Goal: Task Accomplishment & Management: Use online tool/utility

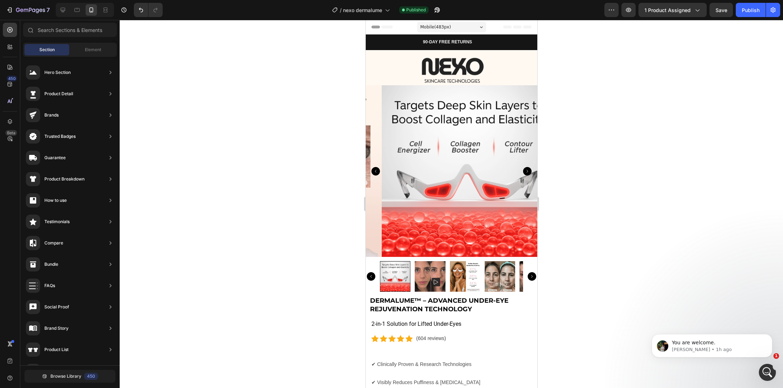
scroll to position [1913, 0]
click at [717, 14] on button "Save" at bounding box center [721, 10] width 23 height 14
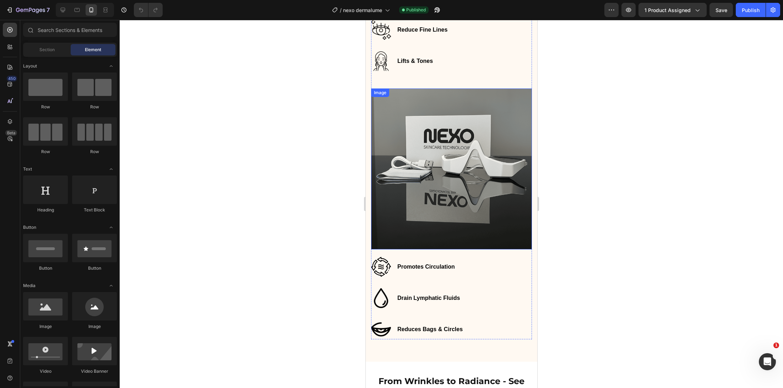
scroll to position [1247, 0]
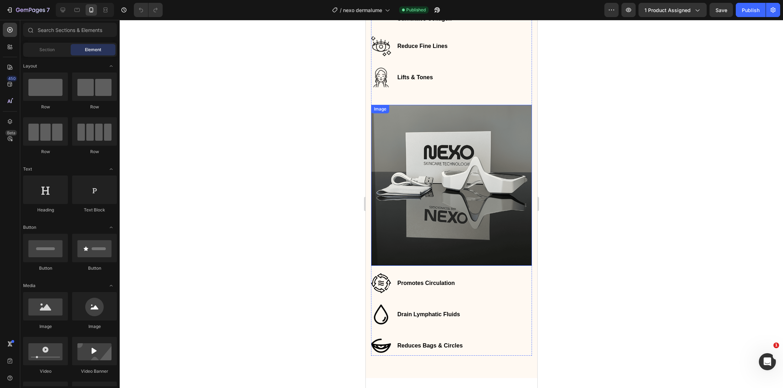
click at [434, 212] on img at bounding box center [451, 185] width 161 height 161
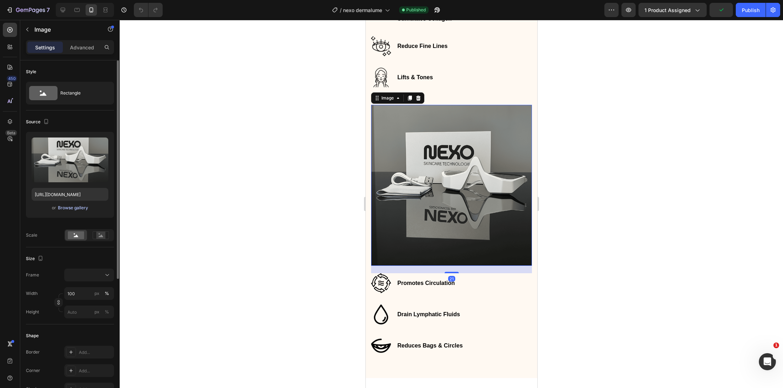
click at [80, 206] on div "Browse gallery" at bounding box center [73, 208] width 30 height 6
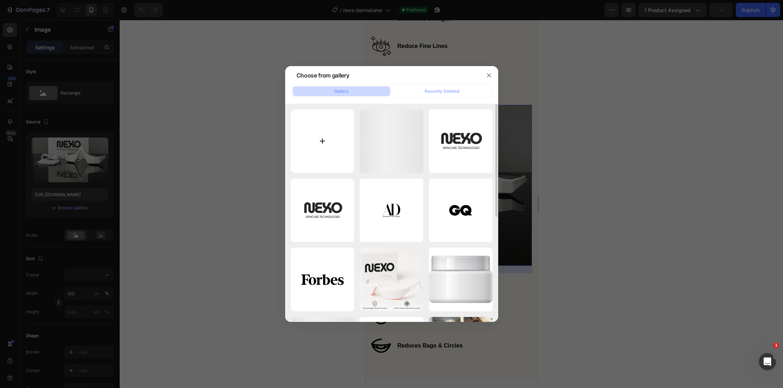
click at [334, 124] on input "file" at bounding box center [323, 141] width 64 height 64
type input "C:\fakepath\26.jpg"
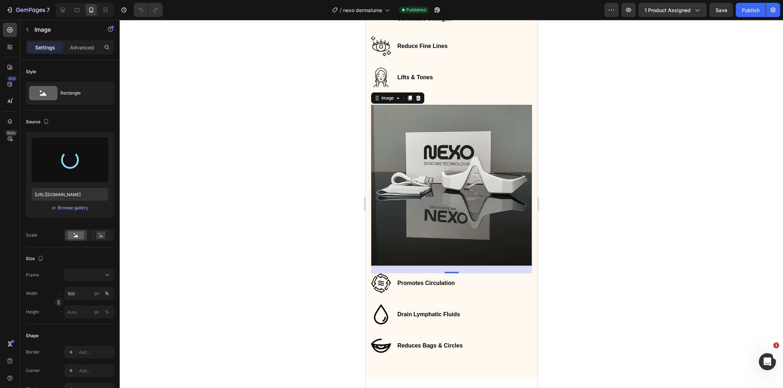
type input "https://cdn.shopify.com/s/files/1/0745/5834/1341/files/gempages_579627086029783…"
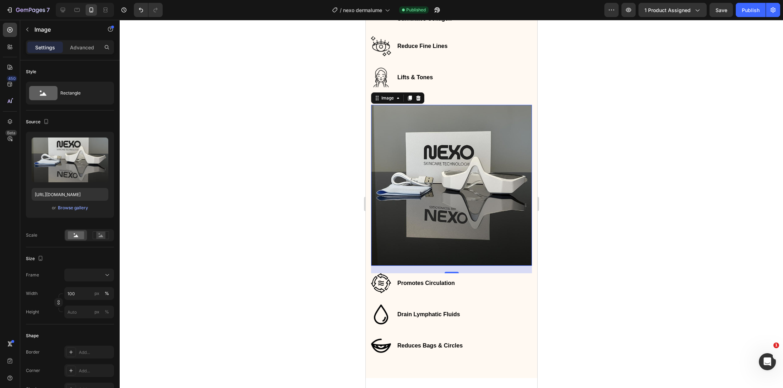
click at [323, 187] on div at bounding box center [451, 204] width 663 height 368
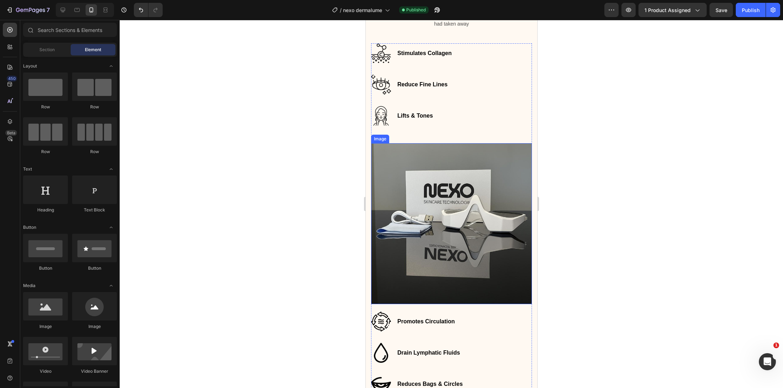
scroll to position [1155, 0]
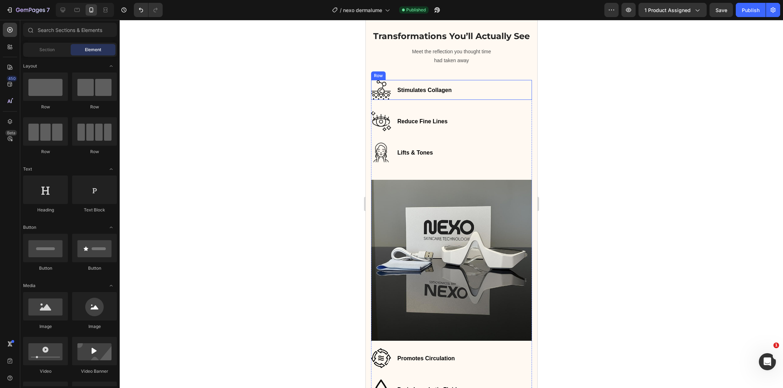
click at [443, 98] on div "Stimulates Collagen Text block" at bounding box center [424, 90] width 56 height 20
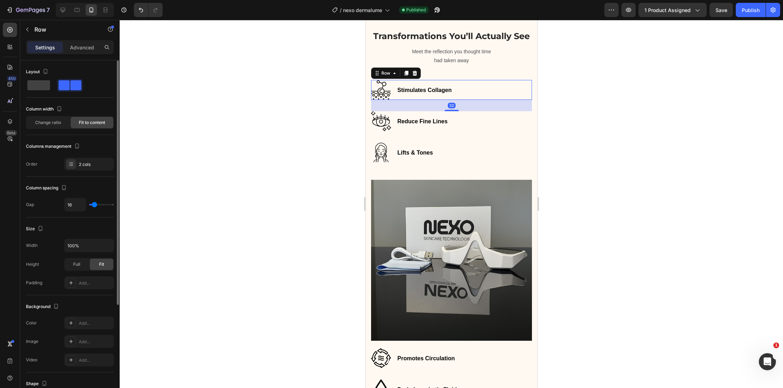
scroll to position [147, 0]
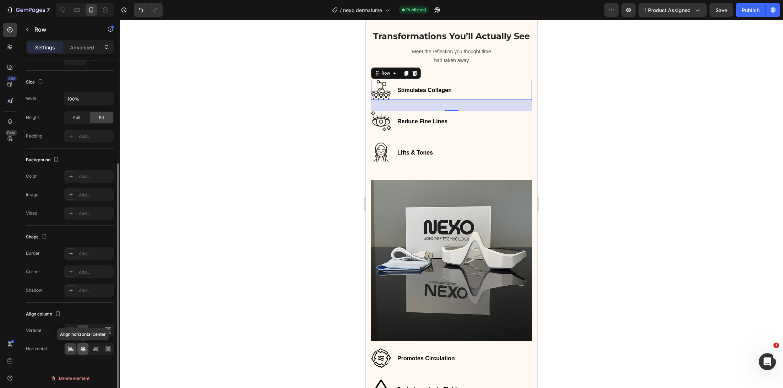
click at [86, 345] on icon at bounding box center [83, 348] width 7 height 7
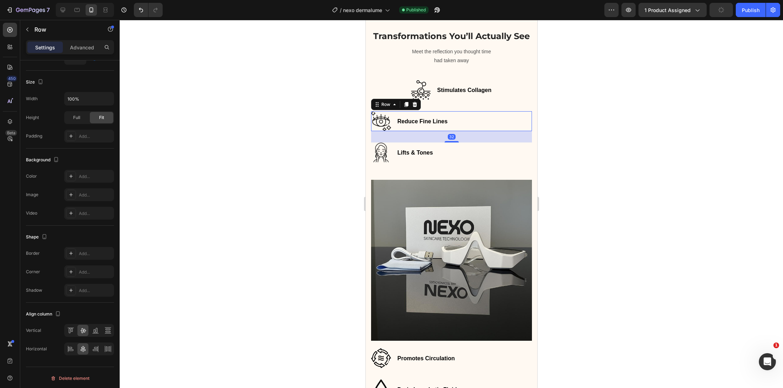
click at [453, 128] on div "Reduce Fine Lines Text block Image Row 32" at bounding box center [451, 121] width 161 height 20
click at [87, 345] on div at bounding box center [82, 348] width 11 height 11
click at [484, 161] on div "Lifts & Tones Text block Image Row" at bounding box center [451, 152] width 161 height 20
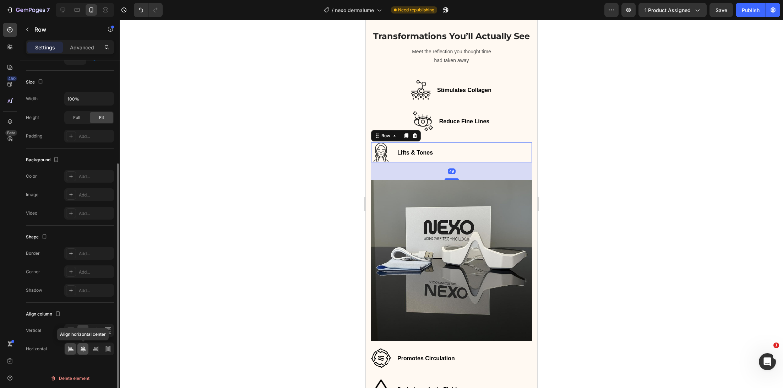
click at [82, 346] on icon at bounding box center [83, 349] width 5 height 6
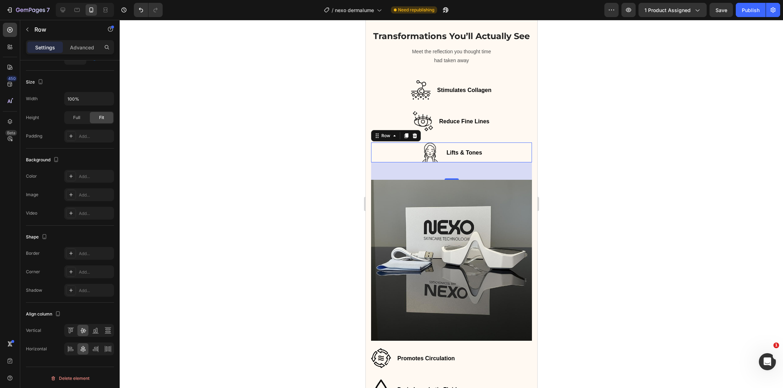
click at [294, 177] on div at bounding box center [451, 204] width 663 height 368
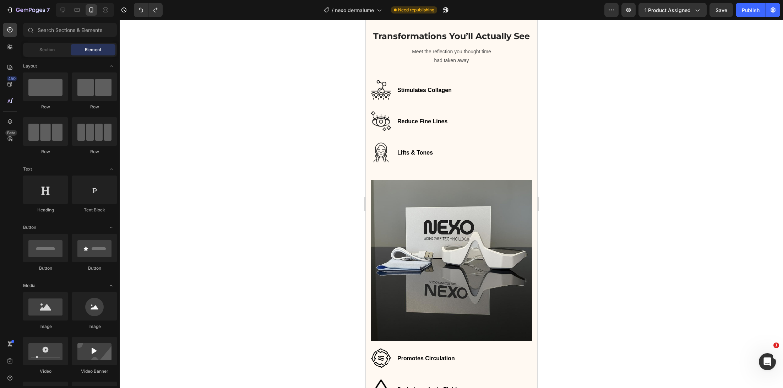
click at [298, 175] on div at bounding box center [451, 204] width 663 height 368
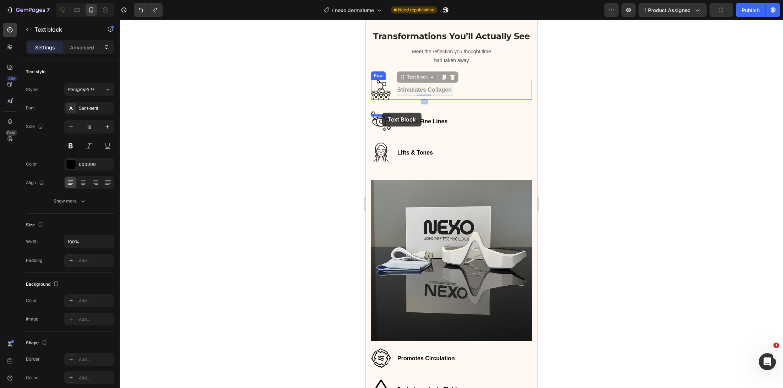
drag, startPoint x: 411, startPoint y: 106, endPoint x: 382, endPoint y: 113, distance: 29.1
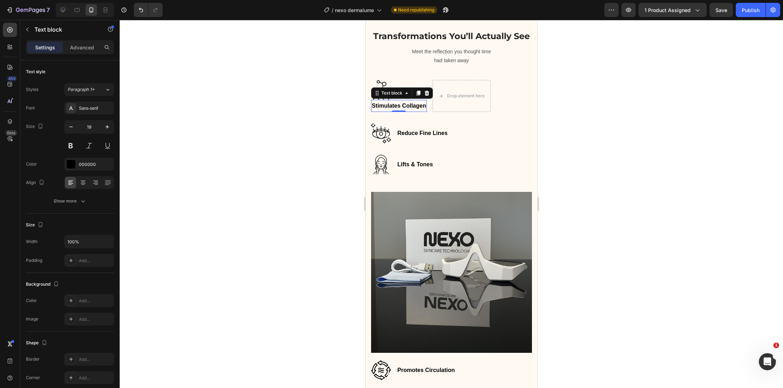
click at [308, 92] on div at bounding box center [451, 204] width 663 height 368
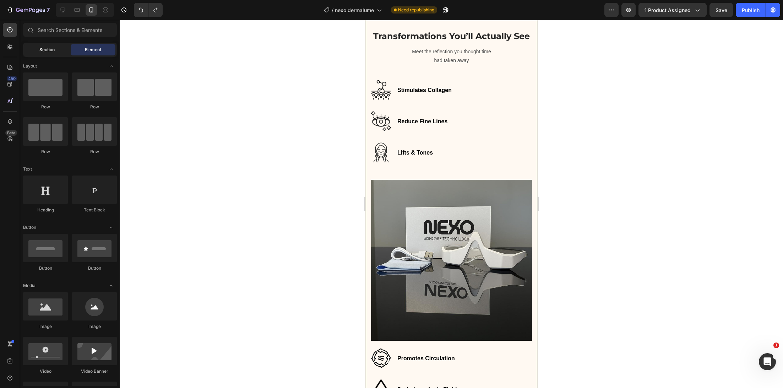
click at [41, 47] on span "Section" at bounding box center [46, 50] width 15 height 6
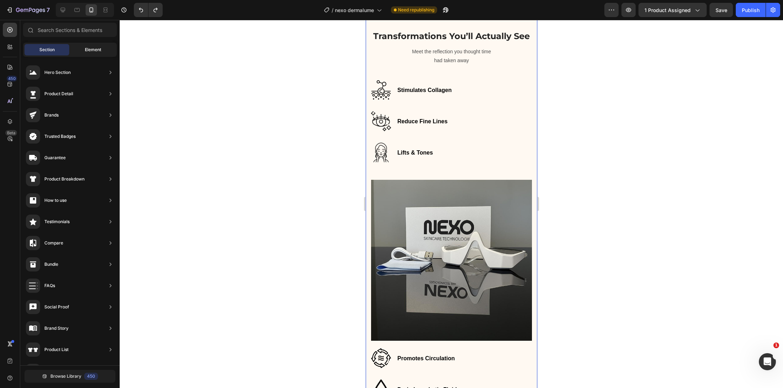
click at [75, 49] on div "Element" at bounding box center [93, 49] width 45 height 11
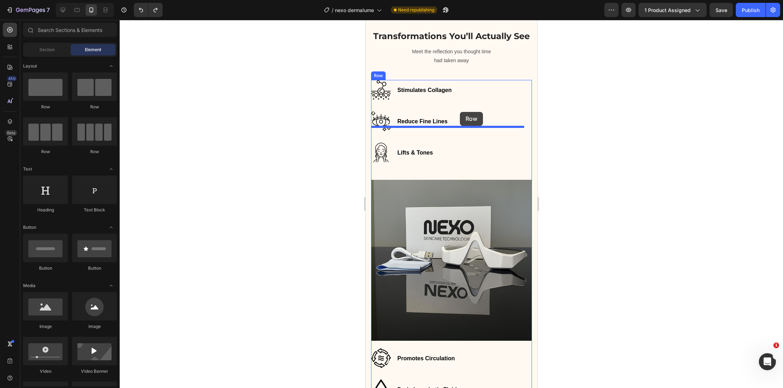
drag, startPoint x: 412, startPoint y: 110, endPoint x: 460, endPoint y: 112, distance: 48.3
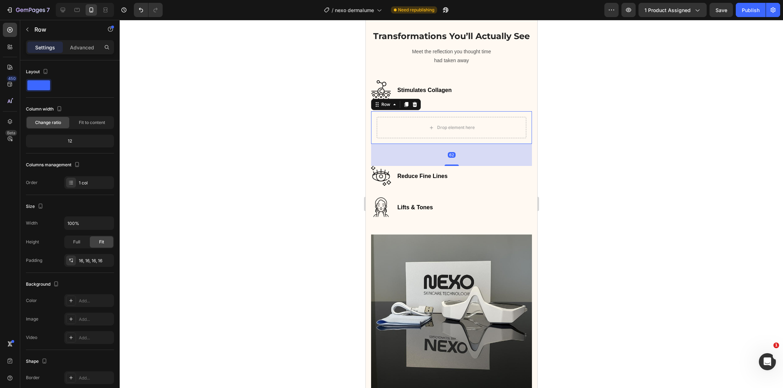
click at [342, 116] on div at bounding box center [451, 204] width 663 height 368
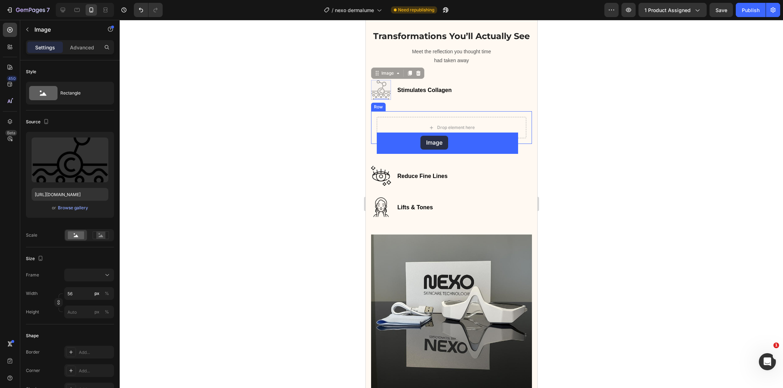
drag, startPoint x: 378, startPoint y: 107, endPoint x: 420, endPoint y: 136, distance: 51.1
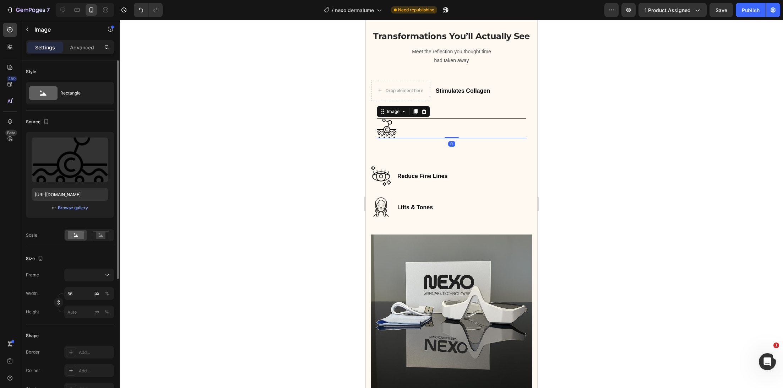
scroll to position [205, 0]
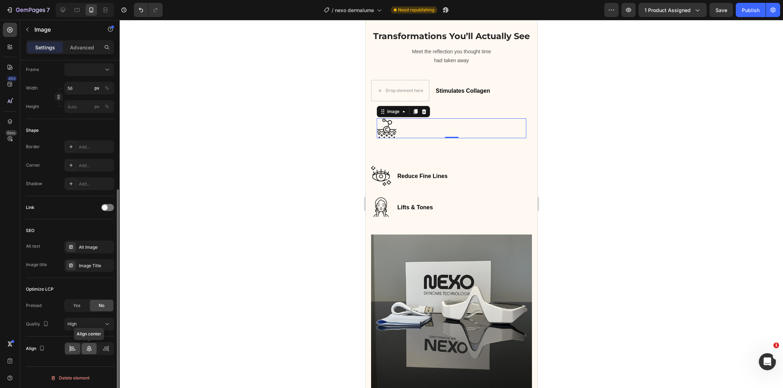
click at [87, 343] on div at bounding box center [89, 348] width 15 height 11
click at [182, 229] on div at bounding box center [451, 204] width 663 height 368
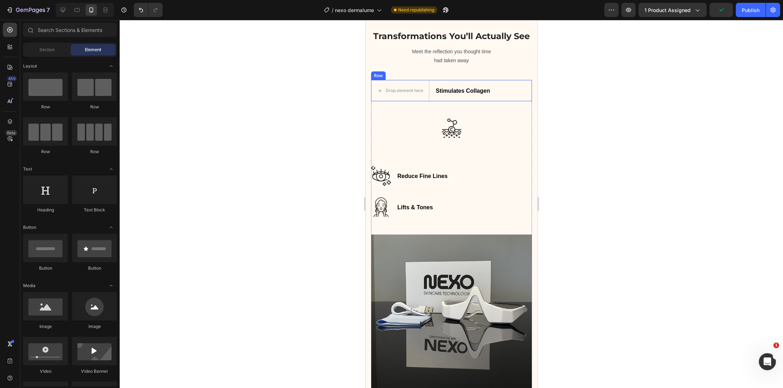
click at [433, 97] on div "Stimulates Collagen Text block Drop element here Row" at bounding box center [451, 90] width 161 height 21
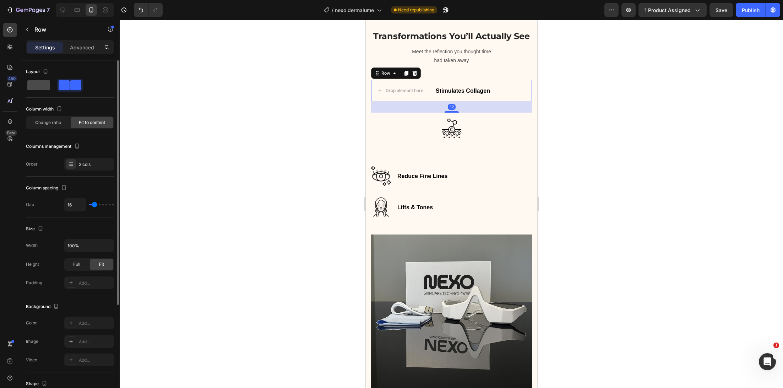
click at [47, 82] on span at bounding box center [38, 85] width 23 height 10
type input "0"
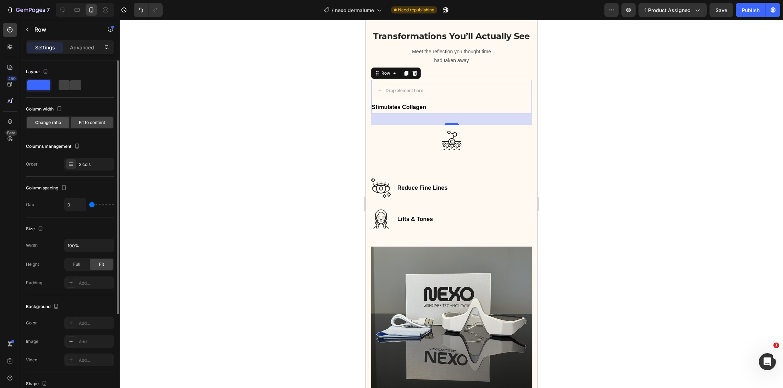
click at [45, 124] on span "Change ratio" at bounding box center [48, 122] width 26 height 6
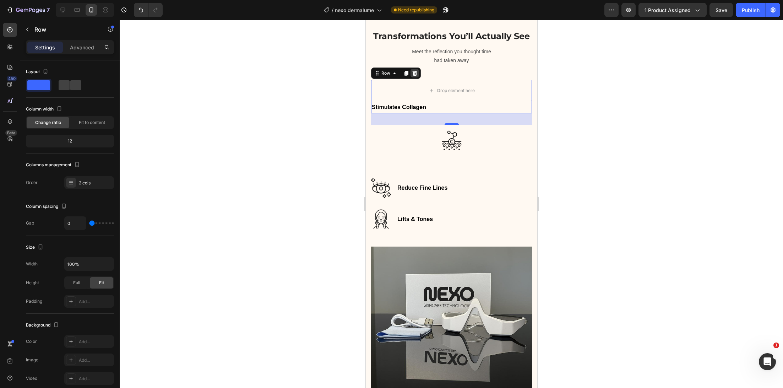
click at [416, 76] on icon at bounding box center [415, 73] width 6 height 6
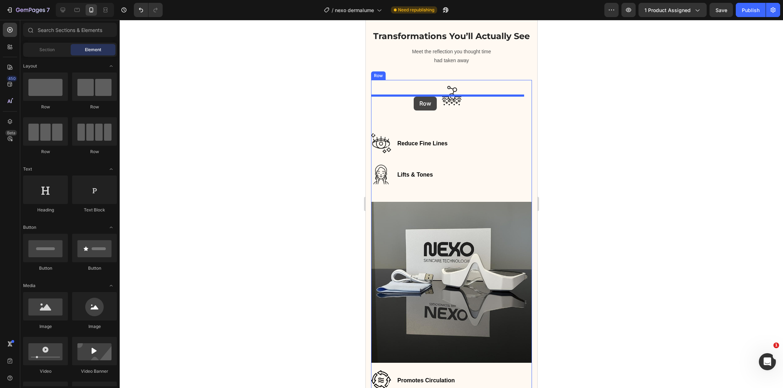
drag, startPoint x: 411, startPoint y: 114, endPoint x: 414, endPoint y: 97, distance: 17.3
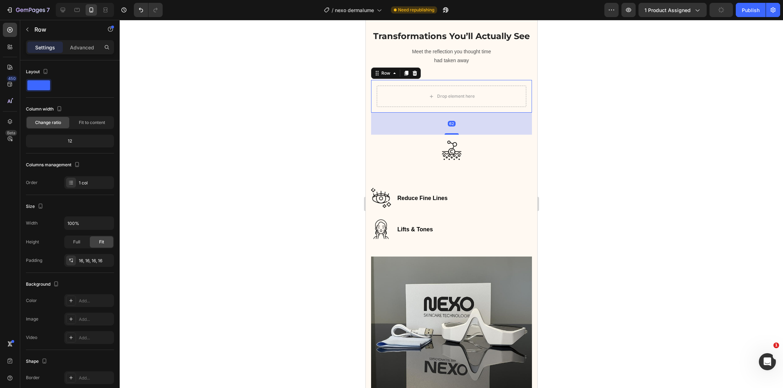
click at [303, 153] on div at bounding box center [451, 204] width 663 height 368
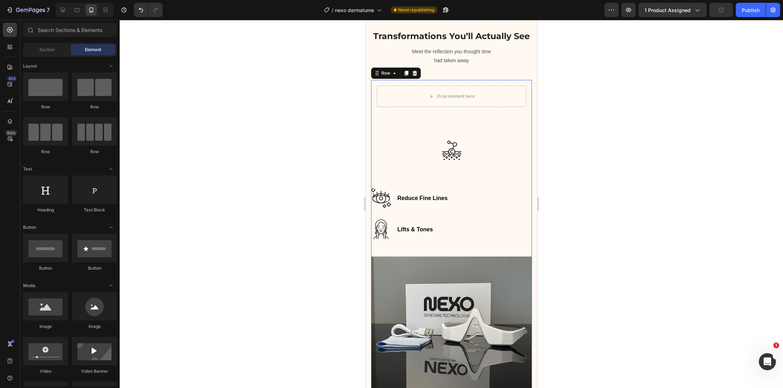
click at [460, 134] on div "Drop element here Row Image Row Reduce Fine Lines Text block Image Row Lifts & …" at bounding box center [451, 168] width 161 height 176
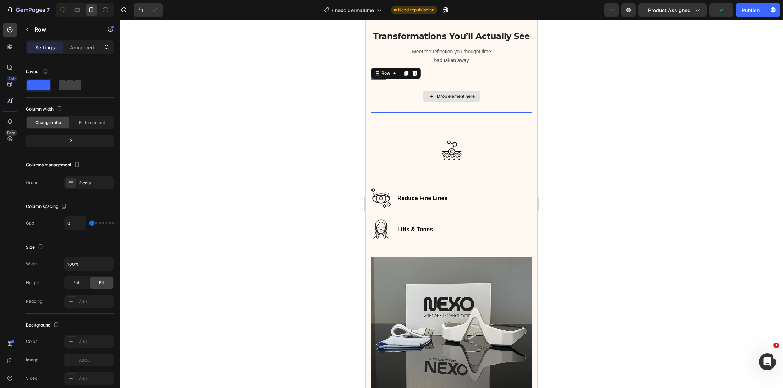
click at [453, 99] on div "Drop element here" at bounding box center [456, 96] width 38 height 6
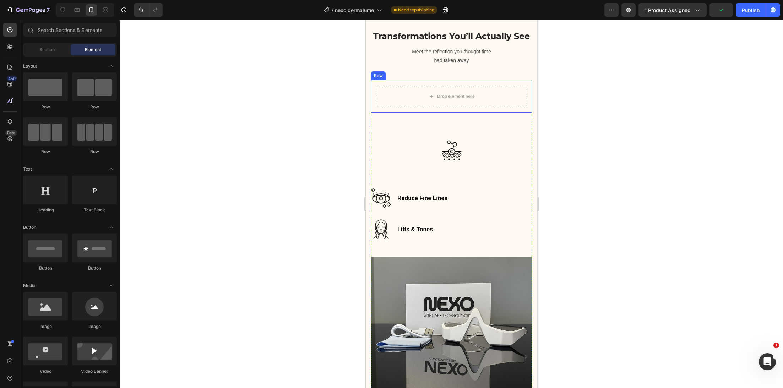
click at [452, 113] on div "Drop element here Row" at bounding box center [451, 96] width 161 height 33
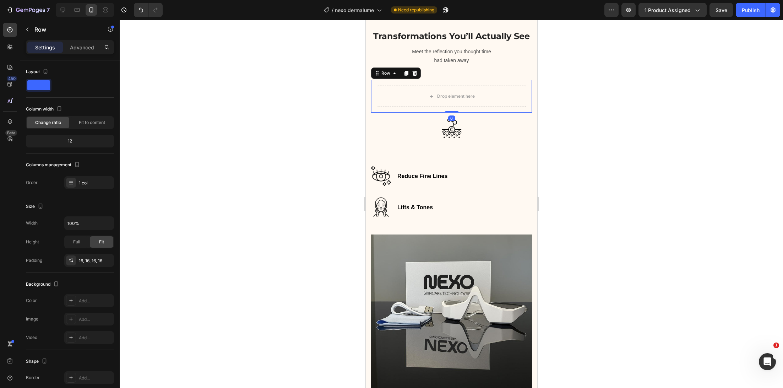
drag, startPoint x: 449, startPoint y: 149, endPoint x: 451, endPoint y: 123, distance: 26.0
click at [451, 113] on div "Drop element here Row 0" at bounding box center [451, 96] width 161 height 33
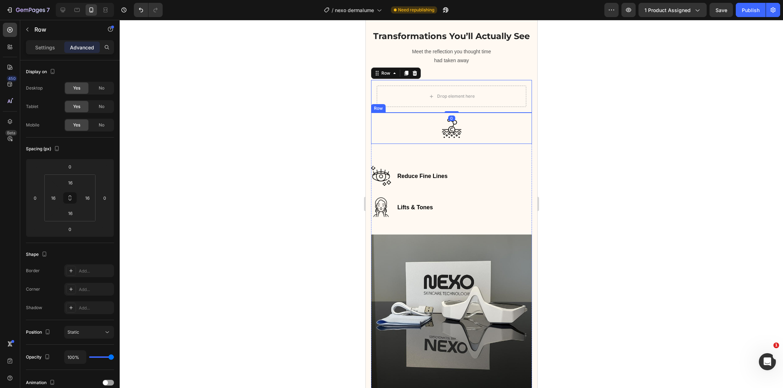
click at [332, 153] on div at bounding box center [451, 204] width 663 height 368
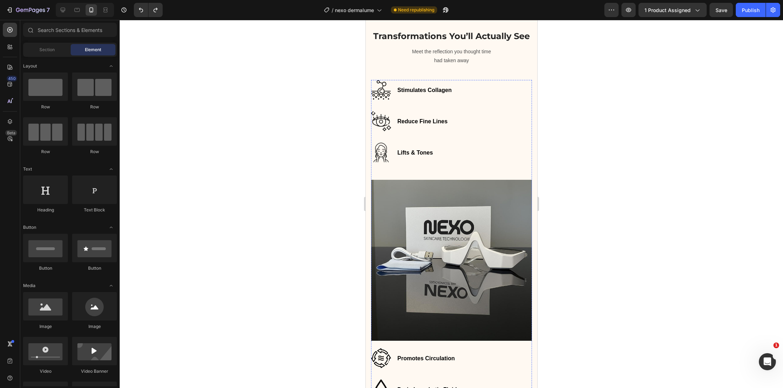
click at [336, 157] on div at bounding box center [451, 204] width 663 height 368
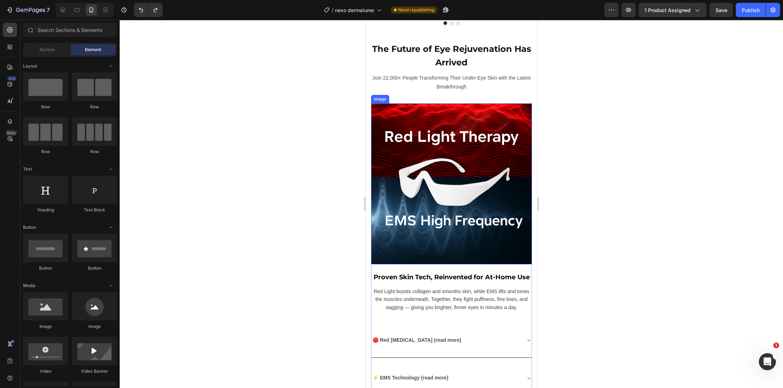
scroll to position [1895, 0]
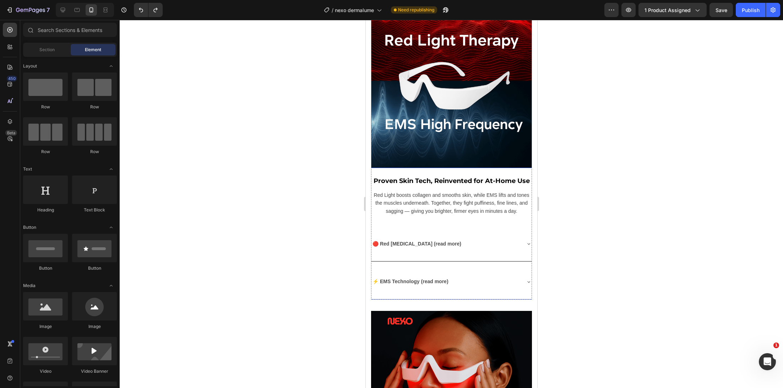
click at [456, 168] on img at bounding box center [451, 87] width 161 height 161
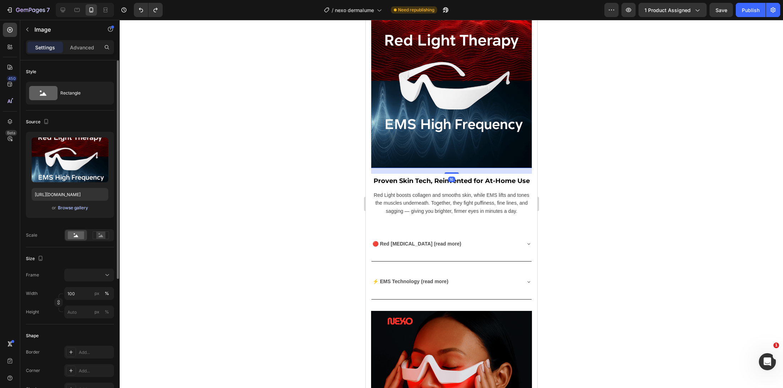
click at [86, 209] on div "Browse gallery" at bounding box center [73, 208] width 30 height 6
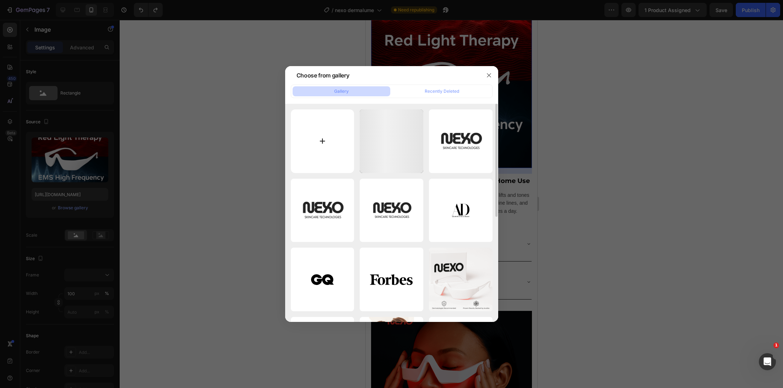
click at [325, 151] on input "file" at bounding box center [323, 141] width 64 height 64
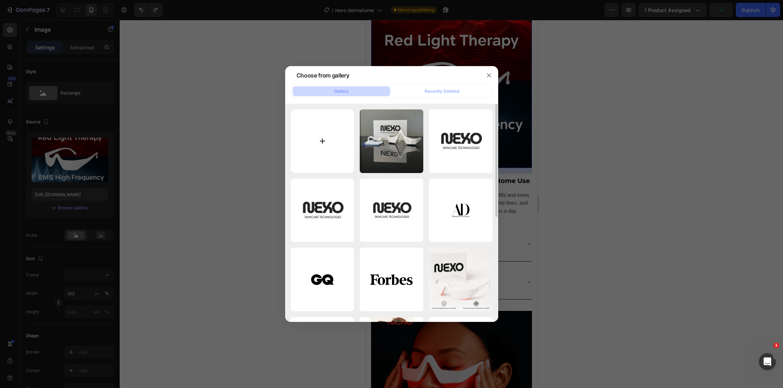
type input "C:\fakepath\23.jpg"
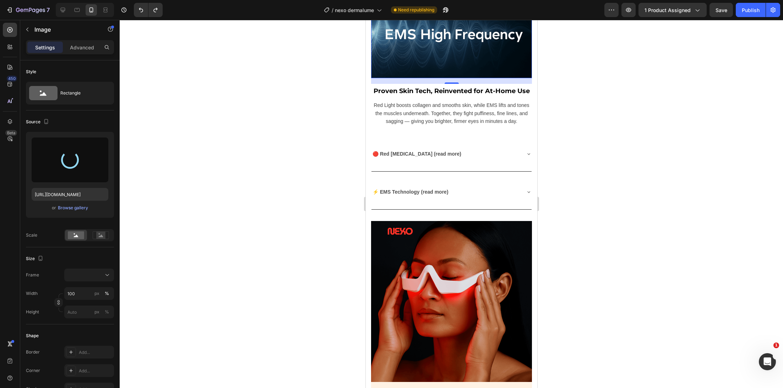
type input "https://cdn.shopify.com/s/files/1/0745/5834/1341/files/gempages_579627086029783…"
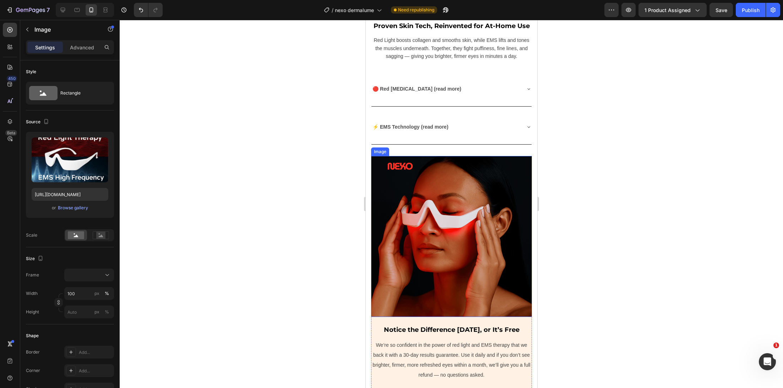
scroll to position [2180, 0]
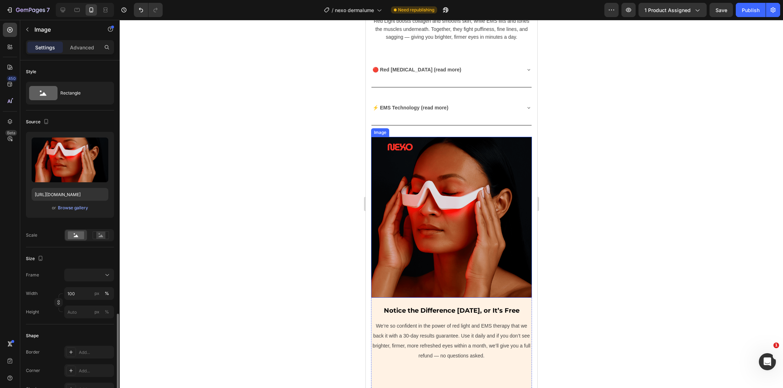
click at [470, 224] on img at bounding box center [451, 217] width 161 height 161
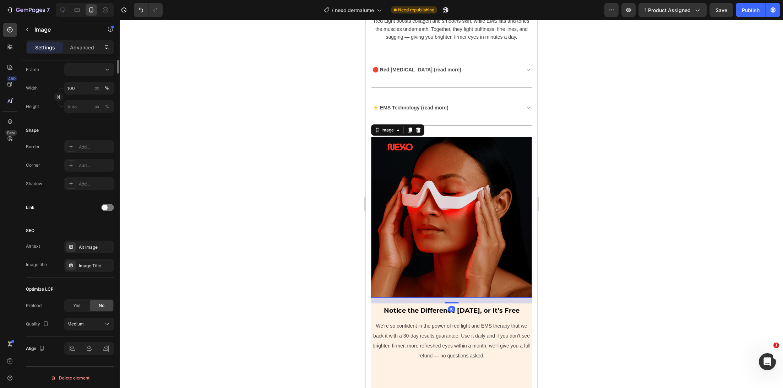
scroll to position [0, 0]
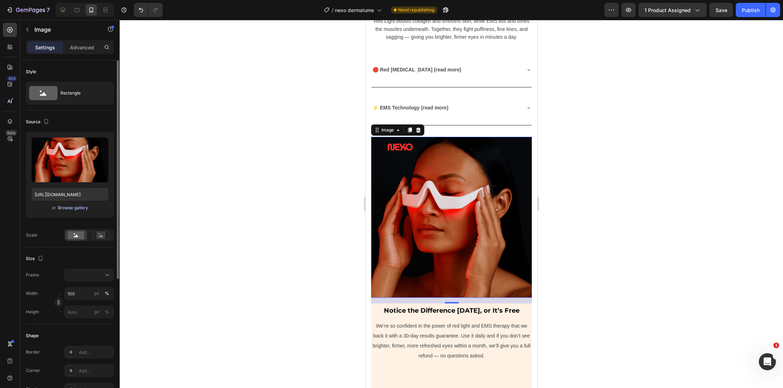
click at [76, 207] on div "Browse gallery" at bounding box center [73, 208] width 30 height 6
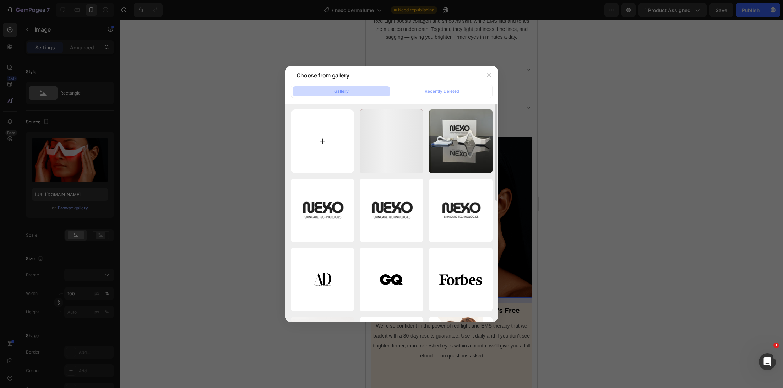
click at [324, 157] on input "file" at bounding box center [323, 141] width 64 height 64
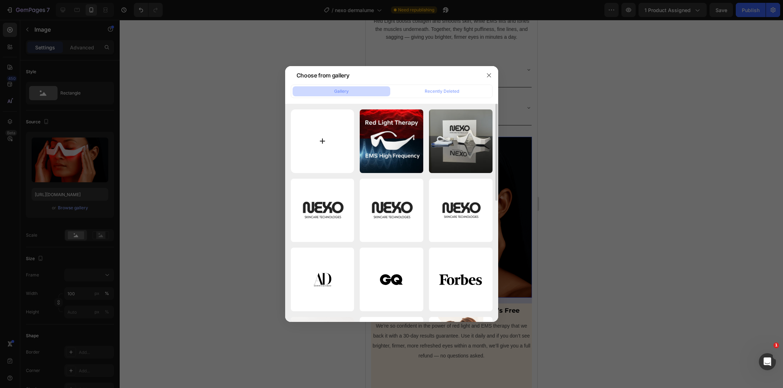
type input "C:\fakepath\12.jpg"
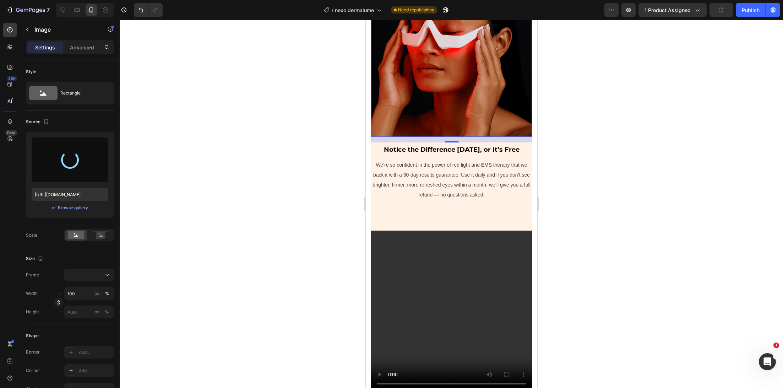
scroll to position [2436, 0]
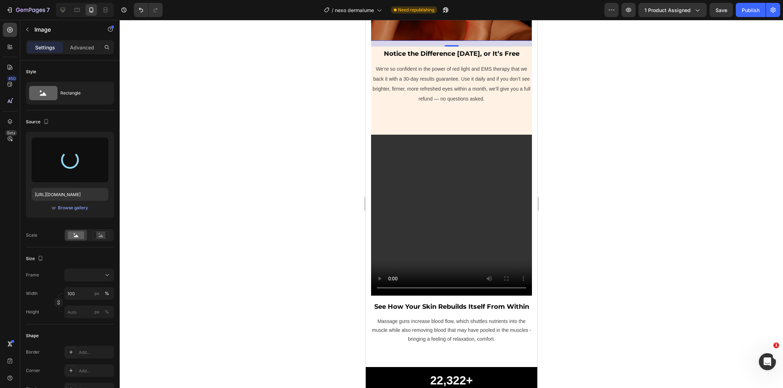
type input "https://cdn.shopify.com/s/files/1/0745/5834/1341/files/gempages_579627086029783…"
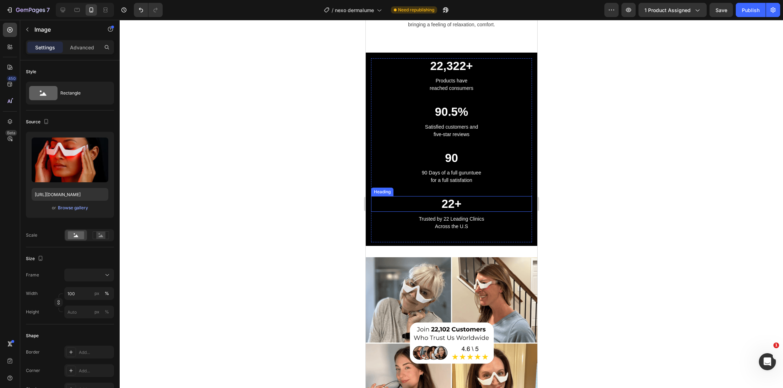
scroll to position [2929, 0]
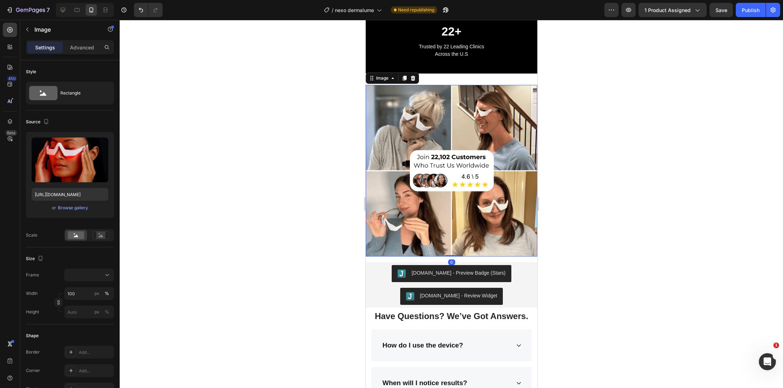
click at [474, 195] on img at bounding box center [451, 171] width 172 height 172
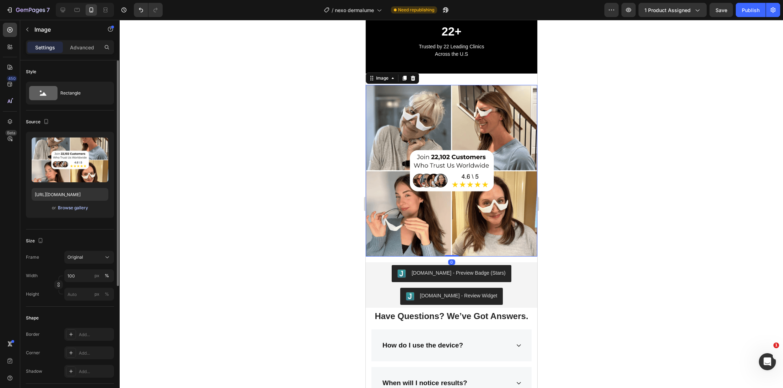
click at [79, 207] on div "Browse gallery" at bounding box center [73, 208] width 30 height 6
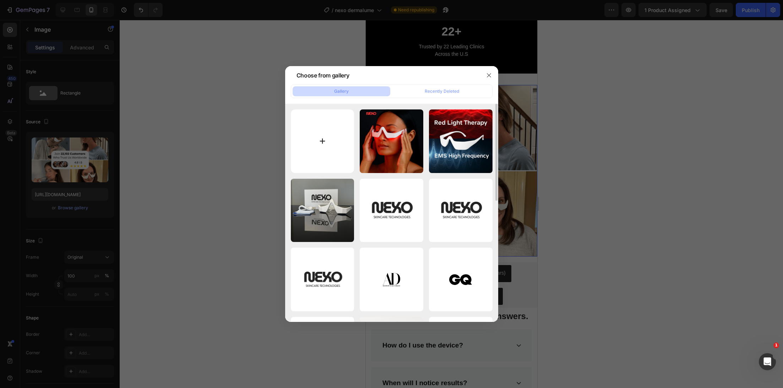
click at [301, 154] on input "file" at bounding box center [323, 141] width 64 height 64
type input "C:\fakepath\16.jpg"
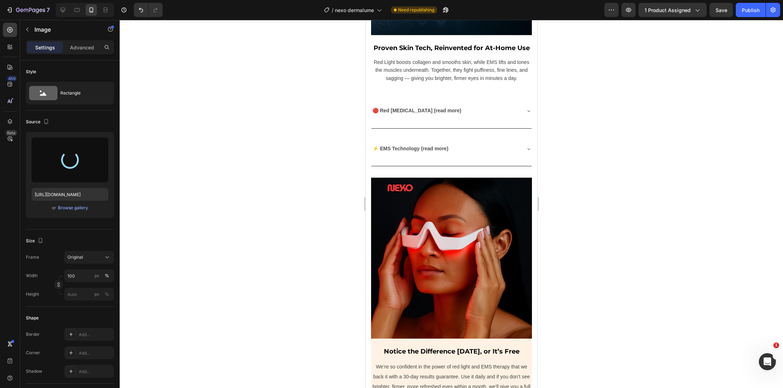
type input "https://cdn.shopify.com/s/files/1/0745/5834/1341/files/gempages_579627086029783…"
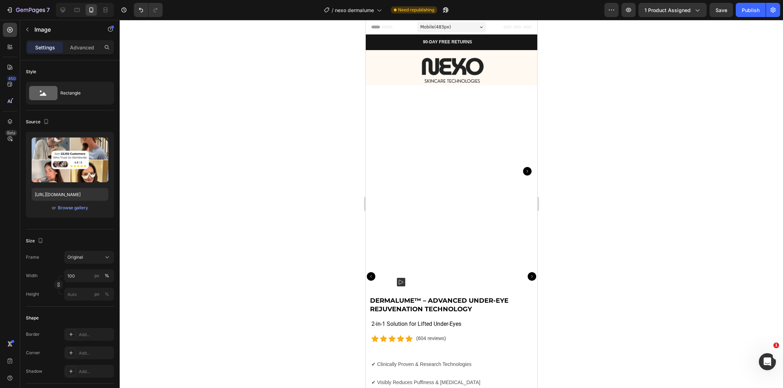
scroll to position [0, 0]
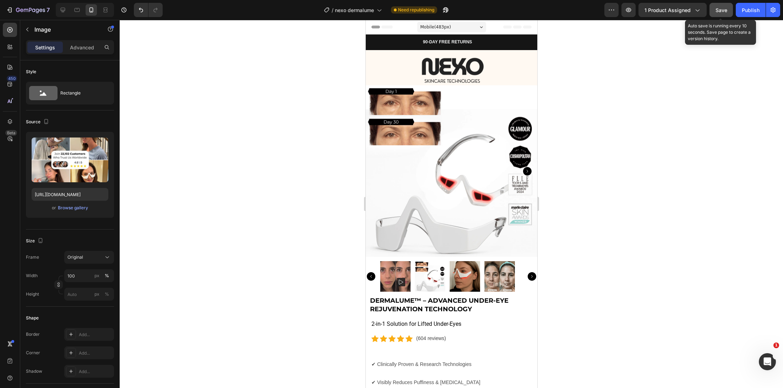
click at [713, 13] on button "Save" at bounding box center [721, 10] width 23 height 14
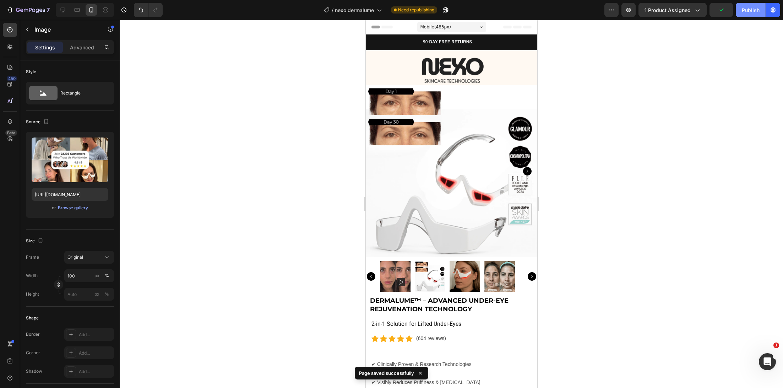
click at [750, 10] on div "Publish" at bounding box center [751, 9] width 18 height 7
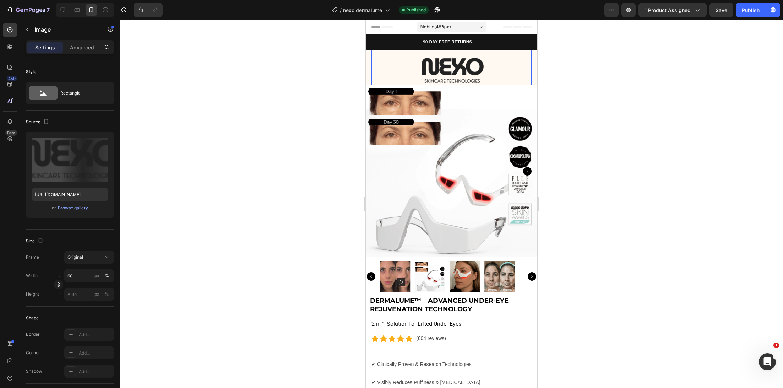
click at [428, 59] on img at bounding box center [451, 70] width 96 height 29
click at [76, 214] on div "Upload Image https://cdn.shopify.com/s/files/1/0745/5834/1341/files/gempages_57…" at bounding box center [70, 175] width 88 height 86
click at [77, 211] on button "Browse gallery" at bounding box center [73, 207] width 31 height 7
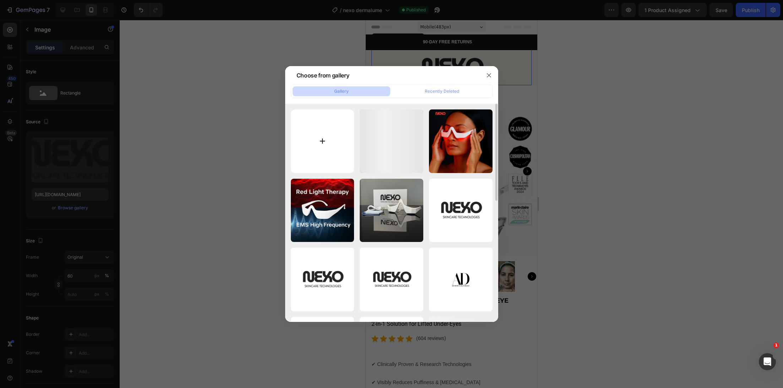
click at [337, 129] on input "file" at bounding box center [323, 141] width 64 height 64
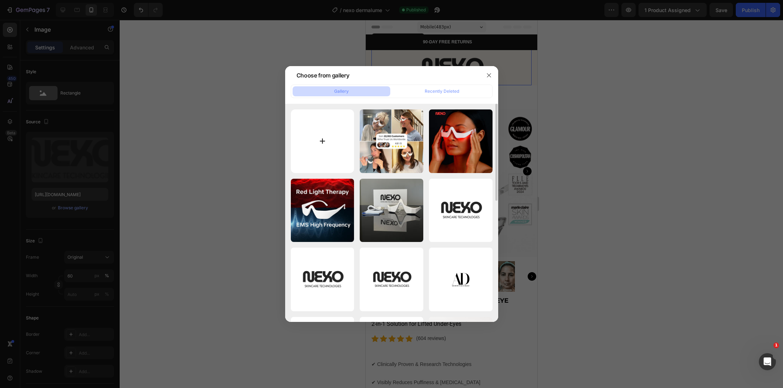
type input "C:\fakepath\]]]] (1) (1).png"
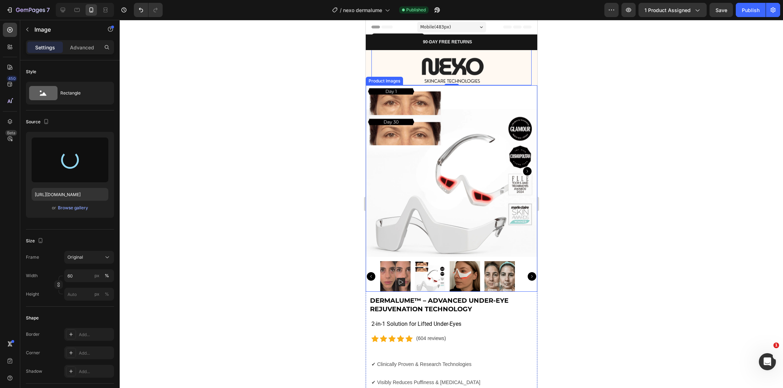
type input "https://cdn.shopify.com/s/files/1/0745/5834/1341/files/gempages_579627086029783…"
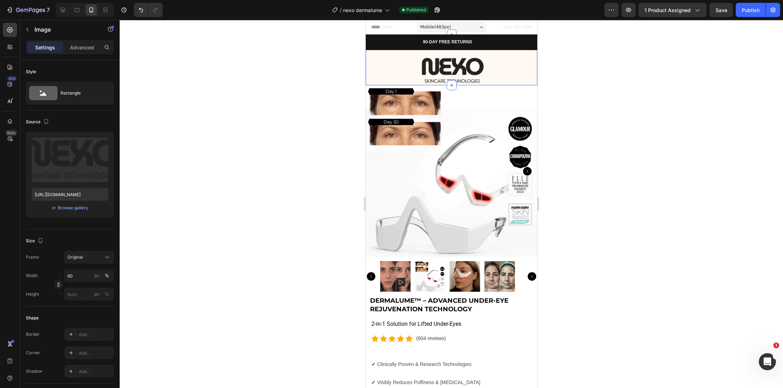
click at [367, 75] on div "Image Section 1 Create Theme Section AI Content Write with GemAI What would you…" at bounding box center [451, 59] width 172 height 51
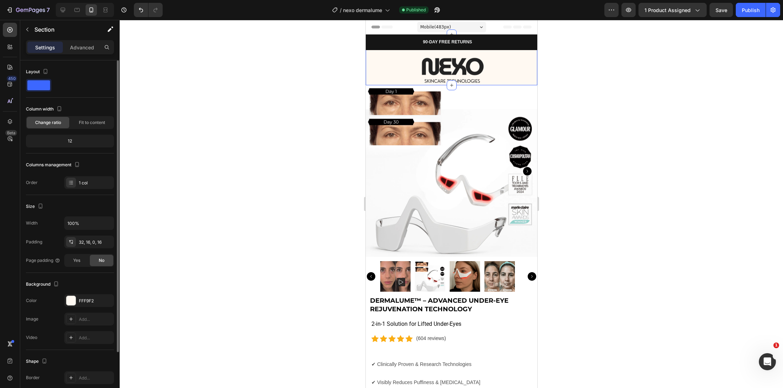
click at [72, 293] on div "Background The changes might be hidden by the video. Color FFF9F2 Image Add... …" at bounding box center [70, 311] width 88 height 77
click at [72, 297] on div at bounding box center [70, 300] width 9 height 9
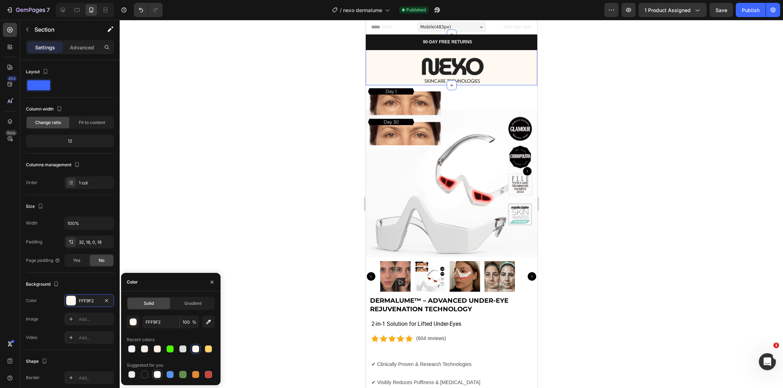
click at [157, 377] on div at bounding box center [157, 374] width 7 height 7
type input "FFFFFF"
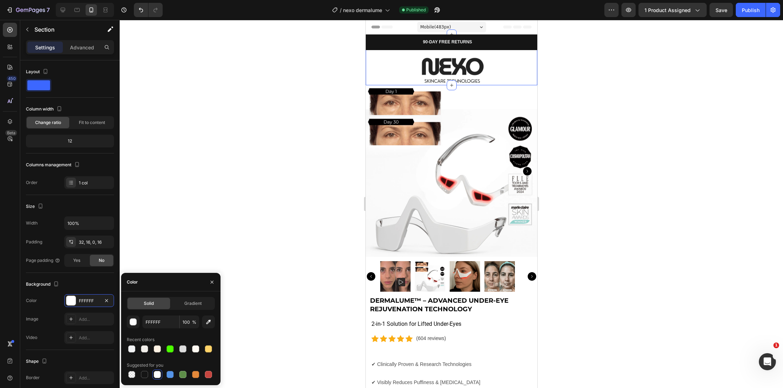
click at [193, 163] on div at bounding box center [451, 204] width 663 height 368
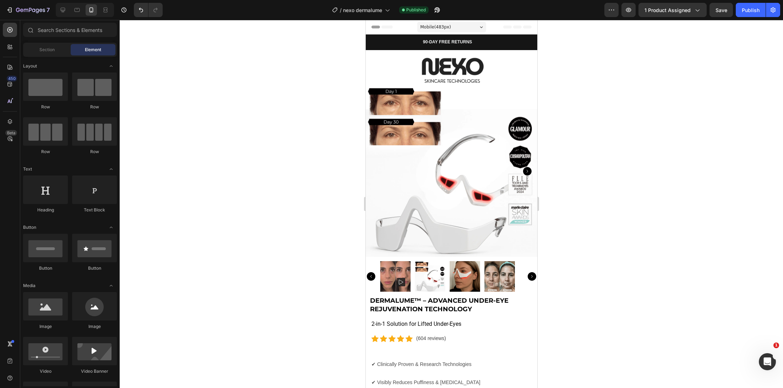
click at [193, 163] on div at bounding box center [451, 204] width 663 height 368
click at [722, 15] on button "Save" at bounding box center [721, 10] width 23 height 14
click at [527, 272] on icon "Carousel Next Arrow" at bounding box center [531, 276] width 9 height 9
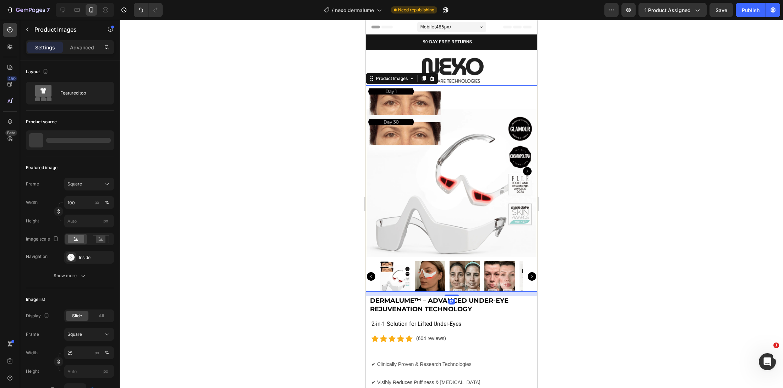
click at [527, 272] on icon "Carousel Next Arrow" at bounding box center [531, 276] width 9 height 9
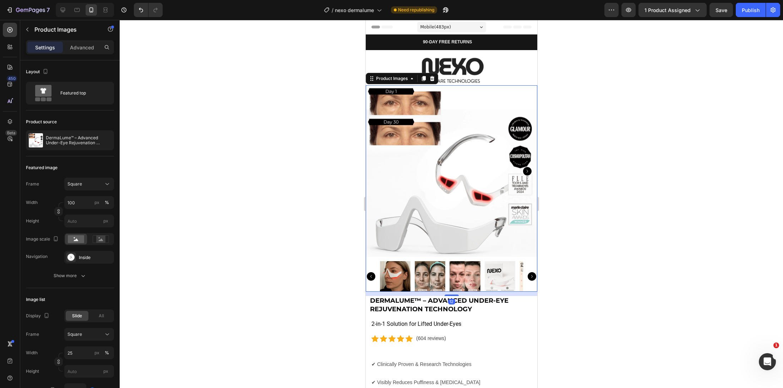
click at [339, 249] on div at bounding box center [451, 204] width 663 height 368
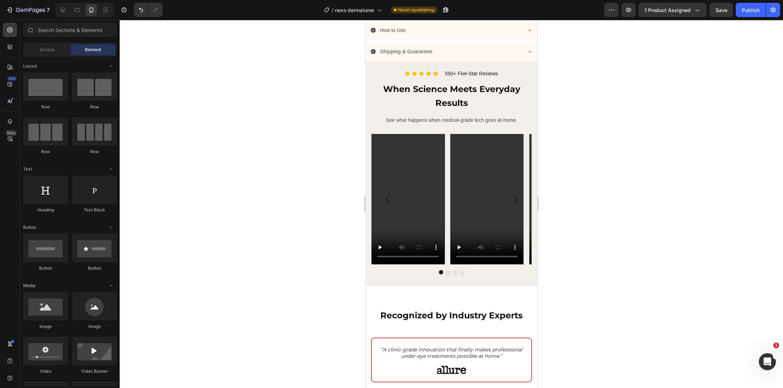
scroll to position [723, 0]
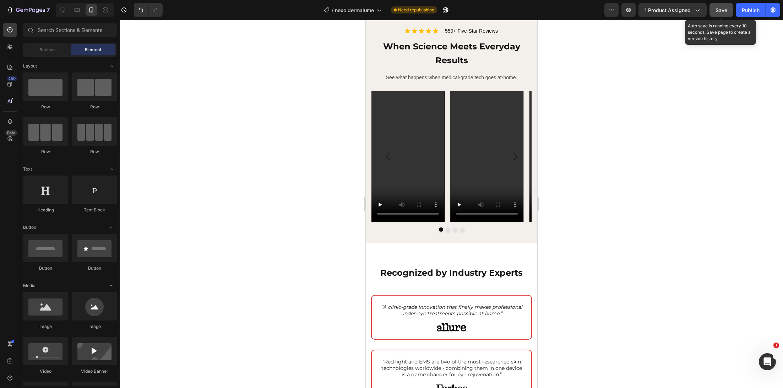
click at [718, 12] on span "Save" at bounding box center [722, 10] width 12 height 6
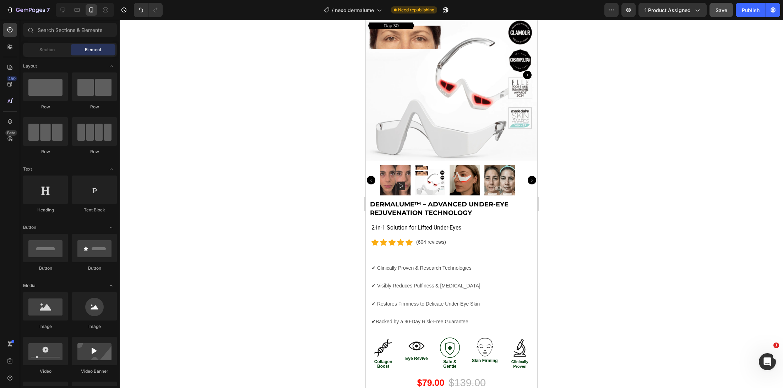
scroll to position [0, 0]
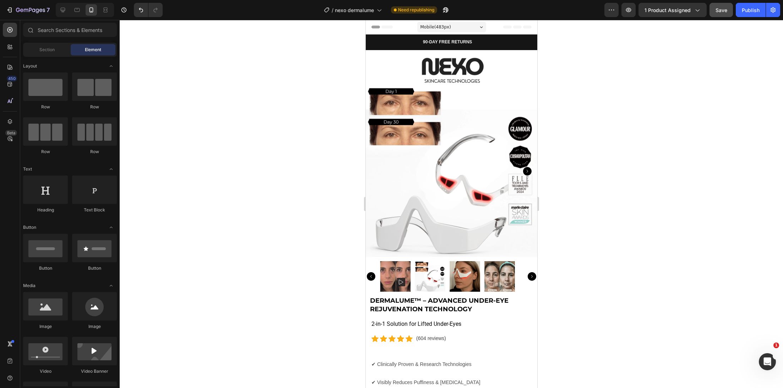
drag, startPoint x: 534, startPoint y: 84, endPoint x: 883, endPoint y: 37, distance: 352.6
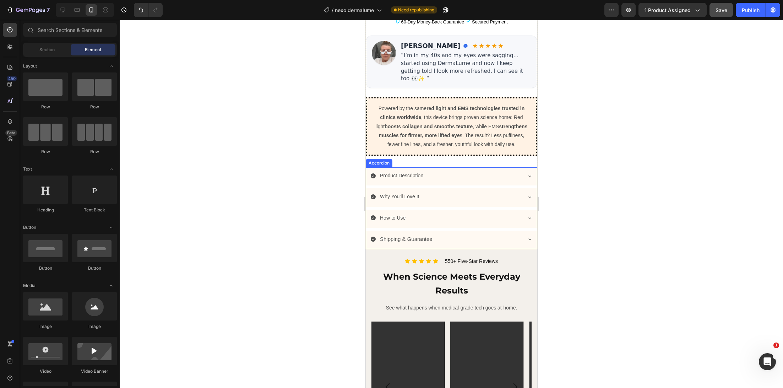
scroll to position [732, 0]
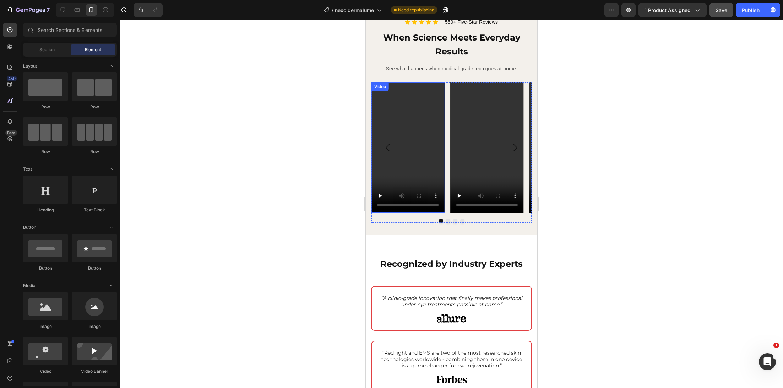
click at [411, 141] on video at bounding box center [407, 147] width 73 height 130
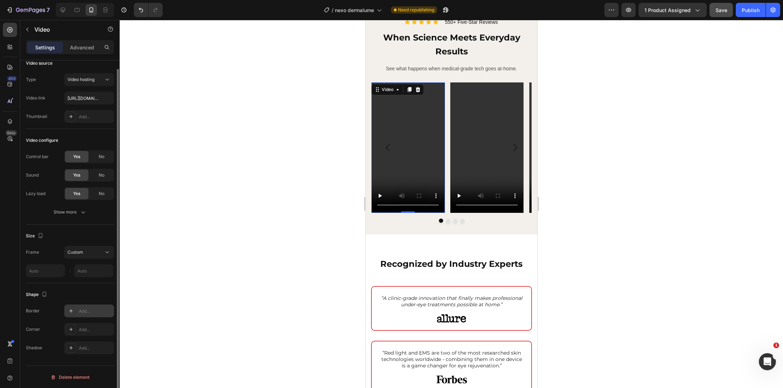
scroll to position [0, 0]
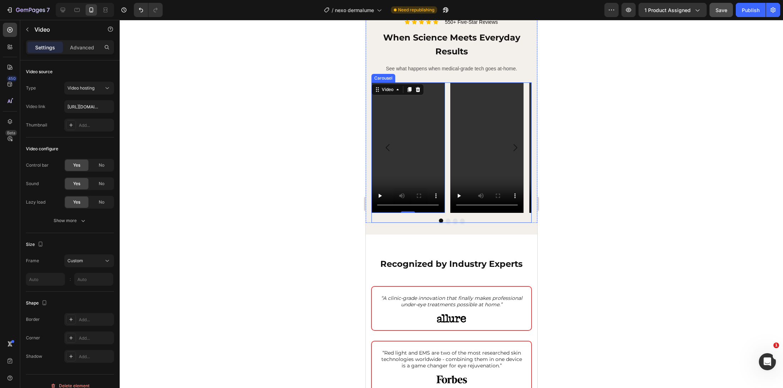
click at [470, 218] on div at bounding box center [451, 220] width 160 height 4
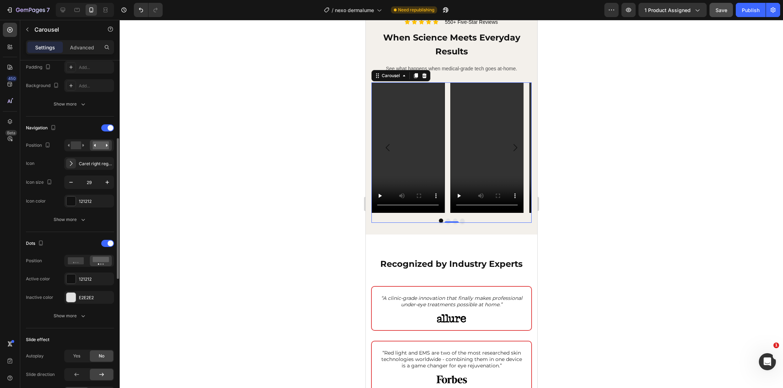
scroll to position [332, 0]
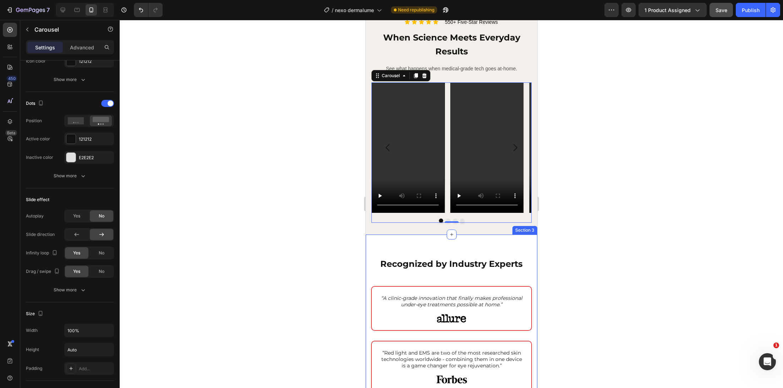
drag, startPoint x: 346, startPoint y: 238, endPoint x: 6, endPoint y: 217, distance: 340.1
click at [346, 238] on div at bounding box center [451, 204] width 663 height 368
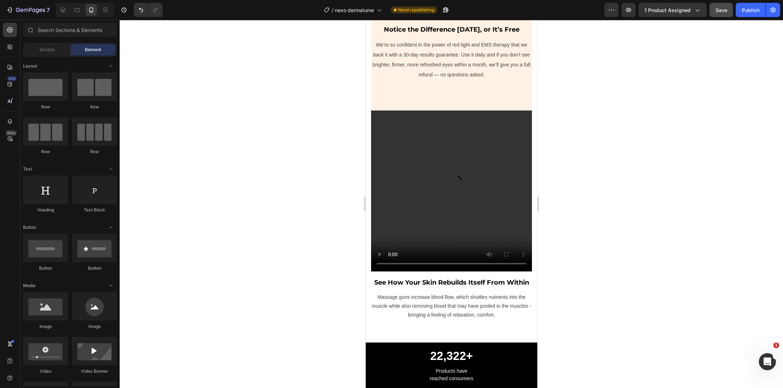
scroll to position [2496, 0]
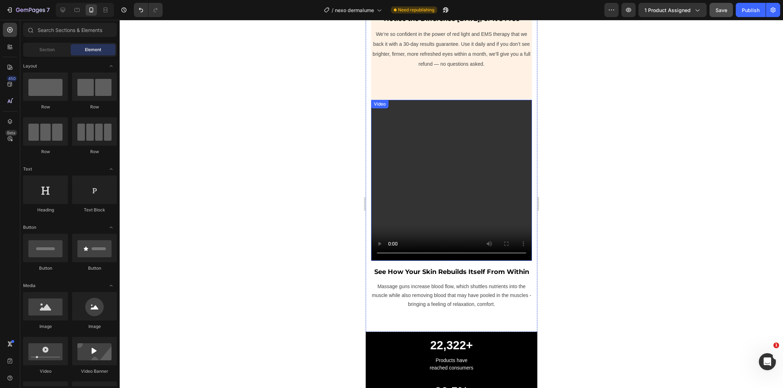
click at [431, 177] on video at bounding box center [451, 180] width 161 height 161
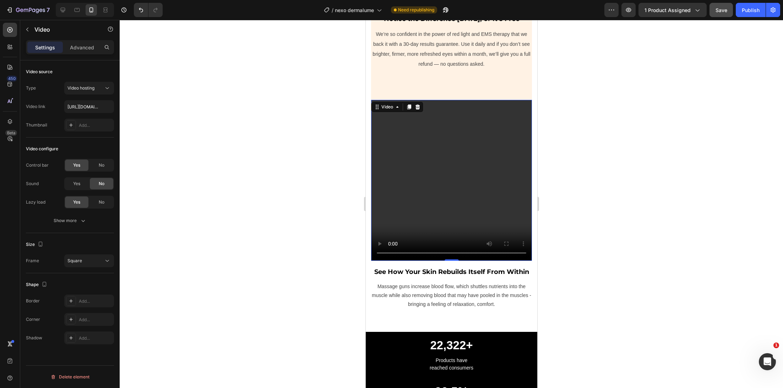
scroll to position [0, 0]
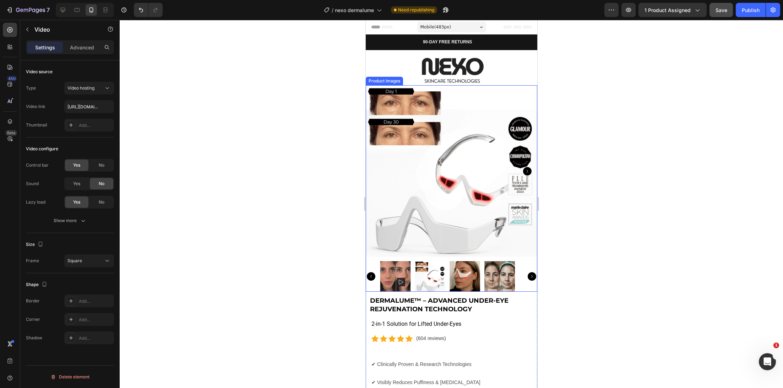
click at [527, 272] on icon "Carousel Next Arrow" at bounding box center [531, 276] width 9 height 9
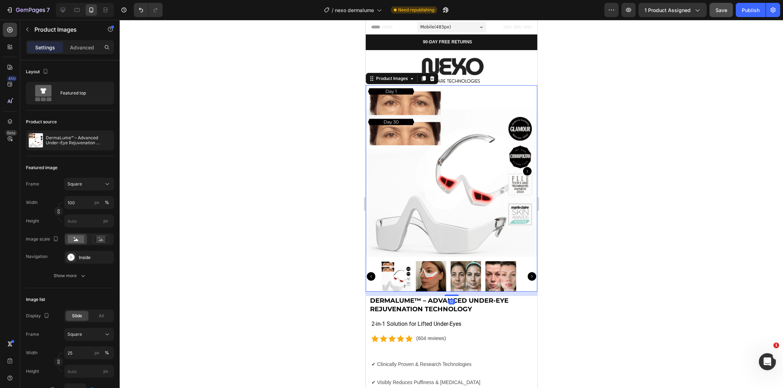
click at [527, 272] on icon "Carousel Next Arrow" at bounding box center [531, 276] width 9 height 9
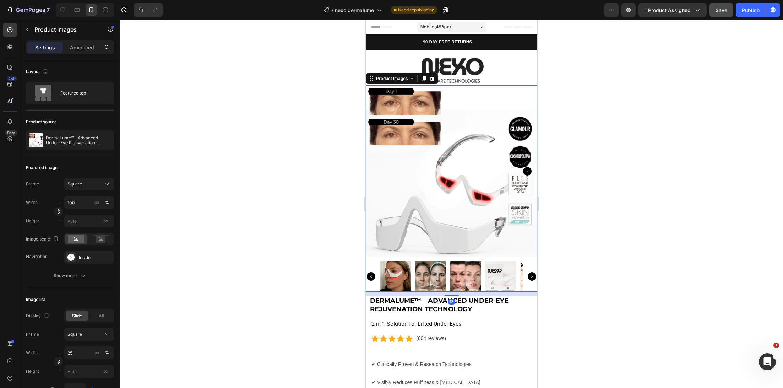
click at [527, 272] on icon "Carousel Next Arrow" at bounding box center [531, 276] width 9 height 9
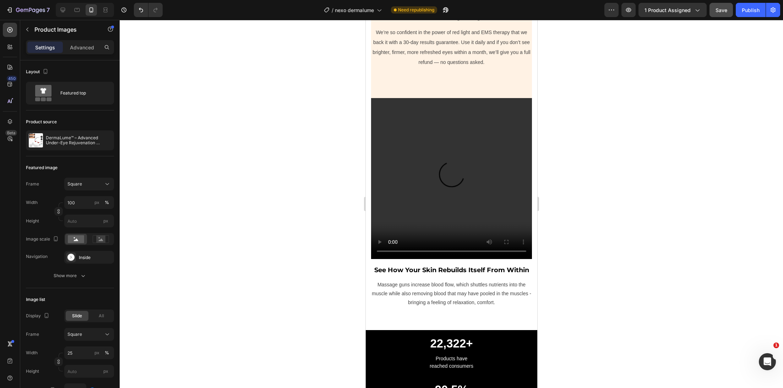
scroll to position [2303, 0]
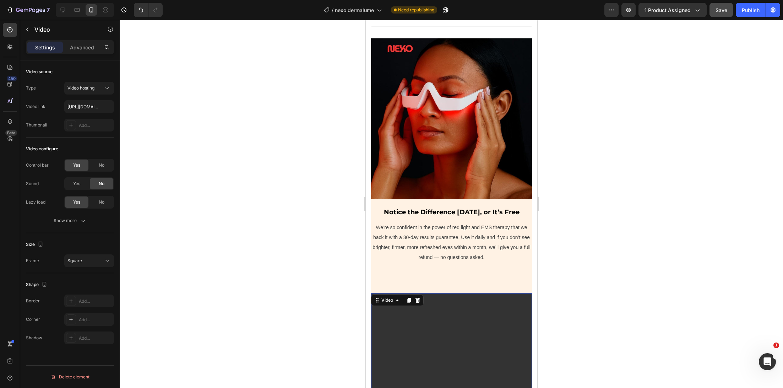
click at [480, 338] on video at bounding box center [451, 373] width 161 height 161
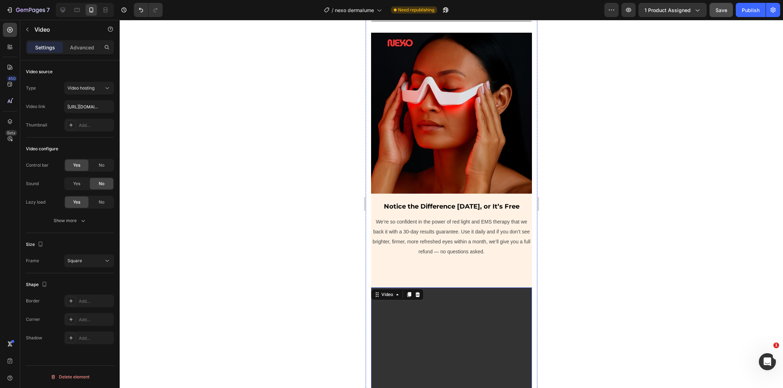
scroll to position [2445, 0]
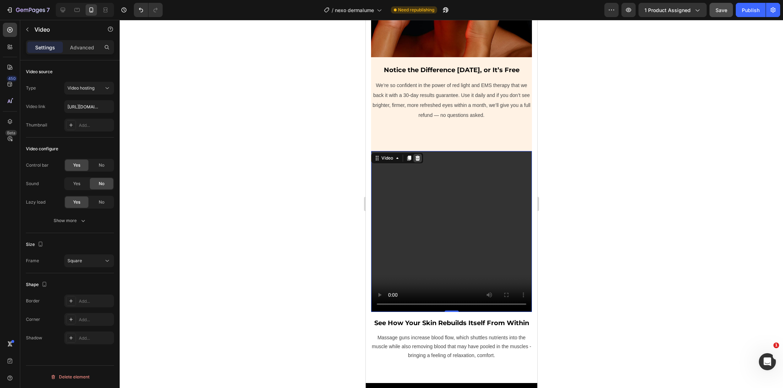
click at [417, 156] on div at bounding box center [417, 158] width 9 height 9
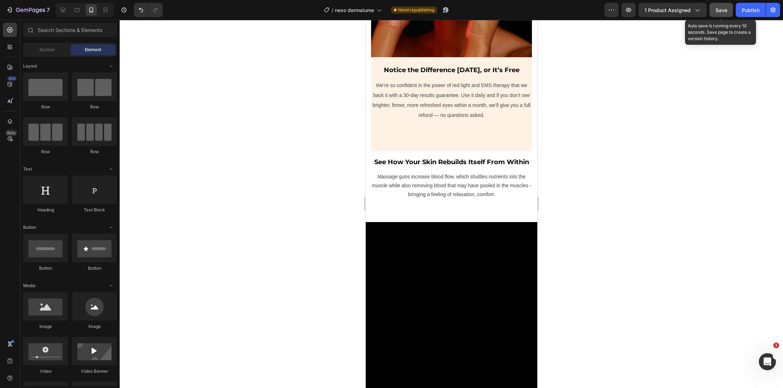
click at [721, 11] on span "Save" at bounding box center [722, 10] width 12 height 6
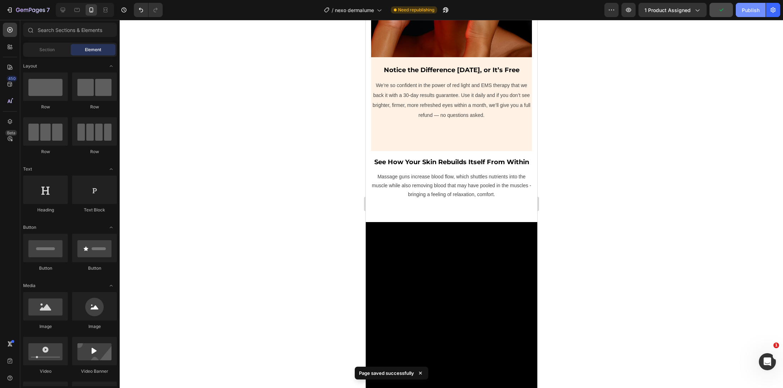
click at [743, 12] on div "Publish" at bounding box center [751, 9] width 18 height 7
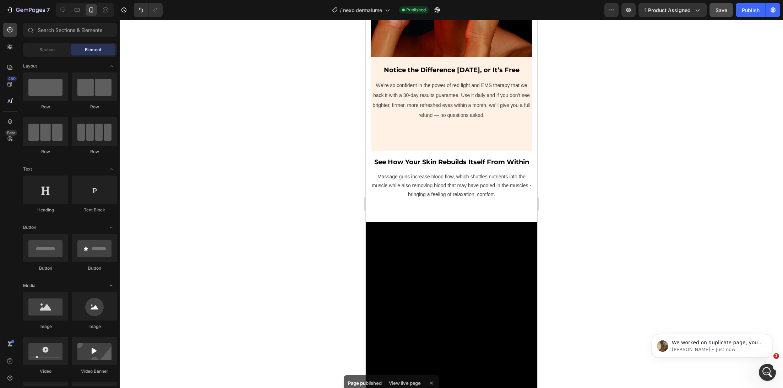
scroll to position [0, 0]
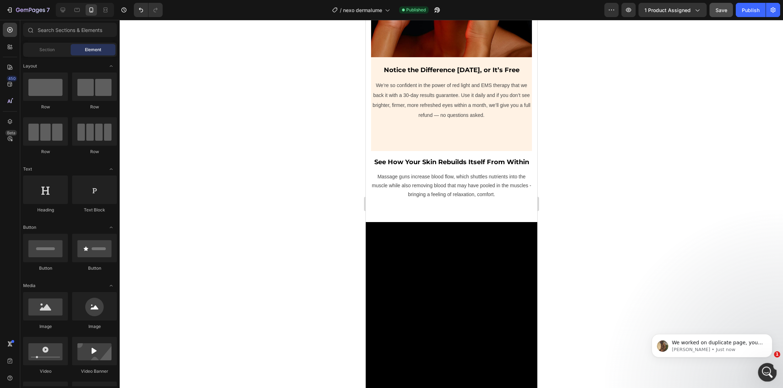
click at [762, 365] on div "Open Intercom Messenger" at bounding box center [766, 370] width 23 height 23
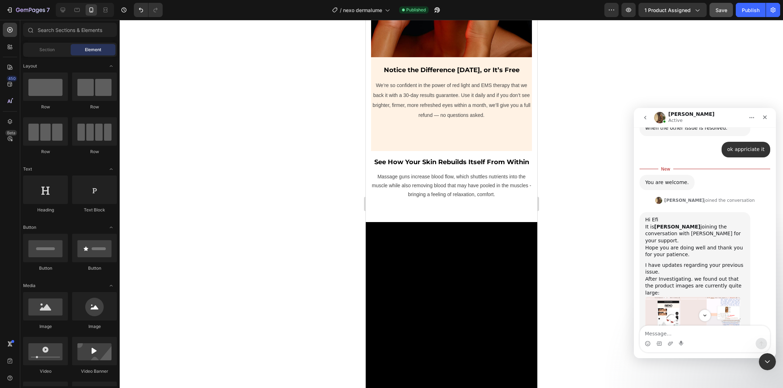
scroll to position [2136, 0]
click at [690, 296] on img "Abraham says…" at bounding box center [692, 323] width 95 height 54
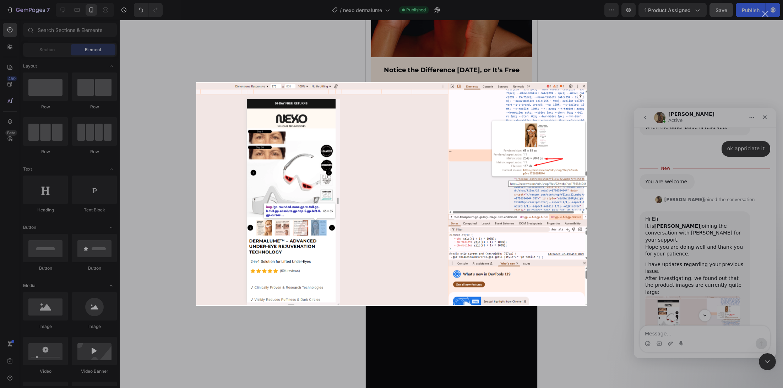
click at [523, 176] on img "Close" at bounding box center [391, 194] width 391 height 224
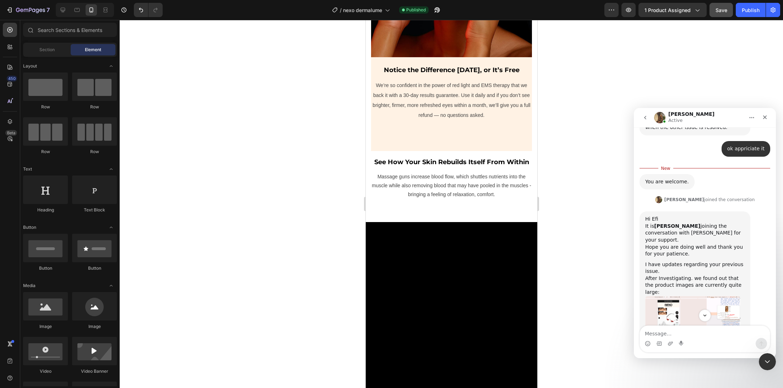
click at [690, 296] on img "Abraham says…" at bounding box center [692, 323] width 95 height 54
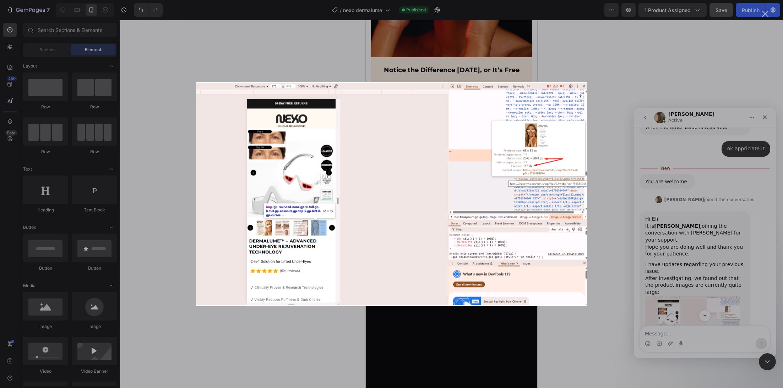
click at [713, 228] on div "Intercom messenger" at bounding box center [391, 194] width 783 height 388
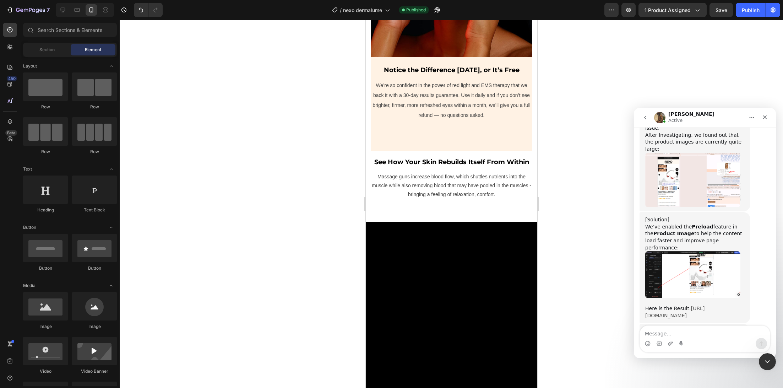
scroll to position [2277, 0]
click at [723, 344] on li "Duplicate Page:" at bounding box center [698, 347] width 94 height 7
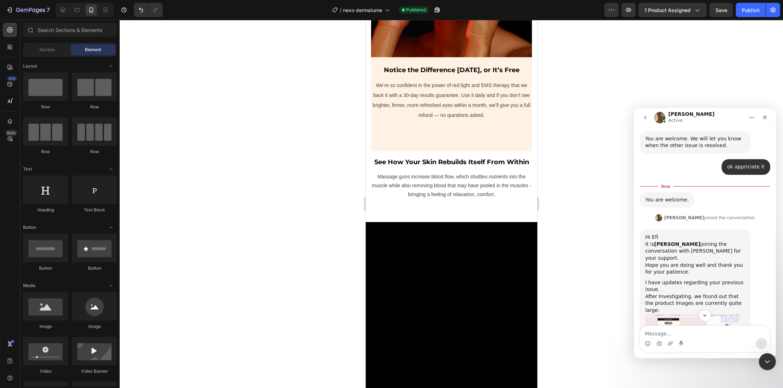
scroll to position [2120, 0]
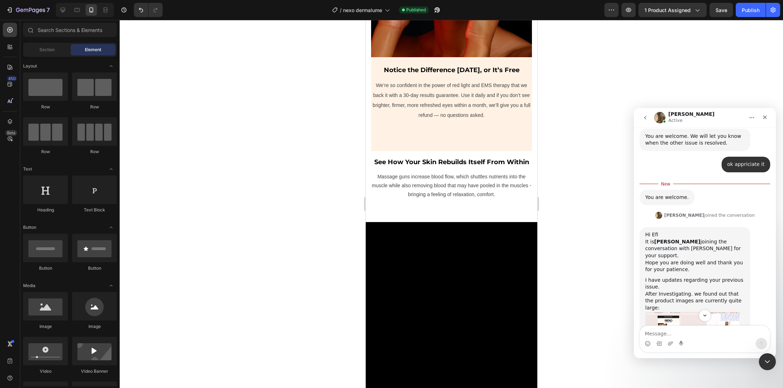
click at [687, 311] on img "Abraham says…" at bounding box center [692, 338] width 95 height 54
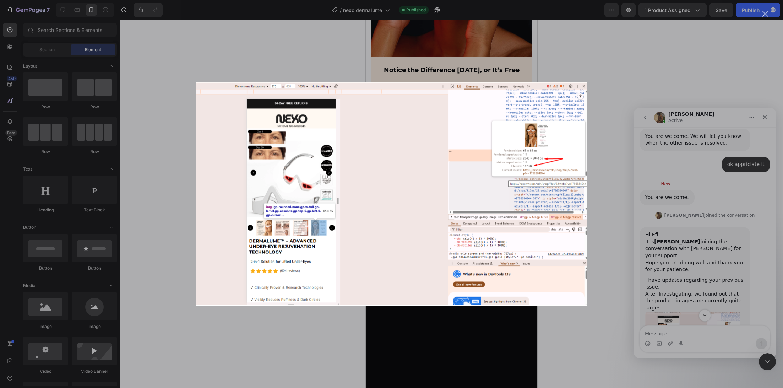
click at [287, 198] on img "Close" at bounding box center [391, 194] width 391 height 224
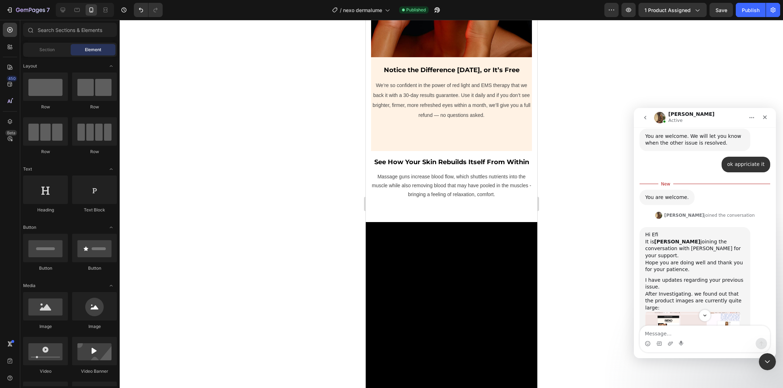
click at [656, 311] on img "Abraham says…" at bounding box center [692, 338] width 95 height 54
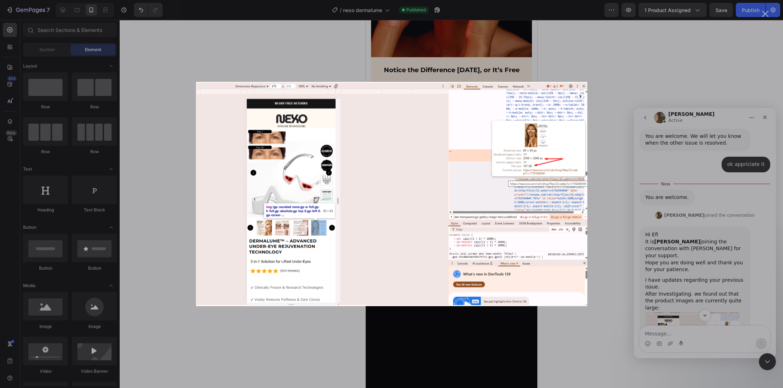
click at [603, 112] on div "Intercom messenger" at bounding box center [391, 194] width 783 height 388
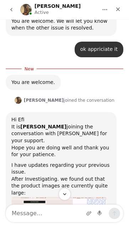
scroll to position [1894, 0]
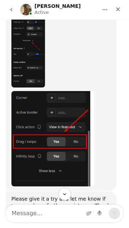
click at [120, 11] on icon "Close" at bounding box center [118, 9] width 6 height 6
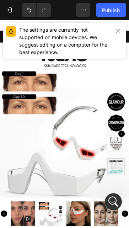
scroll to position [0, 0]
click at [93, 145] on img at bounding box center [86, 171] width 172 height 172
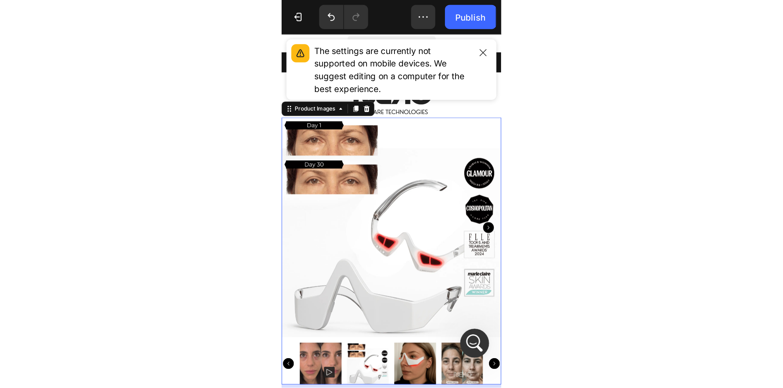
scroll to position [2287, 0]
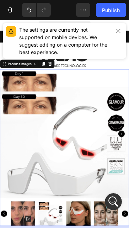
click at [87, 150] on img at bounding box center [86, 171] width 172 height 172
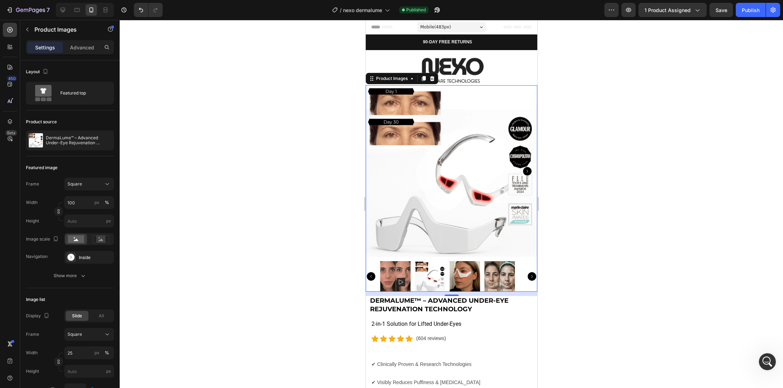
scroll to position [2267, 0]
click at [634, 10] on button "button" at bounding box center [628, 10] width 14 height 14
click at [775, 355] on div at bounding box center [767, 361] width 19 height 19
click at [770, 356] on div "Open Intercom Messenger" at bounding box center [766, 360] width 23 height 23
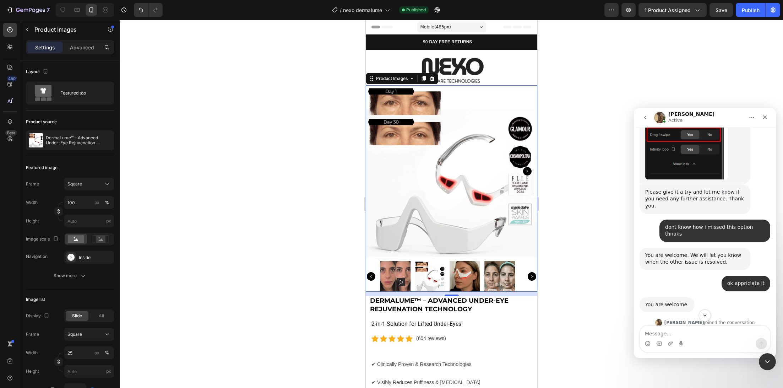
scroll to position [2143, 0]
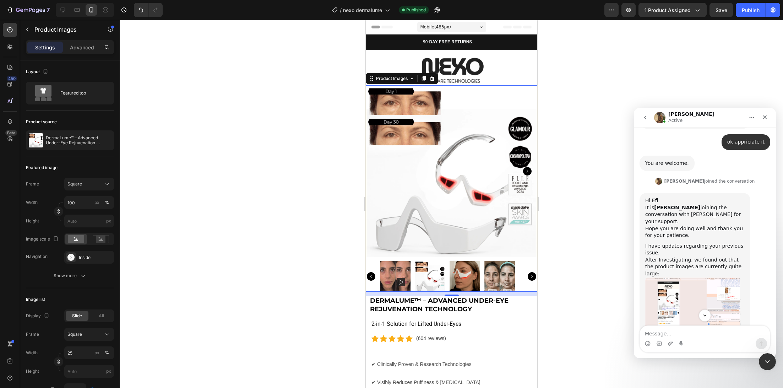
click at [692, 277] on img "Abraham says…" at bounding box center [692, 304] width 95 height 54
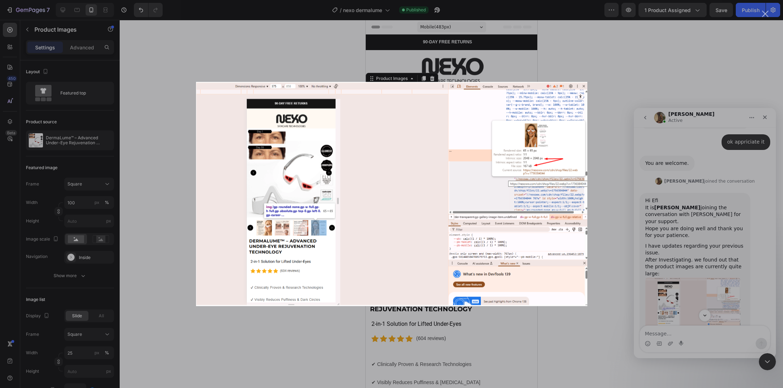
scroll to position [0, 0]
click at [521, 183] on img "Close" at bounding box center [391, 194] width 391 height 224
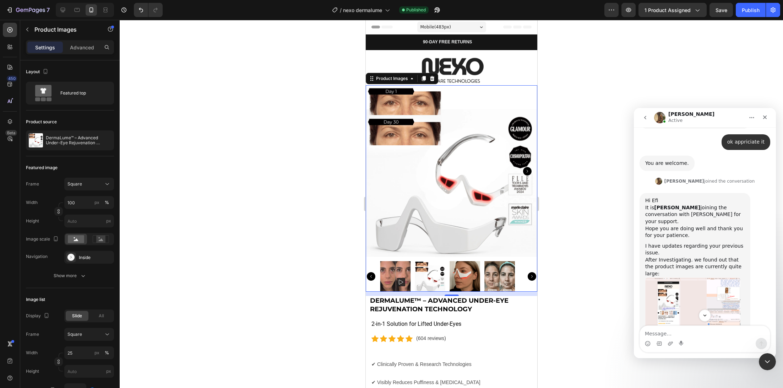
click at [672, 277] on img "Abraham says…" at bounding box center [692, 304] width 95 height 54
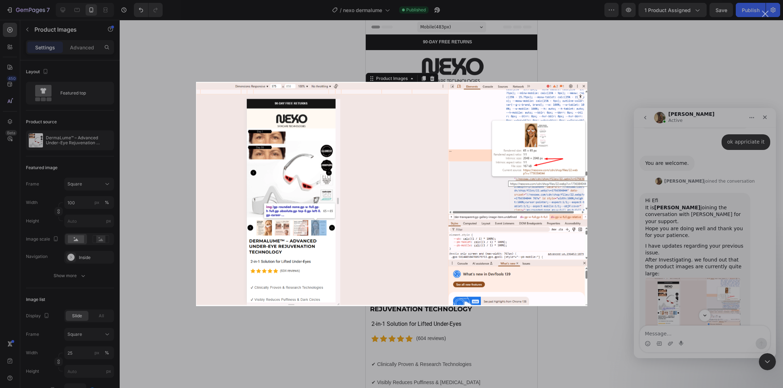
click at [669, 217] on div "Intercom messenger" at bounding box center [391, 194] width 783 height 388
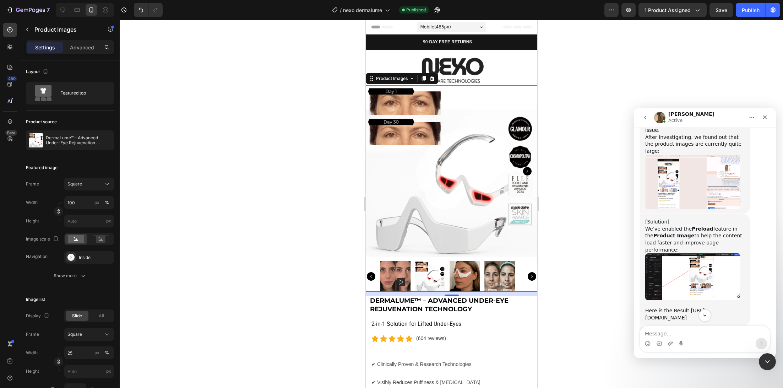
scroll to position [2267, 0]
click at [678, 306] on link "https://www.loom.com/share/2576c210b239479eae5ebdb90c063172" at bounding box center [674, 312] width 59 height 13
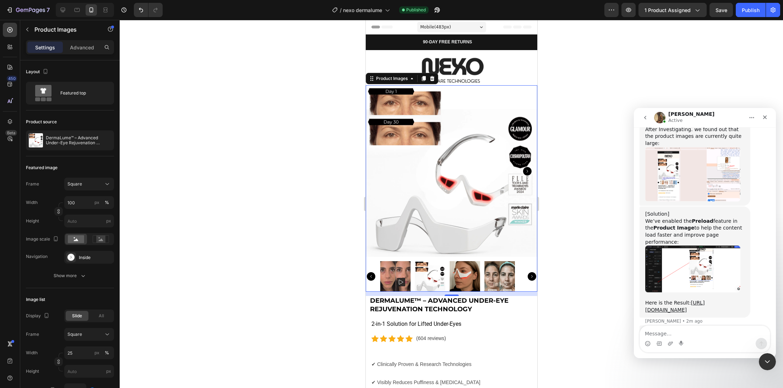
click at [680, 352] on link "Preview Page:" at bounding box center [668, 355] width 35 height 6
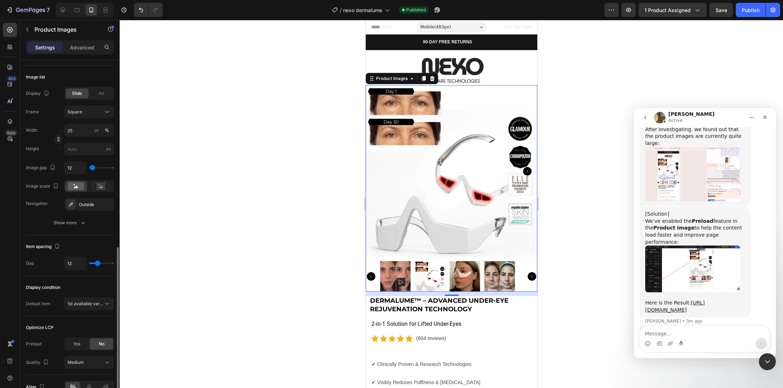
scroll to position [260, 0]
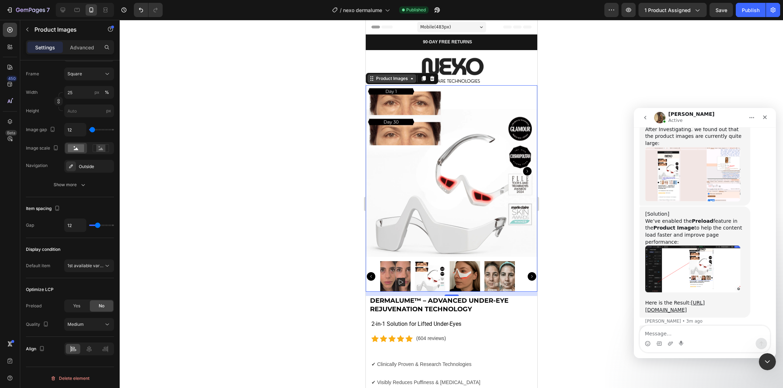
click at [394, 78] on div "Product Images" at bounding box center [391, 78] width 34 height 6
click at [71, 305] on div "Yes" at bounding box center [76, 305] width 23 height 11
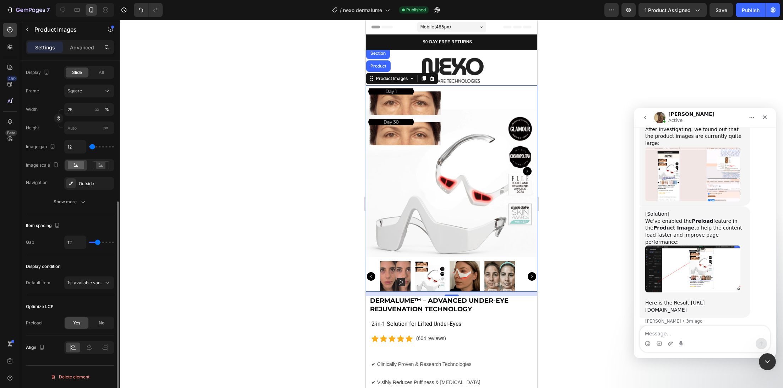
scroll to position [242, 0]
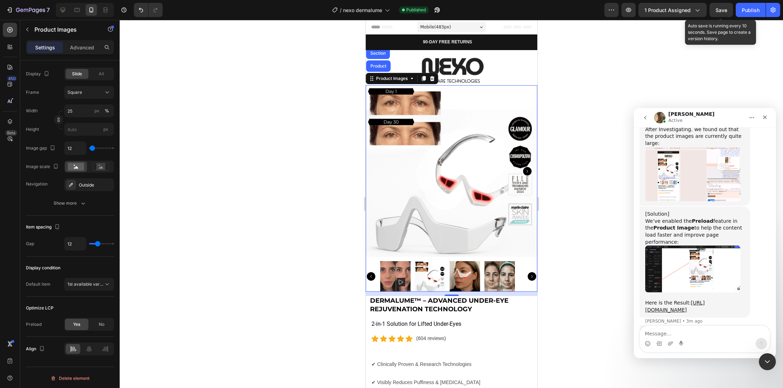
click at [722, 11] on span "Save" at bounding box center [722, 10] width 12 height 6
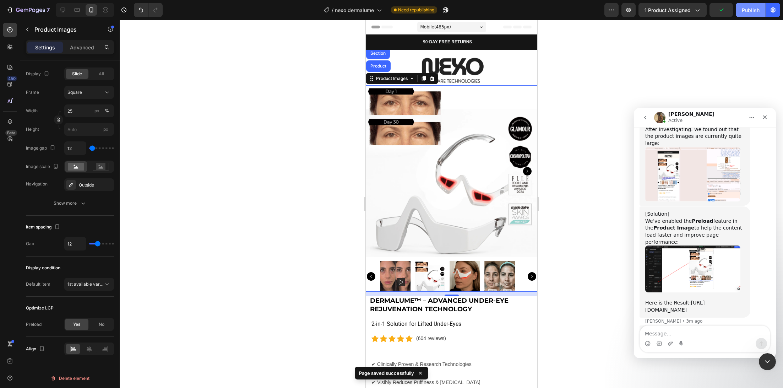
click at [754, 10] on div "Publish" at bounding box center [751, 9] width 18 height 7
click at [450, 67] on img at bounding box center [451, 70] width 96 height 29
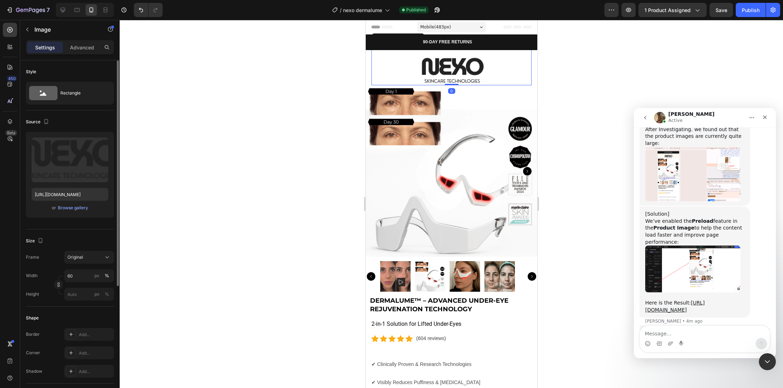
scroll to position [187, 0]
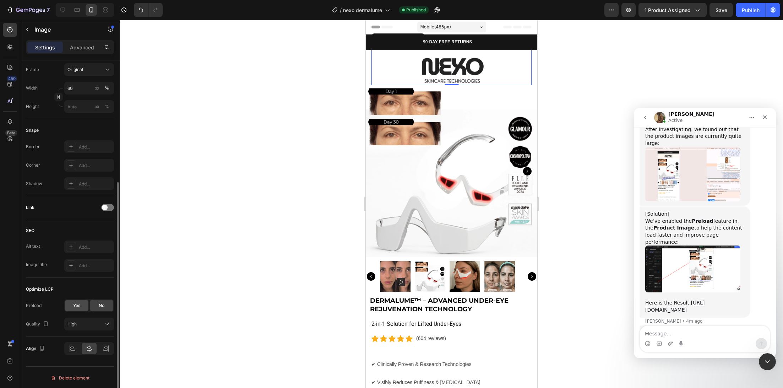
click at [80, 305] on span "Yes" at bounding box center [76, 305] width 7 height 6
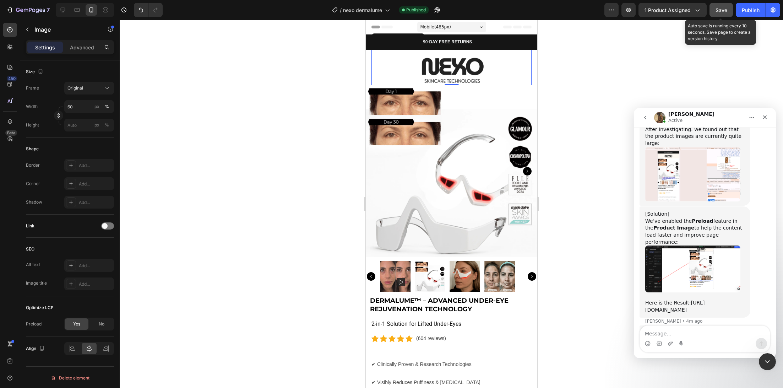
click at [719, 16] on button "Save" at bounding box center [721, 10] width 23 height 14
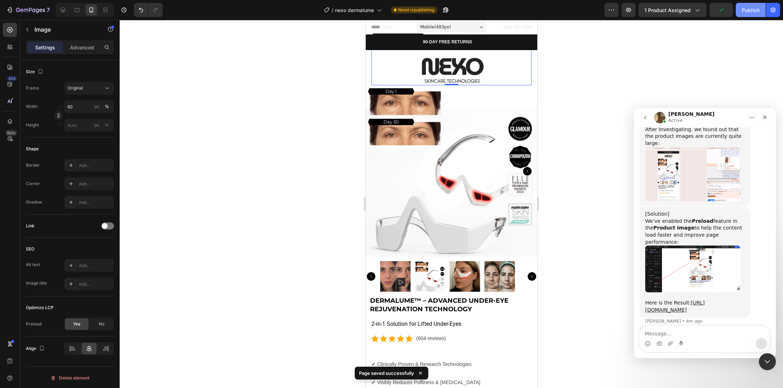
click at [754, 12] on div "Publish" at bounding box center [751, 9] width 18 height 7
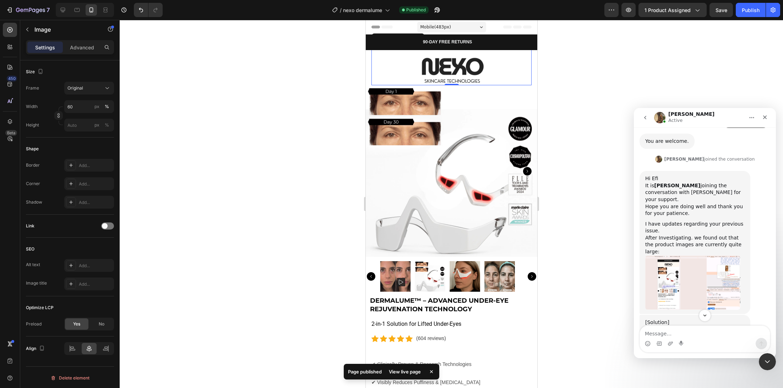
scroll to position [2175, 0]
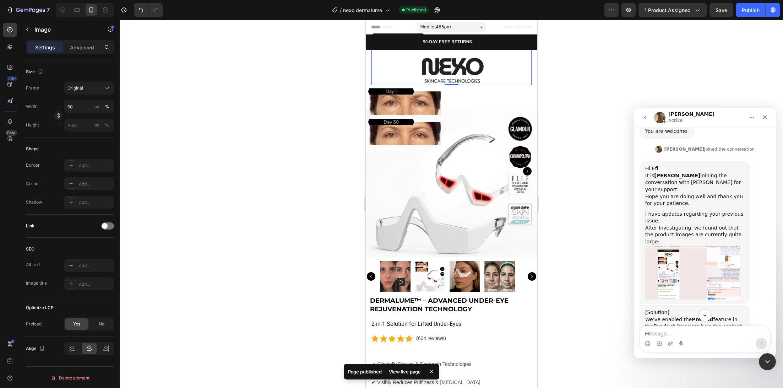
click at [710, 344] on img "Abraham says…" at bounding box center [692, 367] width 95 height 47
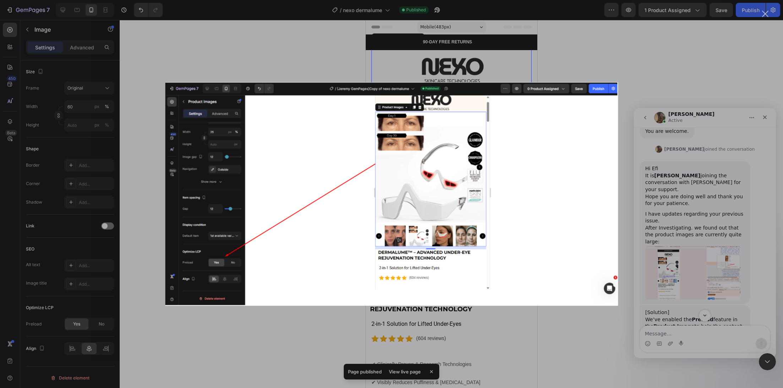
scroll to position [0, 0]
click at [710, 263] on div "Intercom messenger" at bounding box center [391, 194] width 783 height 388
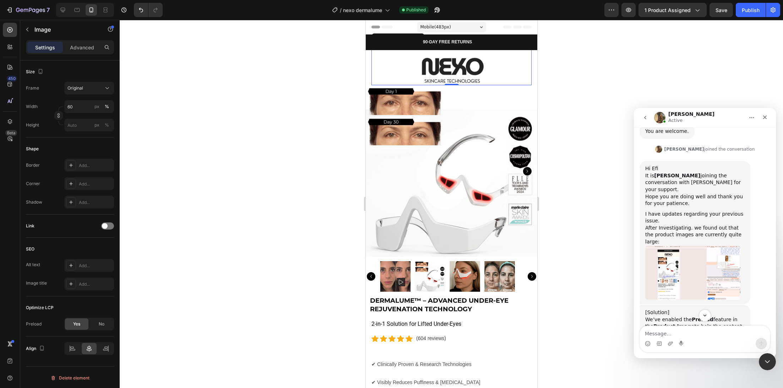
click at [665, 245] on img "Abraham says…" at bounding box center [692, 272] width 95 height 54
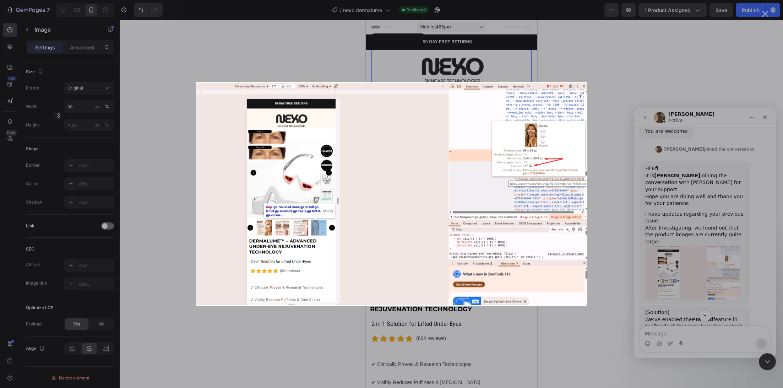
click at [610, 177] on div "Intercom messenger" at bounding box center [391, 194] width 783 height 388
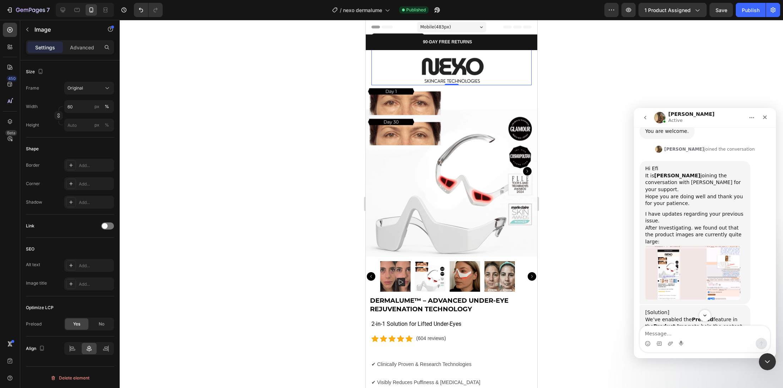
scroll to position [2274, 0]
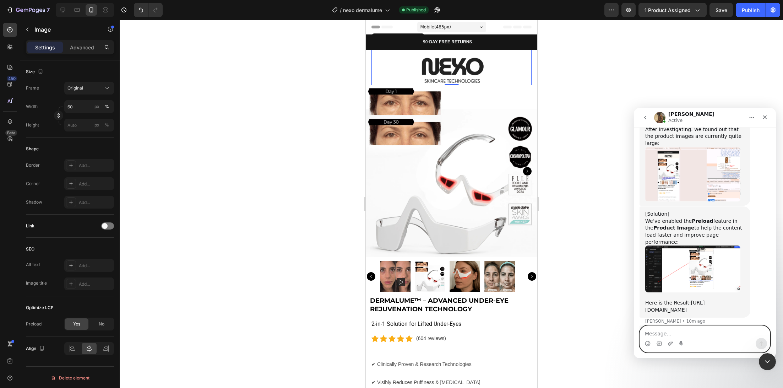
click at [690, 330] on textarea "Message…" at bounding box center [705, 332] width 130 height 12
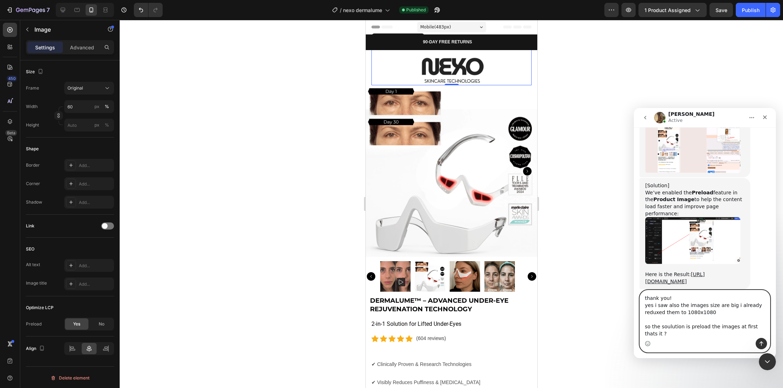
scroll to position [2310, 0]
type textarea "thank you! yes i saw also the images size are big i already reduxed them to 108…"
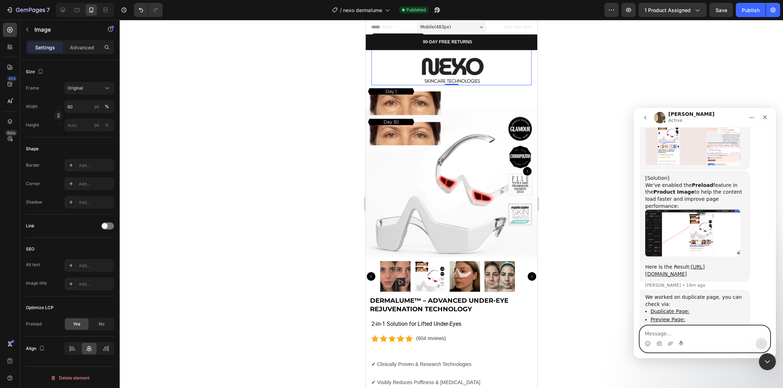
scroll to position [2327, 0]
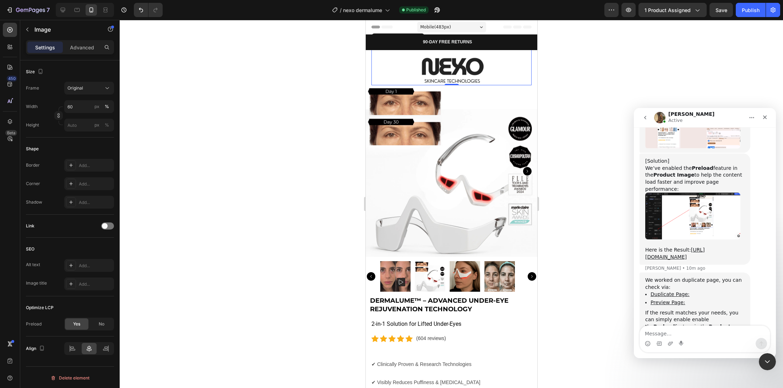
click at [583, 75] on div at bounding box center [451, 204] width 663 height 368
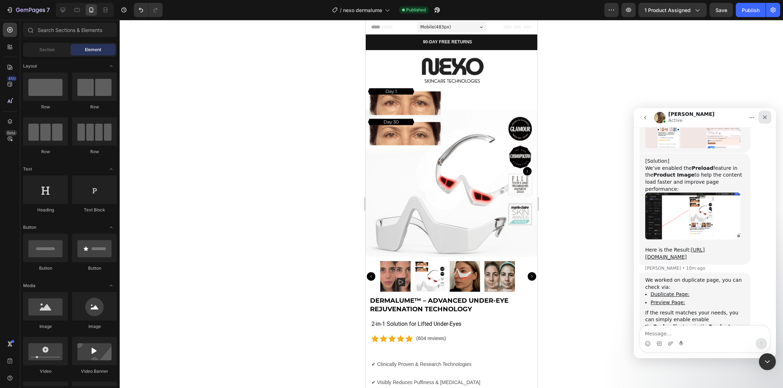
click at [767, 116] on icon "Close" at bounding box center [765, 117] width 6 height 6
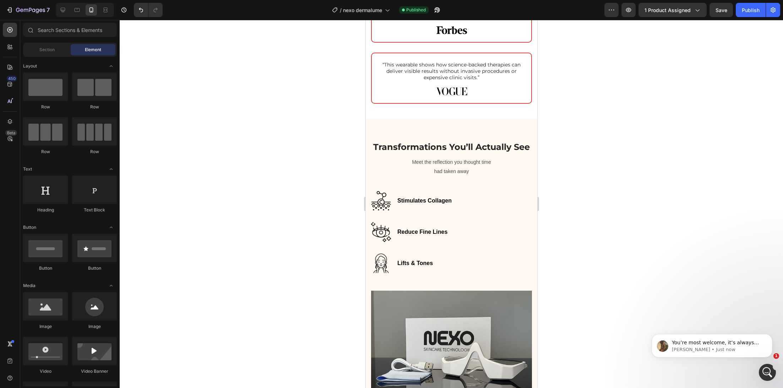
scroll to position [2382, 0]
click at [765, 365] on icon "Open Intercom Messenger" at bounding box center [767, 371] width 12 height 12
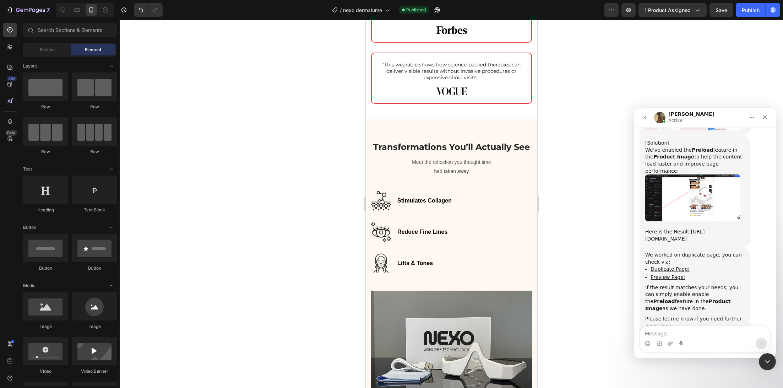
scroll to position [2368, 0]
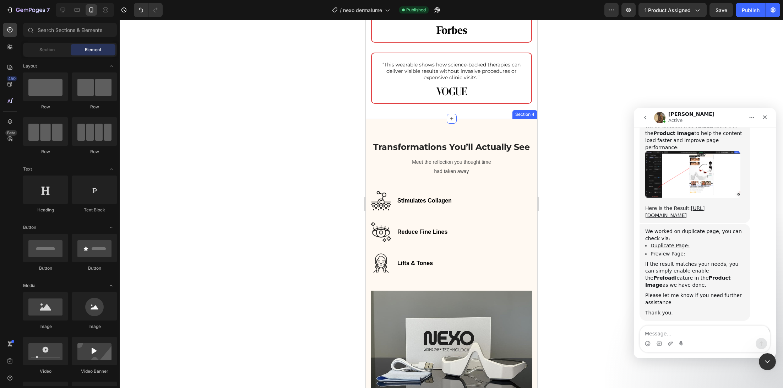
click at [336, 170] on div at bounding box center [451, 204] width 663 height 368
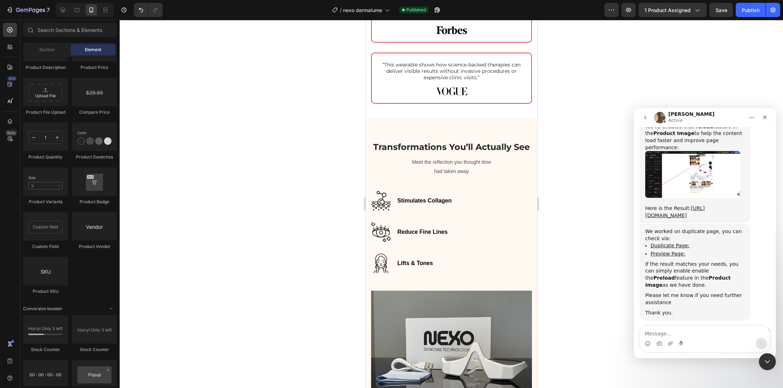
scroll to position [1612, 0]
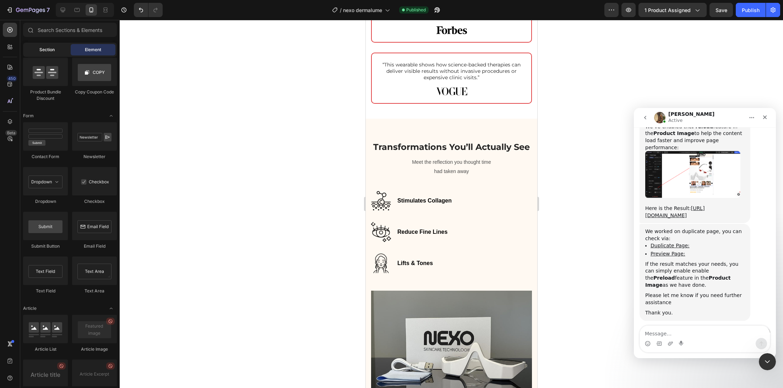
click at [60, 52] on div "Section" at bounding box center [47, 49] width 45 height 11
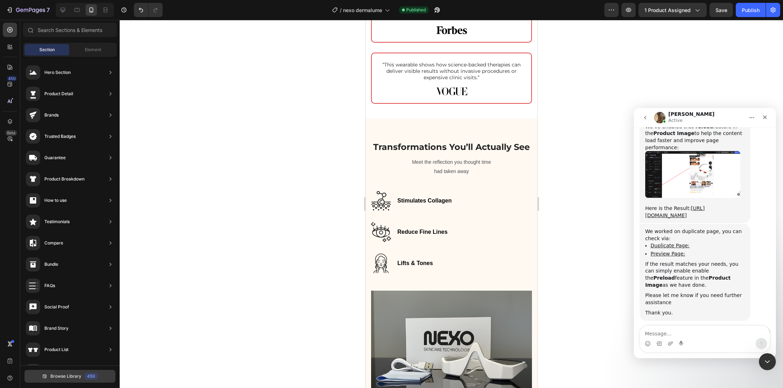
click at [71, 378] on span "Browse Library" at bounding box center [65, 376] width 31 height 6
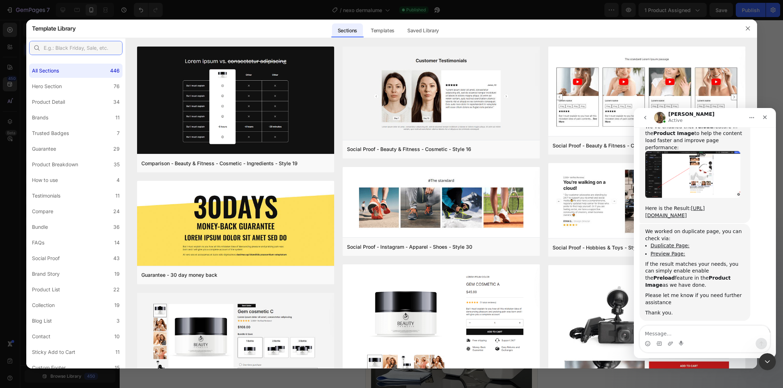
click at [84, 49] on input "text" at bounding box center [75, 48] width 93 height 14
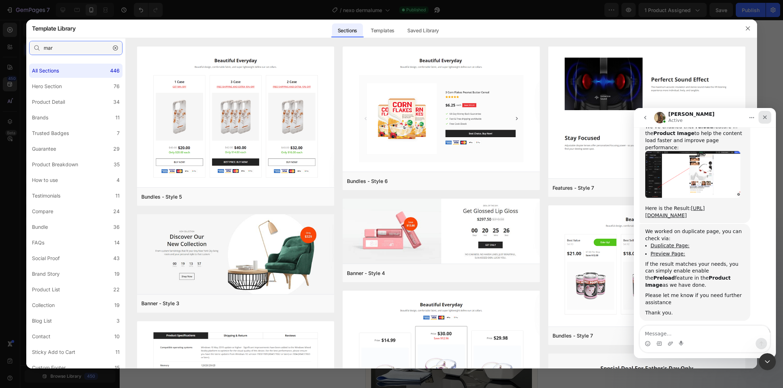
type input "mar"
drag, startPoint x: 762, startPoint y: 115, endPoint x: 1387, endPoint y: 227, distance: 634.2
click at [762, 115] on icon "Close" at bounding box center [765, 117] width 6 height 6
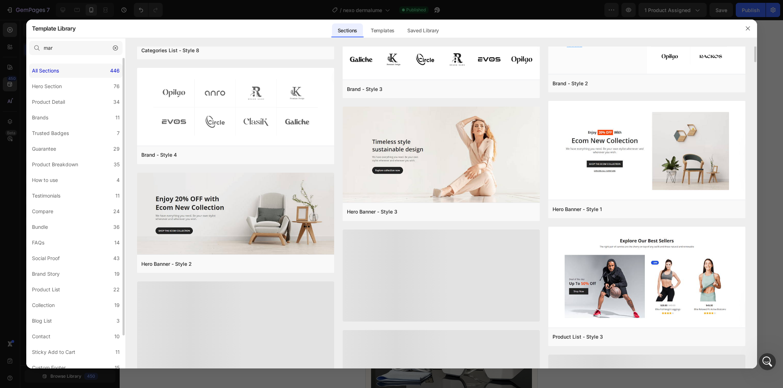
scroll to position [390, 0]
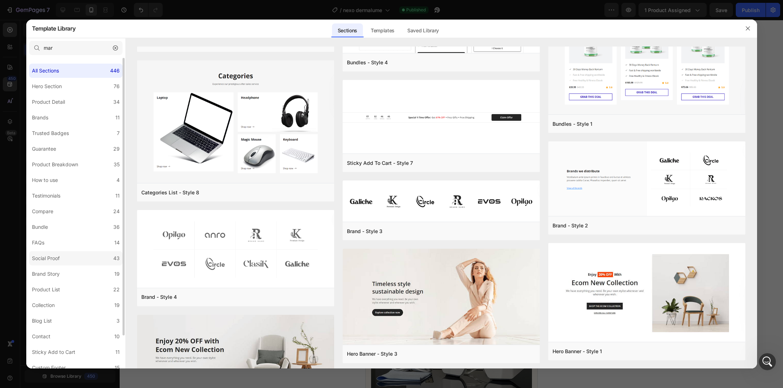
click at [85, 261] on label "Social Proof 43" at bounding box center [75, 258] width 93 height 14
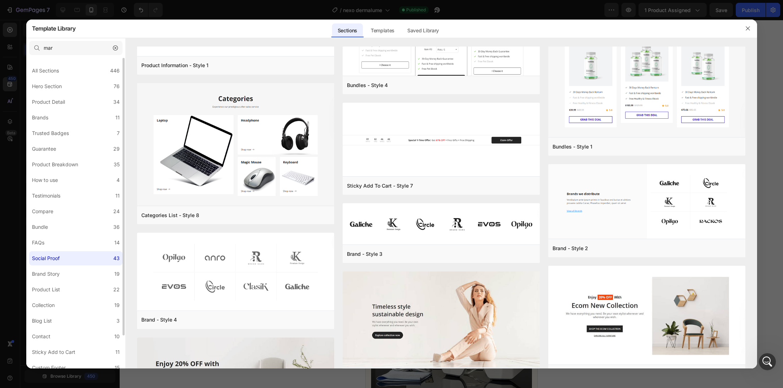
scroll to position [0, 0]
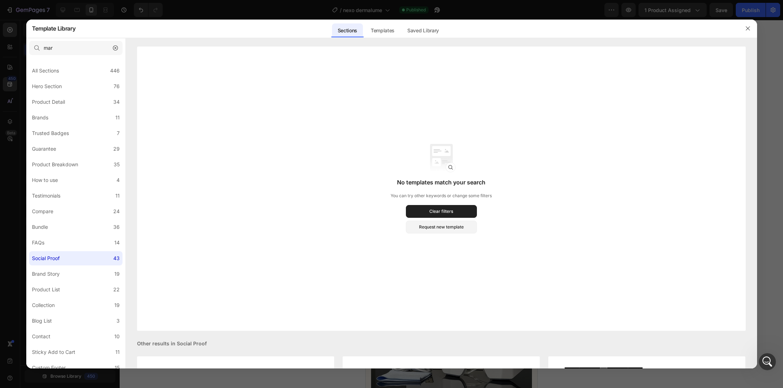
click at [114, 49] on icon "button" at bounding box center [115, 47] width 5 height 5
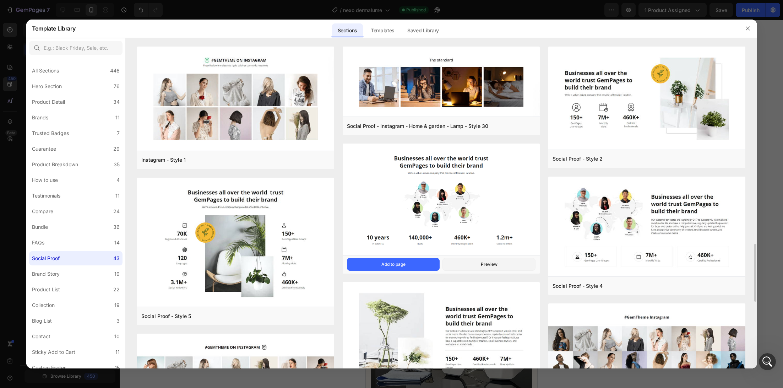
scroll to position [291, 0]
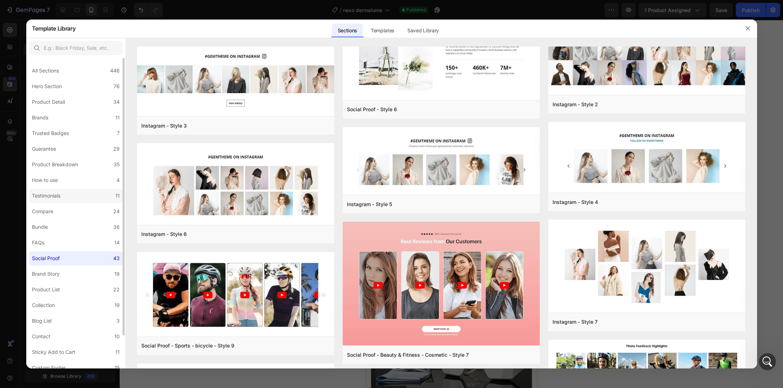
click at [63, 197] on div "Testimonials" at bounding box center [47, 195] width 31 height 9
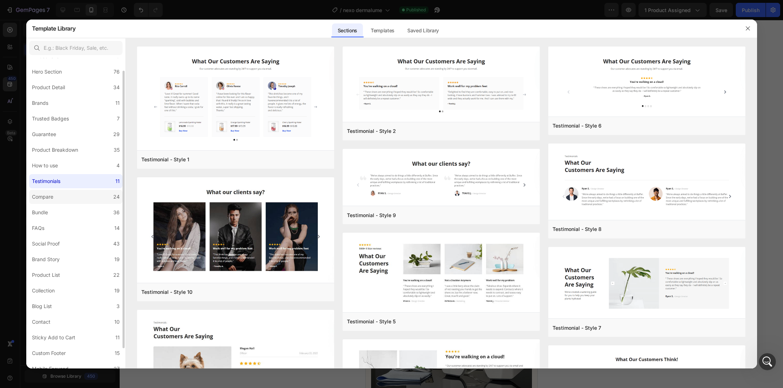
scroll to position [37, 0]
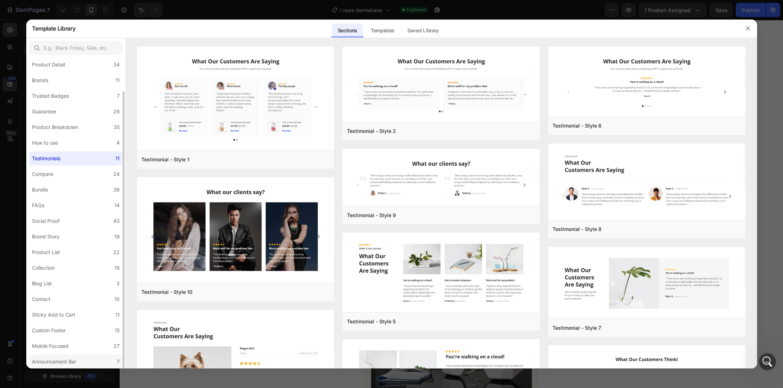
click at [89, 362] on label "Announcement Bar 7" at bounding box center [75, 361] width 93 height 14
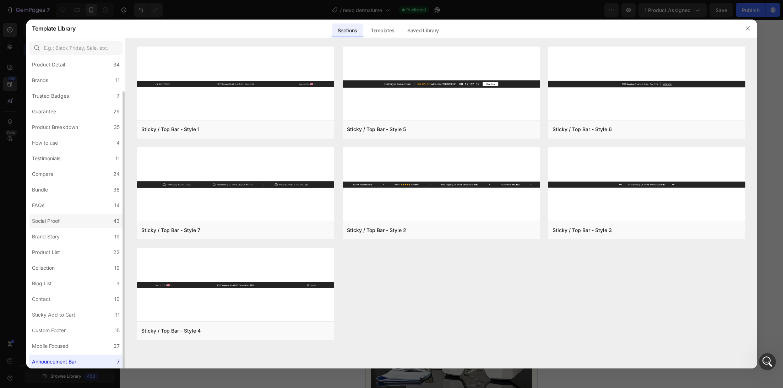
scroll to position [0, 0]
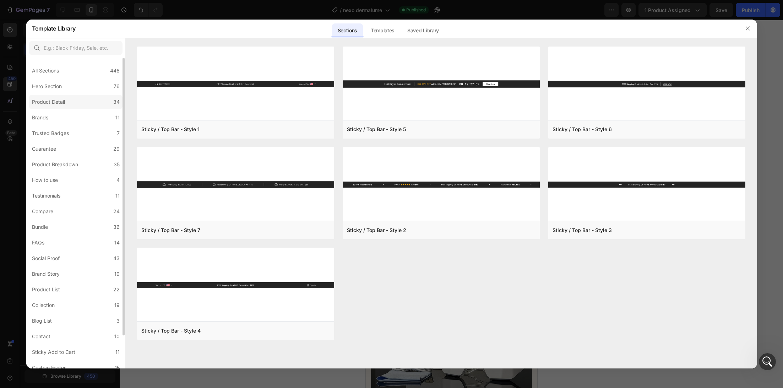
click at [80, 102] on label "Product Detail 34" at bounding box center [75, 102] width 93 height 14
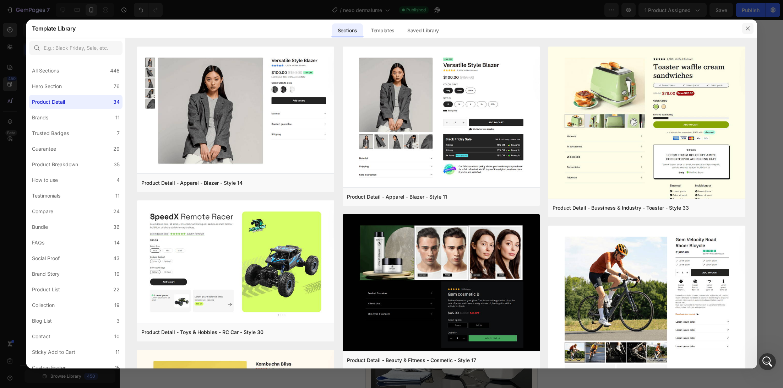
click at [746, 27] on icon "button" at bounding box center [748, 29] width 6 height 6
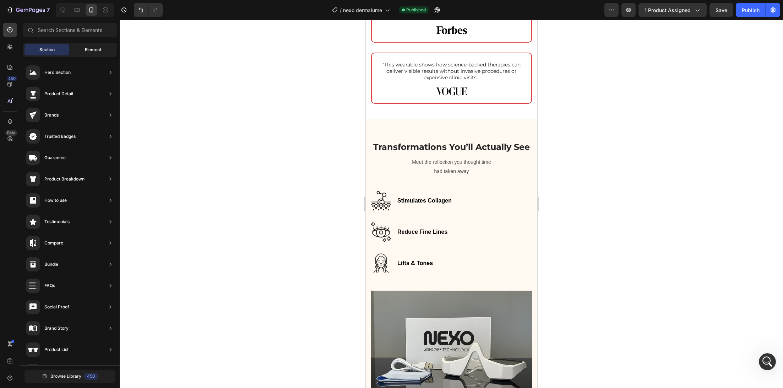
click at [90, 55] on div "Element" at bounding box center [93, 49] width 45 height 11
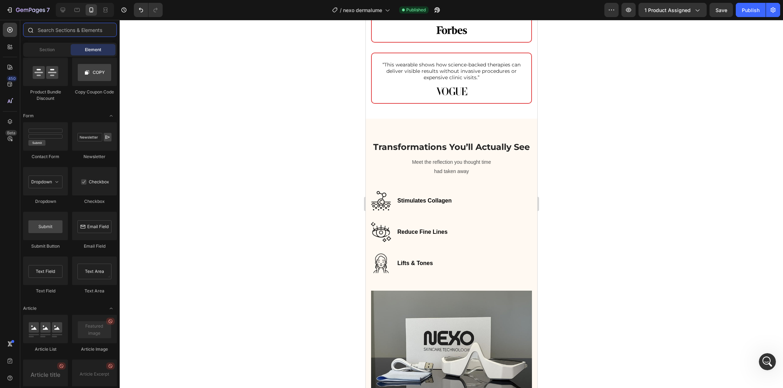
click at [73, 33] on input "text" at bounding box center [70, 30] width 94 height 14
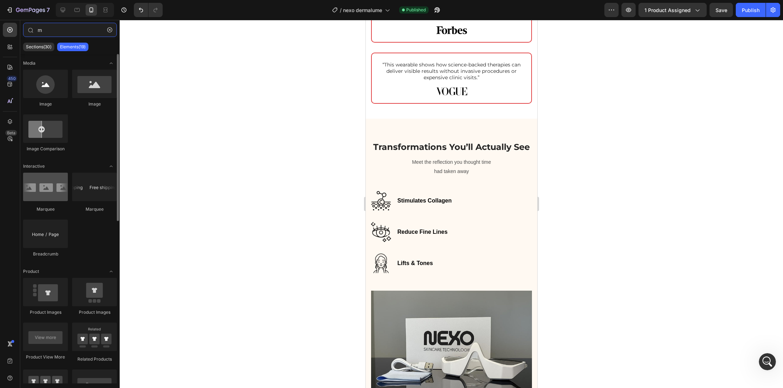
type input "m"
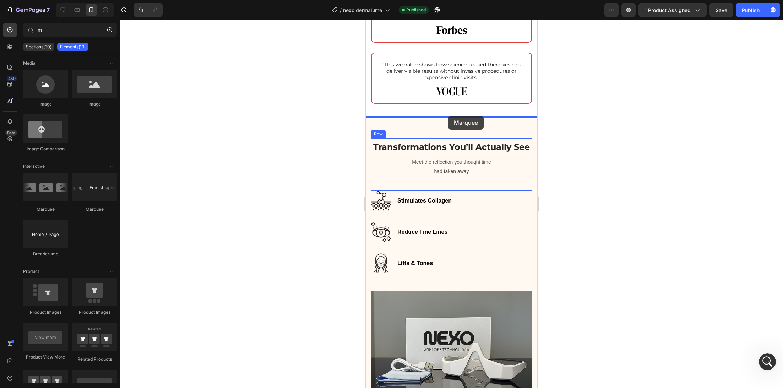
drag, startPoint x: 404, startPoint y: 212, endPoint x: 448, endPoint y: 116, distance: 105.5
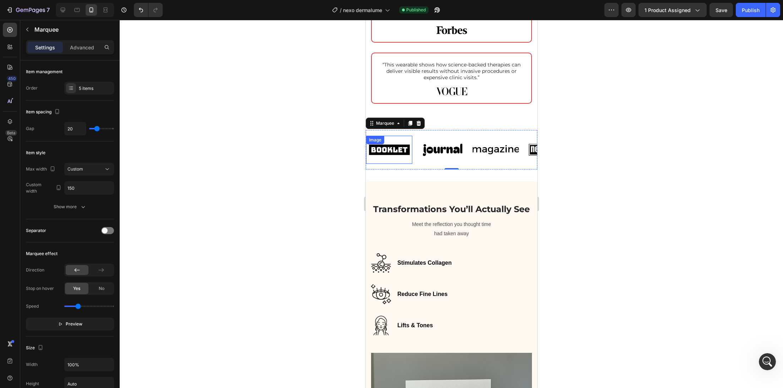
click at [391, 147] on img at bounding box center [389, 150] width 46 height 20
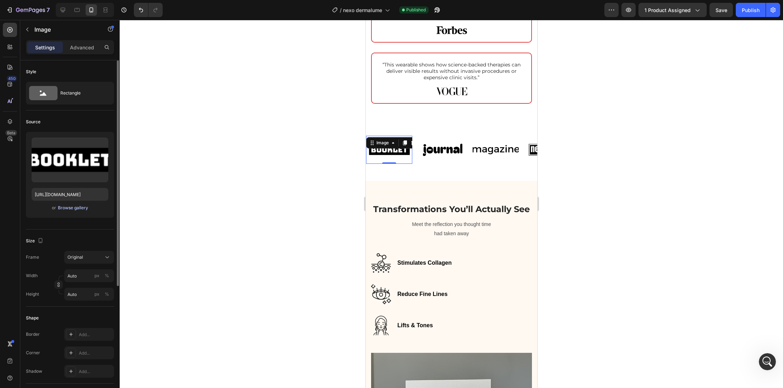
click at [70, 208] on div "Browse gallery" at bounding box center [73, 208] width 30 height 6
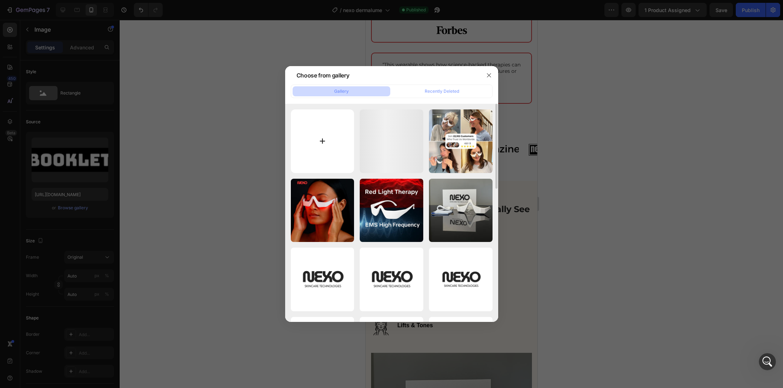
click at [327, 146] on input "file" at bounding box center [323, 141] width 64 height 64
type input "C:\fakepath\1.jpg"
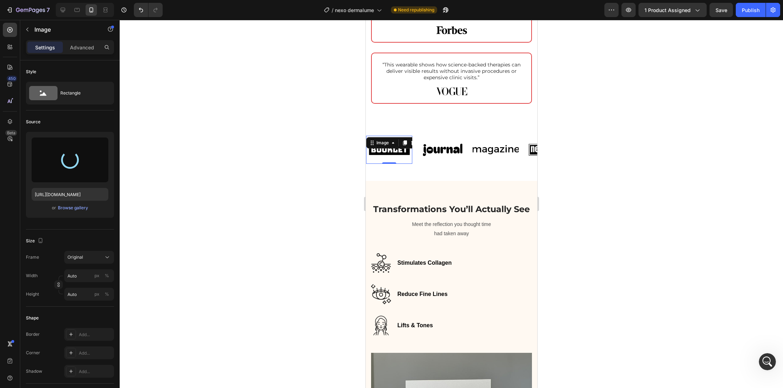
type input "https://cdn.shopify.com/s/files/1/0745/5834/1341/files/gempages_579627086029783…"
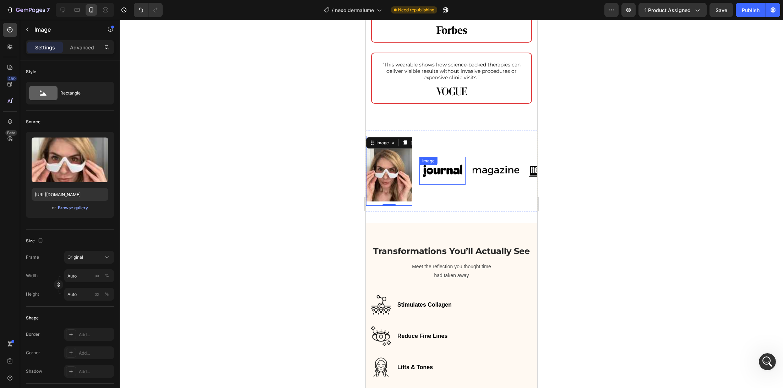
click at [425, 174] on img at bounding box center [442, 171] width 46 height 20
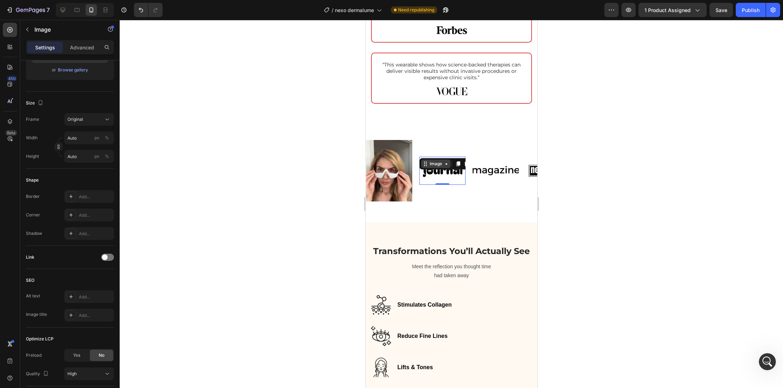
click at [429, 163] on div "Image" at bounding box center [435, 164] width 15 height 6
click at [450, 174] on img at bounding box center [442, 171] width 46 height 20
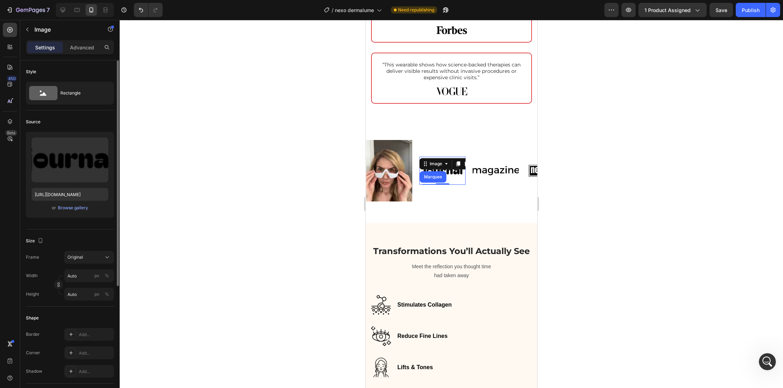
click at [74, 203] on div "or Browse gallery" at bounding box center [70, 207] width 77 height 9
click at [75, 206] on div "Browse gallery" at bounding box center [73, 208] width 30 height 6
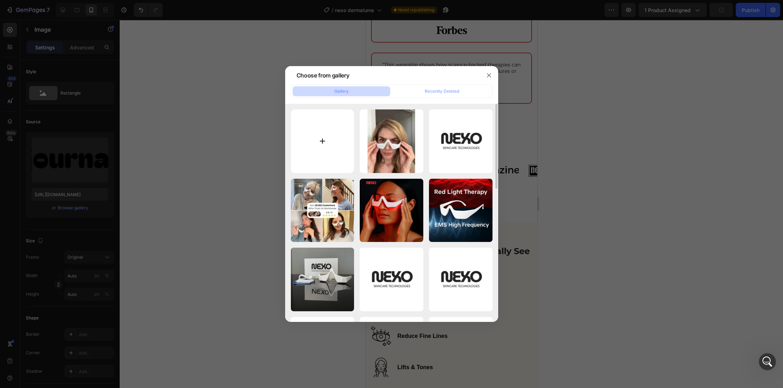
click at [343, 135] on input "file" at bounding box center [323, 141] width 64 height 64
type input "C:\fakepath\2.jpg"
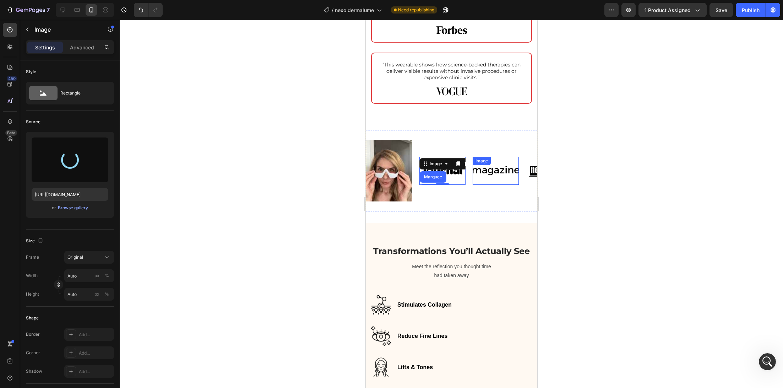
type input "https://cdn.shopify.com/s/files/1/0745/5834/1341/files/gempages_579627086029783…"
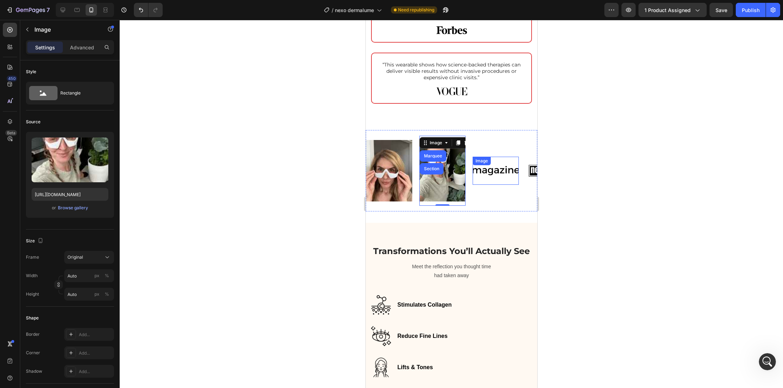
click at [489, 169] on img at bounding box center [495, 171] width 46 height 20
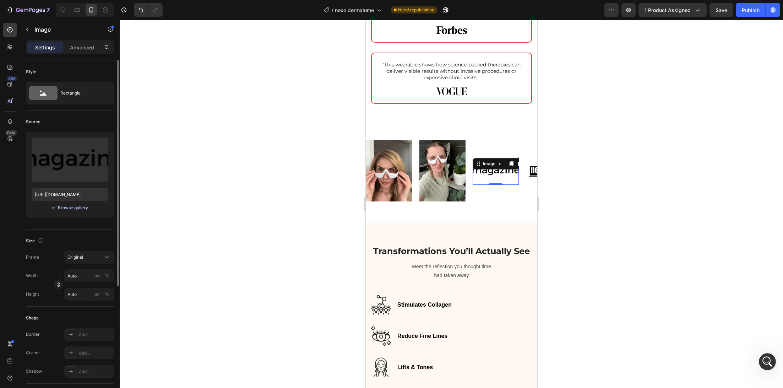
click at [81, 206] on div "Browse gallery" at bounding box center [73, 208] width 30 height 6
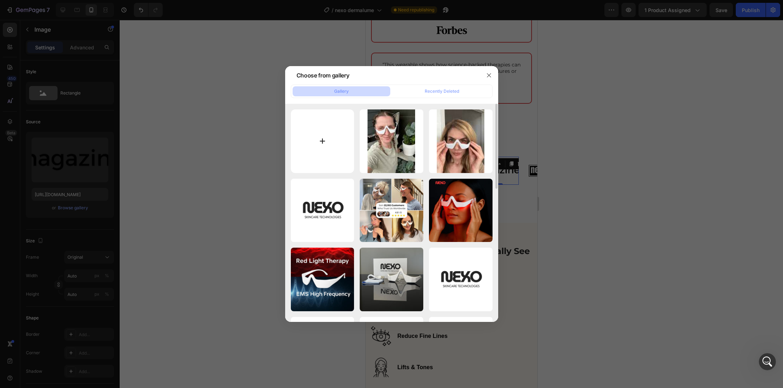
click at [340, 147] on input "file" at bounding box center [323, 141] width 64 height 64
type input "C:\fakepath\3.jpg"
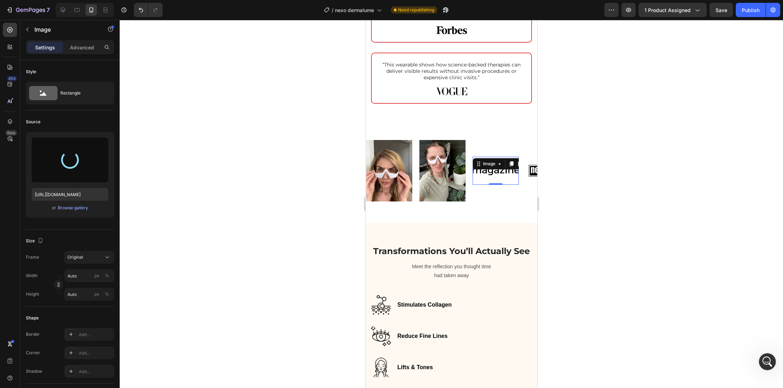
type input "https://cdn.shopify.com/s/files/1/0745/5834/1341/files/gempages_579627086029783…"
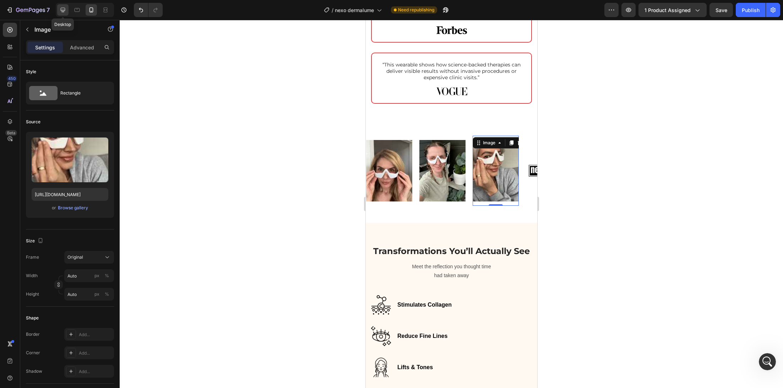
click at [61, 9] on icon at bounding box center [63, 10] width 5 height 5
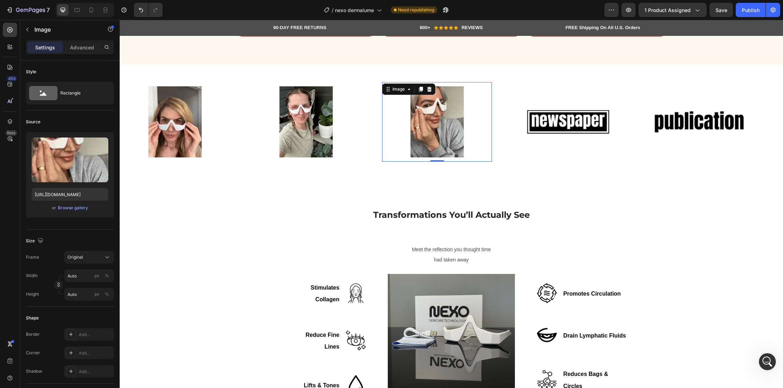
scroll to position [1088, 0]
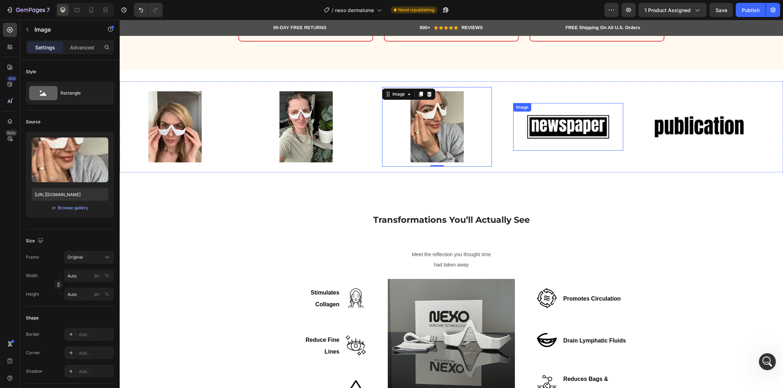
click at [540, 136] on img at bounding box center [568, 126] width 92 height 39
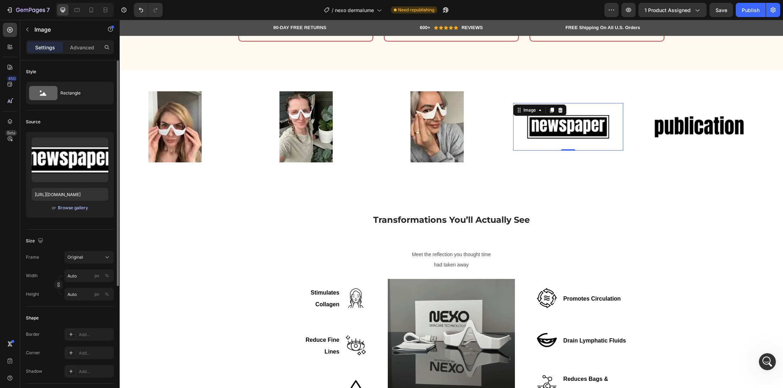
click at [74, 206] on div "Browse gallery" at bounding box center [73, 208] width 30 height 6
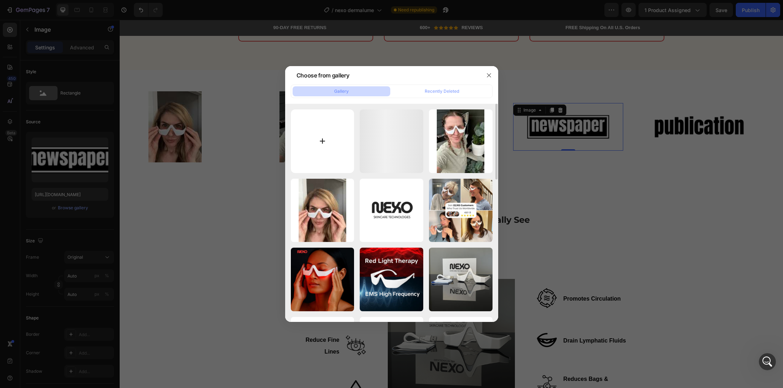
click at [316, 143] on input "file" at bounding box center [323, 141] width 64 height 64
type input "C:\fakepath\4.jpg"
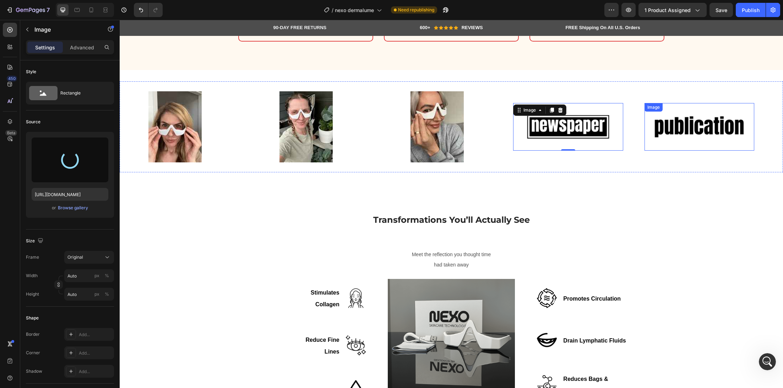
type input "https://cdn.shopify.com/s/files/1/0745/5834/1341/files/gempages_579627086029783…"
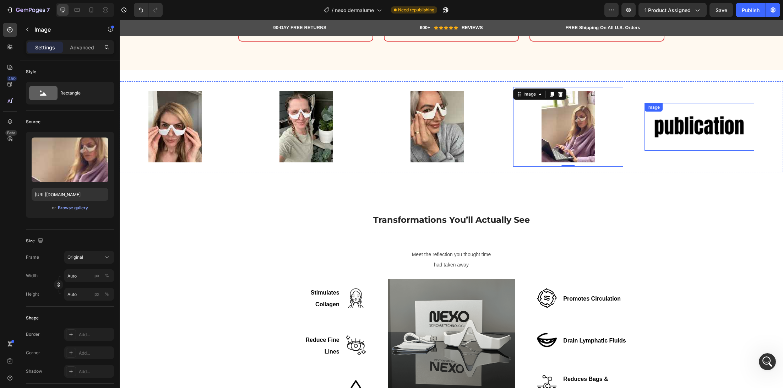
click at [677, 132] on img at bounding box center [699, 126] width 92 height 39
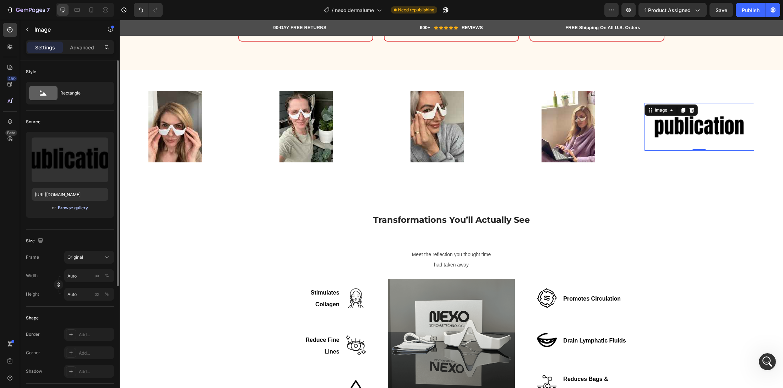
click at [85, 207] on div "Browse gallery" at bounding box center [73, 208] width 30 height 6
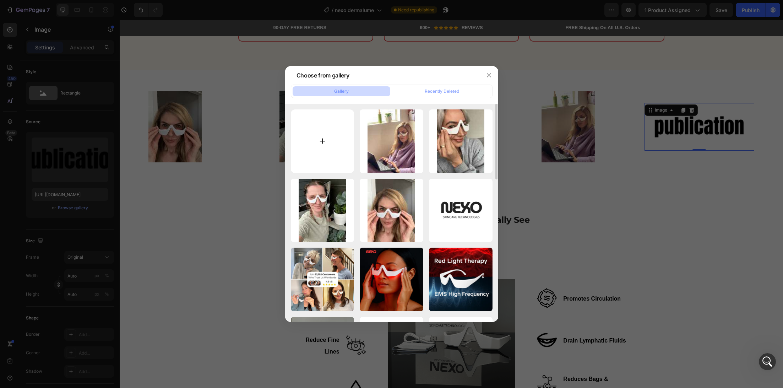
click at [321, 148] on input "file" at bounding box center [323, 141] width 64 height 64
type input "C:\fakepath\5.jpg"
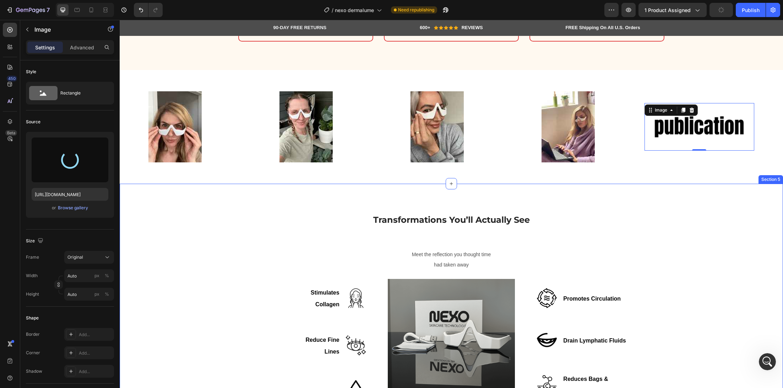
type input "https://cdn.shopify.com/s/files/1/0745/5834/1341/files/gempages_579627086029783…"
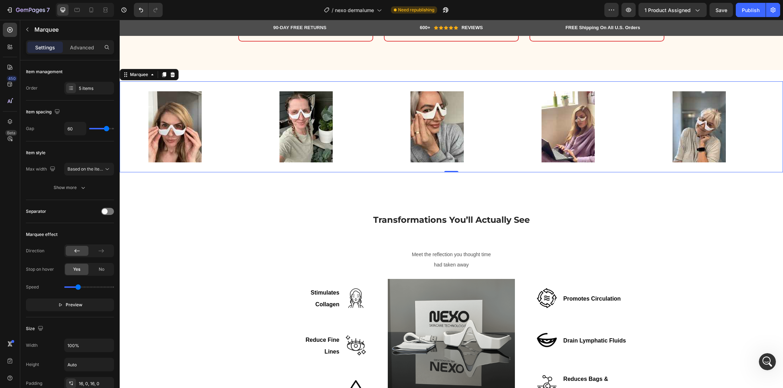
click at [285, 83] on div "Image Image Image Image Image Image Image Image Image Image Marquee 0" at bounding box center [451, 126] width 663 height 91
click at [103, 90] on div "5 items" at bounding box center [95, 88] width 33 height 6
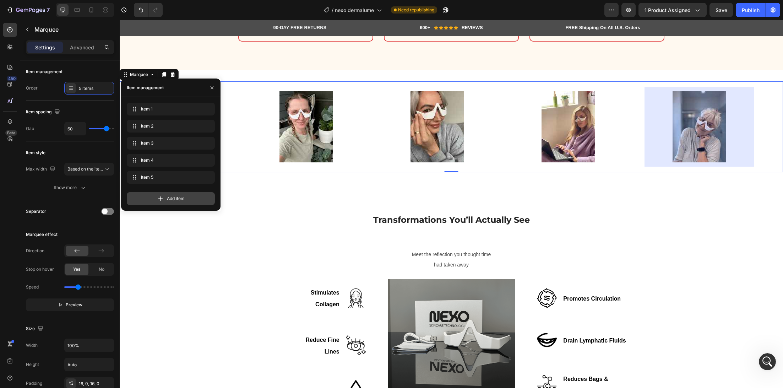
click at [167, 197] on span "Add item" at bounding box center [176, 198] width 18 height 6
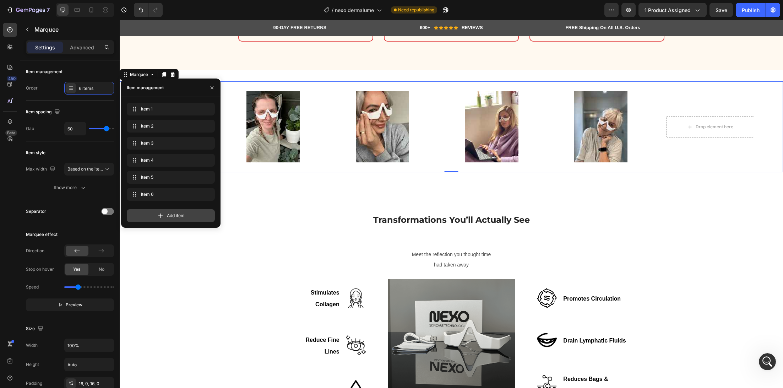
click at [169, 213] on span "Add item" at bounding box center [176, 215] width 18 height 6
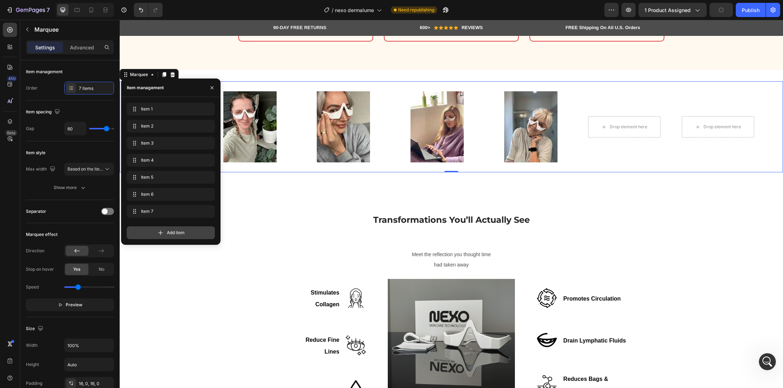
click at [169, 235] on span "Add item" at bounding box center [176, 232] width 18 height 6
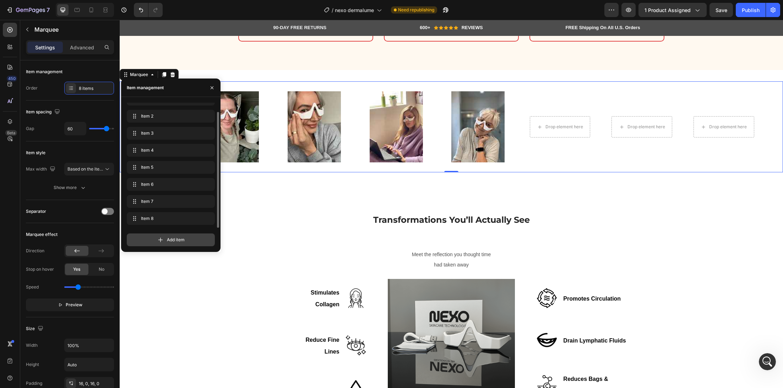
click at [169, 241] on span "Add item" at bounding box center [176, 240] width 18 height 6
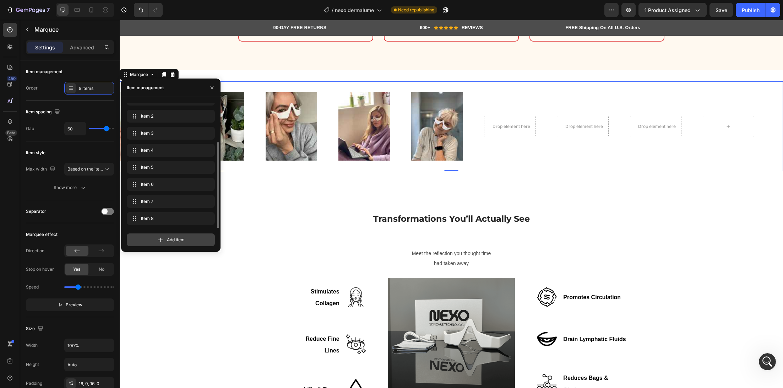
scroll to position [27, 0]
click at [169, 241] on span "Add item" at bounding box center [176, 240] width 18 height 6
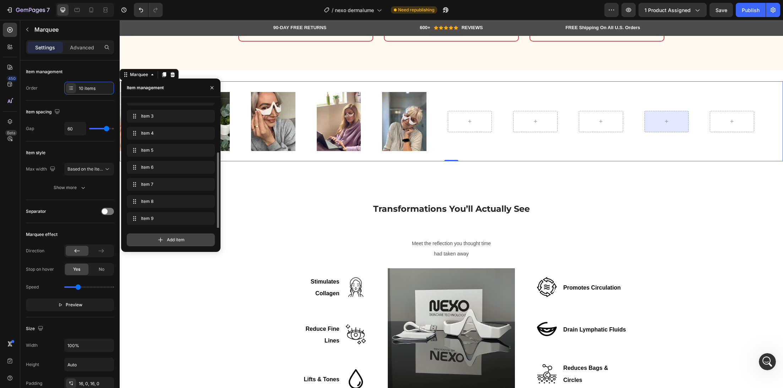
scroll to position [44, 0]
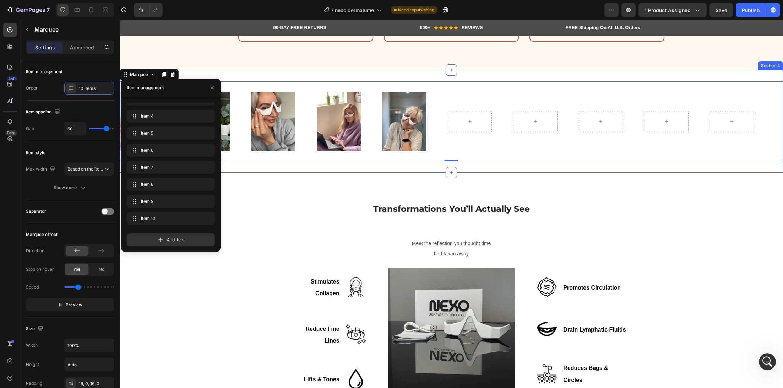
click at [515, 80] on div "Image Image Image Image Image Image Image Image Image Image Marquee 0 Section 4" at bounding box center [451, 121] width 663 height 103
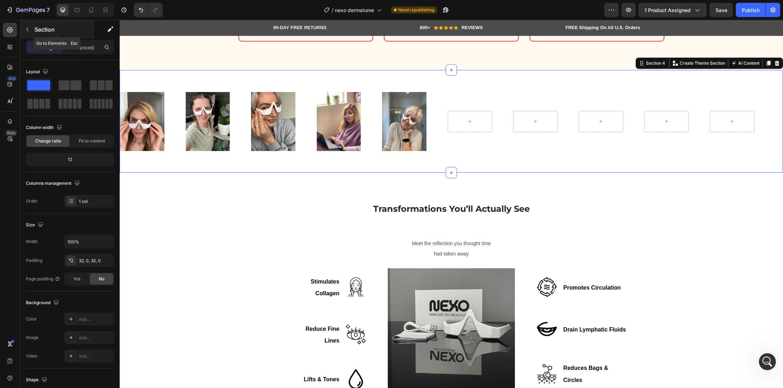
click at [28, 36] on div "Section" at bounding box center [57, 29] width 74 height 18
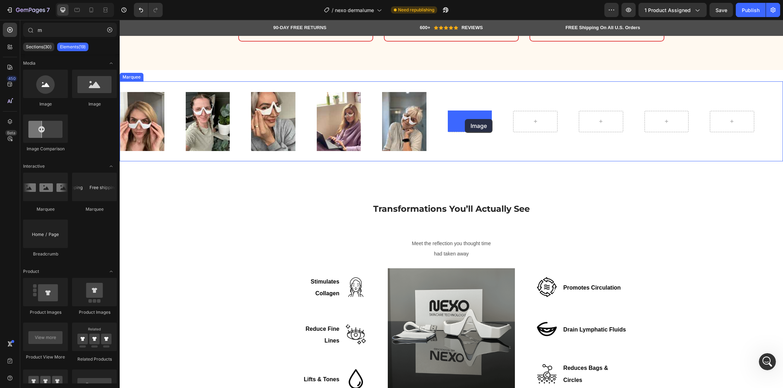
drag, startPoint x: 205, startPoint y: 106, endPoint x: 465, endPoint y: 119, distance: 259.9
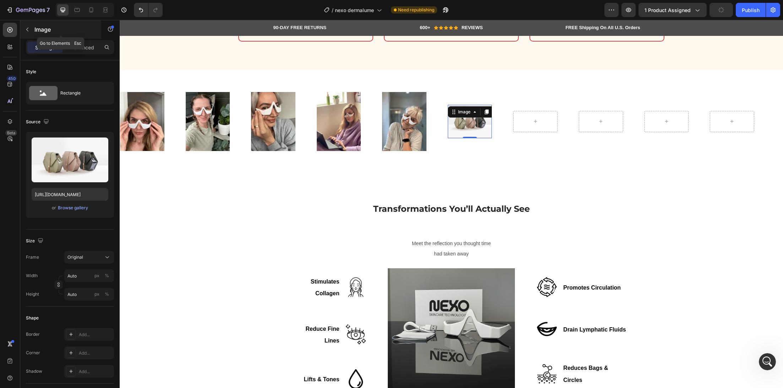
click at [32, 31] on button "button" at bounding box center [27, 29] width 11 height 11
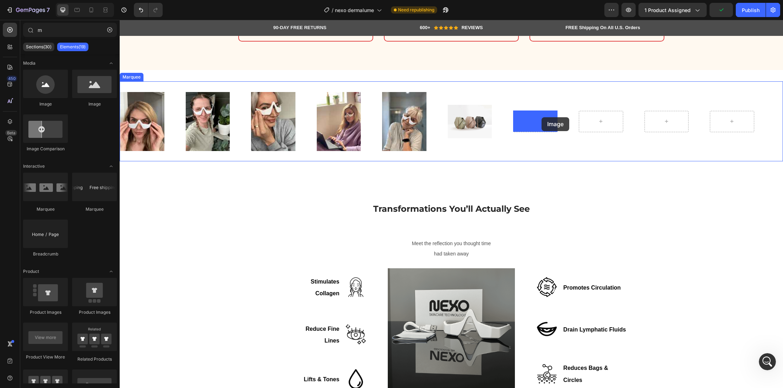
drag, startPoint x: 227, startPoint y: 108, endPoint x: 542, endPoint y: 117, distance: 314.4
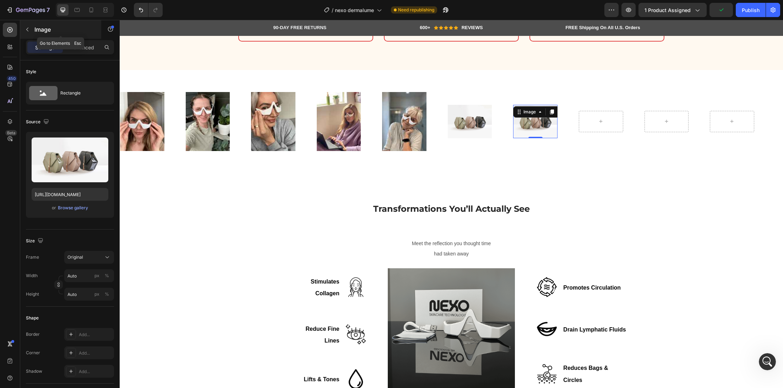
click at [41, 33] on p "Image" at bounding box center [64, 29] width 60 height 9
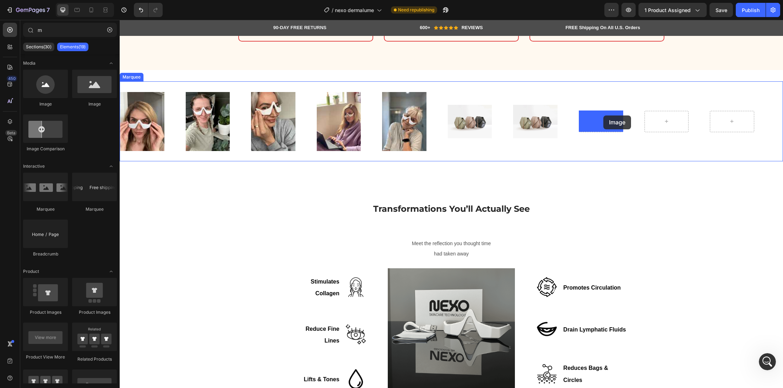
drag, startPoint x: 217, startPoint y: 112, endPoint x: 603, endPoint y: 115, distance: 386.0
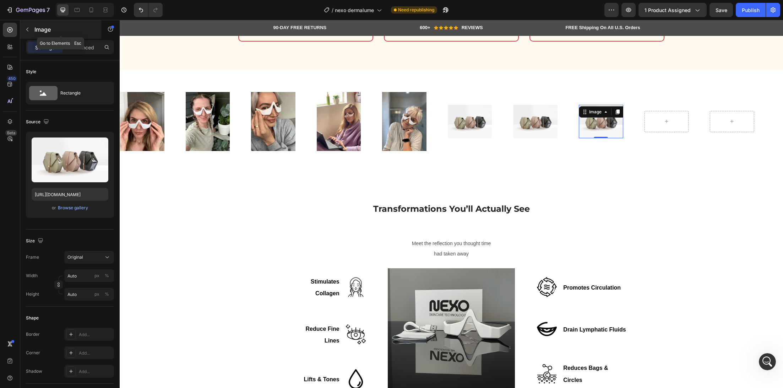
click at [34, 32] on div "Image" at bounding box center [60, 29] width 81 height 18
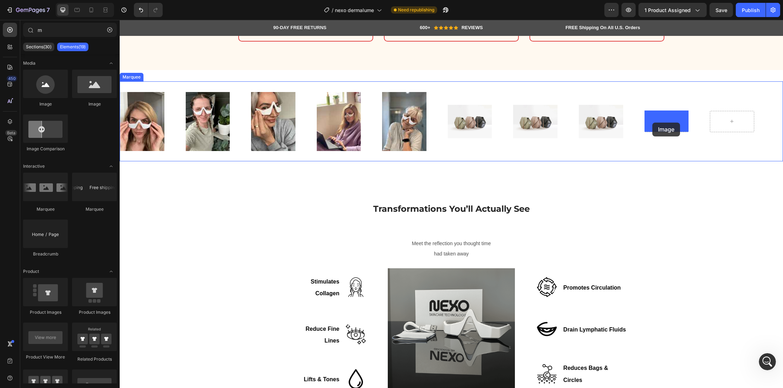
drag, startPoint x: 200, startPoint y: 110, endPoint x: 652, endPoint y: 123, distance: 452.6
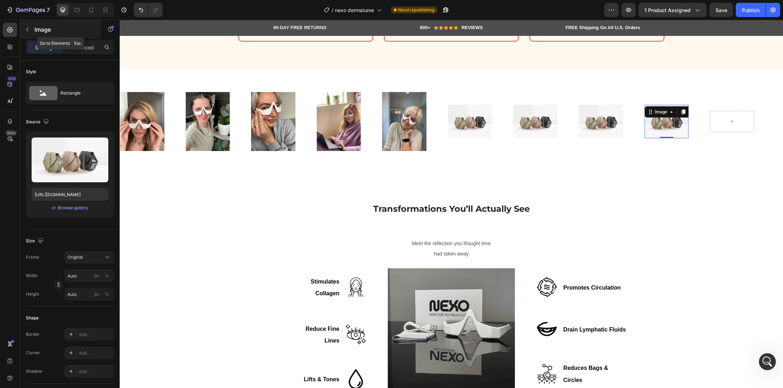
click at [38, 30] on p "Image" at bounding box center [64, 29] width 60 height 9
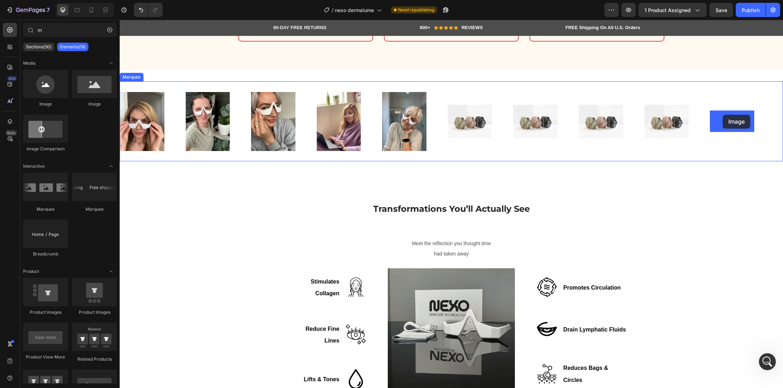
drag, startPoint x: 224, startPoint y: 106, endPoint x: 723, endPoint y: 115, distance: 499.0
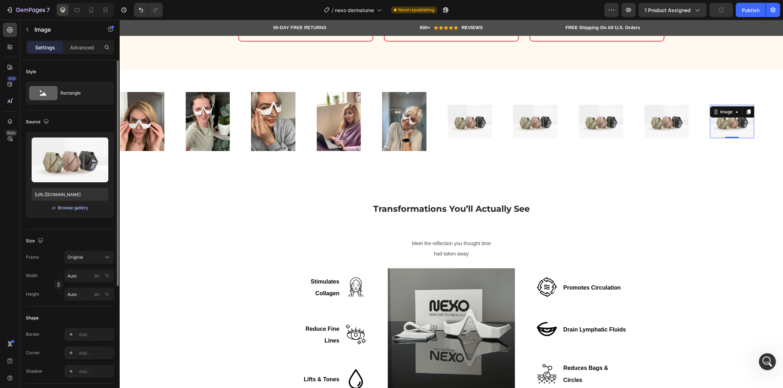
click at [73, 207] on div "Browse gallery" at bounding box center [73, 208] width 30 height 6
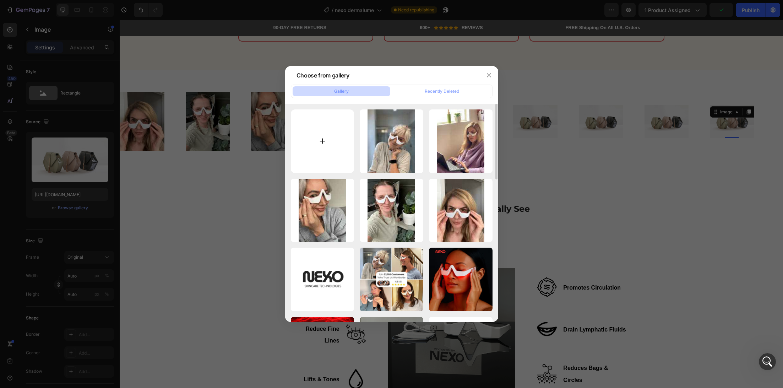
click at [315, 141] on input "file" at bounding box center [323, 141] width 64 height 64
type input "C:\fakepath\6.jpg"
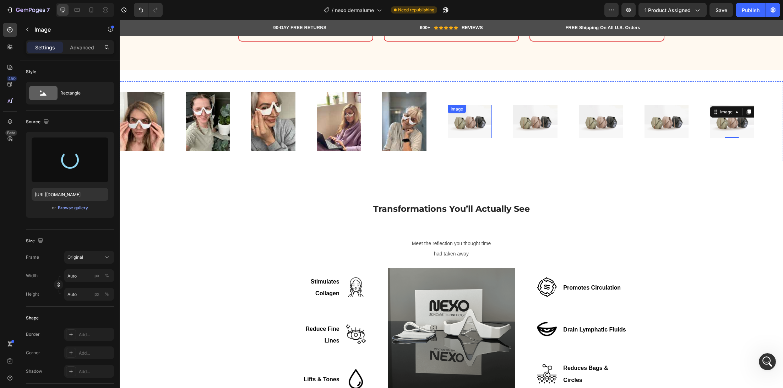
type input "https://cdn.shopify.com/s/files/1/0745/5834/1341/files/gempages_579627086029783…"
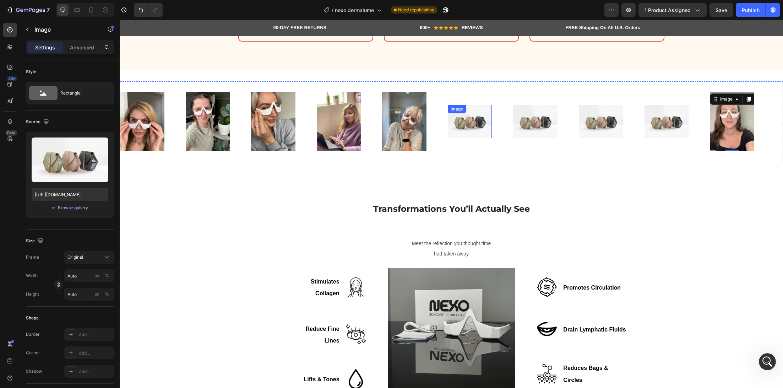
click at [482, 121] on img at bounding box center [470, 121] width 44 height 33
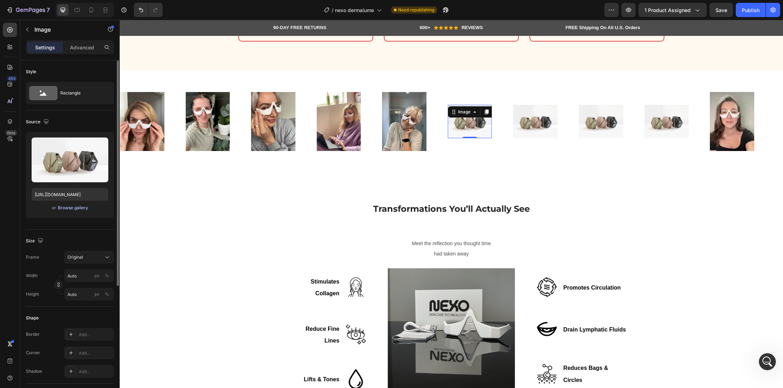
click at [72, 208] on div "Browse gallery" at bounding box center [73, 208] width 30 height 6
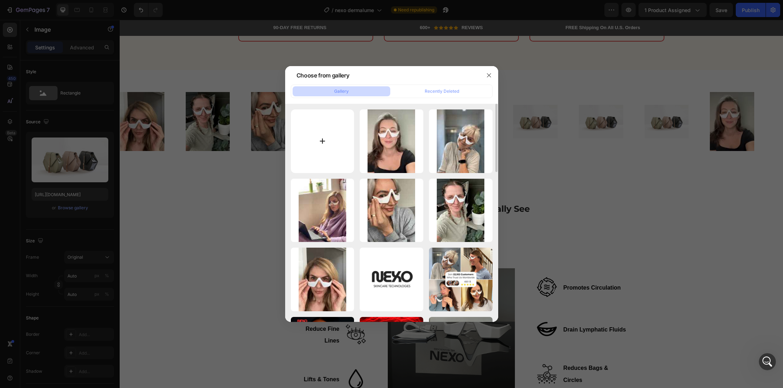
click at [324, 132] on input "file" at bounding box center [323, 141] width 64 height 64
type input "C:\fakepath\7.jpg"
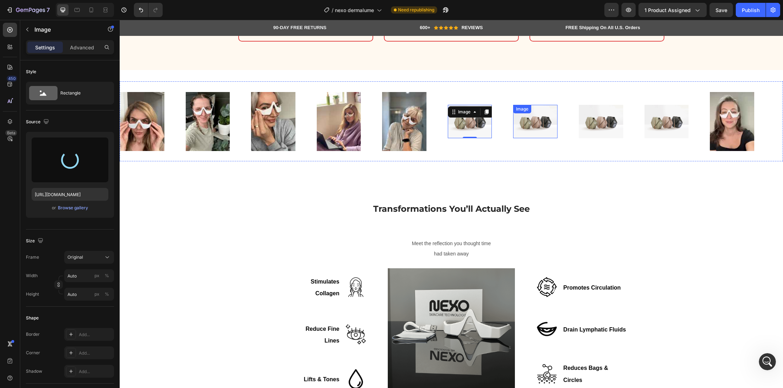
type input "https://cdn.shopify.com/s/files/1/0745/5834/1341/files/gempages_579627086029783…"
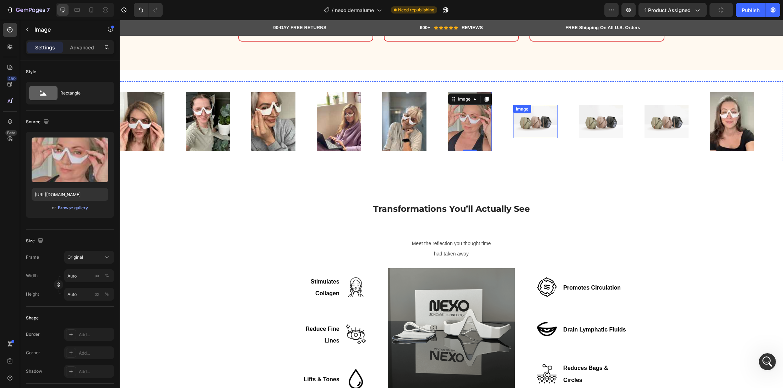
click at [542, 125] on img at bounding box center [535, 121] width 44 height 33
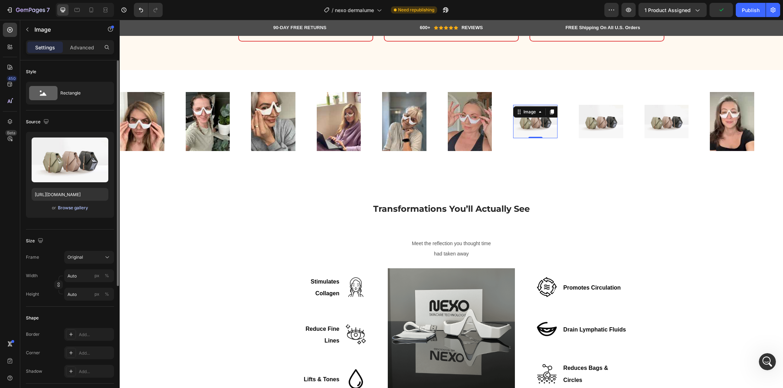
click at [73, 206] on div "Browse gallery" at bounding box center [73, 208] width 30 height 6
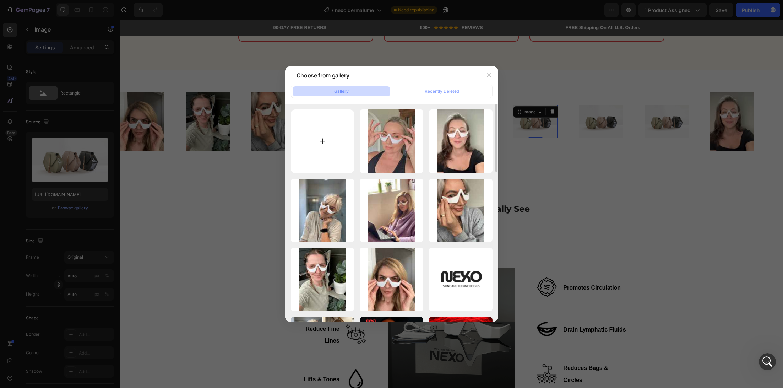
click at [323, 141] on input "file" at bounding box center [323, 141] width 64 height 64
type input "C:\fakepath\8.jpg"
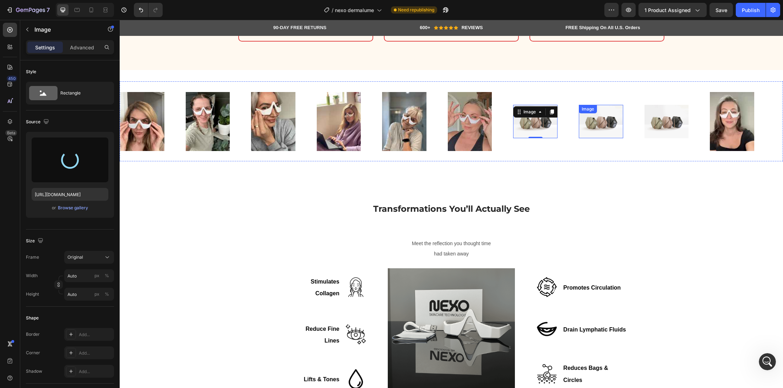
type input "https://cdn.shopify.com/s/files/1/0745/5834/1341/files/gempages_579627086029783…"
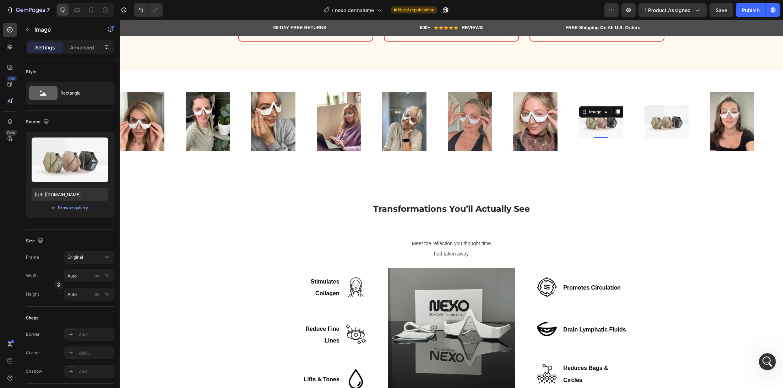
click at [602, 116] on div "Image 0" at bounding box center [601, 121] width 44 height 33
click at [77, 208] on div "Browse gallery" at bounding box center [73, 208] width 30 height 6
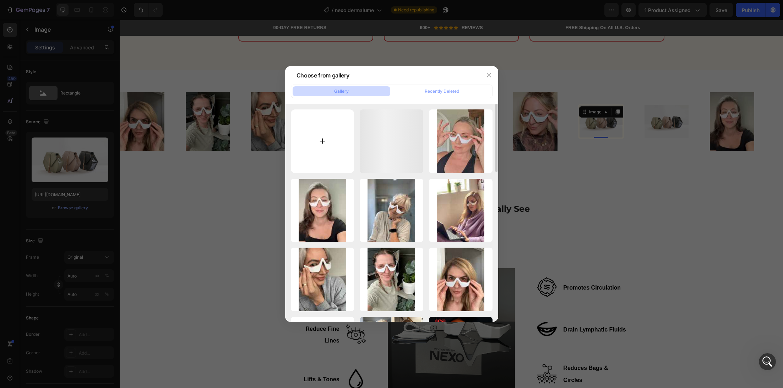
click at [316, 150] on input "file" at bounding box center [323, 141] width 64 height 64
type input "C:\fakepath\9.jpg"
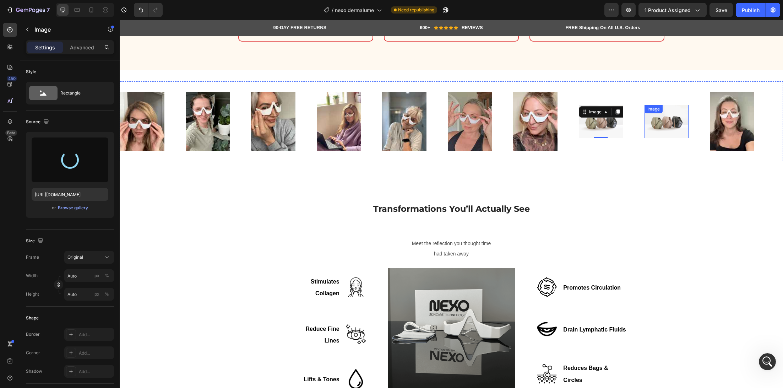
type input "https://cdn.shopify.com/s/files/1/0745/5834/1341/files/gempages_579627086029783…"
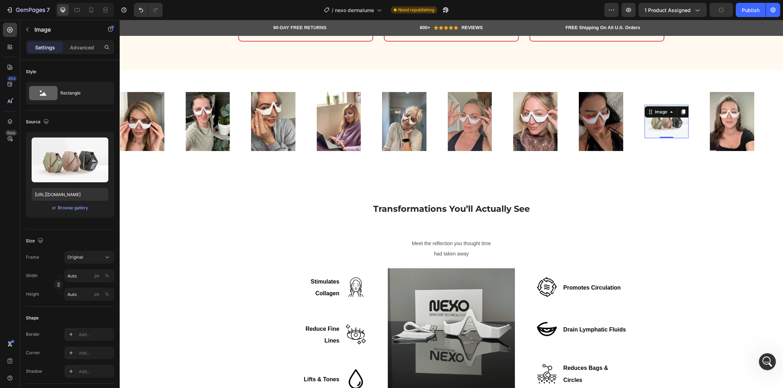
click at [662, 123] on img at bounding box center [667, 121] width 44 height 33
click at [81, 207] on div "Browse gallery" at bounding box center [73, 208] width 30 height 6
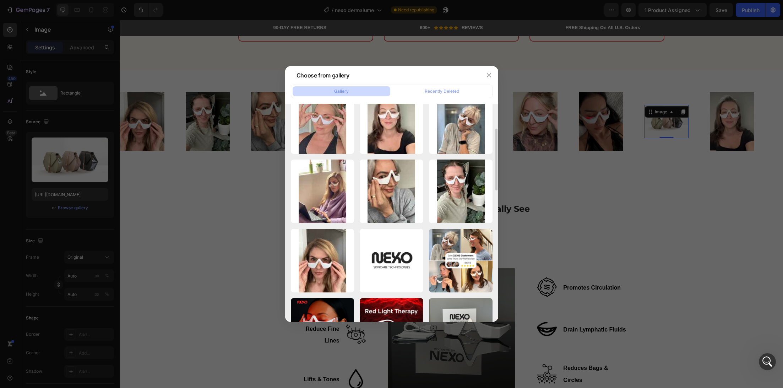
scroll to position [0, 0]
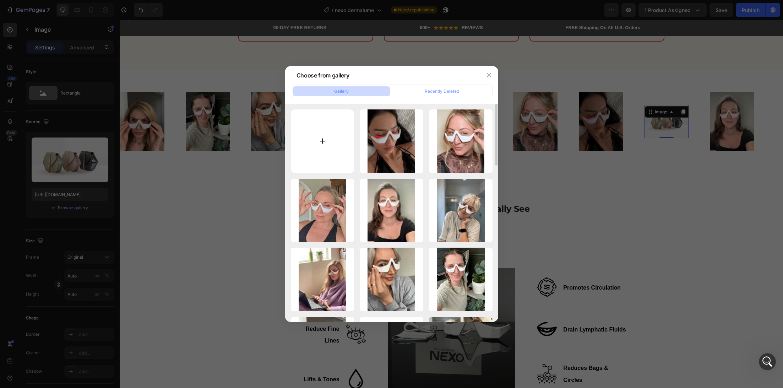
click at [336, 152] on input "file" at bounding box center [323, 141] width 64 height 64
type input "C:\fakepath\10.jpg"
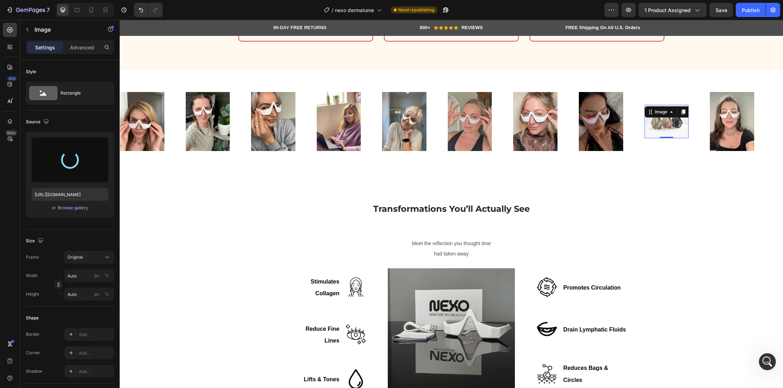
type input "[URL][DOMAIN_NAME]"
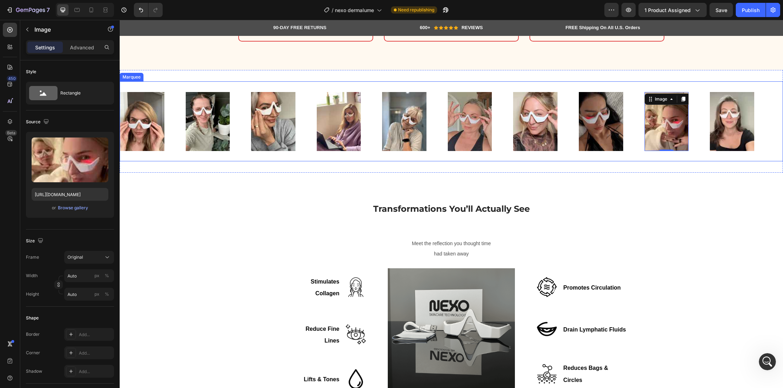
click at [208, 85] on div "Image Image Image Image Image Image Image Image Image 0 Image Image Image Image…" at bounding box center [451, 121] width 663 height 80
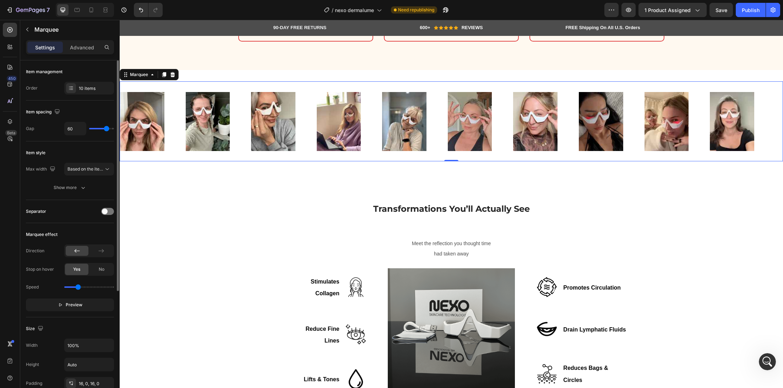
type input "45"
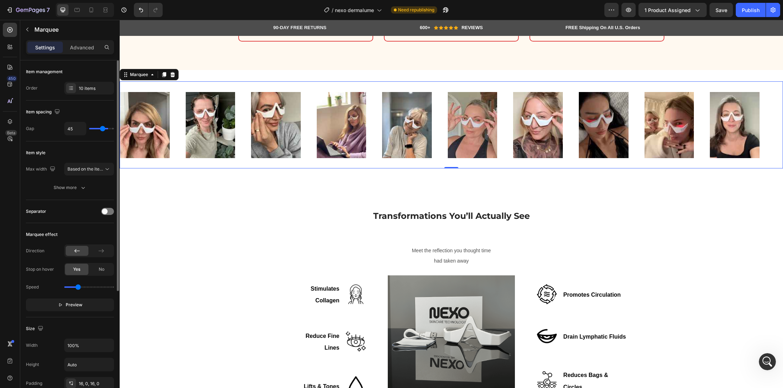
type input "41"
type input "38"
type input "35"
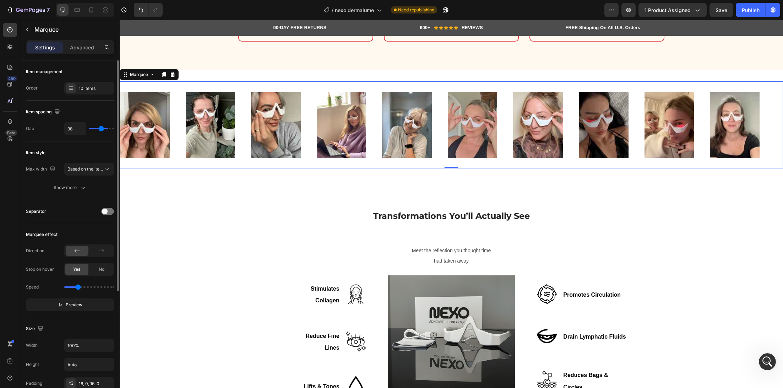
type input "35"
type input "32"
type input "31"
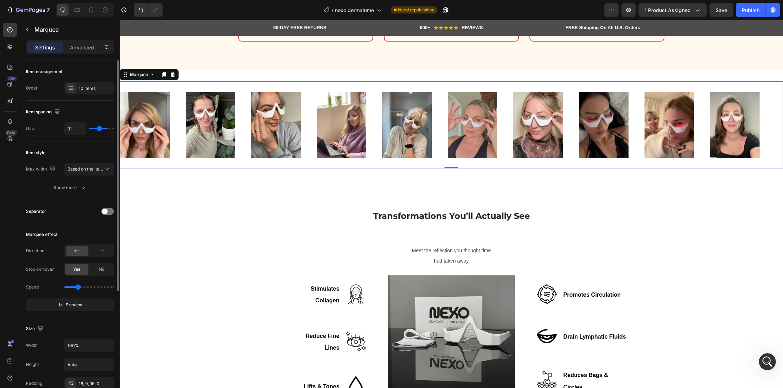
type input "29"
type input "27"
type input "23"
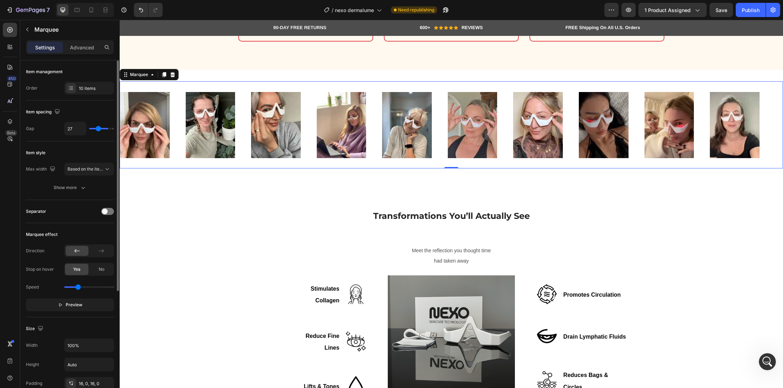
type input "23"
type input "22"
type input "21"
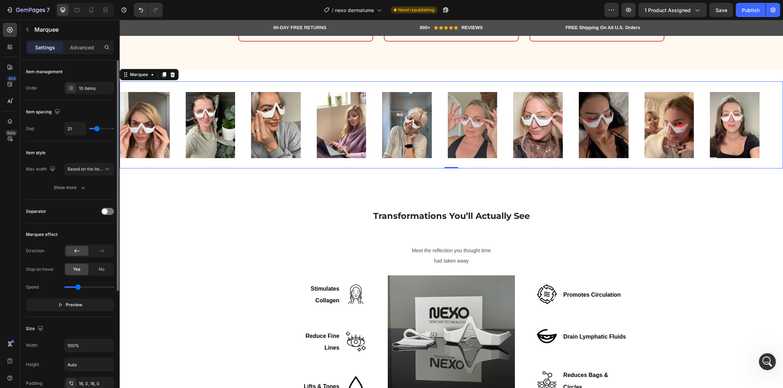
type input "19"
type input "17"
type input "13"
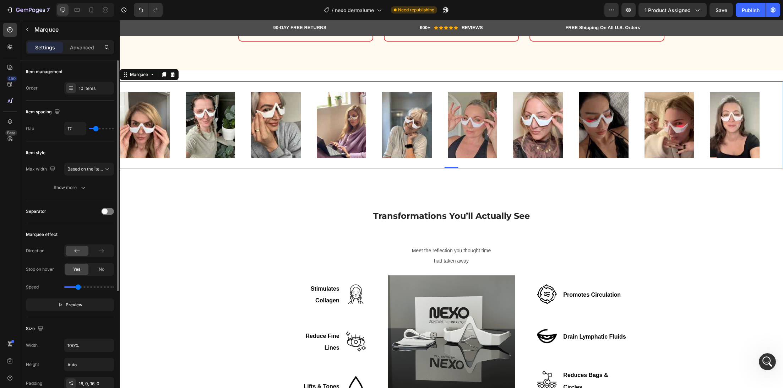
type input "13"
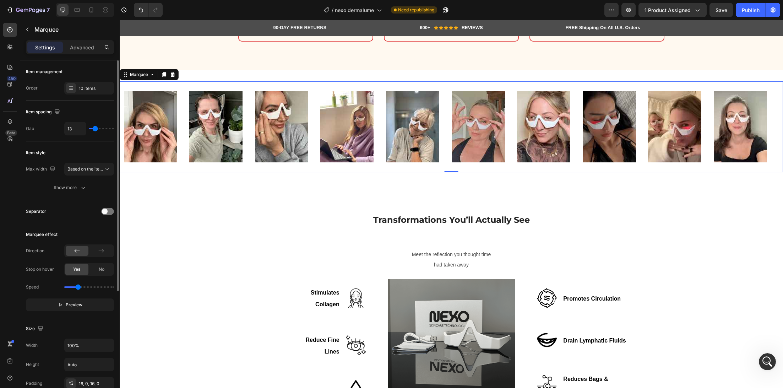
type input "12"
type input "11"
type input "10"
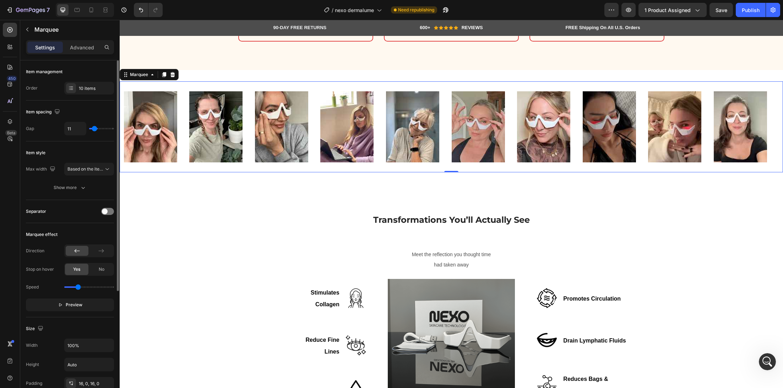
type input "10"
type input "7"
type input "6"
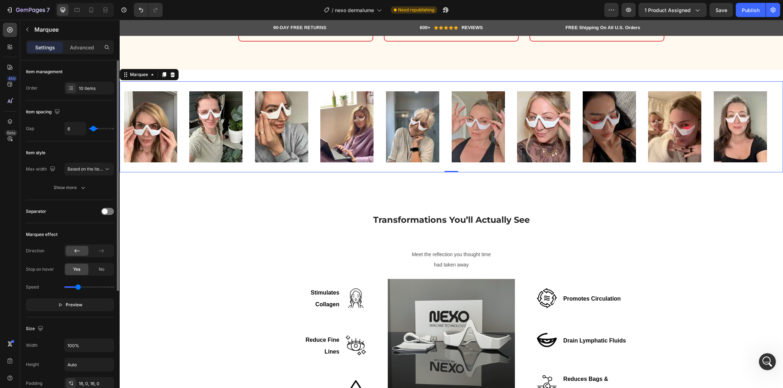
type input "4"
type input "1"
type input "0"
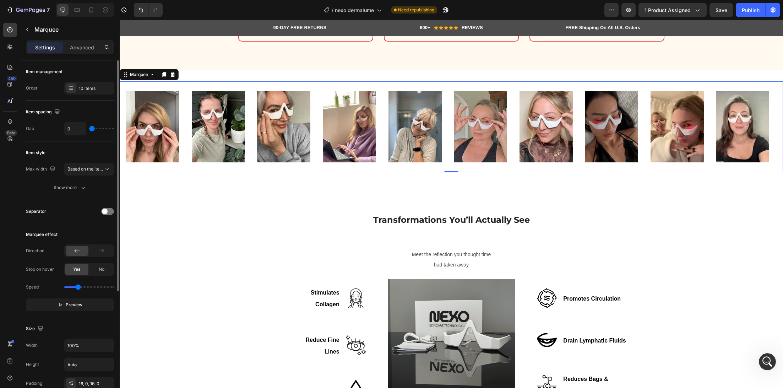
drag, startPoint x: 105, startPoint y: 129, endPoint x: 91, endPoint y: 130, distance: 14.2
type input "0"
click at [91, 129] on input "range" at bounding box center [101, 128] width 25 height 1
type input "2"
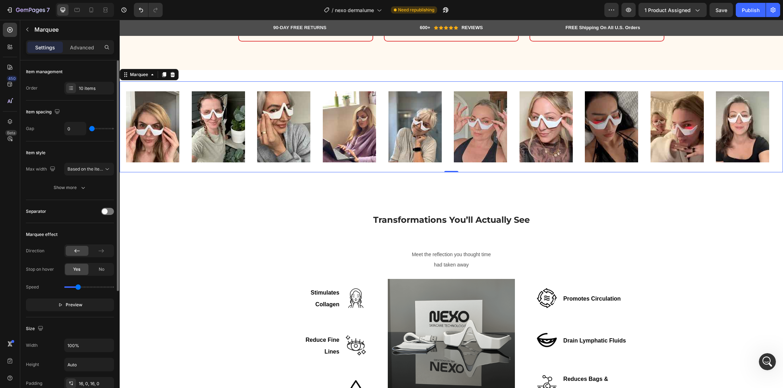
type input "2"
type input "3"
type input "5"
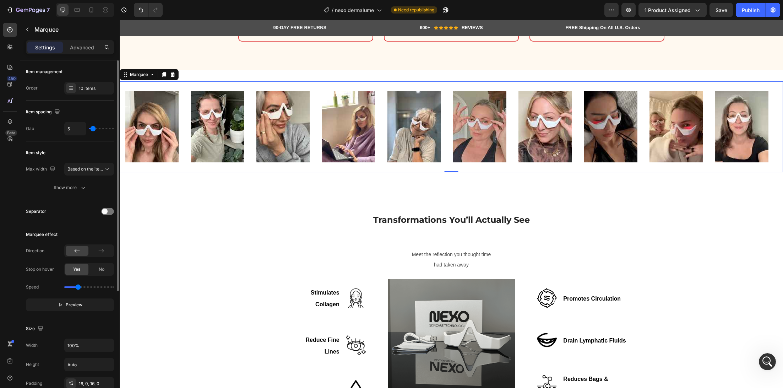
type input "6"
type input "7"
type input "10"
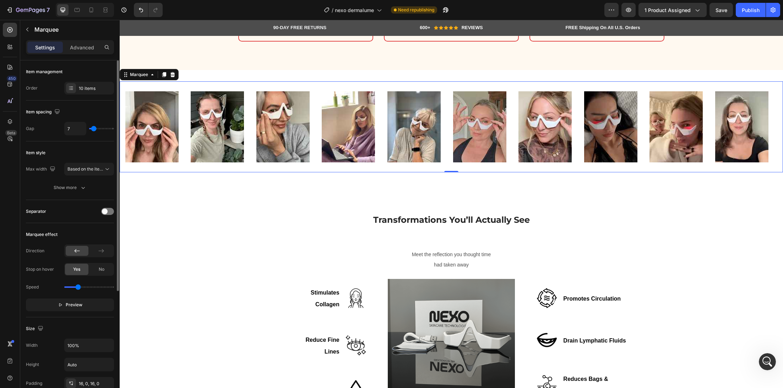
type input "10"
type input "11"
type input "12"
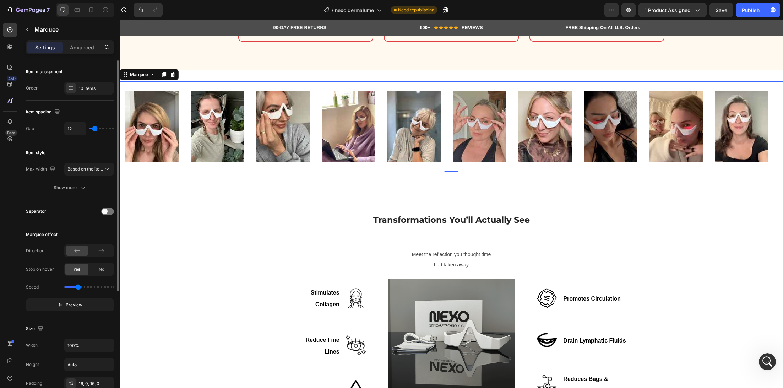
type input "14"
type input "16"
type input "17"
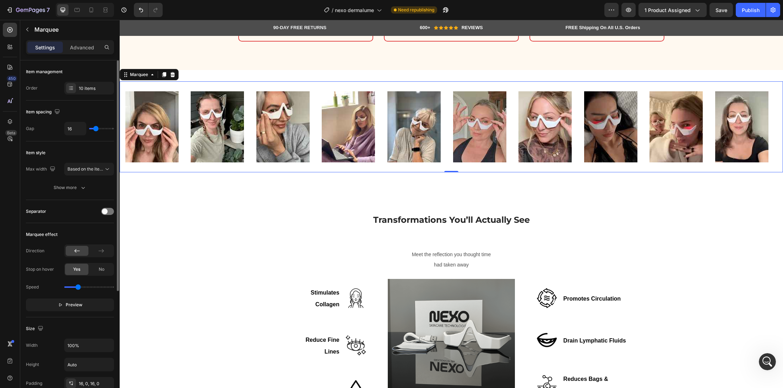
type input "17"
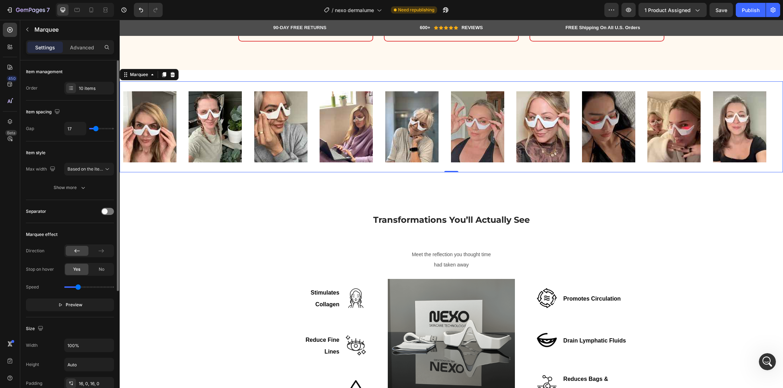
type input "16"
type input "13"
type input "9"
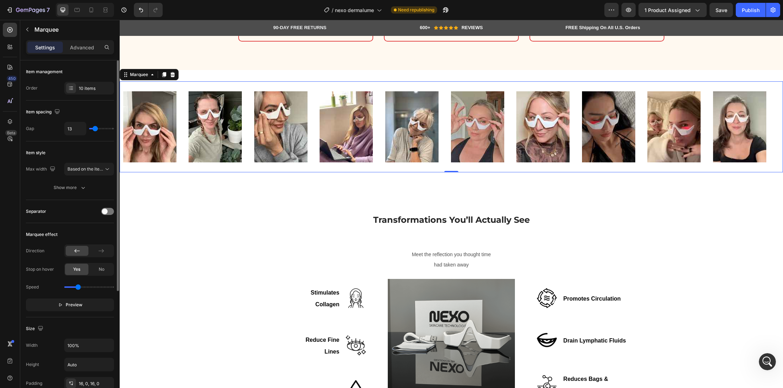
type input "9"
type input "0"
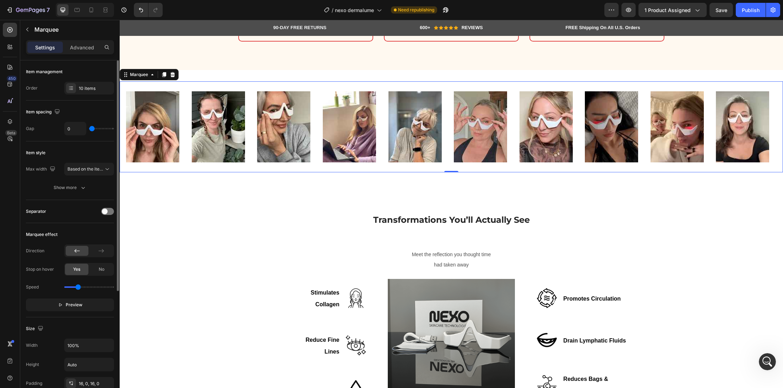
type input "50"
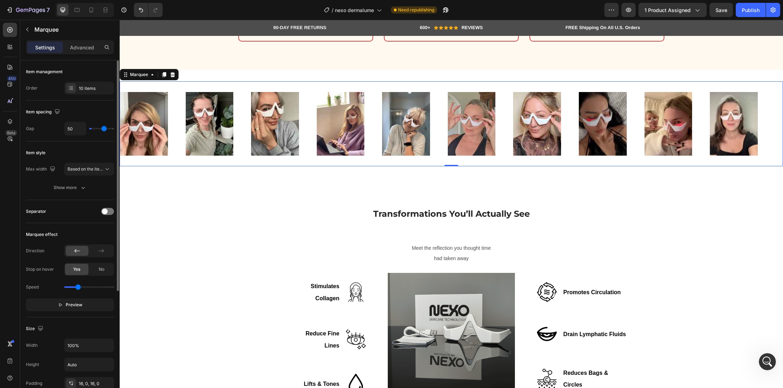
type input "52"
type input "57"
type input "61"
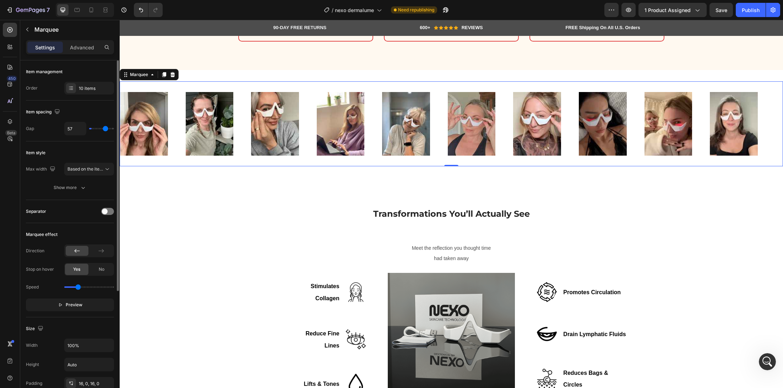
type input "61"
type input "65"
type input "68"
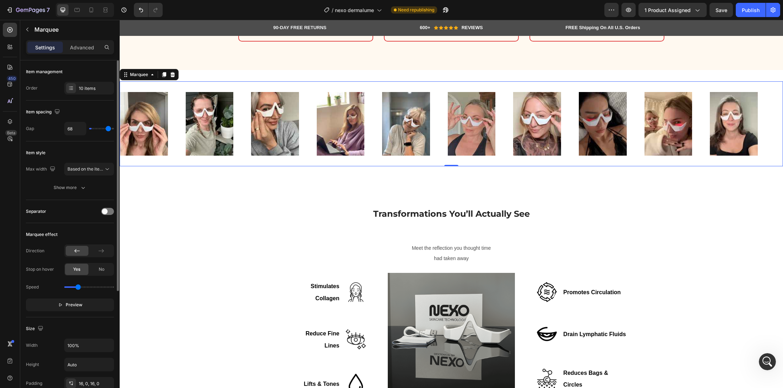
type input "73"
type input "80"
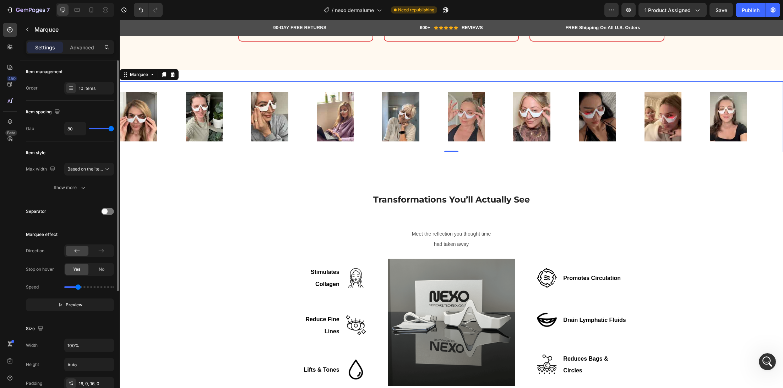
type input "34"
type input "13"
type input "10"
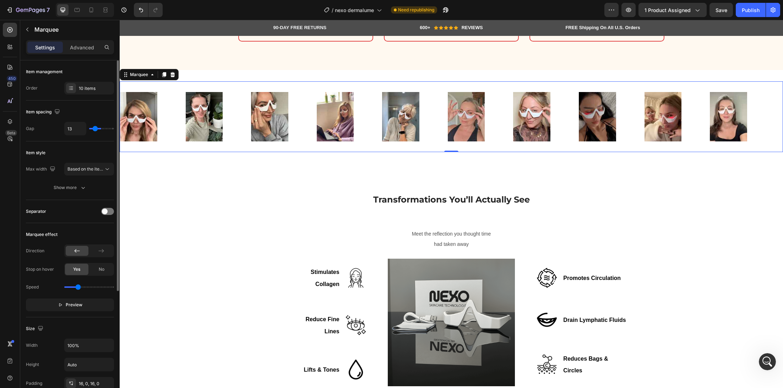
type input "10"
type input "0"
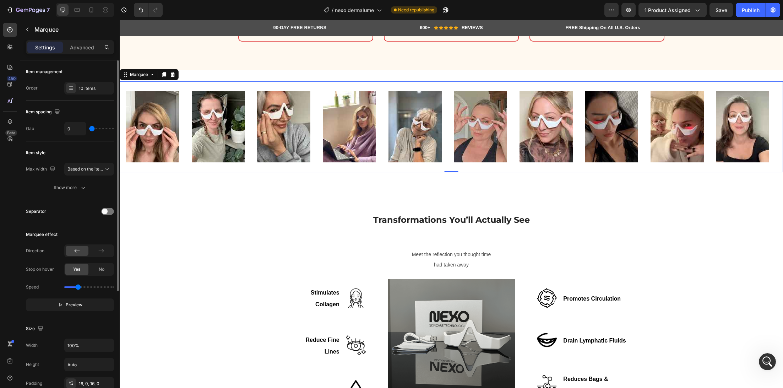
drag, startPoint x: 92, startPoint y: 130, endPoint x: 79, endPoint y: 130, distance: 12.4
click at [89, 129] on input "range" at bounding box center [101, 128] width 25 height 1
click at [93, 14] on div at bounding box center [91, 9] width 11 height 11
type input "20"
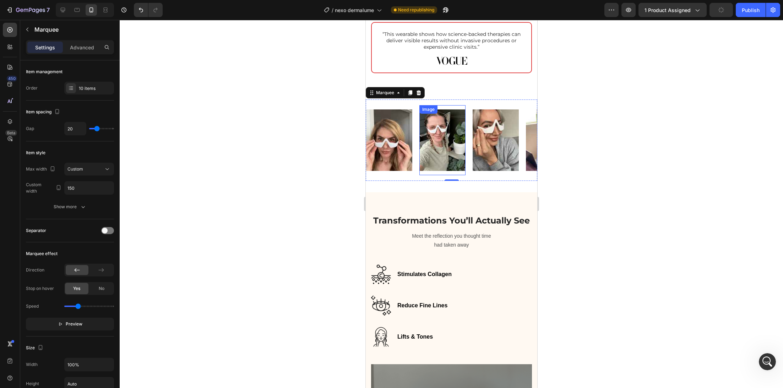
scroll to position [1086, 0]
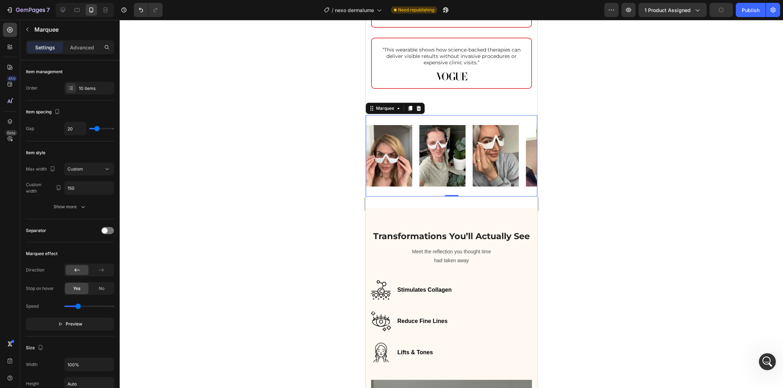
click at [457, 116] on div "Image Image Image Image Image Image Image Image Image Image Image Image Image I…" at bounding box center [451, 155] width 172 height 81
click at [97, 185] on input "150" at bounding box center [89, 187] width 49 height 13
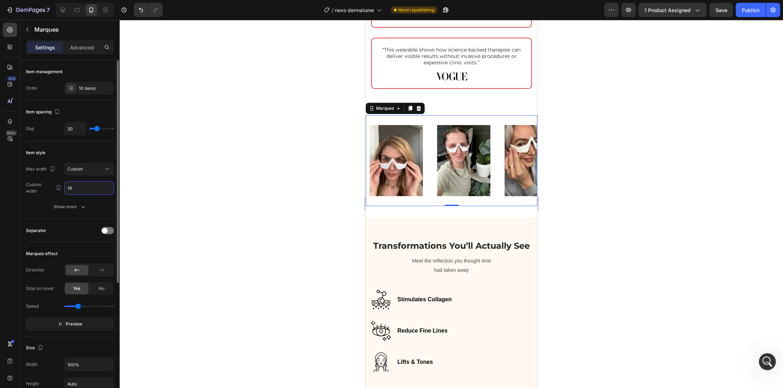
type input "1"
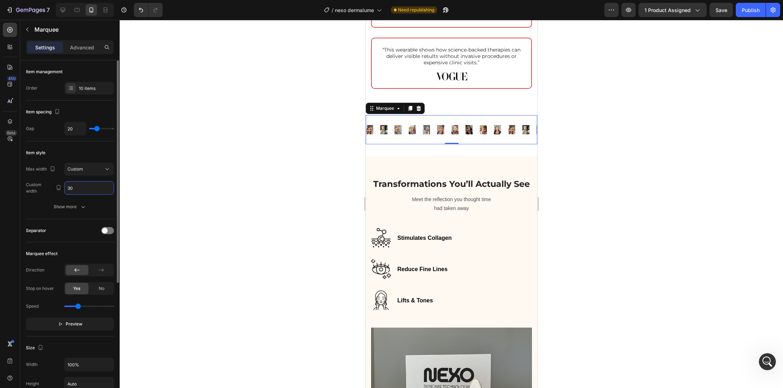
type input "3"
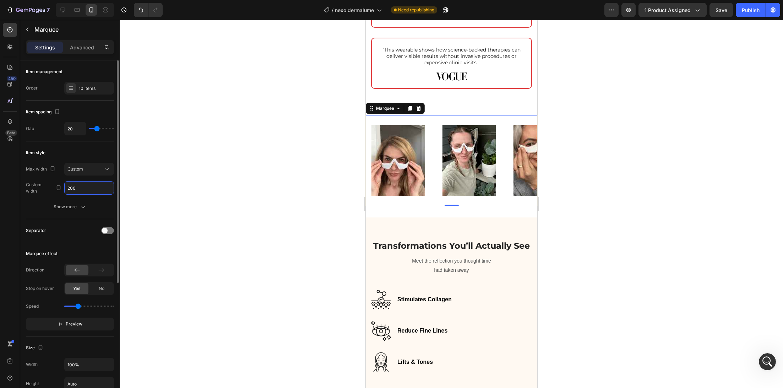
type input "200"
click at [93, 129] on div "20" at bounding box center [89, 128] width 50 height 13
click at [91, 129] on div "20" at bounding box center [89, 128] width 50 height 13
type input "4"
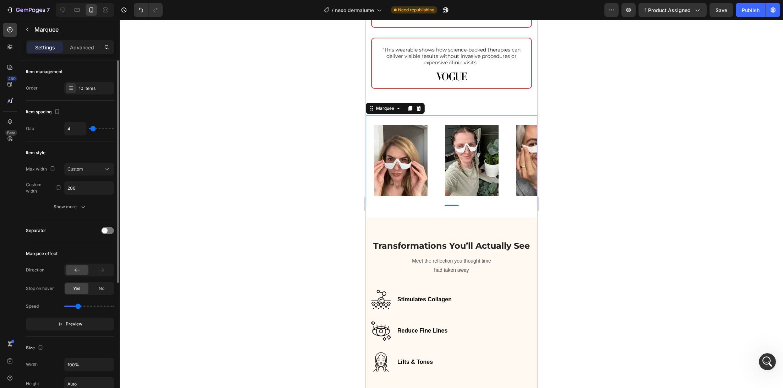
type input "0"
type input "18"
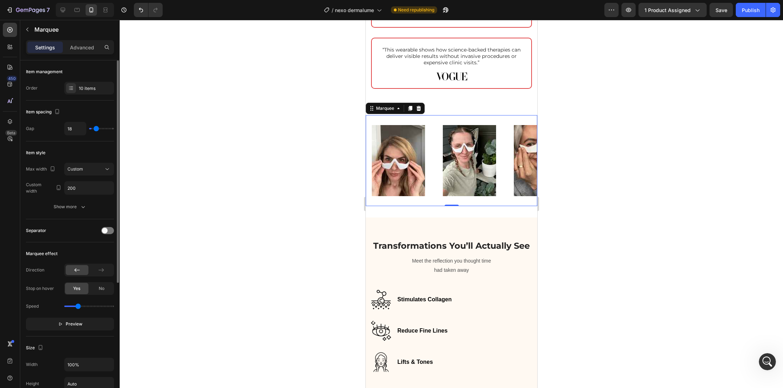
type input "21"
type input "24"
type input "27"
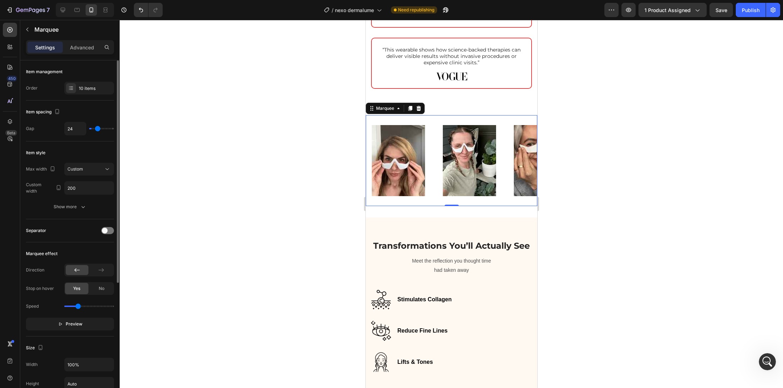
type input "27"
type input "32"
type input "39"
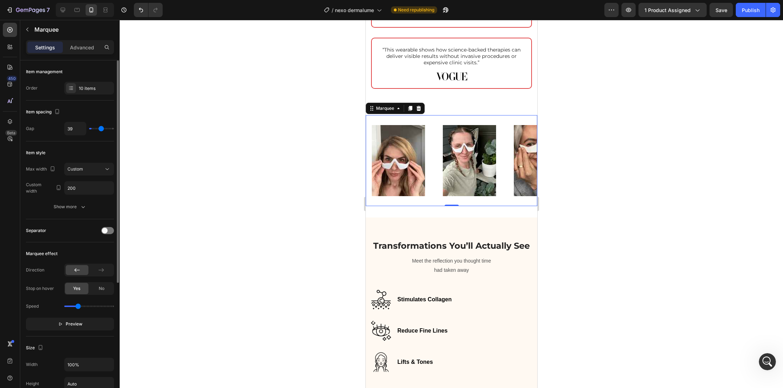
type input "44"
type input "45"
type input "48"
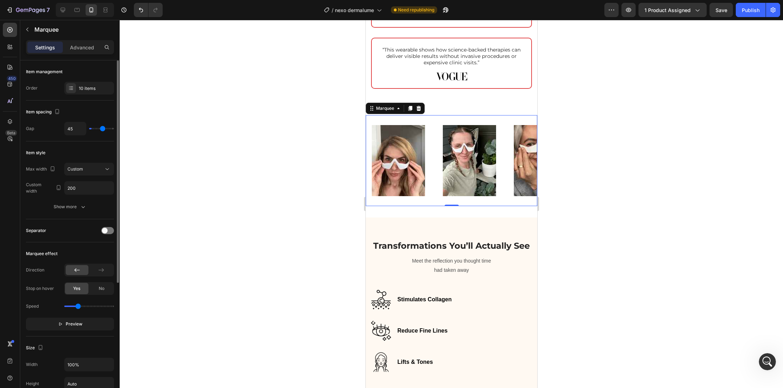
type input "48"
type input "53"
type input "57"
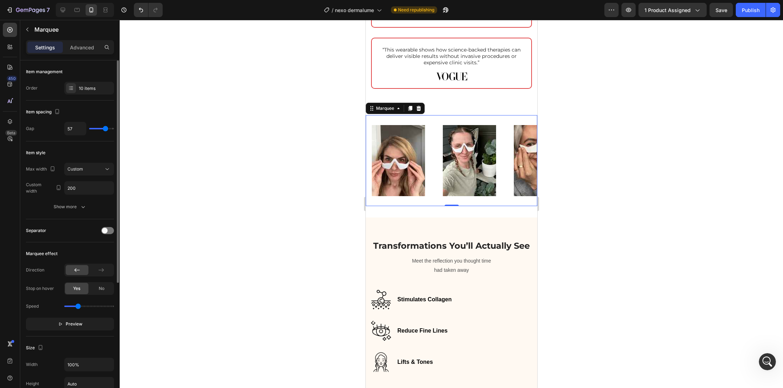
type input "64"
type input "71"
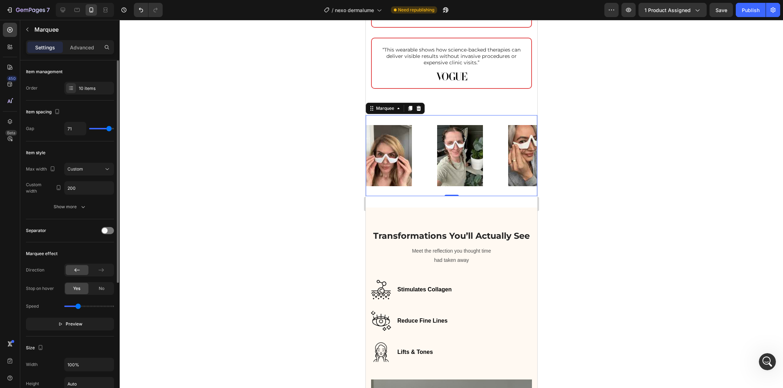
type input "74"
type input "79"
type input "80"
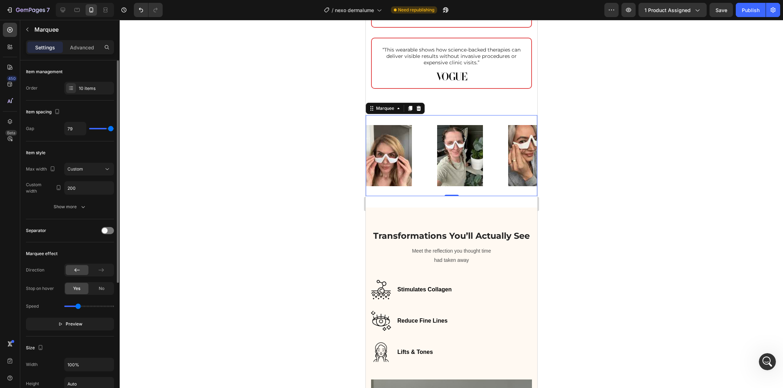
type input "80"
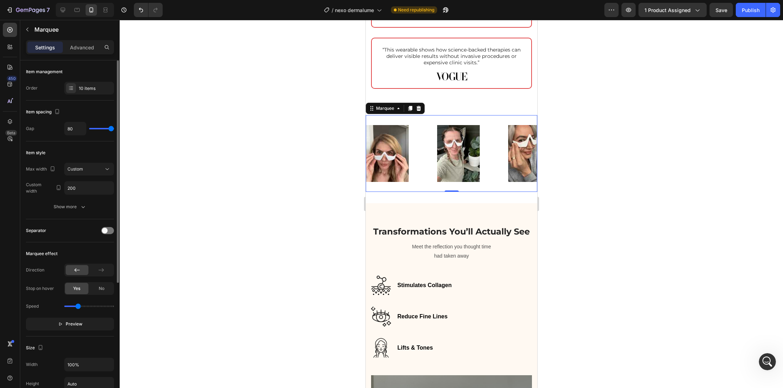
type input "51"
type input "48"
type input "46"
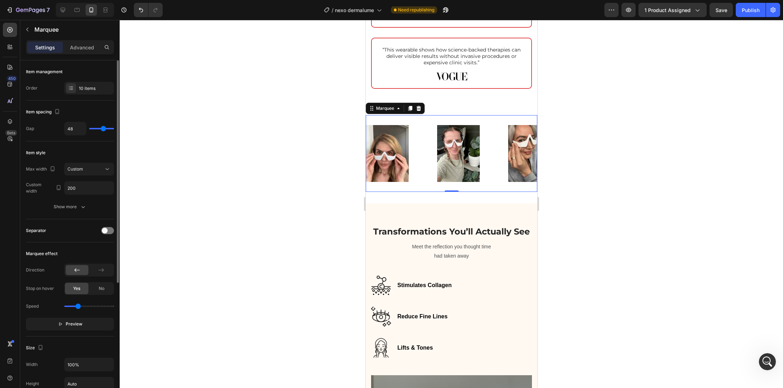
type input "46"
type input "44"
type input "39"
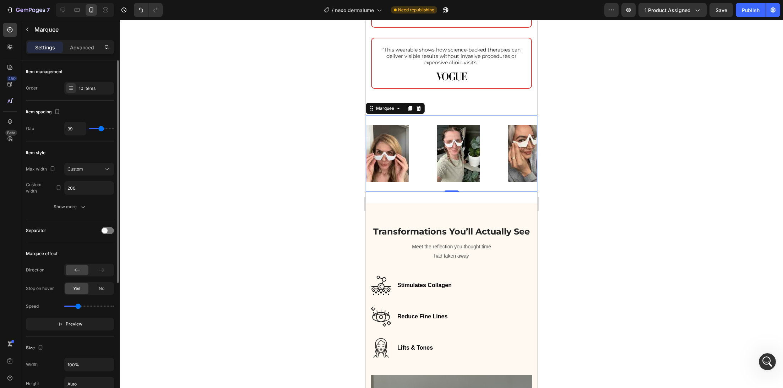
type input "37"
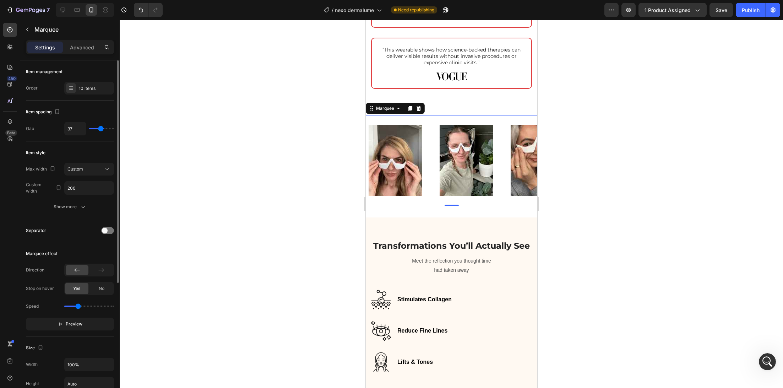
type input "36"
type input "34"
type input "32"
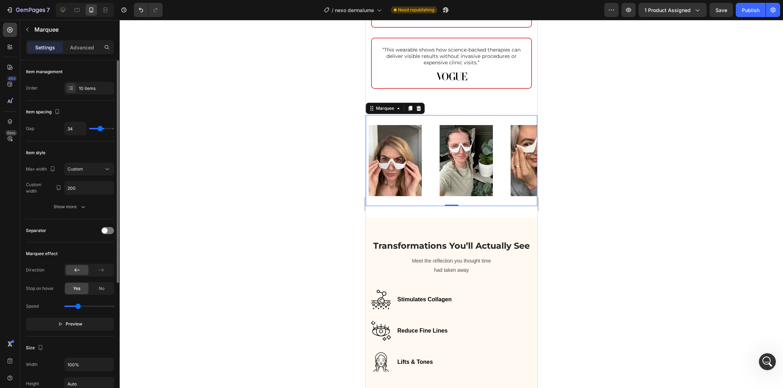
type input "32"
type input "31"
type input "28"
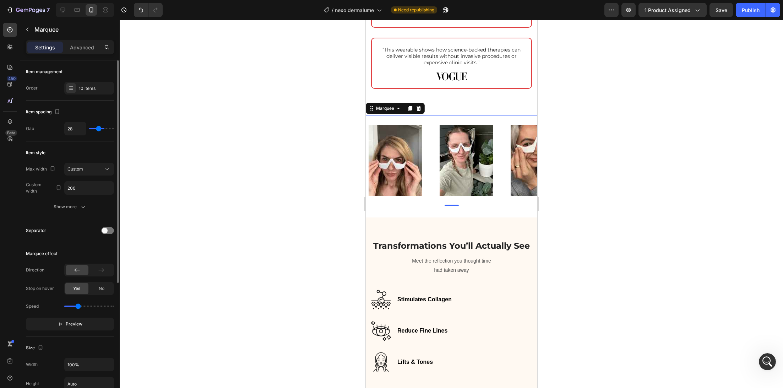
type input "25"
type input "21"
type input "19"
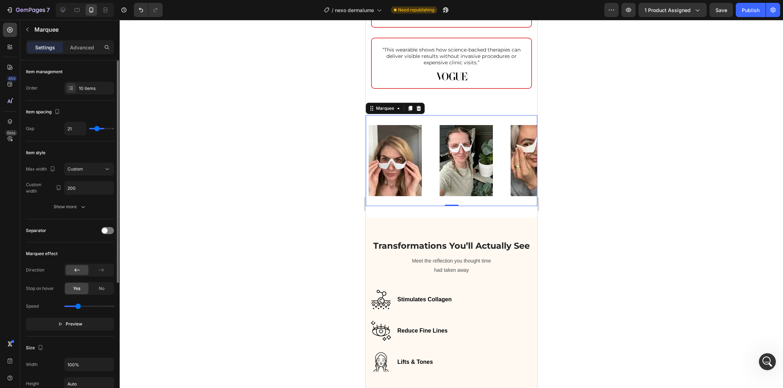
type input "19"
type input "14"
type input "11"
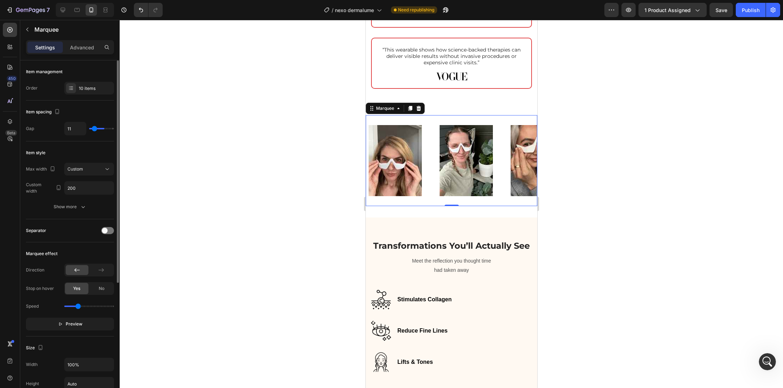
type input "9"
type input "4"
type input "0"
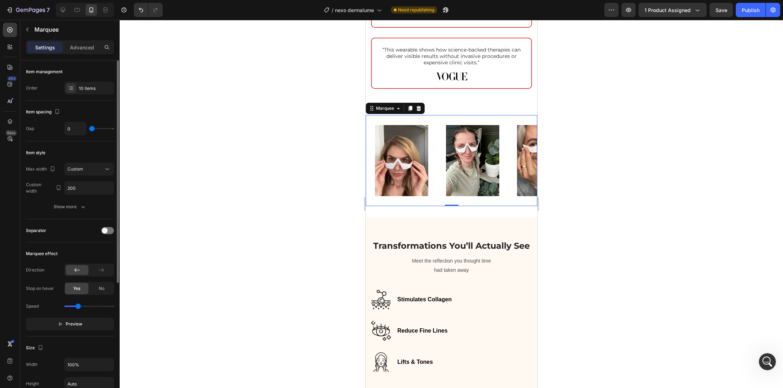
drag, startPoint x: 96, startPoint y: 129, endPoint x: 88, endPoint y: 130, distance: 7.8
type input "0"
click at [89, 129] on input "range" at bounding box center [101, 128] width 25 height 1
click at [449, 116] on div "Image Image Image Image Image Image Image Image Image Image Image Image Image I…" at bounding box center [451, 160] width 172 height 91
click at [107, 227] on div at bounding box center [107, 230] width 13 height 7
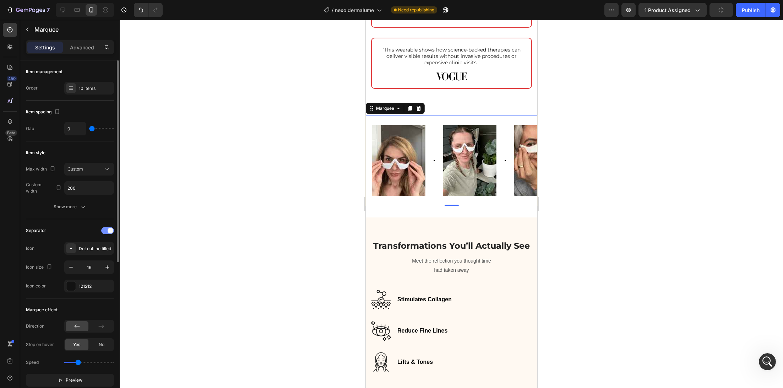
click at [108, 228] on div at bounding box center [107, 230] width 13 height 7
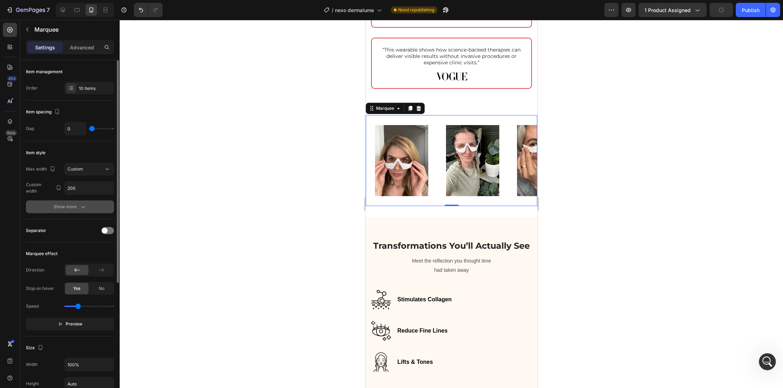
click at [87, 203] on button "Show more" at bounding box center [70, 206] width 88 height 13
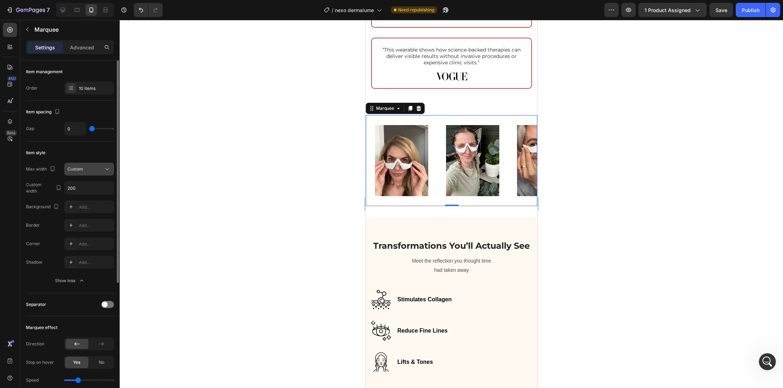
click at [96, 171] on div "Custom" at bounding box center [85, 169] width 36 height 6
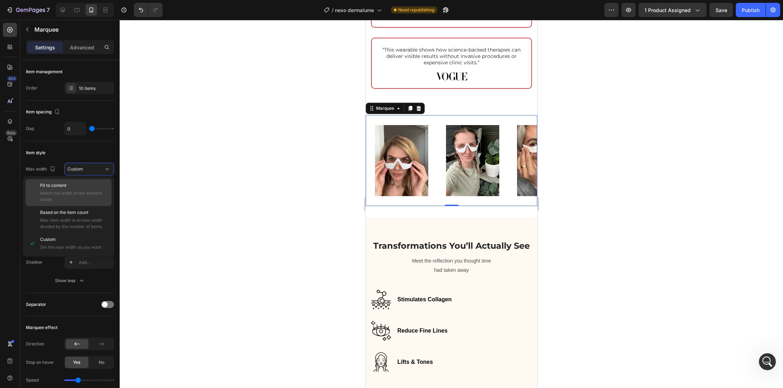
click at [92, 184] on p "Fit to content" at bounding box center [74, 185] width 68 height 6
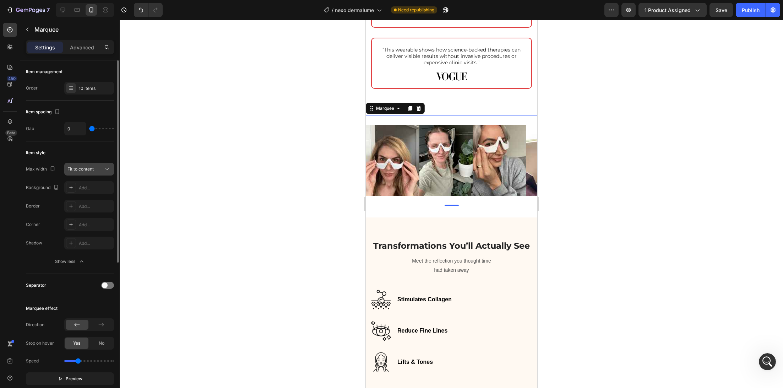
click at [91, 171] on span "Fit to content" at bounding box center [80, 168] width 26 height 5
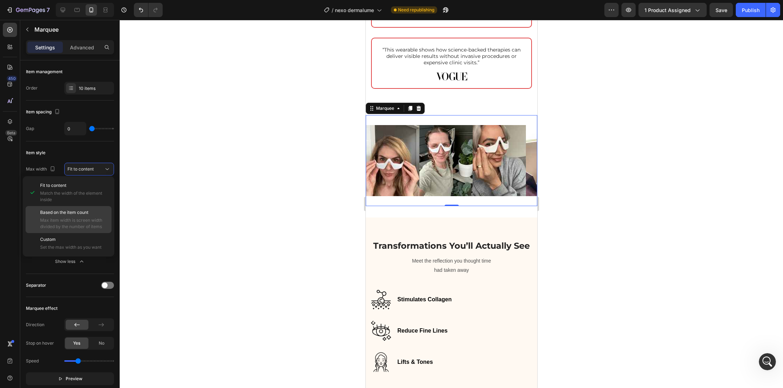
click at [93, 224] on span "Max item width is screen width divided by the number of items" at bounding box center [74, 223] width 68 height 13
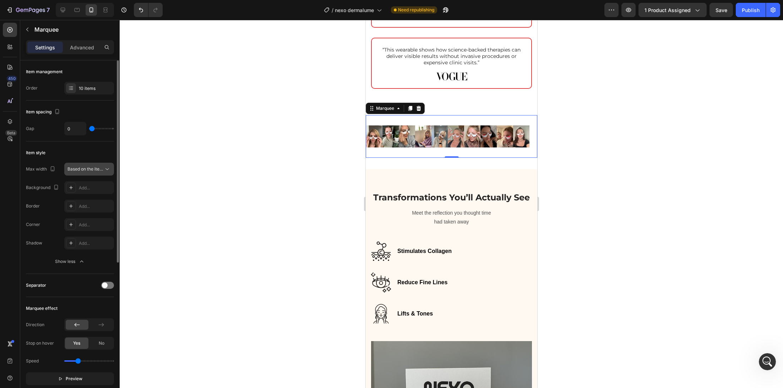
click at [94, 169] on span "Based on the item count" at bounding box center [91, 168] width 48 height 5
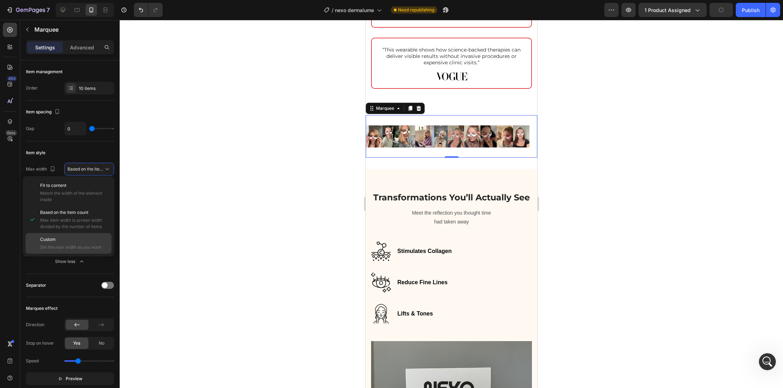
click at [93, 238] on p "Custom" at bounding box center [74, 239] width 68 height 6
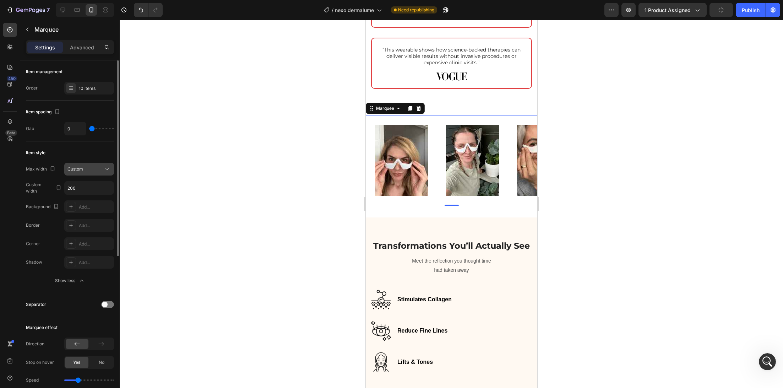
click at [97, 171] on div "Custom" at bounding box center [85, 169] width 36 height 6
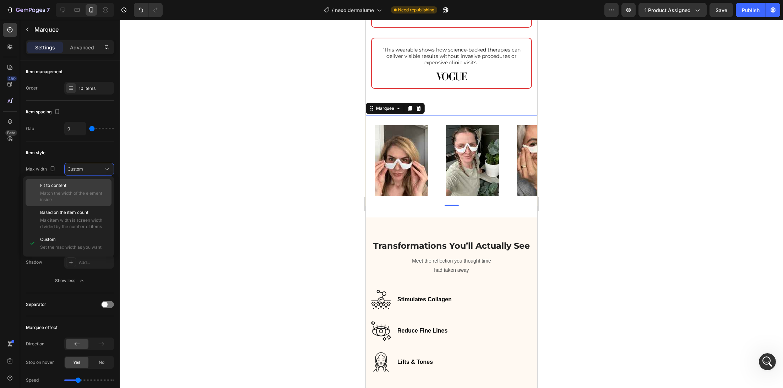
click at [96, 197] on span "Match the width of the element inside" at bounding box center [74, 196] width 68 height 13
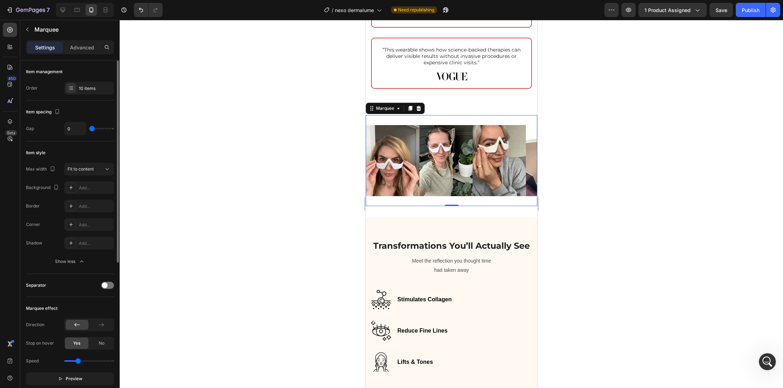
type input "15"
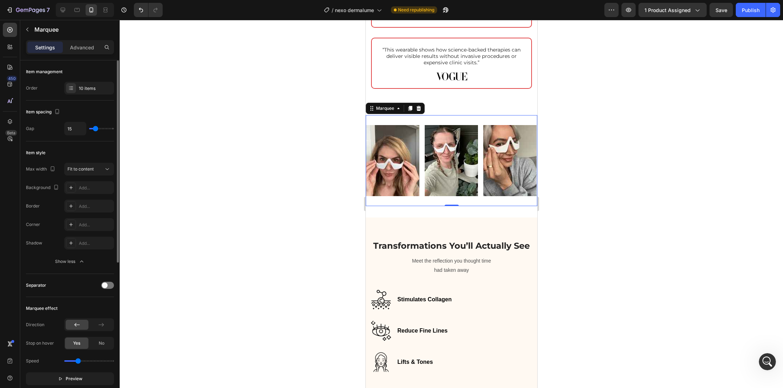
type input "16"
type input "17"
type input "18"
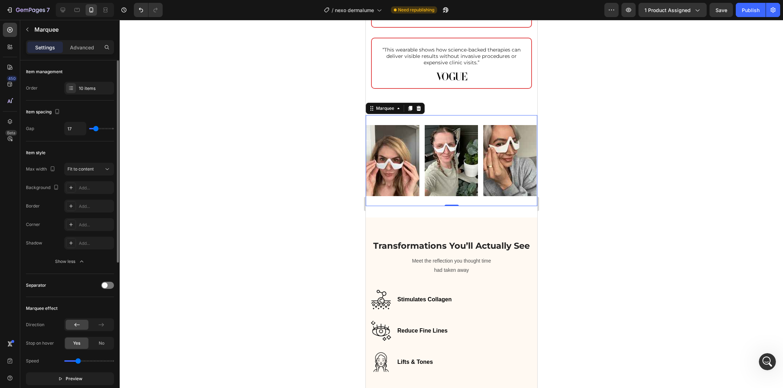
type input "18"
type input "19"
type input "20"
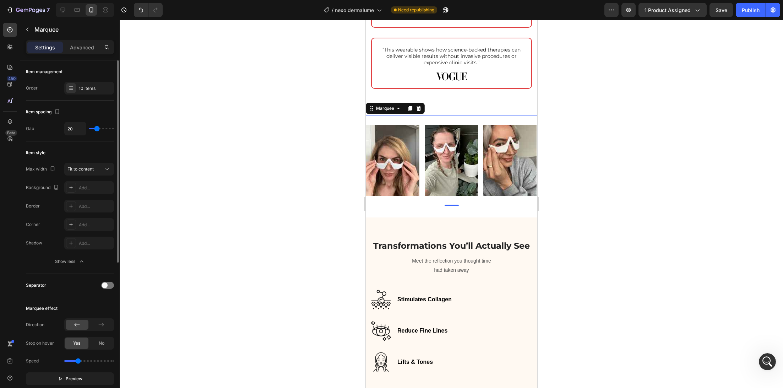
type input "21"
type input "22"
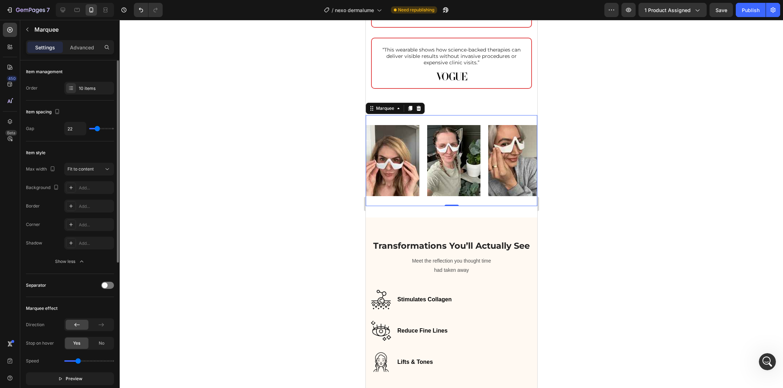
type input "23"
type input "26"
type input "35"
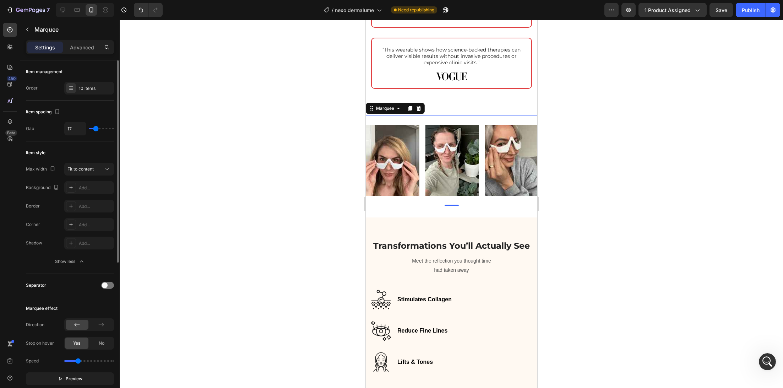
click at [96, 129] on input "range" at bounding box center [101, 128] width 25 height 1
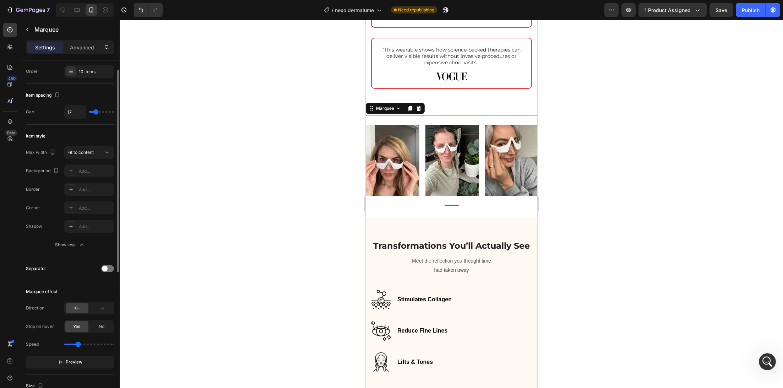
scroll to position [19, 0]
drag, startPoint x: 78, startPoint y: 340, endPoint x: 90, endPoint y: 339, distance: 12.2
click at [90, 341] on input "range" at bounding box center [89, 341] width 50 height 1
drag, startPoint x: 89, startPoint y: 339, endPoint x: 78, endPoint y: 340, distance: 10.3
click at [78, 341] on input "range" at bounding box center [89, 341] width 50 height 1
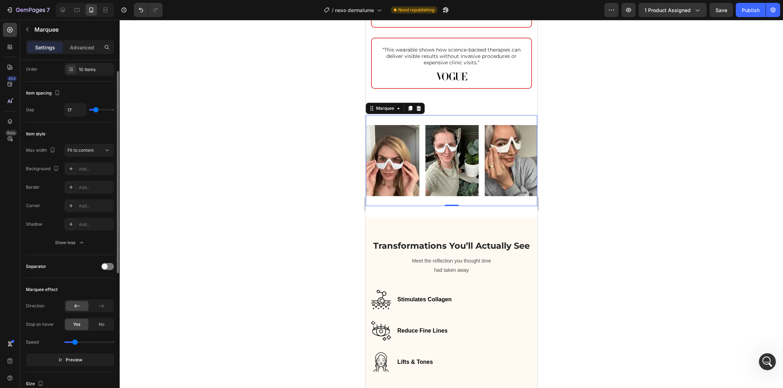
drag, startPoint x: 78, startPoint y: 340, endPoint x: 75, endPoint y: 341, distance: 3.7
click at [75, 341] on input "range" at bounding box center [89, 341] width 50 height 1
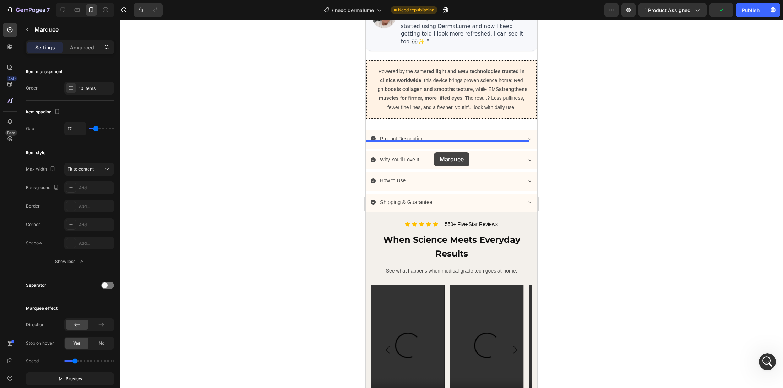
scroll to position [436, 0]
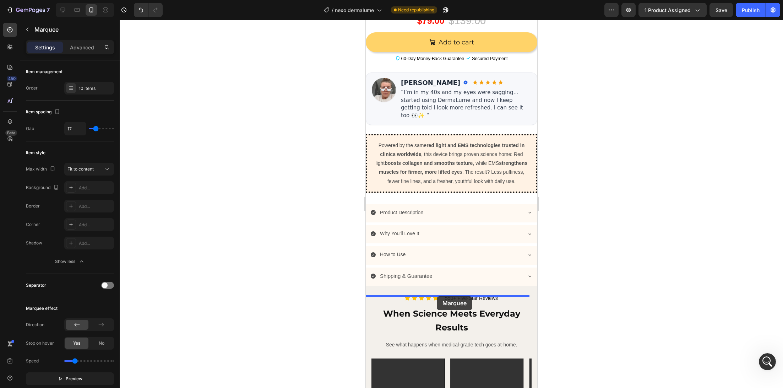
drag, startPoint x: 391, startPoint y: 109, endPoint x: 436, endPoint y: 295, distance: 191.8
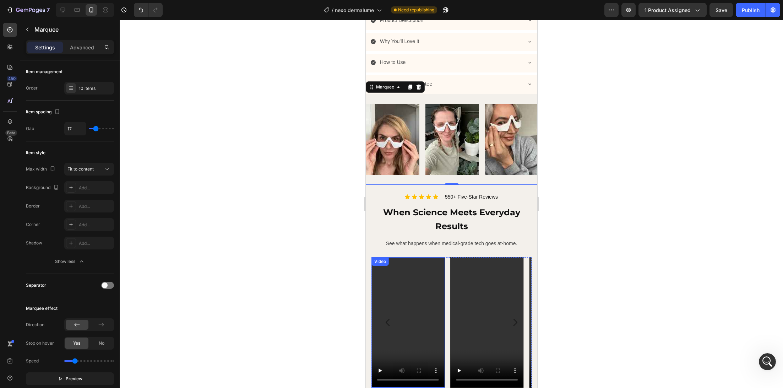
scroll to position [638, 0]
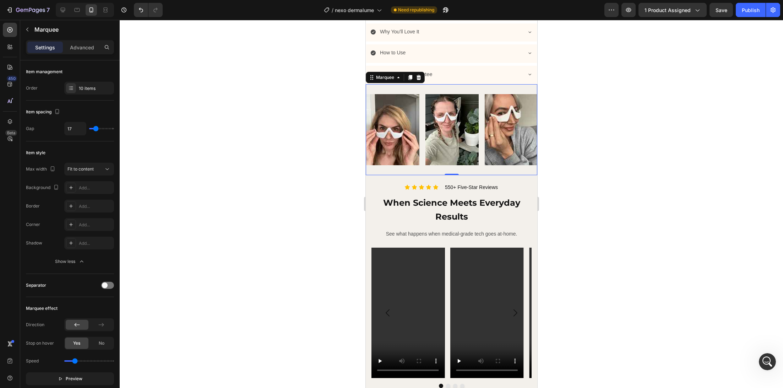
click at [333, 203] on div at bounding box center [451, 204] width 663 height 368
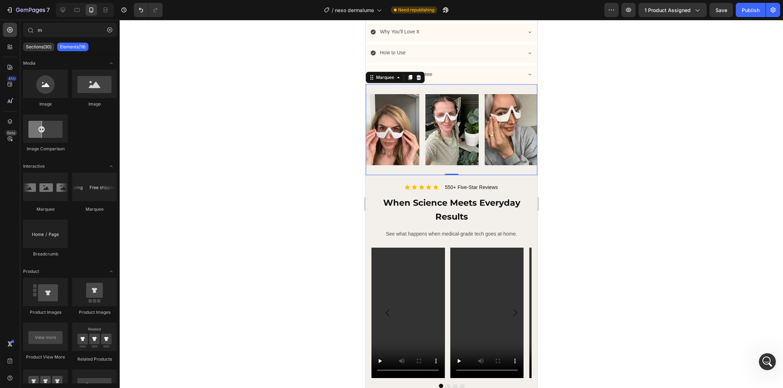
click at [381, 96] on div "Image Image Image Image Image Image Image Image Image Image Image Image Image I…" at bounding box center [451, 129] width 172 height 91
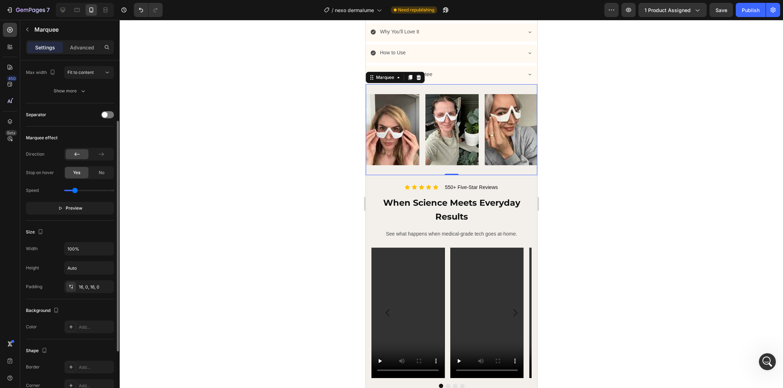
scroll to position [79, 0]
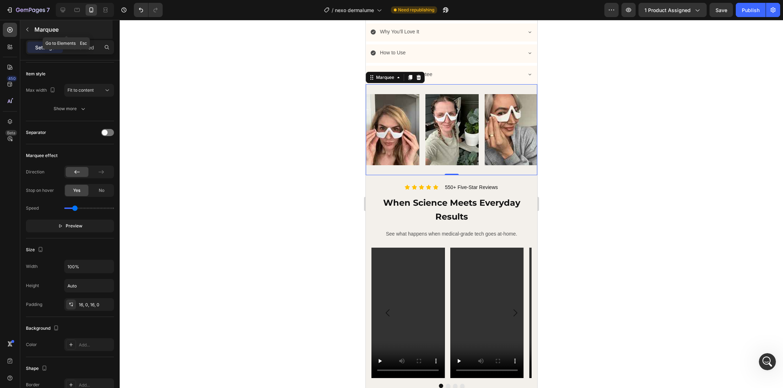
click at [29, 30] on icon "button" at bounding box center [28, 30] width 6 height 6
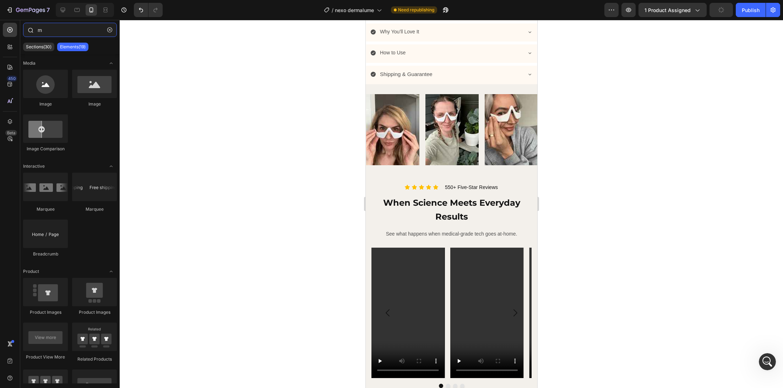
click at [45, 32] on input "m" at bounding box center [70, 30] width 94 height 14
click at [108, 32] on icon "button" at bounding box center [109, 29] width 5 height 5
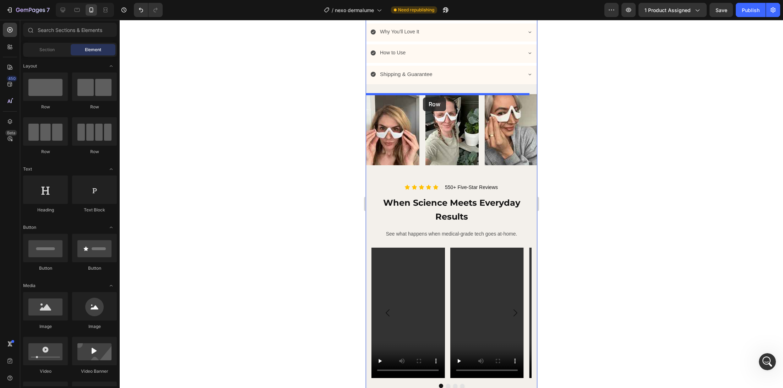
drag, startPoint x: 411, startPoint y: 115, endPoint x: 423, endPoint y: 97, distance: 21.3
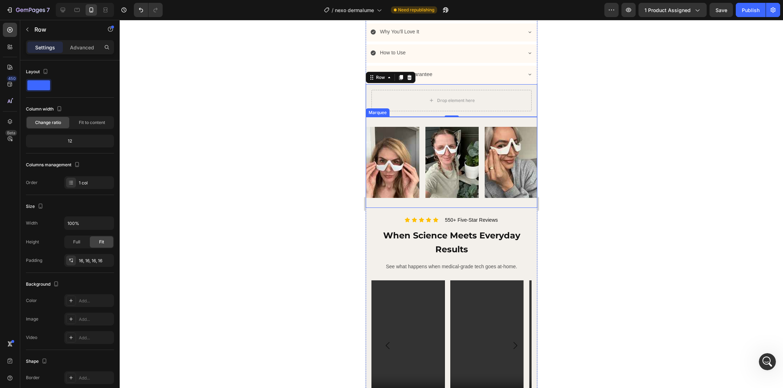
click at [383, 128] on div "Image Image Image Image Image Image Image Image Image Image Image Image Image I…" at bounding box center [451, 162] width 172 height 91
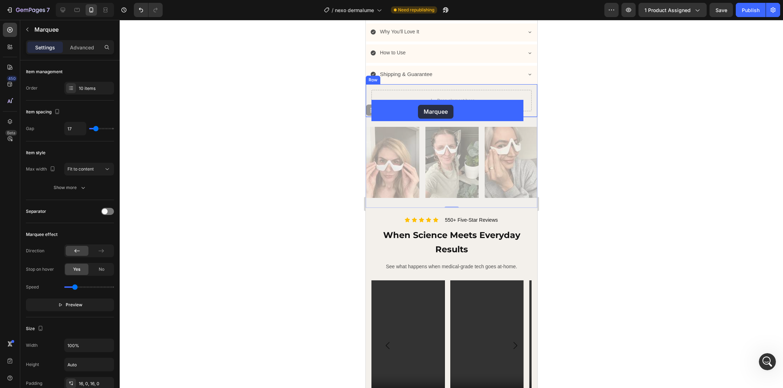
drag, startPoint x: 377, startPoint y: 119, endPoint x: 418, endPoint y: 105, distance: 42.8
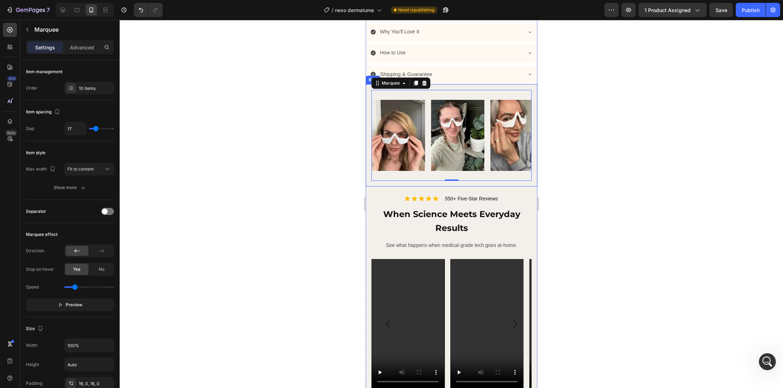
click at [379, 186] on div "Image Image Image Image Image Image Image Image Image Image Image Image Image I…" at bounding box center [451, 135] width 172 height 102
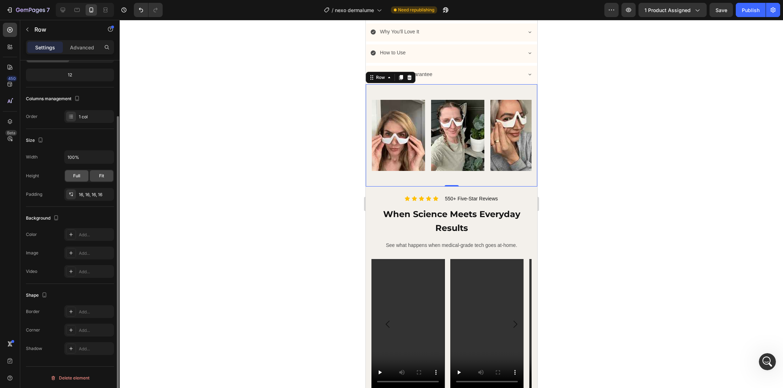
scroll to position [0, 0]
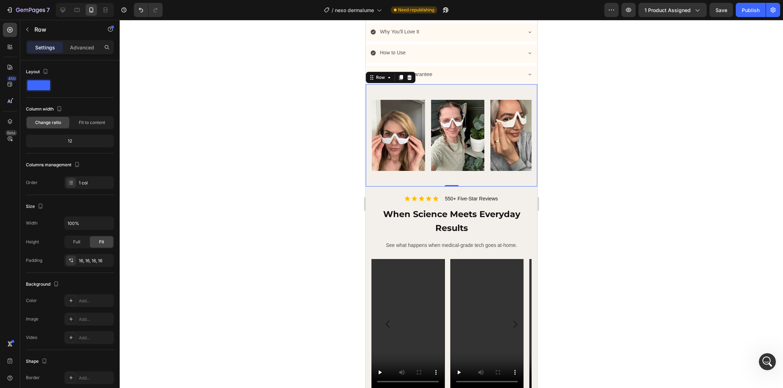
click at [380, 83] on div "Row" at bounding box center [390, 77] width 50 height 11
click at [379, 81] on div "Row" at bounding box center [380, 77] width 12 height 6
click at [81, 53] on div "Settings Advanced" at bounding box center [70, 47] width 88 height 14
click at [80, 50] on p "Advanced" at bounding box center [82, 47] width 24 height 7
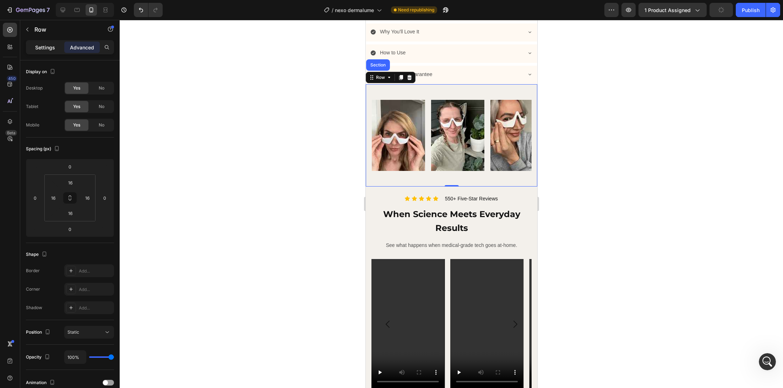
click at [51, 53] on div "Settings" at bounding box center [45, 47] width 36 height 11
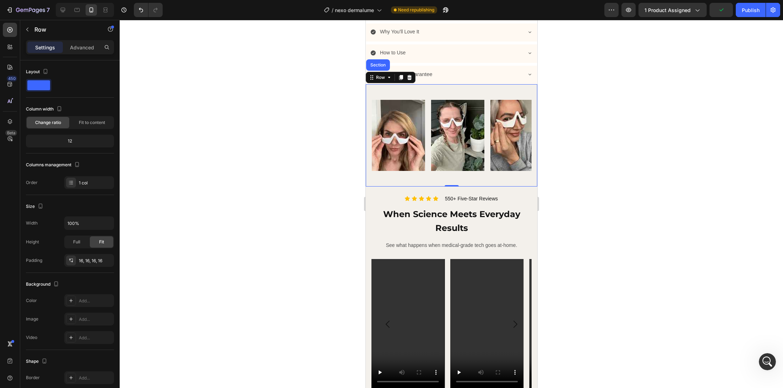
click at [563, 126] on div at bounding box center [451, 204] width 663 height 368
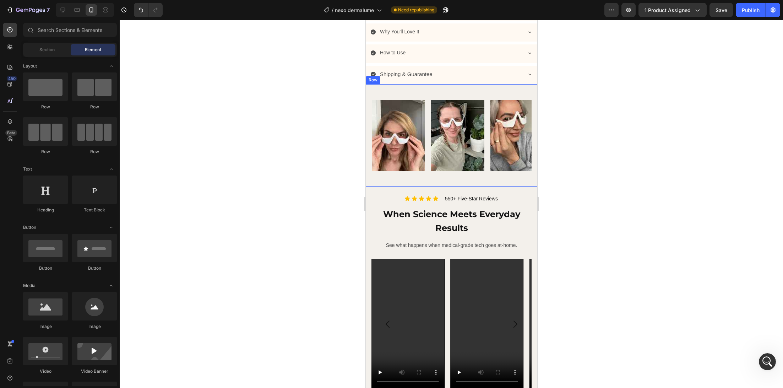
click at [382, 186] on div "Image Image Image Image Image Image Image Image Image Image Image Image Image I…" at bounding box center [451, 135] width 172 height 102
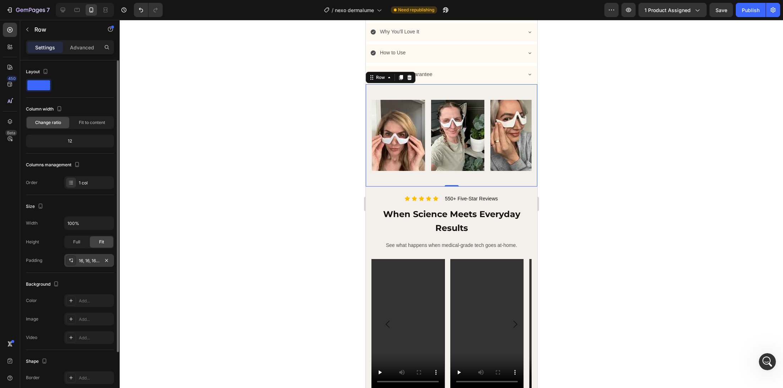
scroll to position [66, 0]
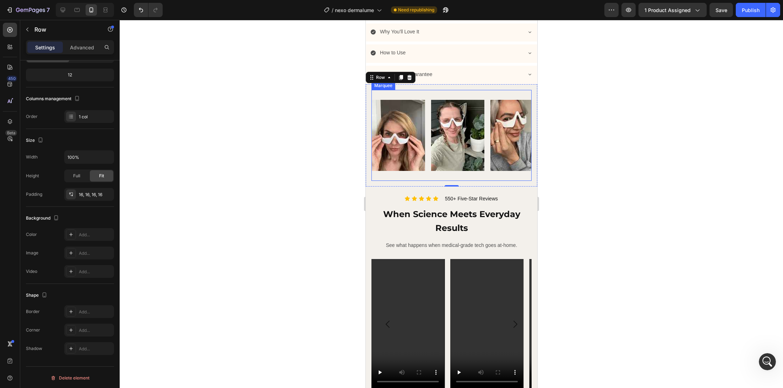
click at [373, 181] on div "Image Image Image Image Image Image Image Image Image Image Image Image Image I…" at bounding box center [451, 135] width 160 height 91
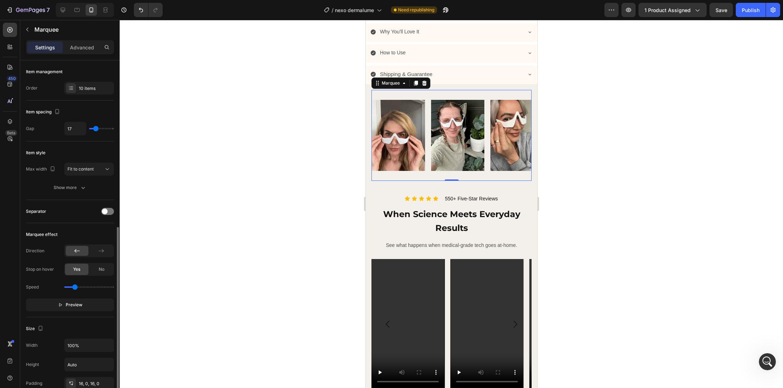
scroll to position [176, 0]
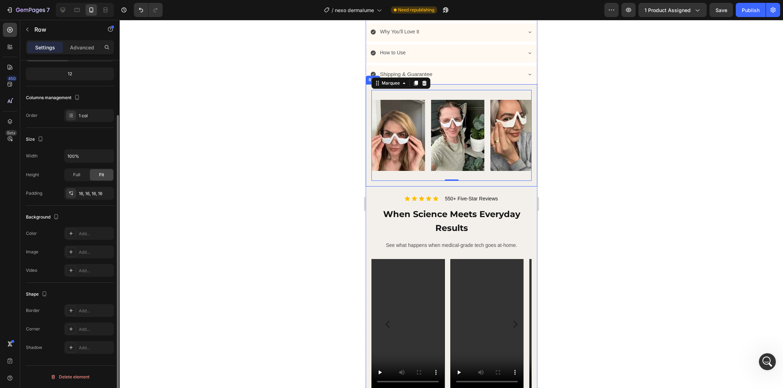
click at [369, 99] on div "Image Image Image Image Image Image Image Image Image Image Image Image Image I…" at bounding box center [451, 135] width 172 height 102
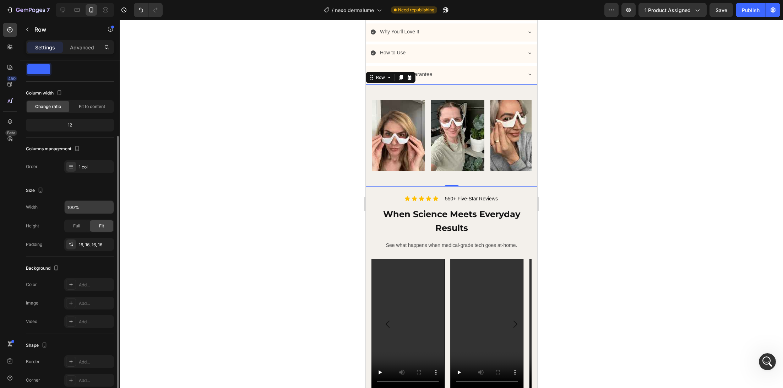
scroll to position [66, 0]
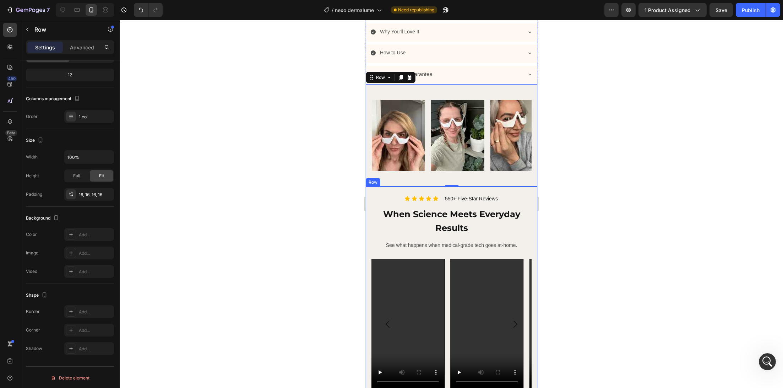
click at [383, 200] on div "Icon Icon Icon Icon Icon Icon List 550+ Five-Star Reviews Heading Row When Scie…" at bounding box center [451, 292] width 172 height 213
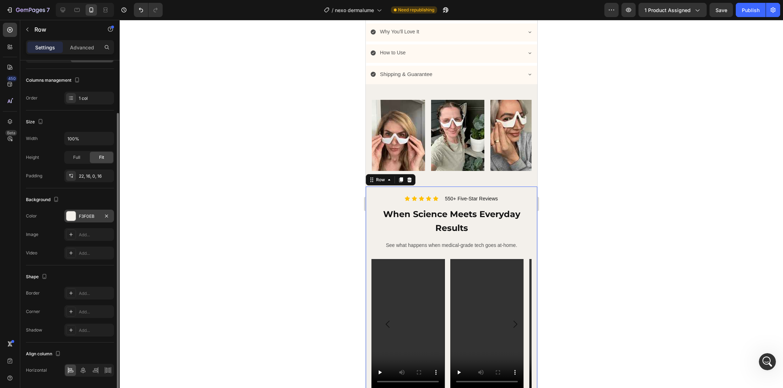
click at [73, 212] on div at bounding box center [70, 215] width 9 height 9
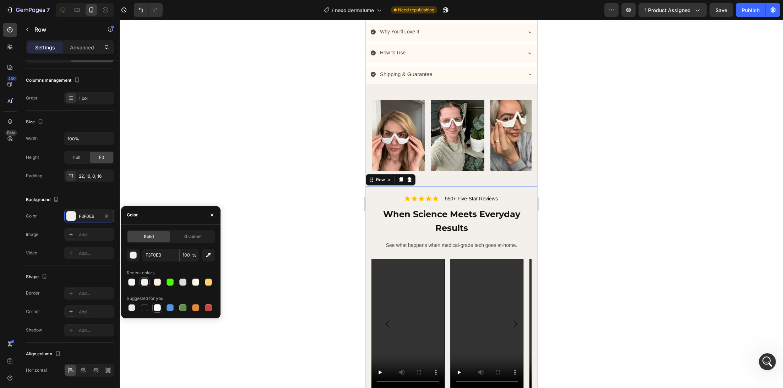
click at [158, 304] on div at bounding box center [157, 307] width 7 height 7
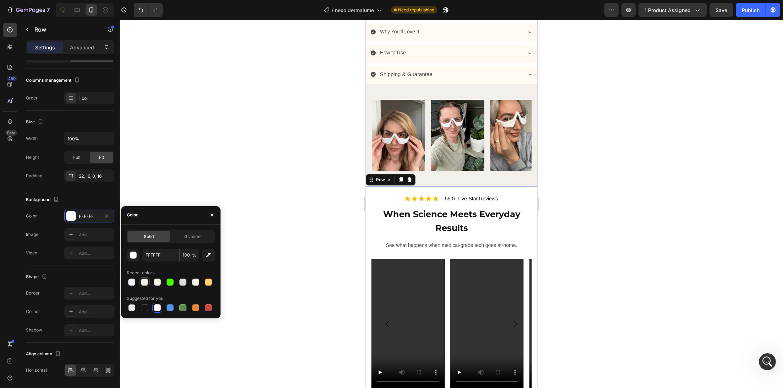
click at [146, 284] on div at bounding box center [144, 281] width 7 height 7
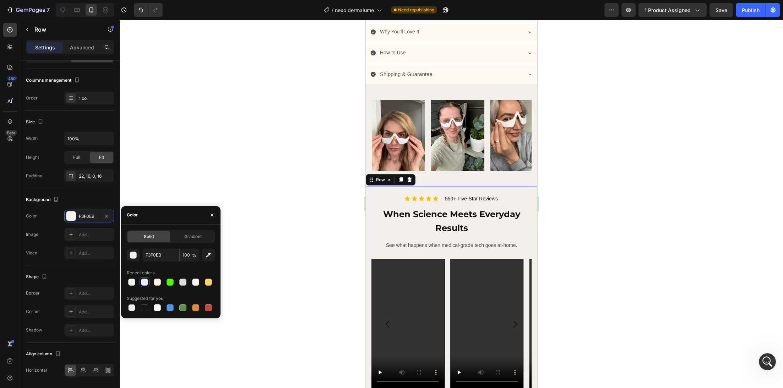
click at [325, 224] on div at bounding box center [451, 204] width 663 height 368
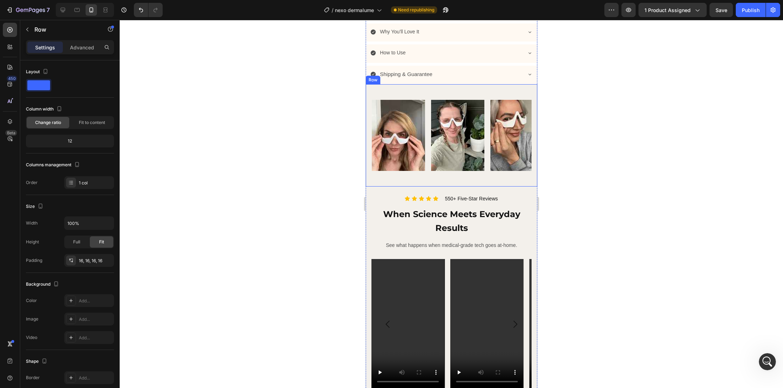
click at [368, 99] on div "Image Image Image Image Image Image Image Image Image Image Image Image Image I…" at bounding box center [451, 135] width 172 height 102
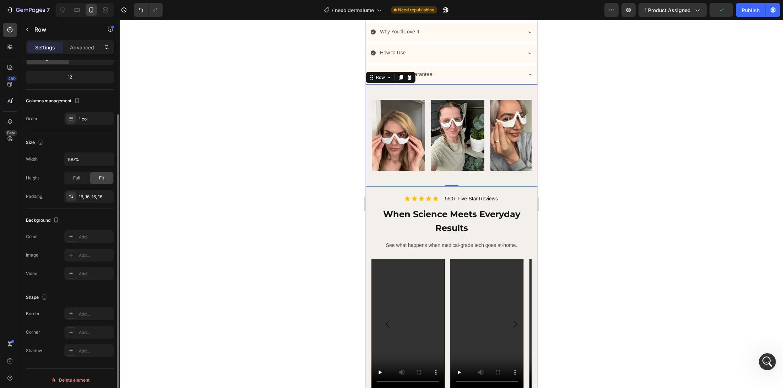
scroll to position [62, 0]
click at [88, 241] on div "Add..." at bounding box center [89, 238] width 50 height 13
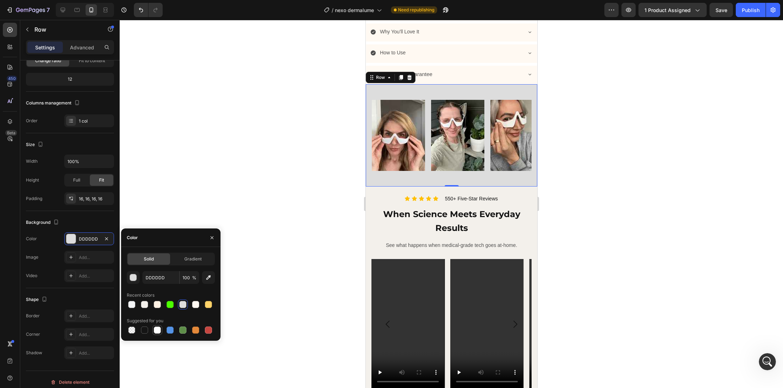
click at [156, 332] on div at bounding box center [157, 329] width 7 height 7
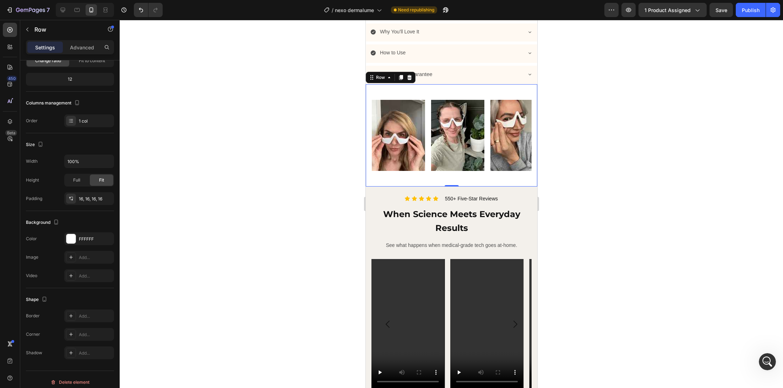
click at [292, 181] on div at bounding box center [451, 204] width 663 height 368
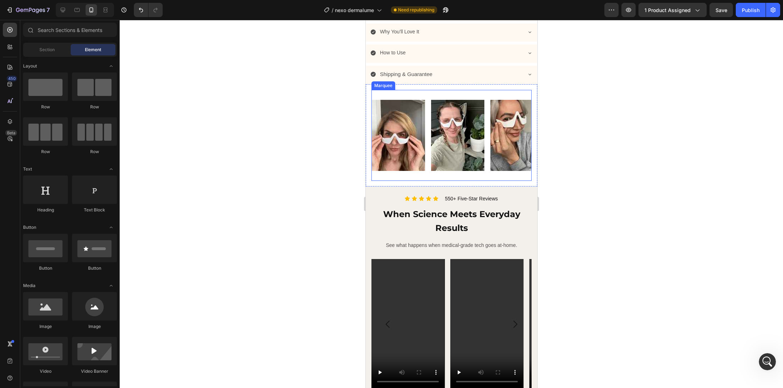
click at [388, 103] on div "Image Image Image Image Image Image Image Image Image Image Image Image Image I…" at bounding box center [451, 135] width 160 height 91
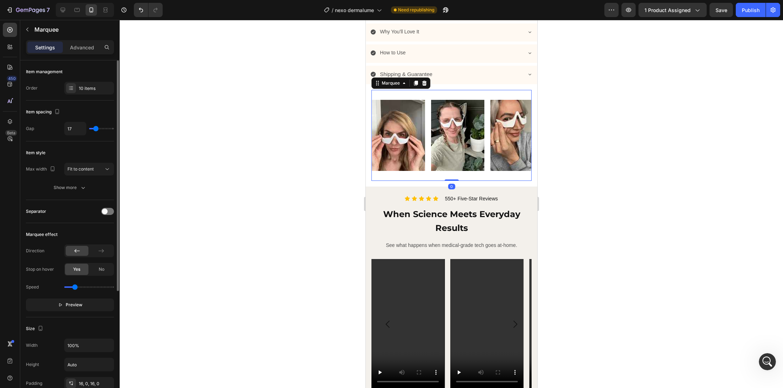
scroll to position [108, 0]
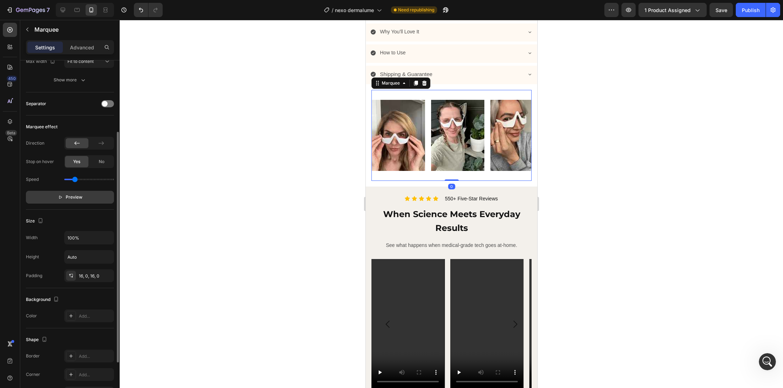
click at [71, 194] on span "Preview" at bounding box center [74, 197] width 17 height 7
click at [293, 233] on div at bounding box center [451, 204] width 663 height 368
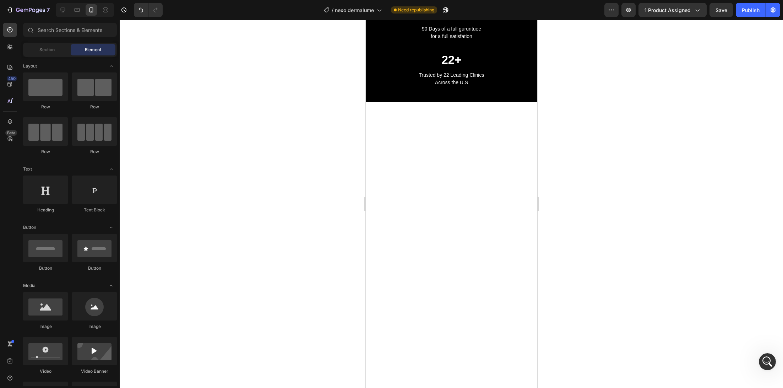
scroll to position [2581, 0]
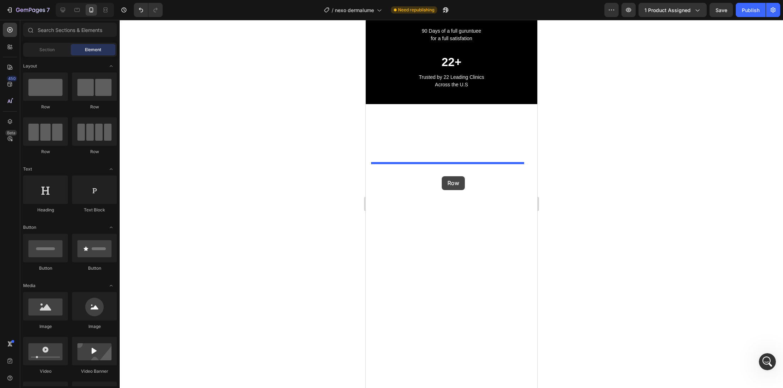
drag, startPoint x: 411, startPoint y: 112, endPoint x: 442, endPoint y: 176, distance: 71.2
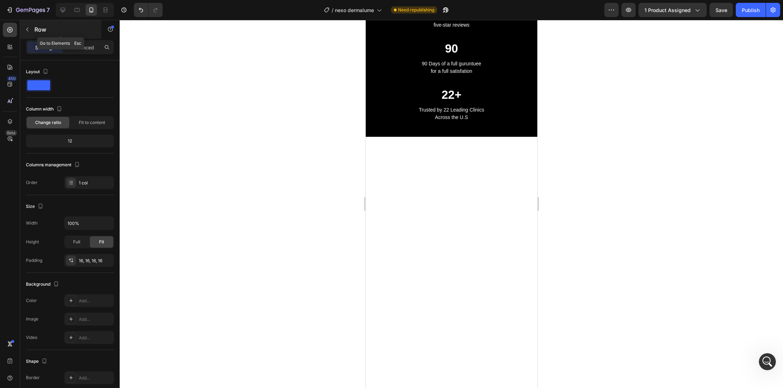
click at [34, 28] on div "Row" at bounding box center [60, 29] width 81 height 18
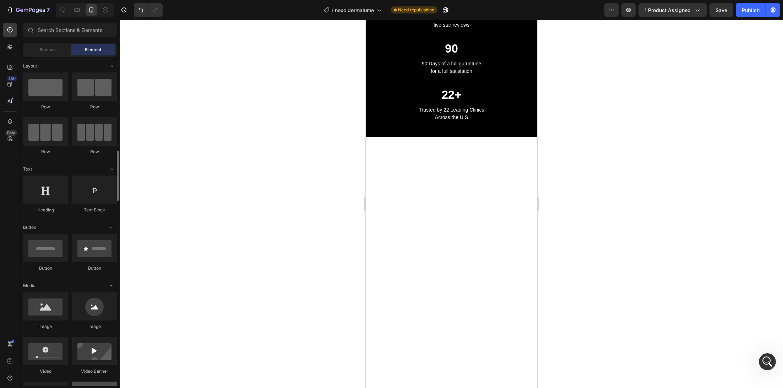
scroll to position [81, 0]
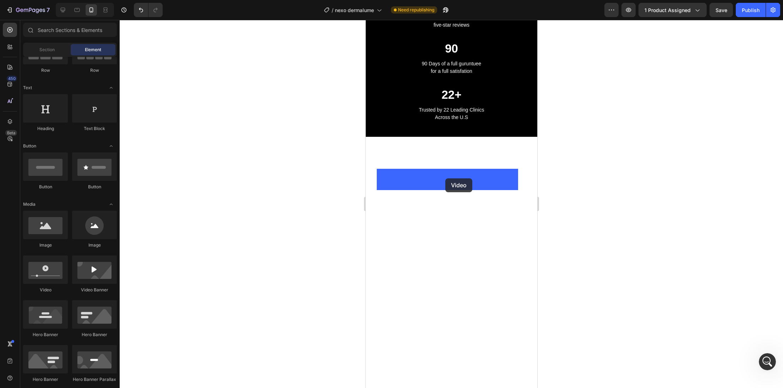
drag, startPoint x: 399, startPoint y: 290, endPoint x: 445, endPoint y: 178, distance: 120.7
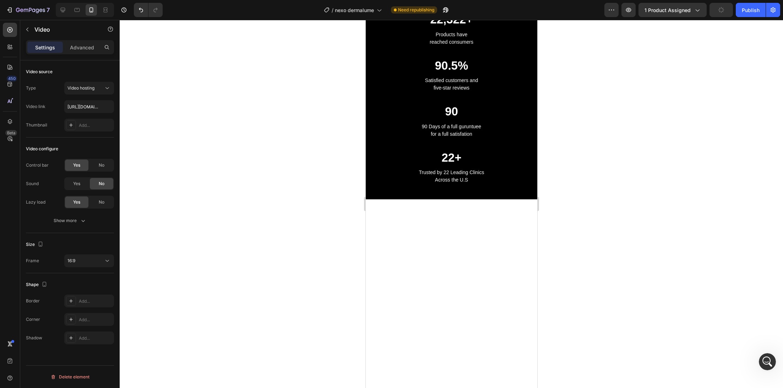
click at [327, 224] on div at bounding box center [451, 204] width 663 height 368
click at [93, 107] on input "https://cdn.shopify.com/videos/c/o/v/2cd3deb506b54b009063f7270ab5cf2e.mp4" at bounding box center [89, 106] width 50 height 13
click at [75, 88] on span "Video hosting" at bounding box center [80, 87] width 27 height 5
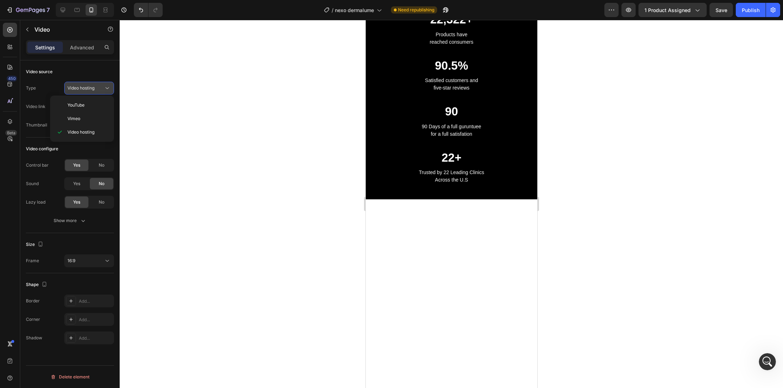
click at [75, 88] on span "Video hosting" at bounding box center [80, 87] width 27 height 5
click at [34, 29] on p "Video" at bounding box center [64, 29] width 60 height 9
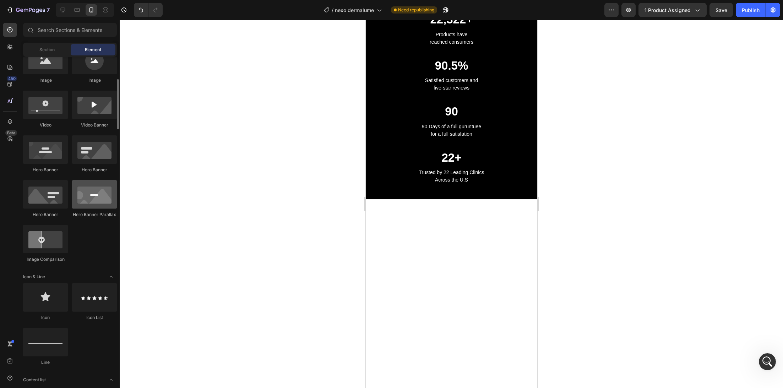
scroll to position [199, 0]
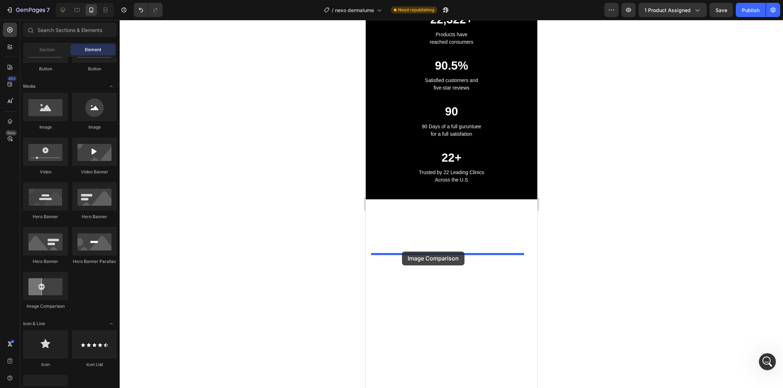
drag, startPoint x: 408, startPoint y: 300, endPoint x: 402, endPoint y: 251, distance: 48.6
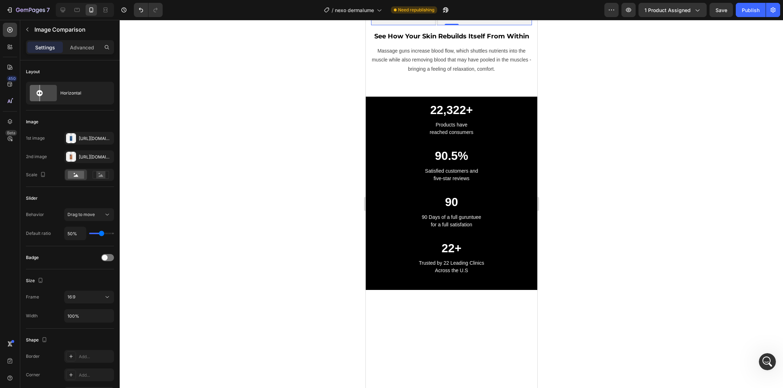
drag, startPoint x: 449, startPoint y: 296, endPoint x: 436, endPoint y: 297, distance: 12.4
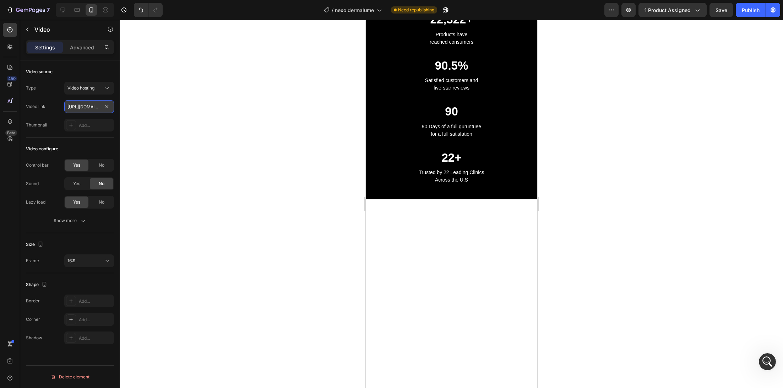
click at [93, 103] on input "https://cdn.shopify.com/videos/c/o/v/2cd3deb506b54b009063f7270ab5cf2e.mp4" at bounding box center [89, 106] width 50 height 13
click at [94, 103] on input "https://cdn.shopify.com/videos/c/o/v/2cd3deb506b54b009063f7270ab5cf2e.mp4" at bounding box center [89, 106] width 50 height 13
click at [94, 102] on input "https://cdn.shopify.com/videos/c/o/v/2cd3deb506b54b009063f7270ab5cf2e.mp4" at bounding box center [89, 106] width 50 height 13
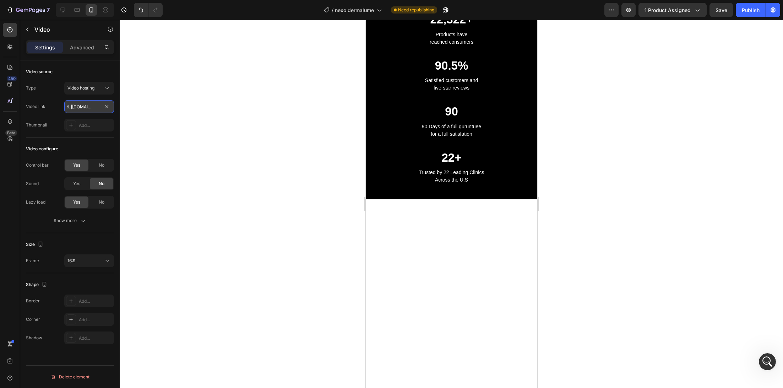
scroll to position [0, 132]
click at [96, 260] on div "16:9" at bounding box center [85, 260] width 36 height 6
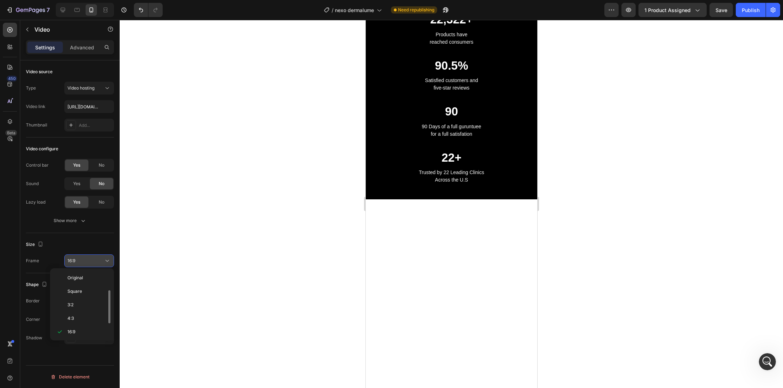
scroll to position [13, 0]
click at [85, 285] on div "Square" at bounding box center [80, 291] width 55 height 13
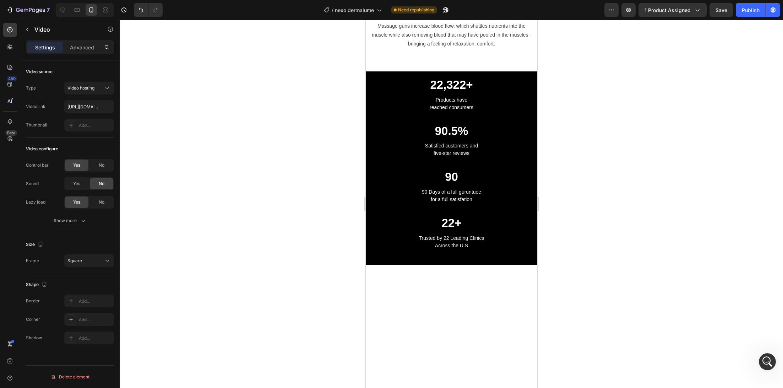
click at [291, 243] on div at bounding box center [451, 204] width 663 height 368
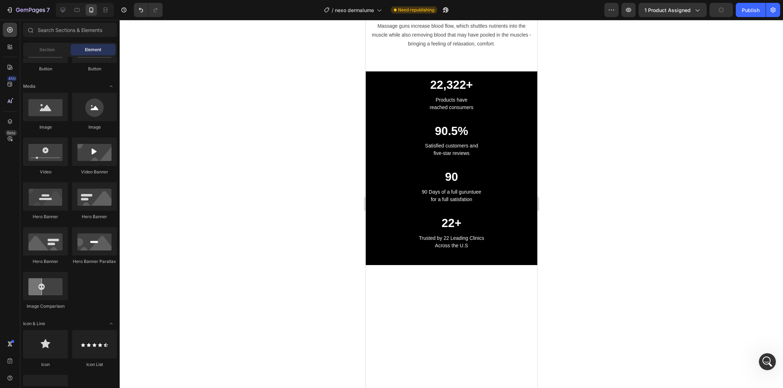
scroll to position [0, 0]
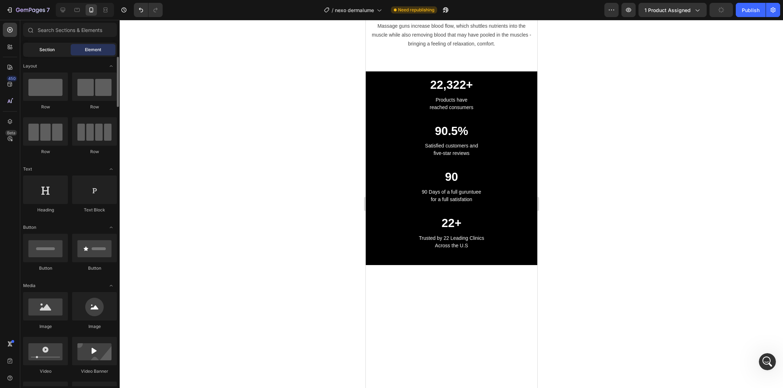
click at [50, 53] on span "Section" at bounding box center [46, 50] width 15 height 6
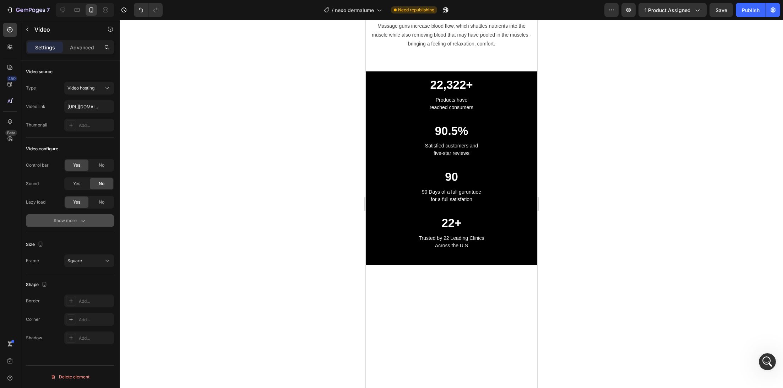
click at [76, 224] on button "Show more" at bounding box center [70, 220] width 88 height 13
click at [70, 222] on div "Yes" at bounding box center [76, 220] width 23 height 11
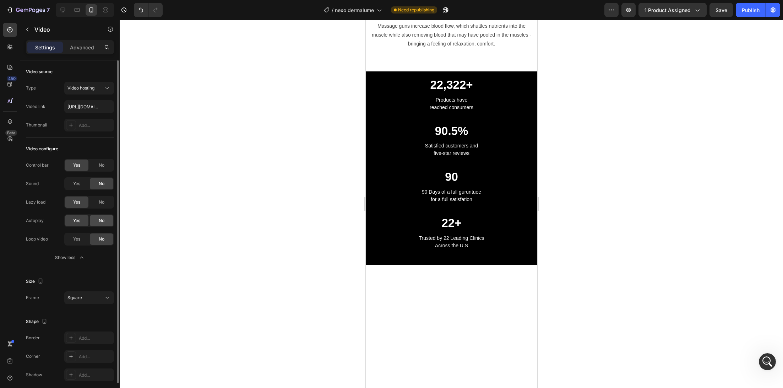
click at [99, 221] on span "No" at bounding box center [102, 220] width 6 height 6
click at [75, 240] on span "Yes" at bounding box center [76, 239] width 7 height 6
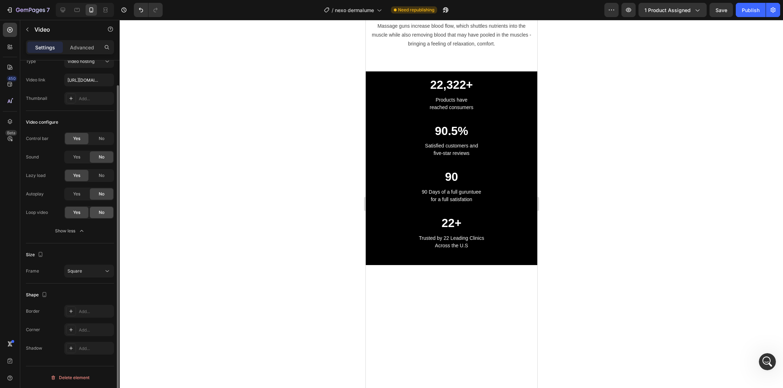
drag, startPoint x: 92, startPoint y: 209, endPoint x: 92, endPoint y: 216, distance: 6.4
click at [92, 209] on div "No" at bounding box center [101, 212] width 23 height 11
click at [323, 264] on div at bounding box center [451, 204] width 663 height 368
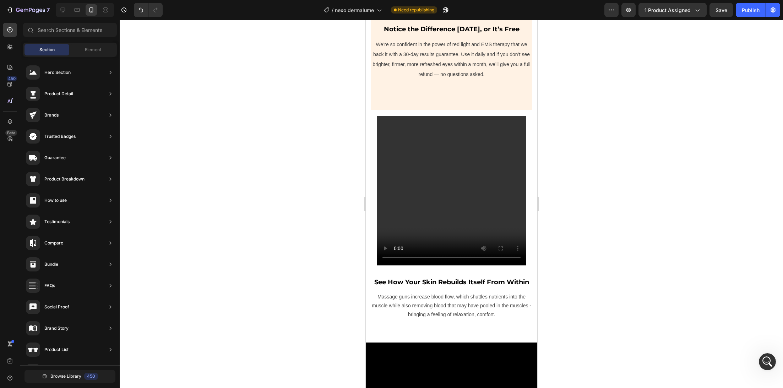
scroll to position [2071, 0]
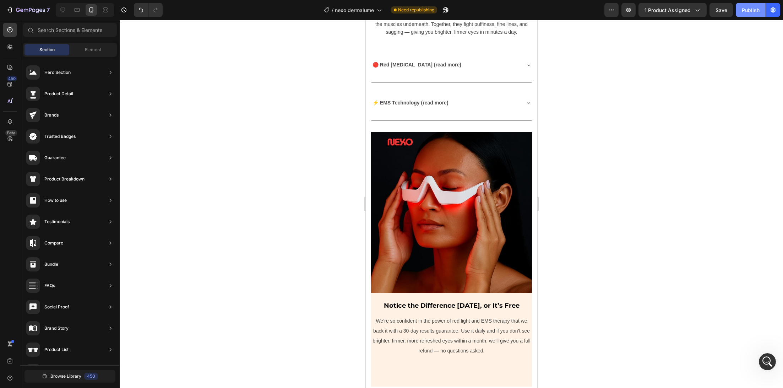
click at [742, 13] on div "Publish" at bounding box center [751, 9] width 18 height 7
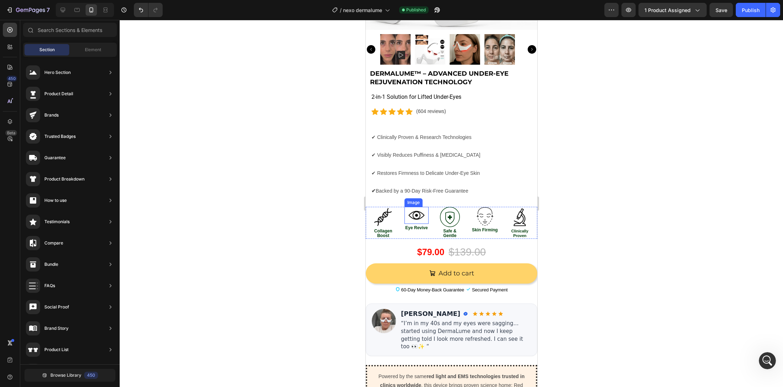
scroll to position [226, 0]
click at [422, 112] on div "Icon Icon Icon Icon Icon Icon List Hoz (604 reviews) Text block Row" at bounding box center [451, 114] width 172 height 15
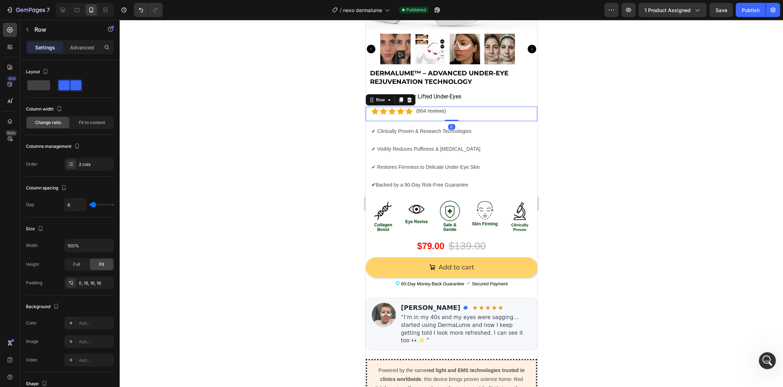
drag, startPoint x: 445, startPoint y: 118, endPoint x: 425, endPoint y: 122, distance: 20.7
click at [446, 109] on div "Icon Icon Icon Icon Icon Icon List Hoz (604 reviews) Text block Row 0" at bounding box center [451, 114] width 172 height 15
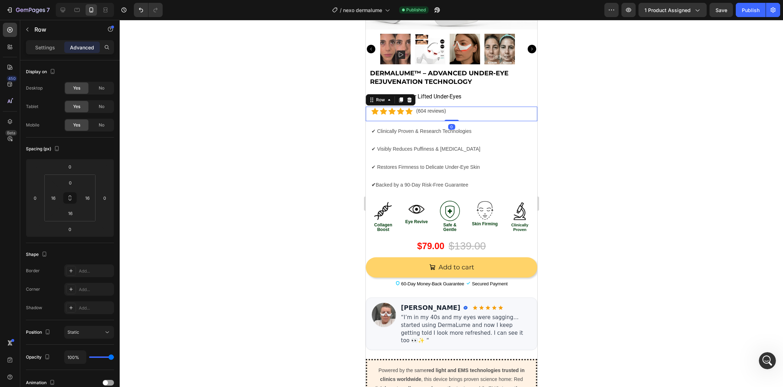
click at [334, 146] on div at bounding box center [451, 203] width 663 height 367
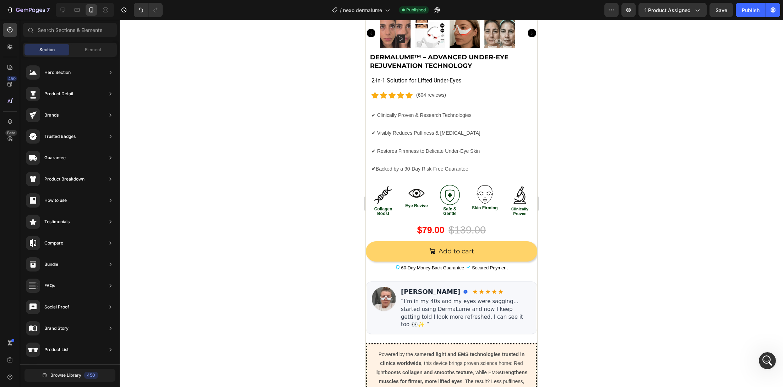
scroll to position [242, 0]
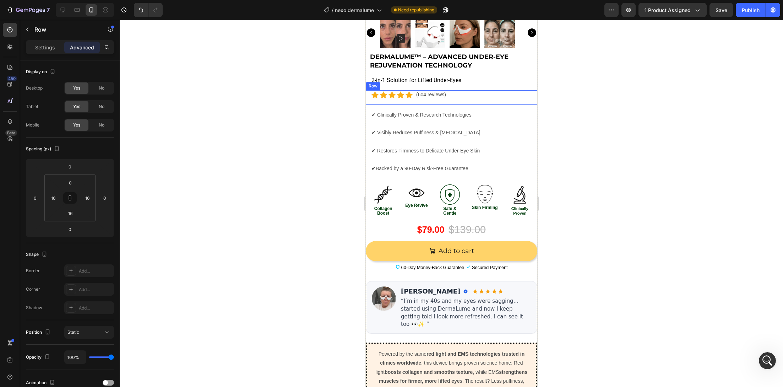
click at [426, 93] on div "Icon Icon Icon Icon Icon Icon List Hoz (604 reviews) Text block Row" at bounding box center [451, 97] width 172 height 15
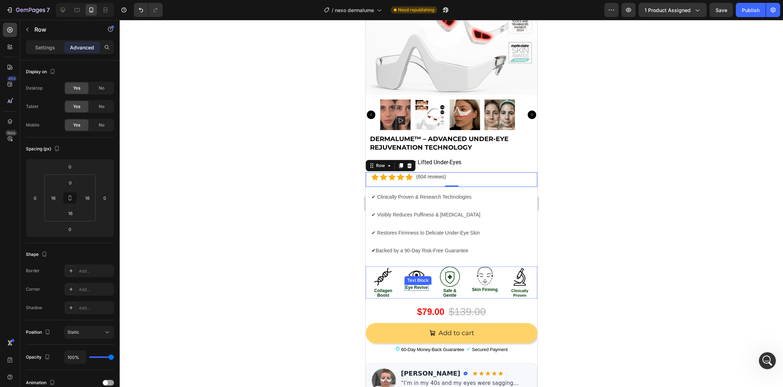
scroll to position [149, 0]
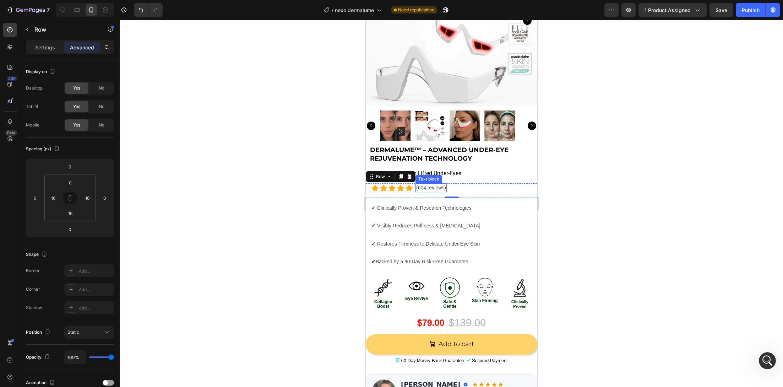
click at [419, 184] on p "(604 reviews)" at bounding box center [431, 187] width 30 height 7
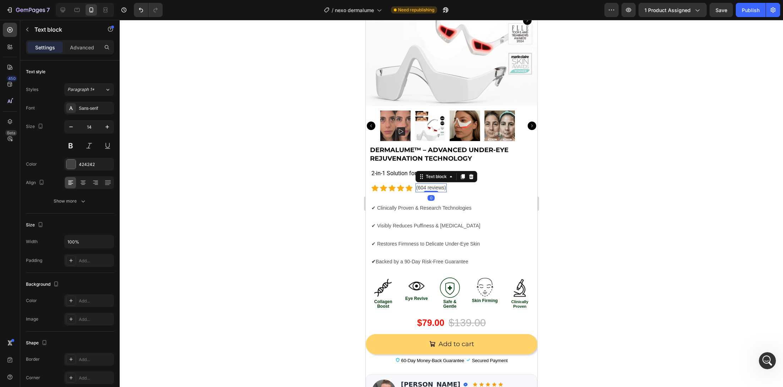
click at [420, 184] on p "(604 reviews)" at bounding box center [431, 187] width 30 height 7
click at [344, 196] on div at bounding box center [451, 203] width 663 height 367
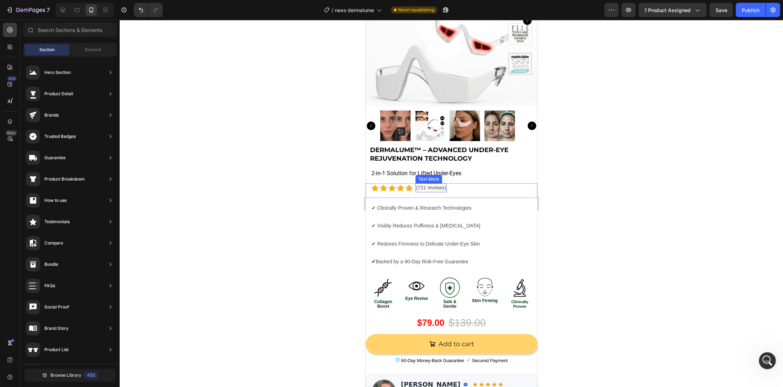
click at [404, 184] on div "Icon Icon Icon Icon Icon" at bounding box center [391, 187] width 41 height 7
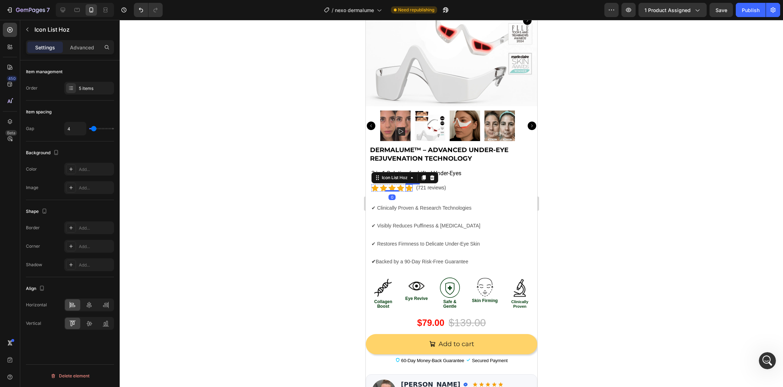
click at [408, 184] on icon at bounding box center [408, 187] width 7 height 7
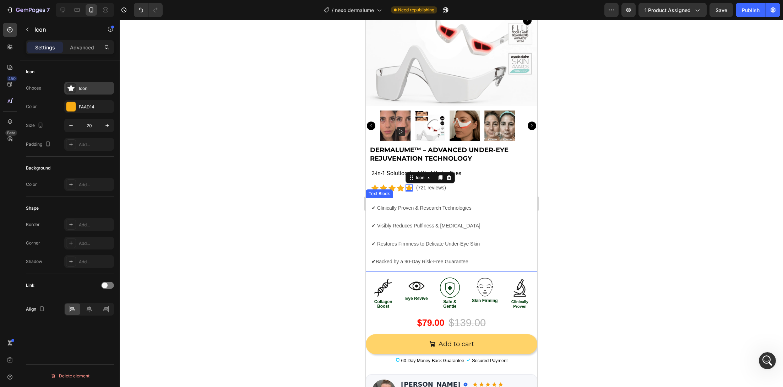
click at [82, 91] on div "Icon" at bounding box center [89, 88] width 50 height 13
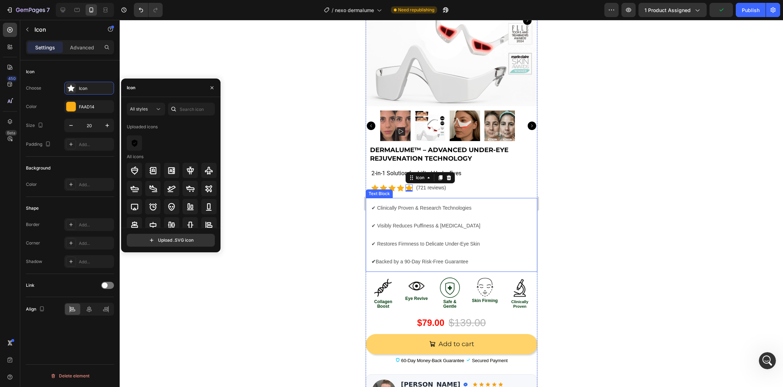
click at [138, 91] on div "Icon" at bounding box center [129, 87] width 17 height 18
click at [135, 89] on div "Icon" at bounding box center [131, 88] width 9 height 6
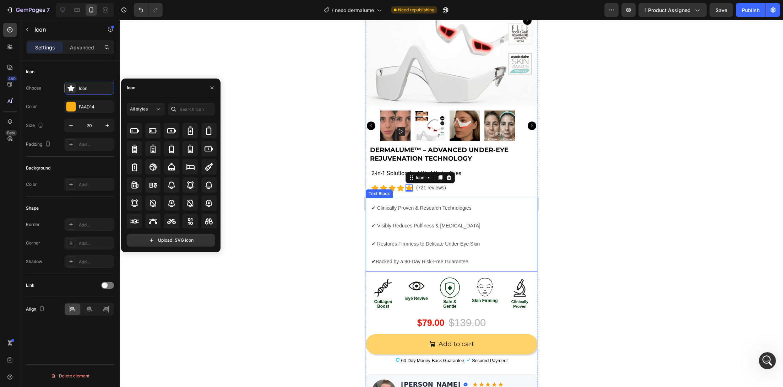
scroll to position [563, 0]
click at [327, 177] on div at bounding box center [451, 203] width 663 height 367
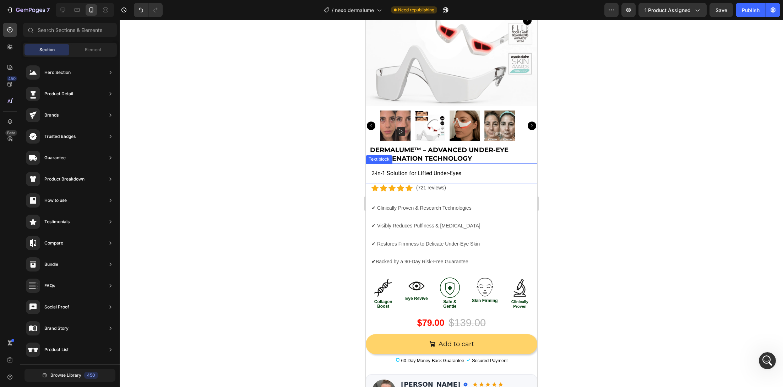
click at [451, 169] on p "2-in-1 Solution for Lifted Under-Eyes" at bounding box center [451, 173] width 160 height 9
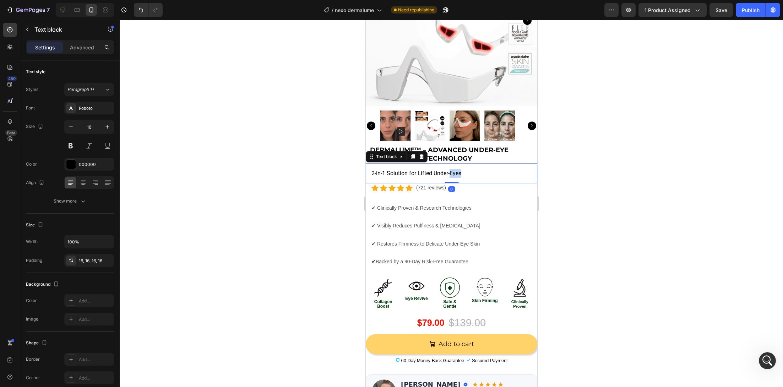
click at [451, 169] on p "2-in-1 Solution for Lifted Under-Eyes" at bounding box center [451, 173] width 160 height 9
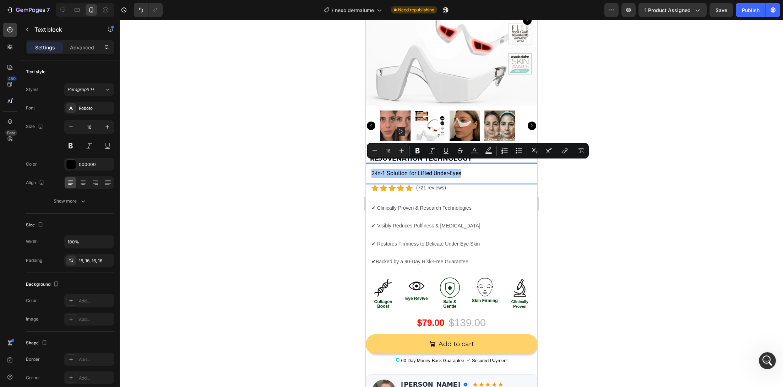
click at [326, 221] on div at bounding box center [451, 203] width 663 height 367
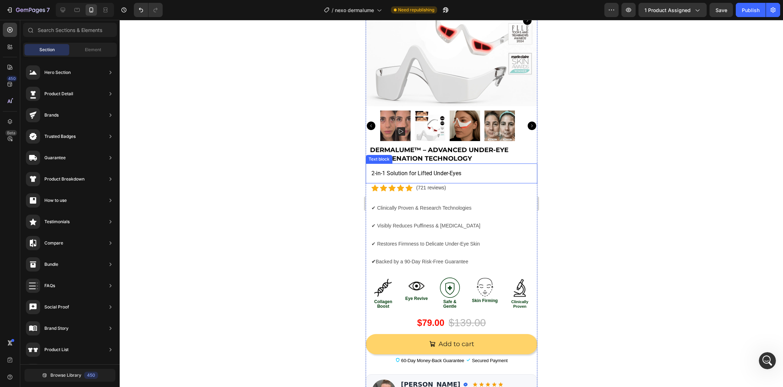
click at [449, 169] on p "2-in-1 Solution for Lifted Under-Eyes" at bounding box center [451, 173] width 160 height 9
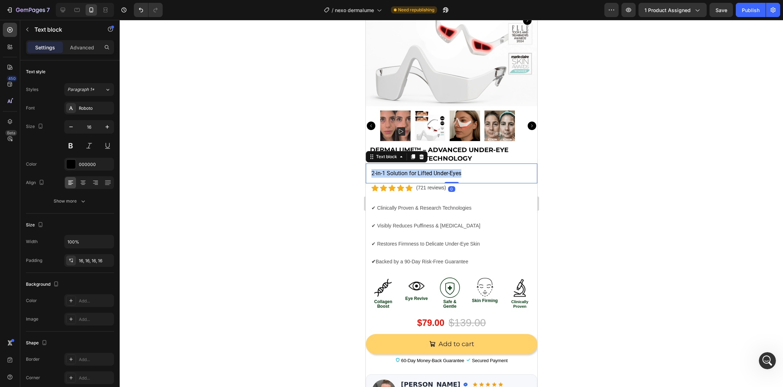
click at [413, 169] on p "2-in-1 Solution for Lifted Under-Eyes" at bounding box center [451, 173] width 160 height 9
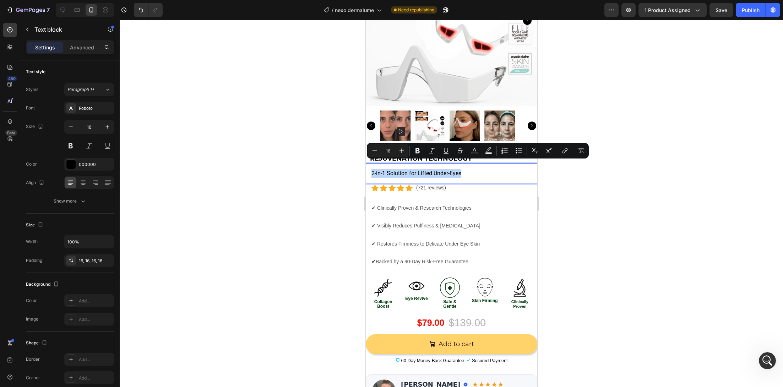
click at [402, 169] on p "2-in-1 Solution for Lifted Under-Eyes" at bounding box center [451, 173] width 160 height 9
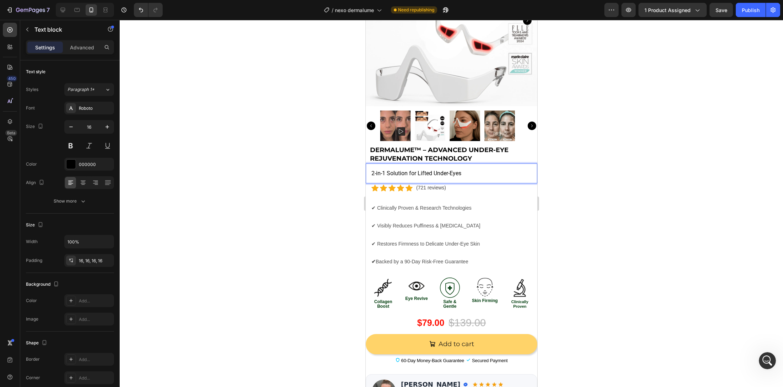
click at [346, 189] on div at bounding box center [451, 203] width 663 height 367
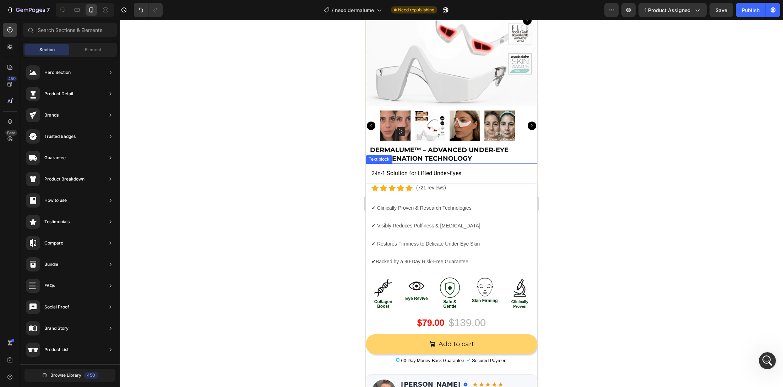
click at [403, 169] on p "2-in-1 Solution for Lifted Under-Eyes" at bounding box center [451, 173] width 160 height 9
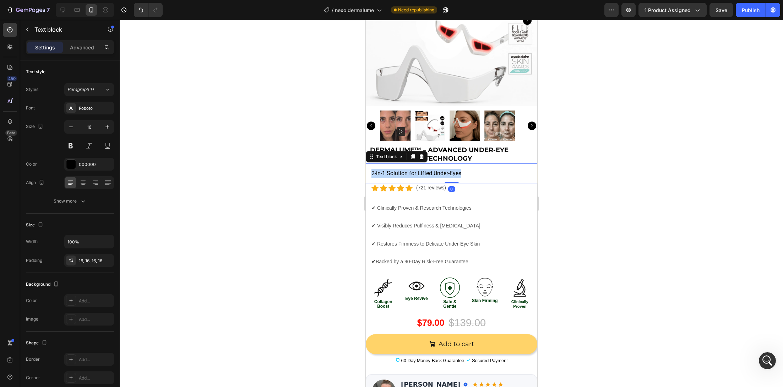
click at [403, 169] on p "2-in-1 Solution for Lifted Under-Eyes" at bounding box center [451, 173] width 160 height 9
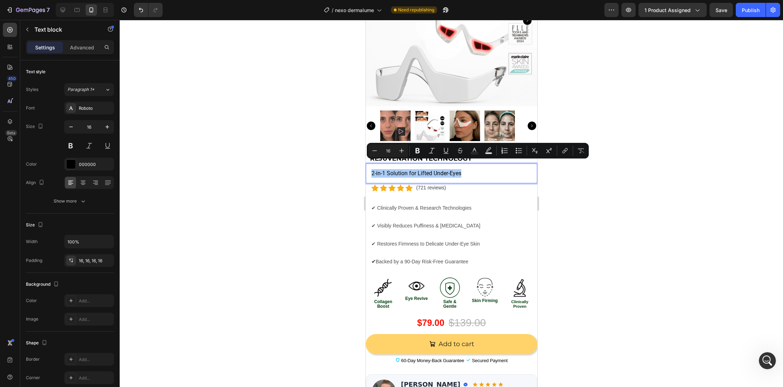
click at [335, 187] on div at bounding box center [451, 203] width 663 height 367
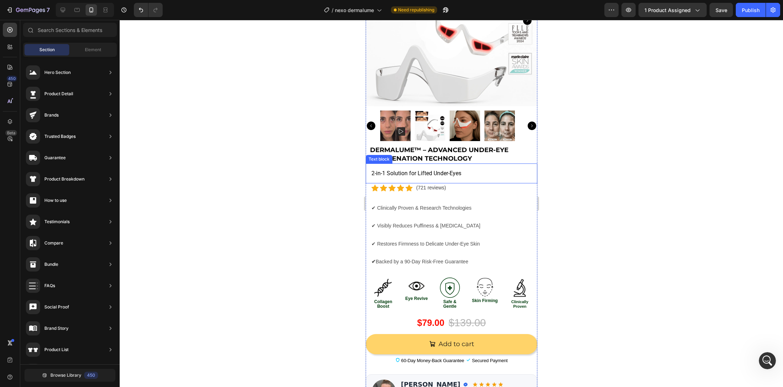
click at [418, 169] on p "2-in-1 Solution for Lifted Under-Eyes" at bounding box center [451, 173] width 160 height 9
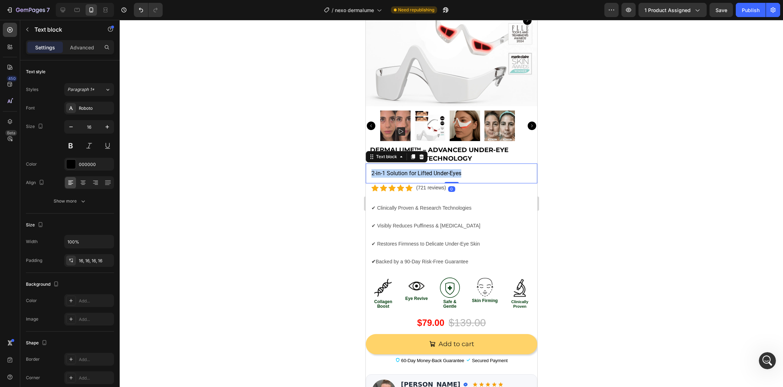
click at [418, 169] on p "2-in-1 Solution for Lifted Under-Eyes" at bounding box center [451, 173] width 160 height 9
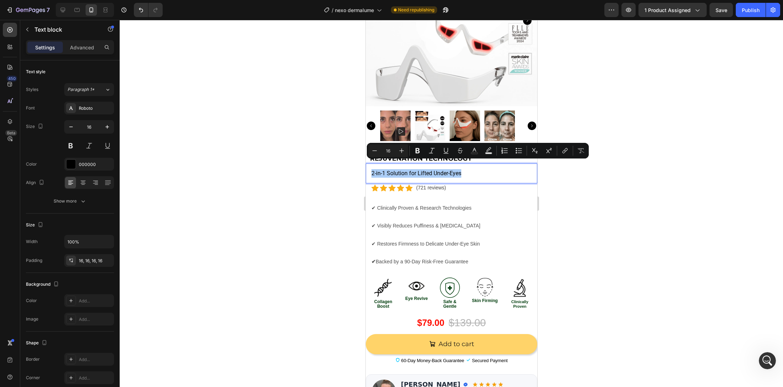
click at [337, 149] on div at bounding box center [451, 203] width 663 height 367
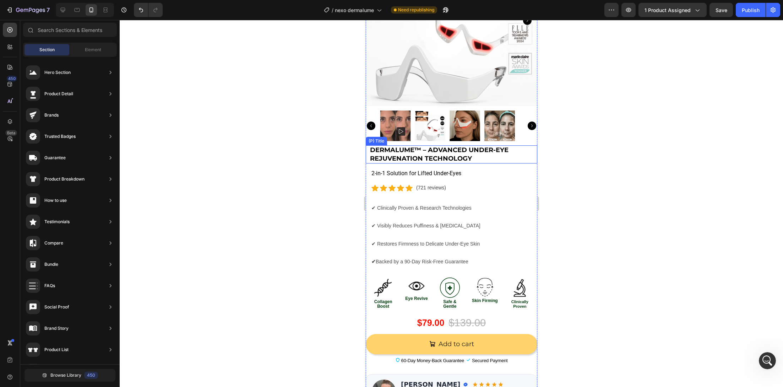
click at [442, 145] on h2 "DermaLume™ – Advanced Under-Eye Rejuvenation Technology" at bounding box center [453, 154] width 168 height 18
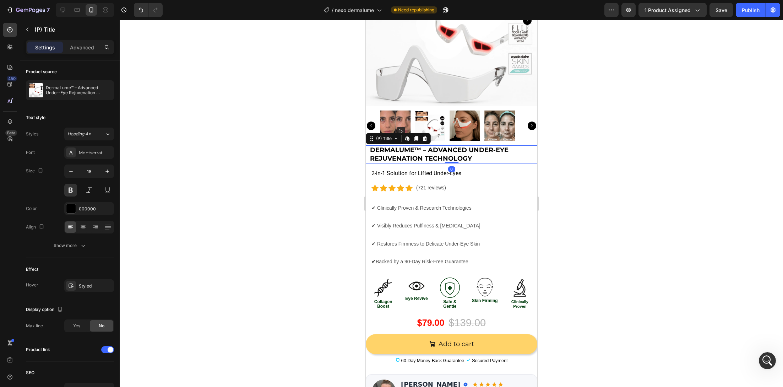
click at [442, 145] on h2 "DermaLume™ – Advanced Under-Eye Rejuvenation Technology" at bounding box center [453, 154] width 168 height 18
click at [397, 169] on p "2-in-1 Solution for Lifted Under-Eyes" at bounding box center [451, 173] width 160 height 9
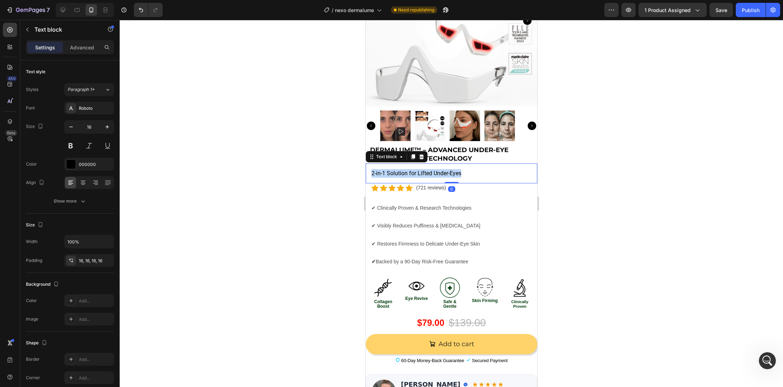
click at [397, 169] on p "2-in-1 Solution for Lifted Under-Eyes" at bounding box center [451, 173] width 160 height 9
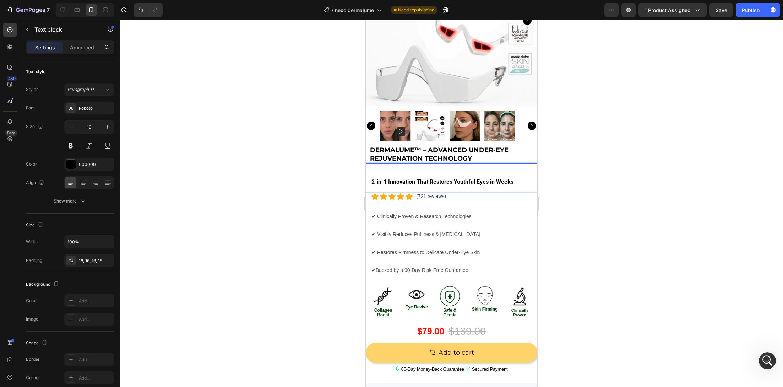
click at [369, 175] on div "2-in-1 Innovation That Restores Youthful Eyes in Weeks" at bounding box center [451, 177] width 172 height 28
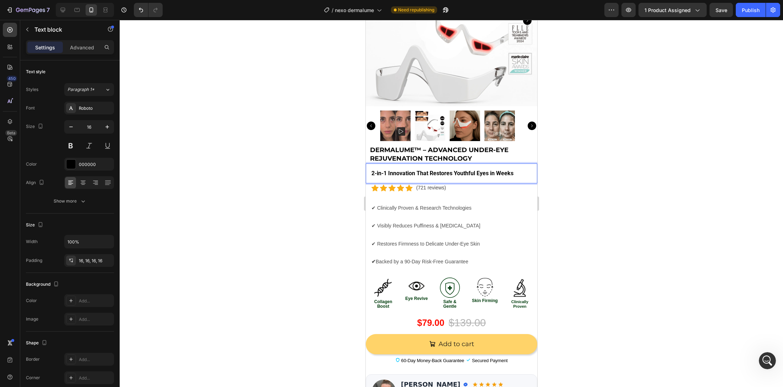
click at [230, 178] on div at bounding box center [451, 203] width 663 height 367
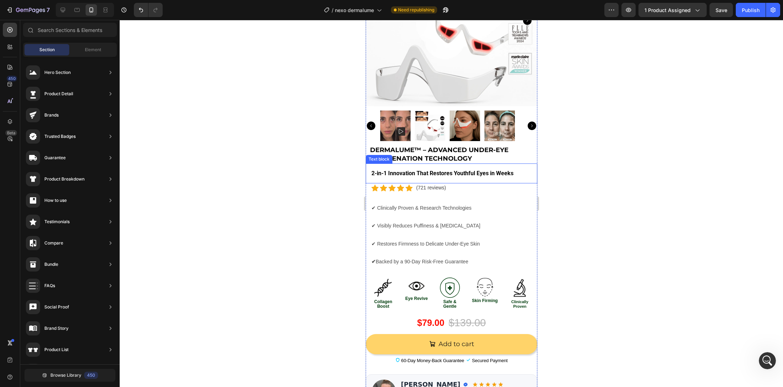
click at [384, 170] on strong "2-in-1 Innovation That Restores Youthful Eyes in Weeks" at bounding box center [442, 173] width 142 height 7
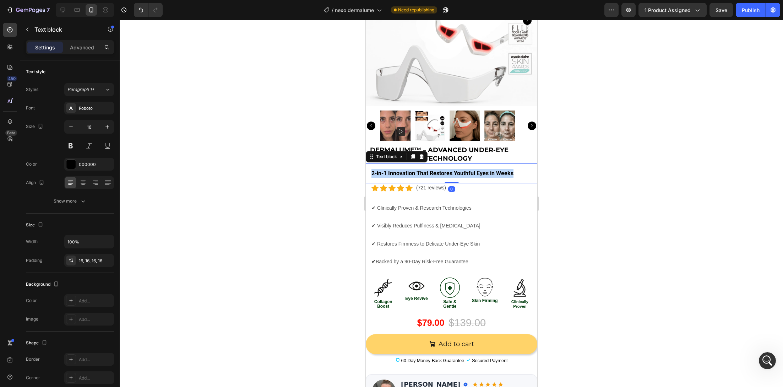
click at [384, 170] on strong "2-in-1 Innovation That Restores Youthful Eyes in Weeks" at bounding box center [442, 173] width 142 height 7
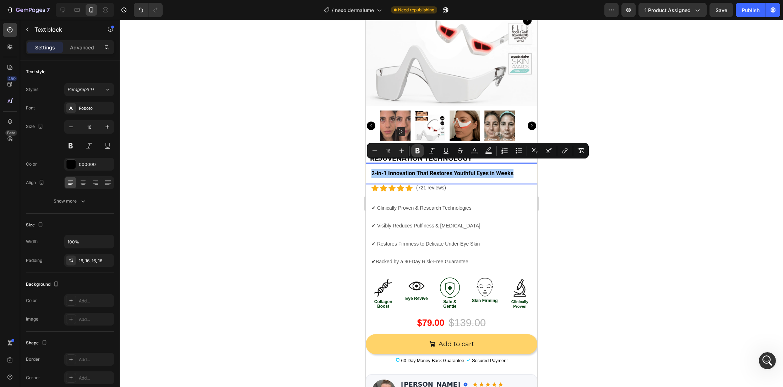
click at [418, 151] on icon "Editor contextual toolbar" at bounding box center [417, 150] width 4 height 5
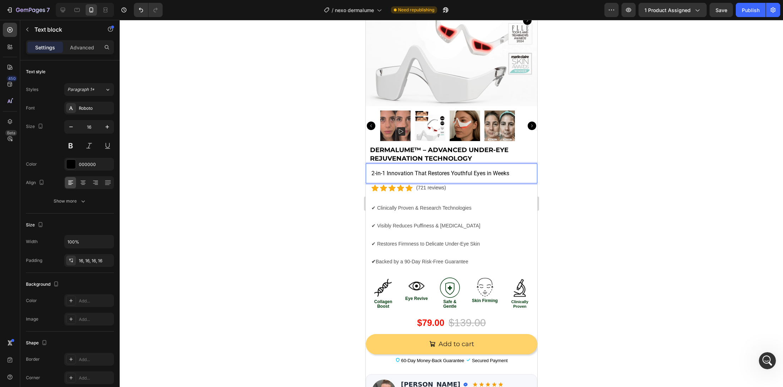
click at [333, 173] on div at bounding box center [451, 203] width 663 height 367
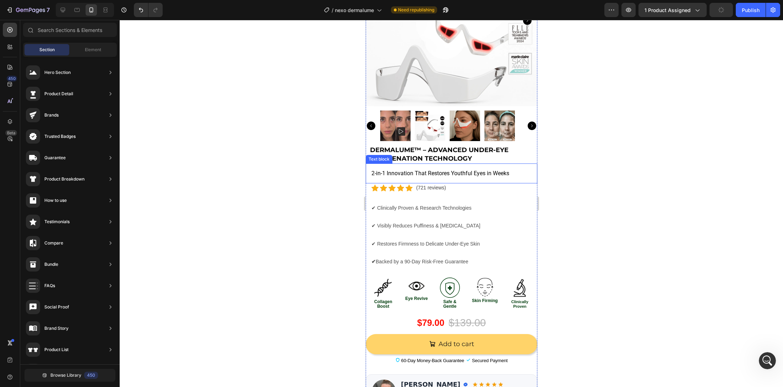
click at [371, 169] on p "2-in-1 Innovation That Restores Youthful Eyes in Weeks" at bounding box center [451, 173] width 160 height 9
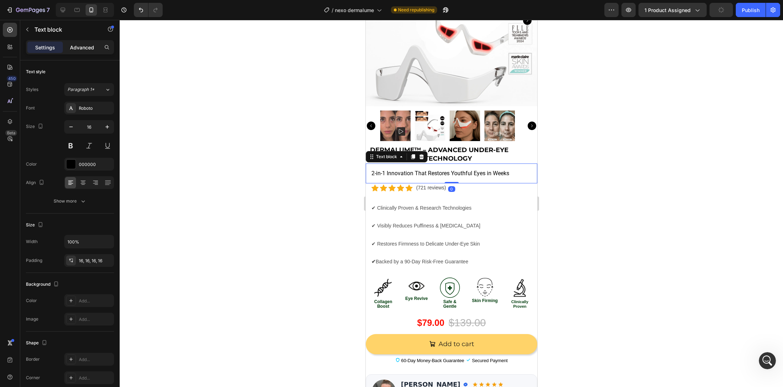
click at [86, 50] on p "Advanced" at bounding box center [82, 47] width 24 height 7
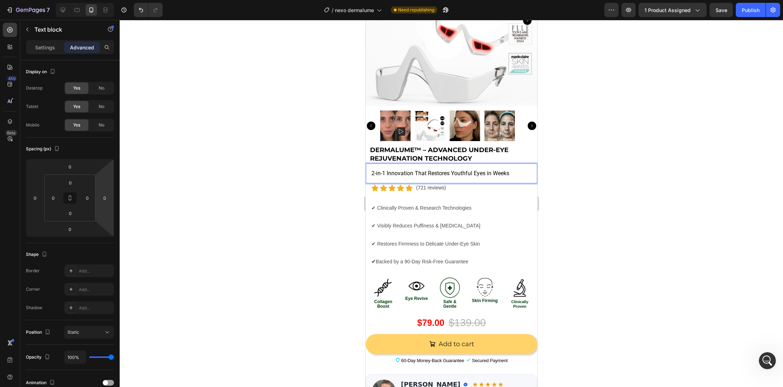
click at [375, 169] on div "2-in-1 Innovation That Restores Youthful Eyes in Weeks" at bounding box center [451, 173] width 172 height 20
click at [370, 163] on div "2-in-1 Innovation That Restores Youthful Eyes in Weeks" at bounding box center [451, 173] width 172 height 20
click at [48, 51] on div "Settings" at bounding box center [45, 47] width 36 height 11
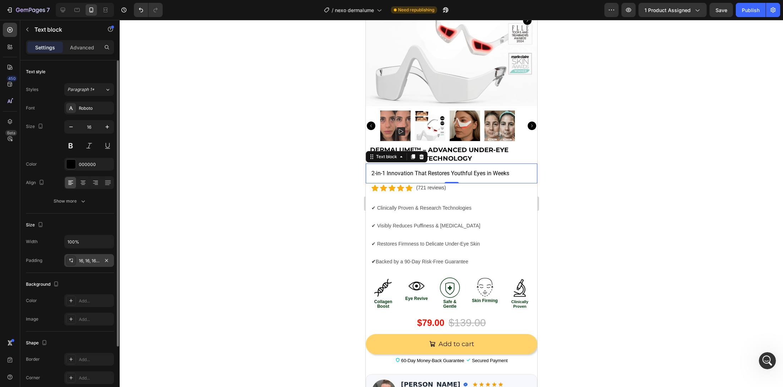
click at [92, 258] on div "16, 16, 16, 16" at bounding box center [89, 260] width 21 height 6
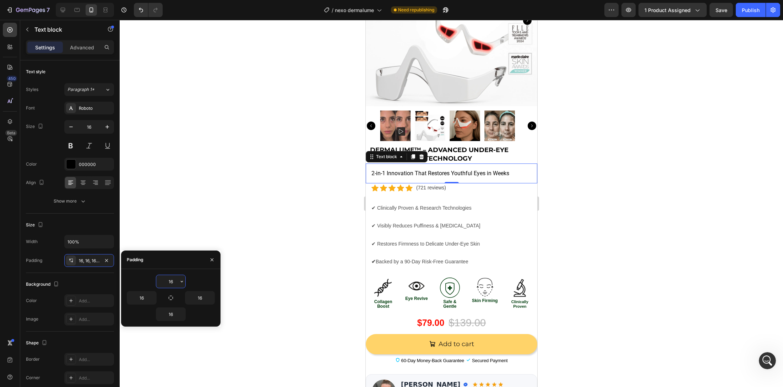
click at [176, 283] on input "16" at bounding box center [170, 281] width 29 height 13
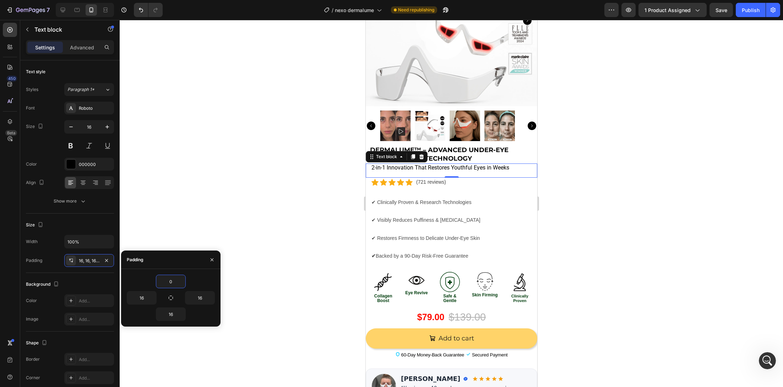
click at [266, 222] on div at bounding box center [451, 203] width 663 height 367
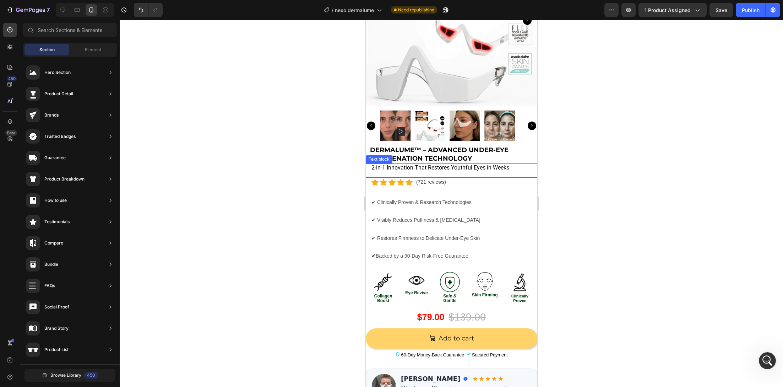
click at [375, 163] on p "2-in-1 Innovation That Restores Youthful Eyes in Weeks" at bounding box center [451, 167] width 160 height 9
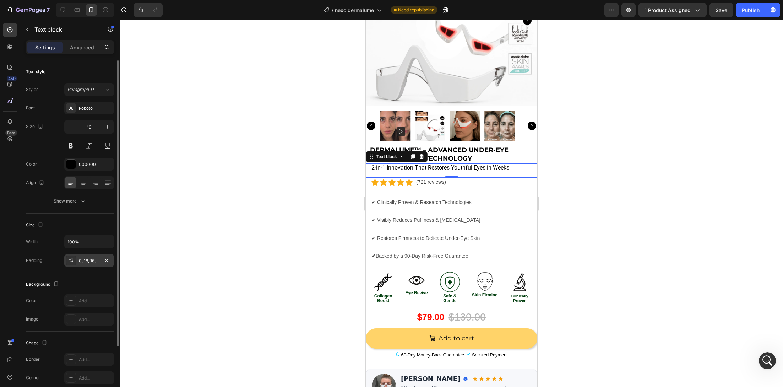
click at [89, 260] on div "0, 16, 16, 16" at bounding box center [89, 260] width 21 height 6
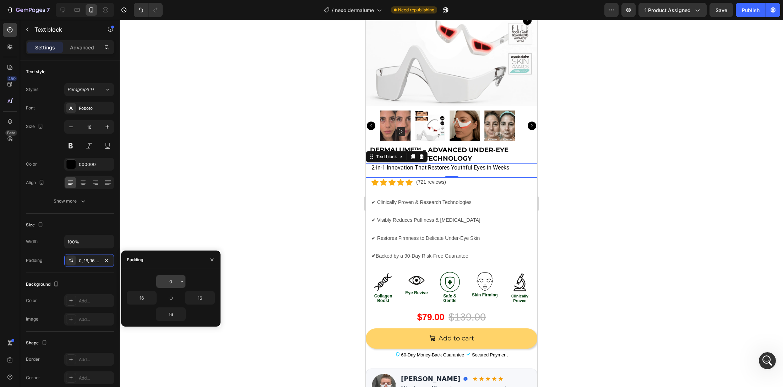
click at [170, 279] on input "0" at bounding box center [170, 281] width 29 height 13
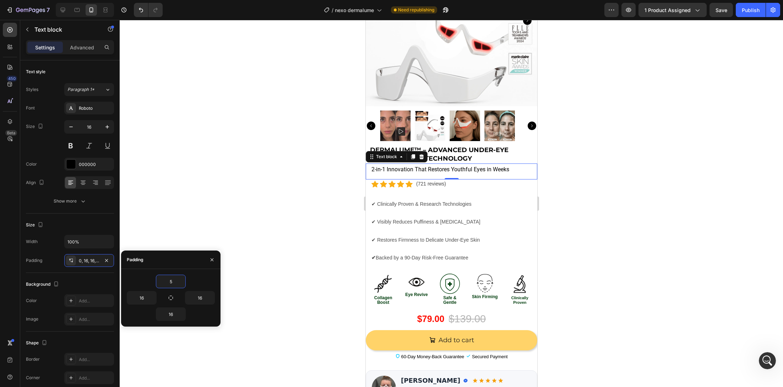
click at [206, 225] on div at bounding box center [451, 203] width 663 height 367
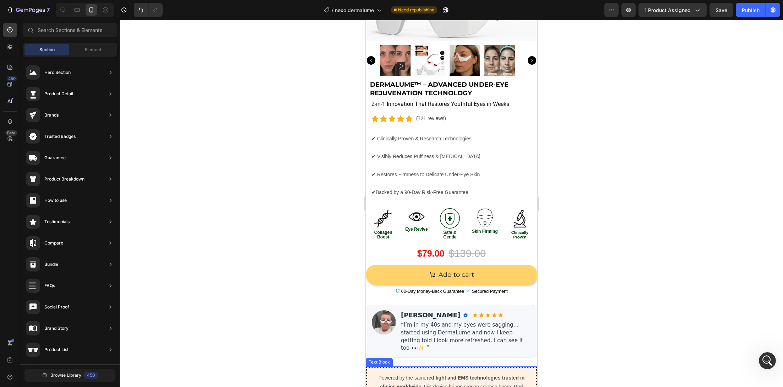
scroll to position [212, 0]
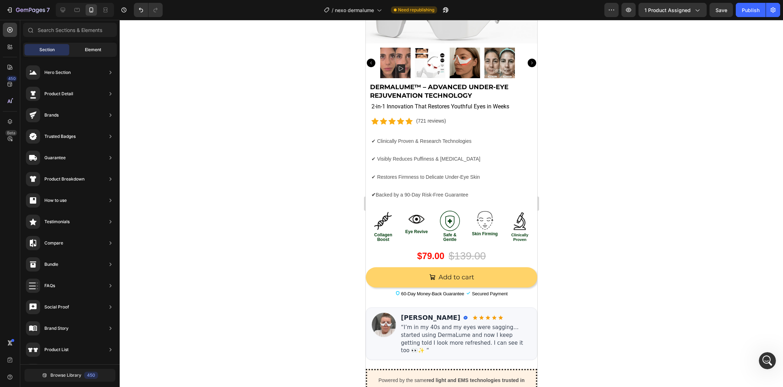
click at [80, 49] on div "Element" at bounding box center [93, 49] width 45 height 11
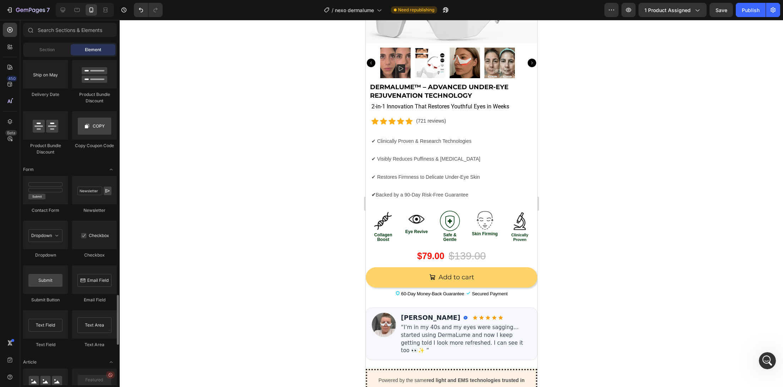
scroll to position [1666, 0]
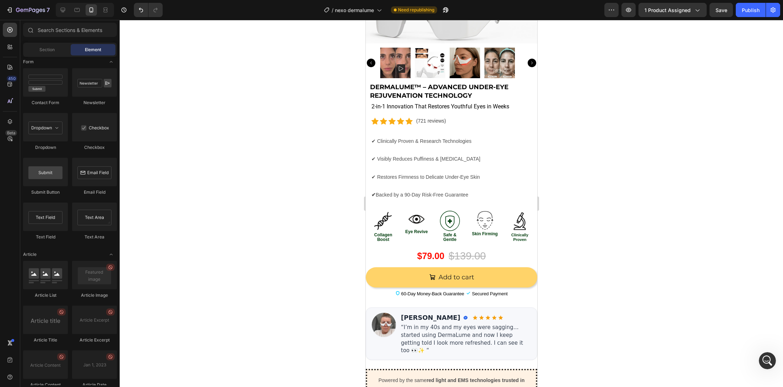
click at [596, 250] on div at bounding box center [451, 203] width 663 height 367
click at [403, 248] on div "$79.00 (P) Price (P) Price $139.00 (P) Price (P) Price Row" at bounding box center [451, 256] width 172 height 17
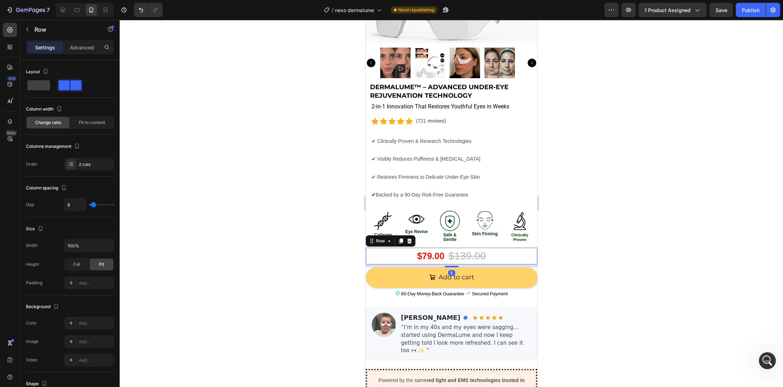
click at [403, 248] on div "$79.00 (P) Price (P) Price $139.00 (P) Price (P) Price Row 8" at bounding box center [451, 256] width 172 height 17
click at [407, 248] on div "$79.00 (P) Price (P) Price $139.00 (P) Price (P) Price Row 8" at bounding box center [451, 256] width 172 height 17
click at [410, 248] on div "$79.00 (P) Price (P) Price $139.00 (P) Price (P) Price Row 8" at bounding box center [451, 256] width 172 height 17
click at [70, 87] on div at bounding box center [70, 85] width 23 height 10
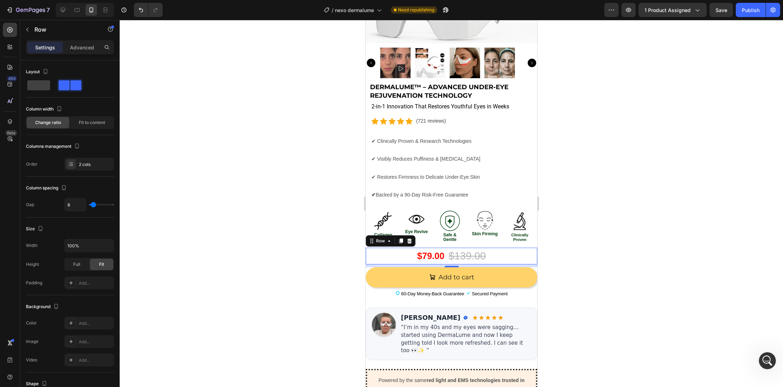
drag, startPoint x: 409, startPoint y: 246, endPoint x: 370, endPoint y: 246, distance: 39.4
click at [409, 248] on div "$79.00 (P) Price (P) Price $139.00 (P) Price (P) Price Row 8" at bounding box center [451, 256] width 172 height 17
click at [335, 246] on div at bounding box center [451, 203] width 663 height 367
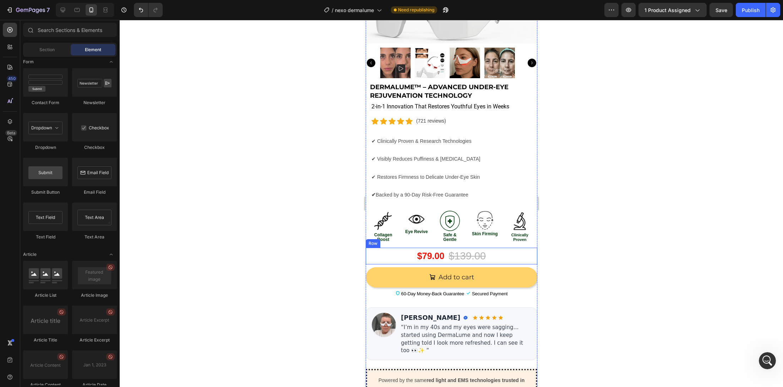
drag, startPoint x: 397, startPoint y: 240, endPoint x: 388, endPoint y: 238, distance: 9.6
click at [397, 248] on div "$79.00 (P) Price (P) Price $139.00 (P) Price (P) Price Row" at bounding box center [451, 256] width 172 height 17
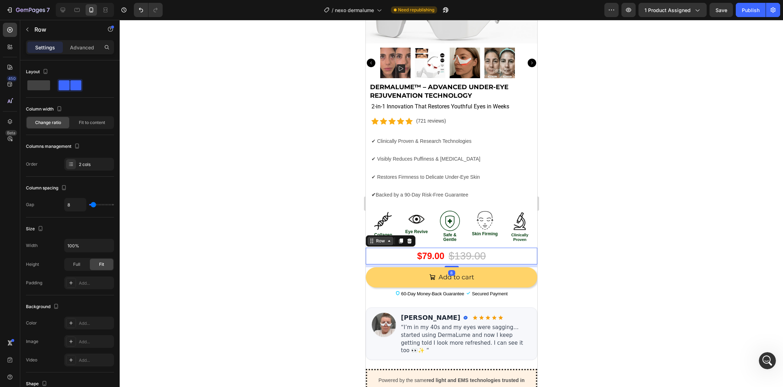
click at [375, 238] on div "Row" at bounding box center [380, 241] width 12 height 6
click at [237, 240] on div at bounding box center [451, 203] width 663 height 367
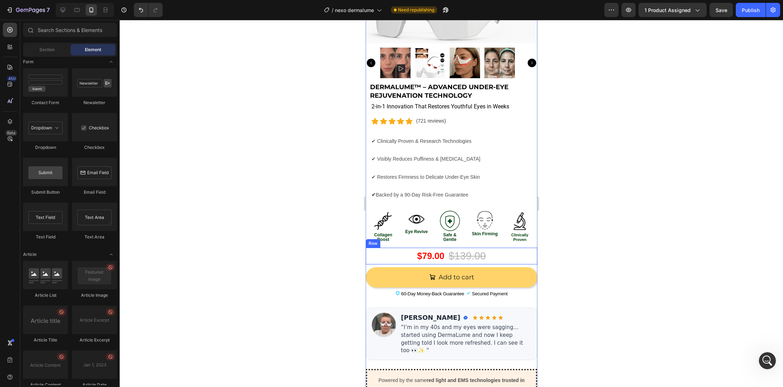
click at [380, 249] on div "$79.00 (P) Price (P) Price $139.00 (P) Price (P) Price Row" at bounding box center [451, 256] width 172 height 17
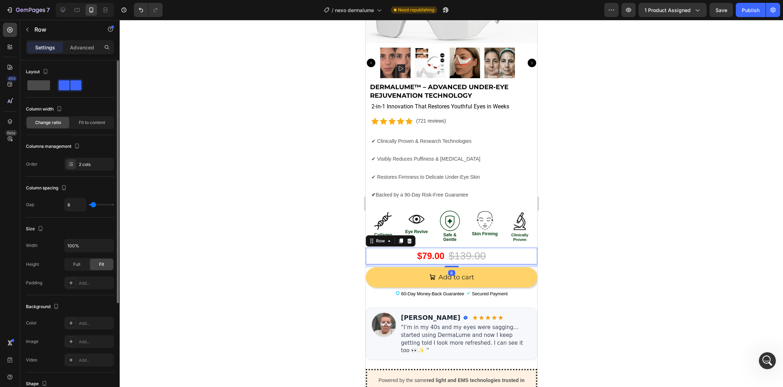
click at [44, 86] on span at bounding box center [38, 85] width 23 height 10
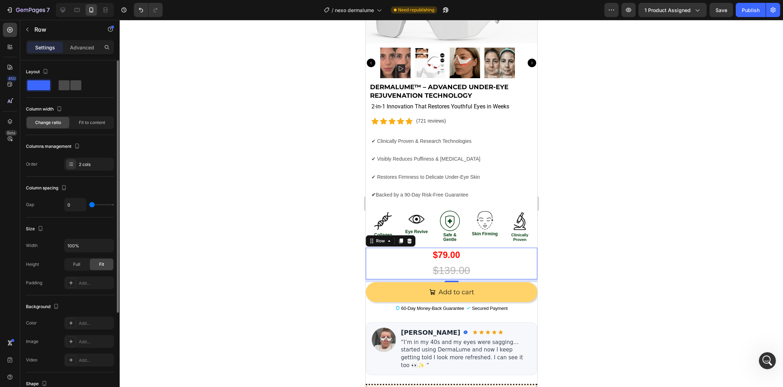
click at [70, 89] on span at bounding box center [75, 85] width 11 height 10
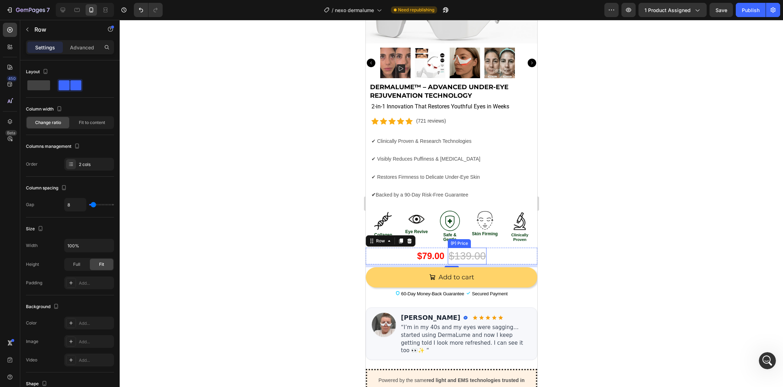
click at [449, 248] on div "$139.00" at bounding box center [466, 256] width 39 height 17
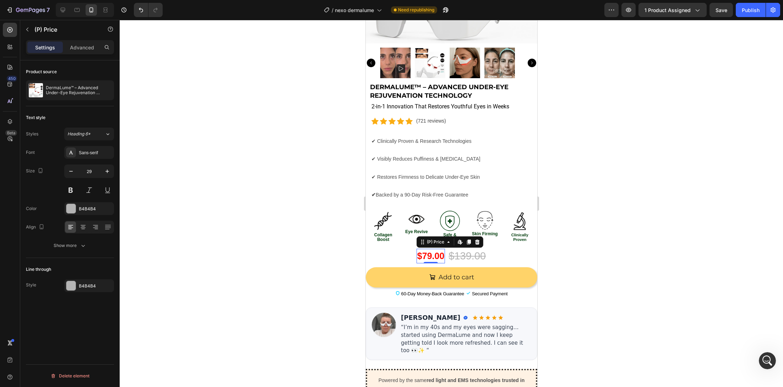
click at [435, 249] on div "$79.00" at bounding box center [430, 256] width 28 height 15
click at [31, 29] on button "button" at bounding box center [27, 29] width 11 height 11
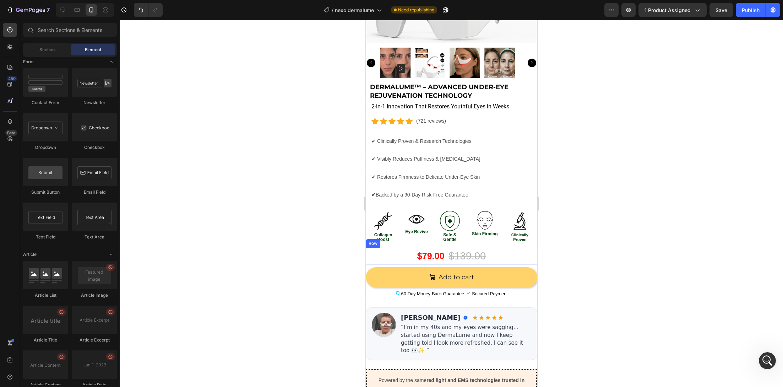
click at [382, 248] on div "$79.00 (P) Price (P) Price $139.00 (P) Price (P) Price Row" at bounding box center [451, 256] width 172 height 17
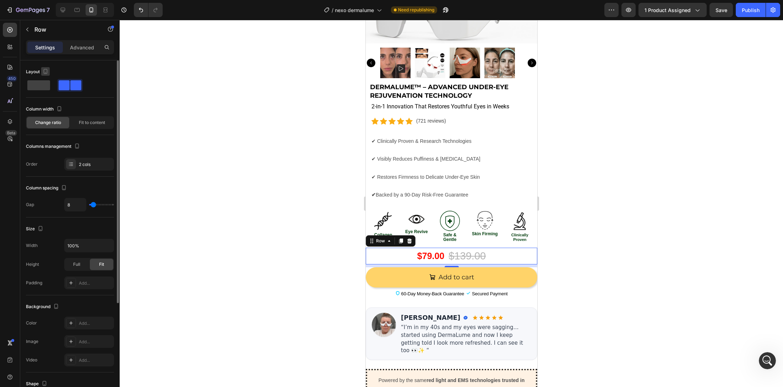
click at [47, 72] on icon "button" at bounding box center [45, 71] width 7 height 7
click at [64, 71] on div "Layout" at bounding box center [70, 71] width 88 height 11
click at [301, 251] on div at bounding box center [451, 203] width 663 height 367
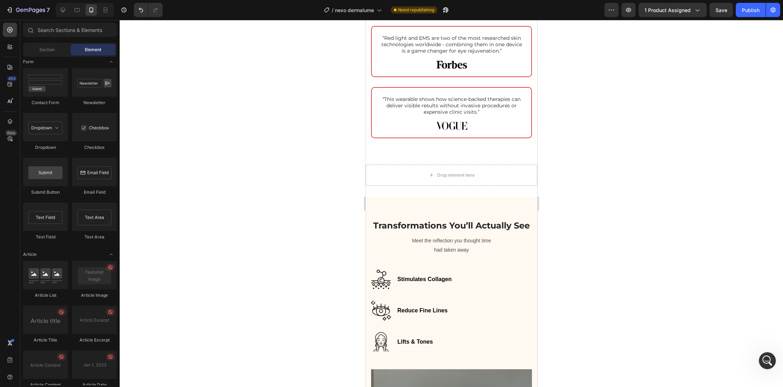
scroll to position [1168, 0]
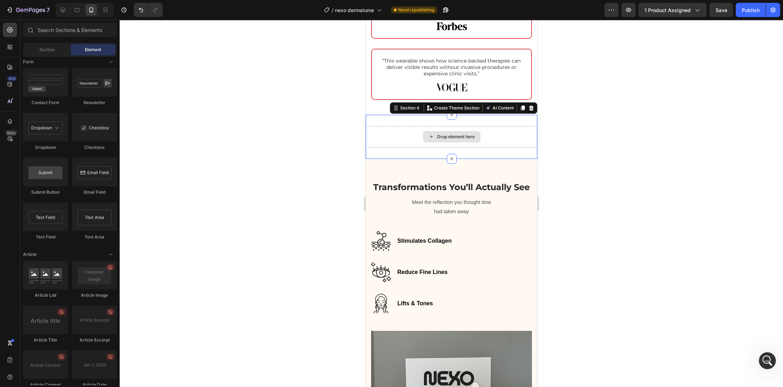
click at [487, 136] on div "Drop element here" at bounding box center [451, 136] width 172 height 21
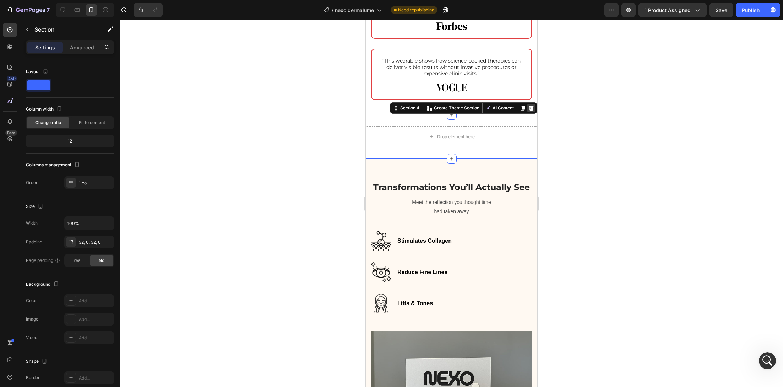
click at [529, 106] on icon at bounding box center [531, 107] width 5 height 5
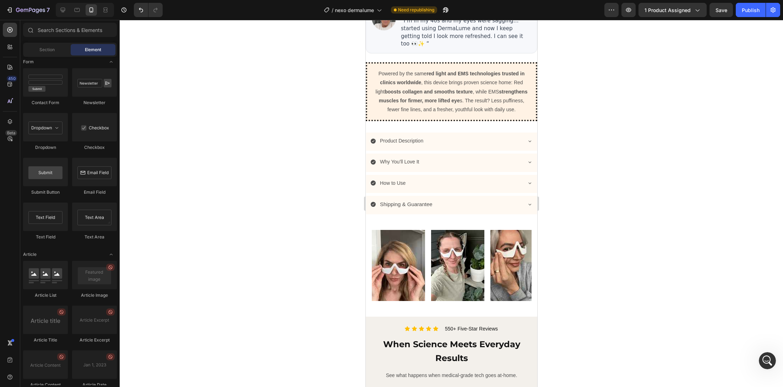
scroll to position [564, 0]
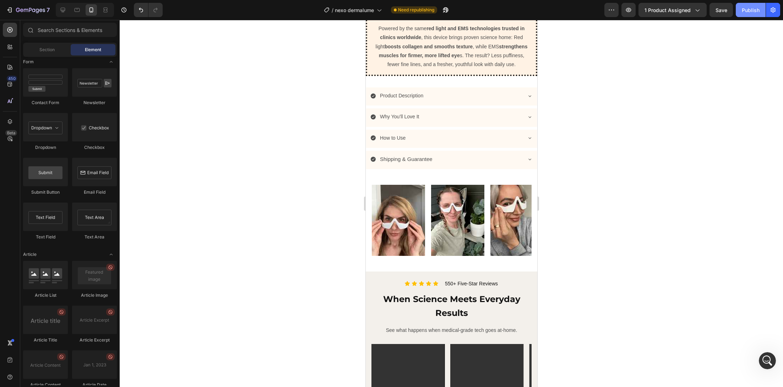
click at [744, 7] on div "Publish" at bounding box center [751, 9] width 18 height 7
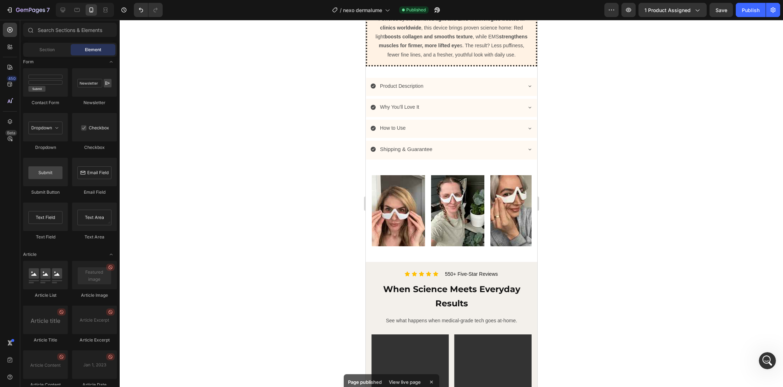
scroll to position [0, 0]
click at [403, 165] on div "Image Image Image Image Image Image Image Image Image Image Image Image Image I…" at bounding box center [451, 210] width 160 height 91
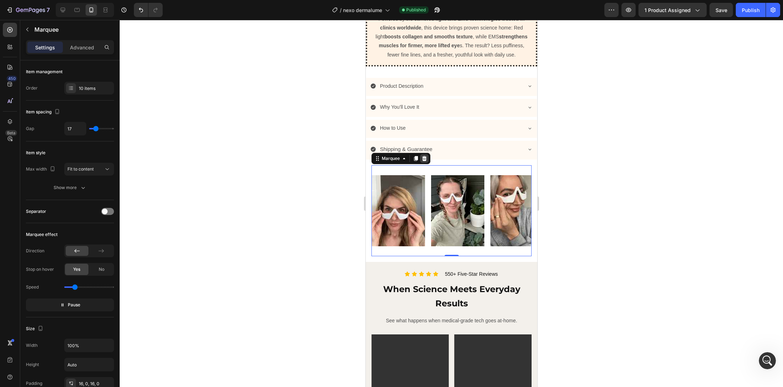
click at [423, 156] on icon at bounding box center [424, 158] width 5 height 5
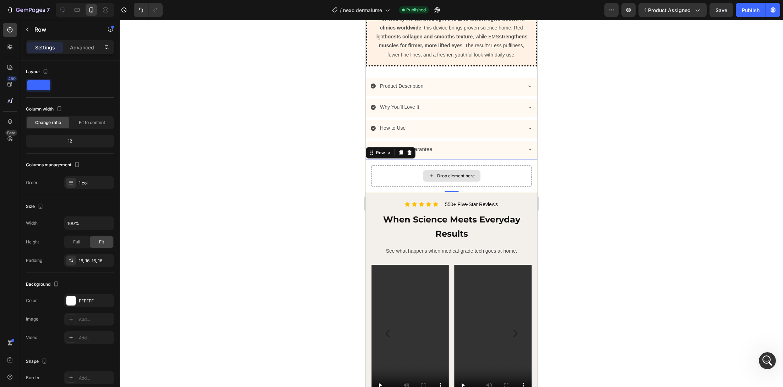
click at [409, 165] on div "Drop element here" at bounding box center [451, 175] width 160 height 21
click at [33, 33] on div "Row" at bounding box center [60, 29] width 81 height 18
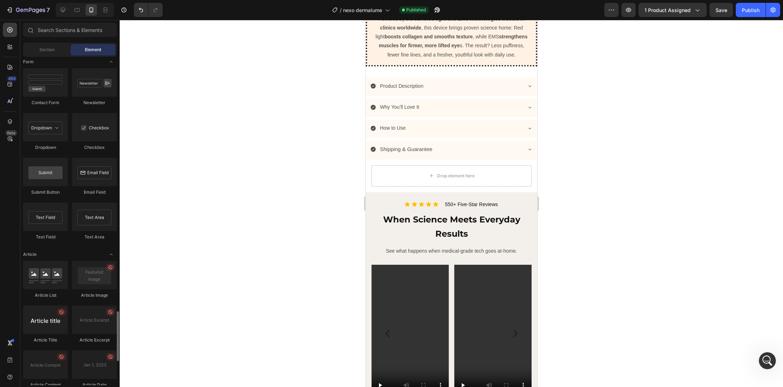
scroll to position [1823, 0]
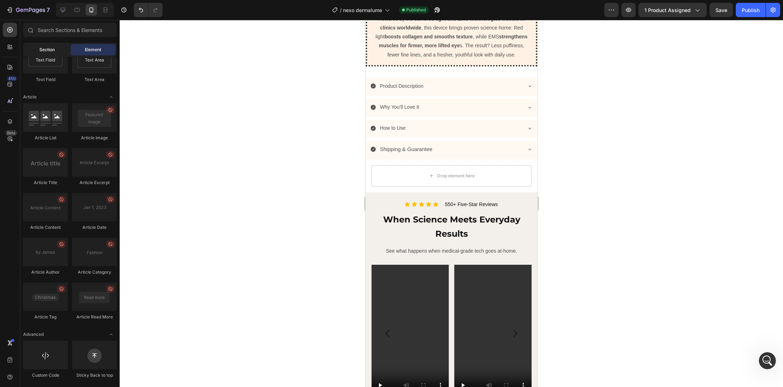
click at [38, 49] on div "Section" at bounding box center [47, 49] width 45 height 11
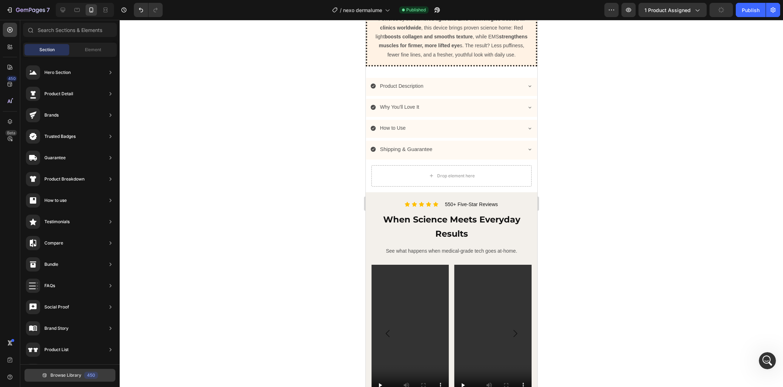
click at [76, 373] on span "Browse Library" at bounding box center [65, 375] width 31 height 6
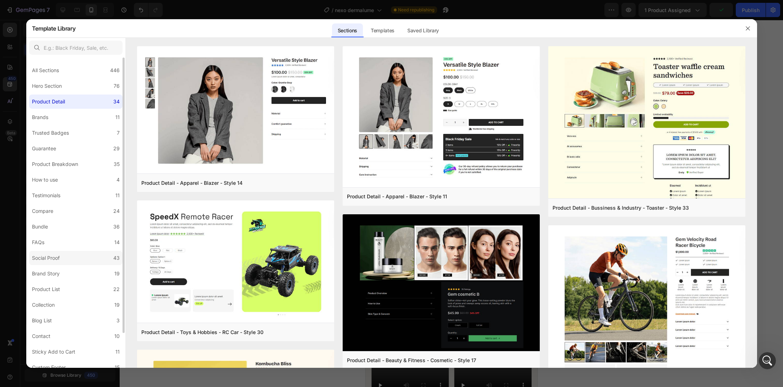
click at [68, 254] on label "Social Proof 43" at bounding box center [75, 258] width 93 height 14
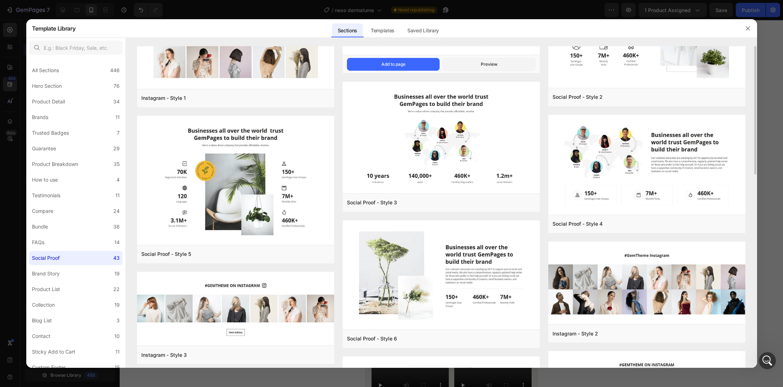
scroll to position [64, 0]
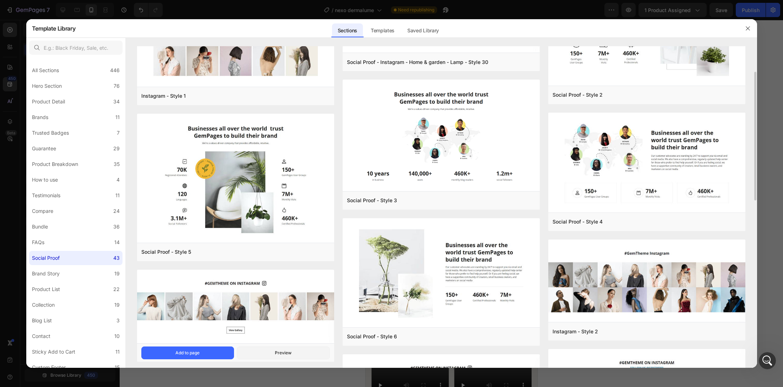
click at [270, 297] on img at bounding box center [235, 307] width 197 height 75
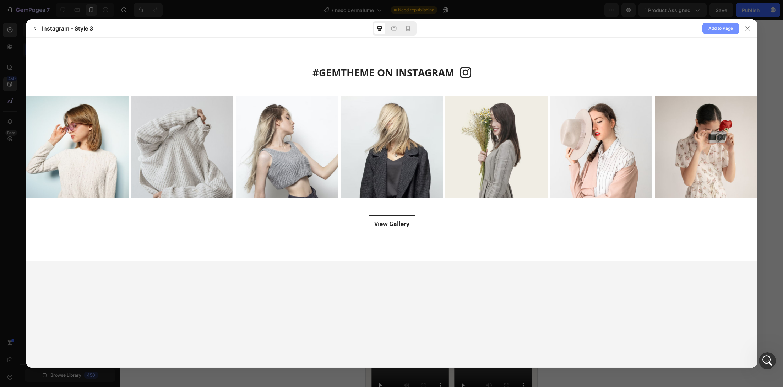
scroll to position [0, 0]
click at [724, 29] on span "Add to Page" at bounding box center [720, 28] width 25 height 9
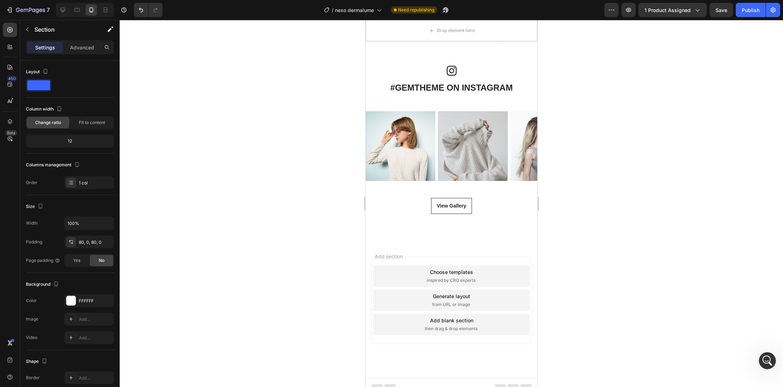
scroll to position [3746, 0]
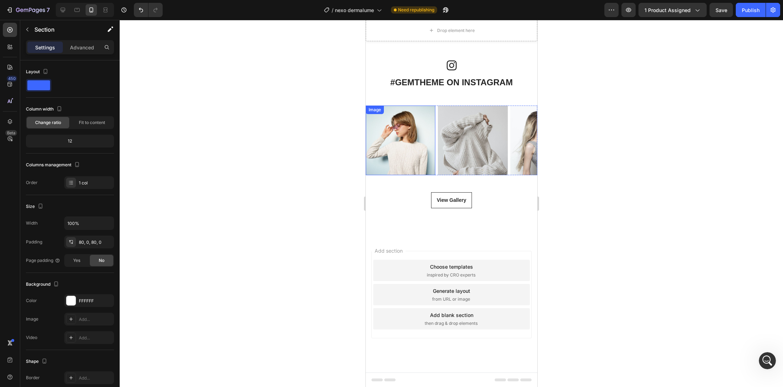
click at [415, 142] on img at bounding box center [400, 140] width 70 height 70
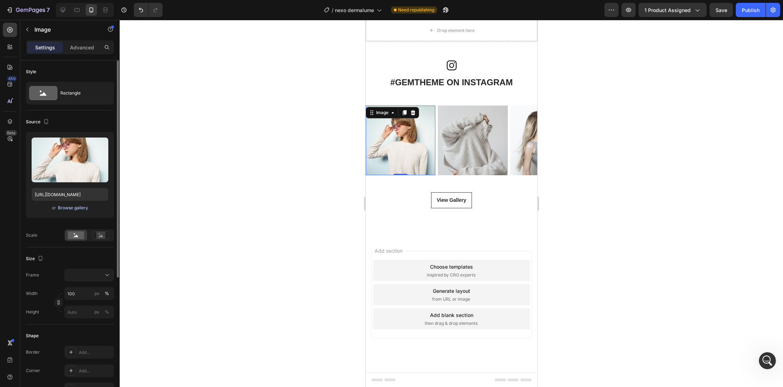
click at [74, 210] on div "Browse gallery" at bounding box center [73, 208] width 30 height 6
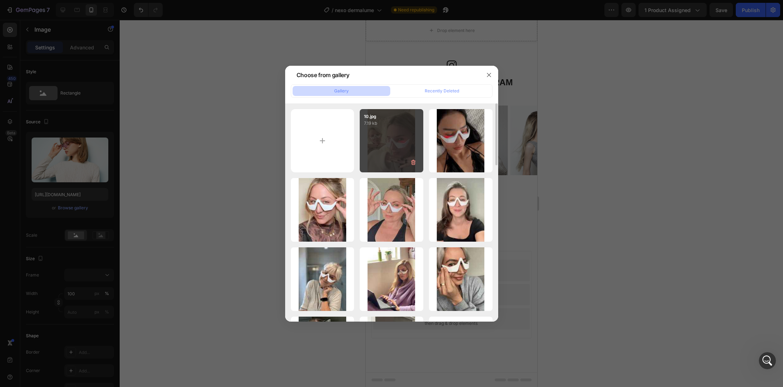
click at [395, 143] on div "10.jpg 7.19 kb" at bounding box center [392, 141] width 64 height 64
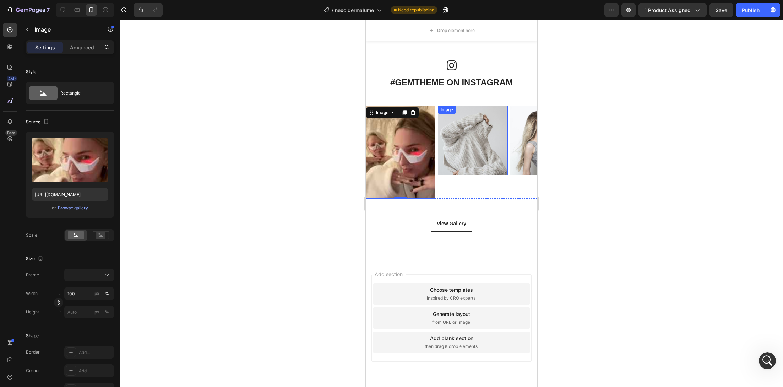
click at [455, 156] on img at bounding box center [472, 140] width 70 height 70
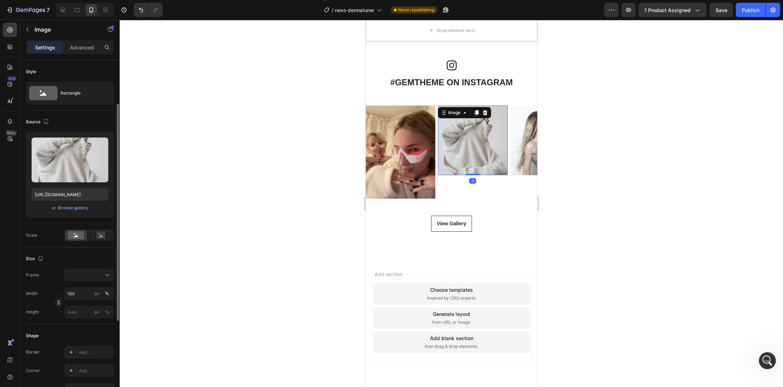
scroll to position [27, 0]
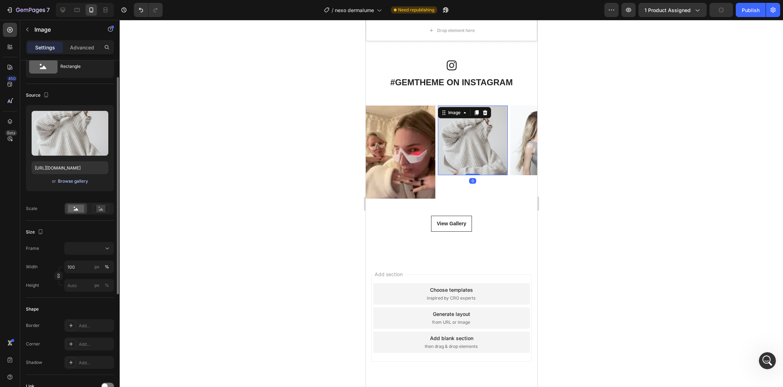
click at [86, 182] on div "Browse gallery" at bounding box center [73, 181] width 30 height 6
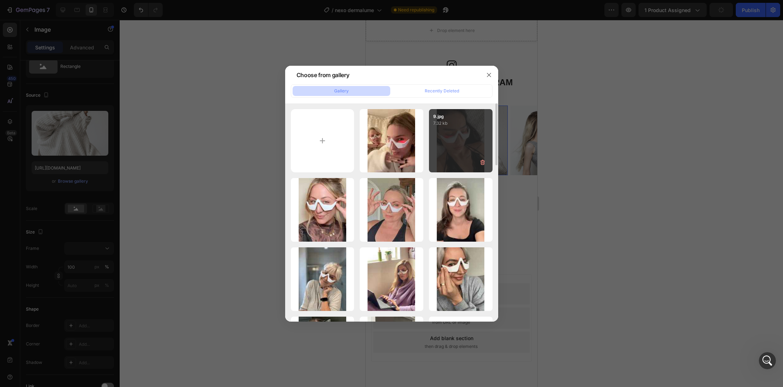
click at [461, 157] on div "9.jpg 7.32 kb" at bounding box center [461, 141] width 64 height 64
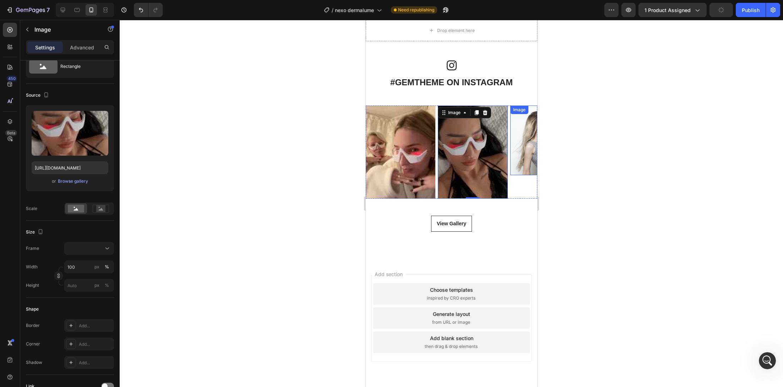
click at [518, 161] on img at bounding box center [545, 140] width 70 height 70
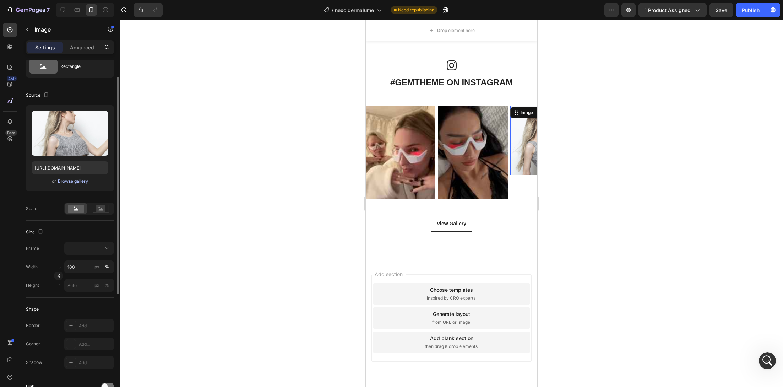
click at [76, 180] on div "Browse gallery" at bounding box center [73, 181] width 30 height 6
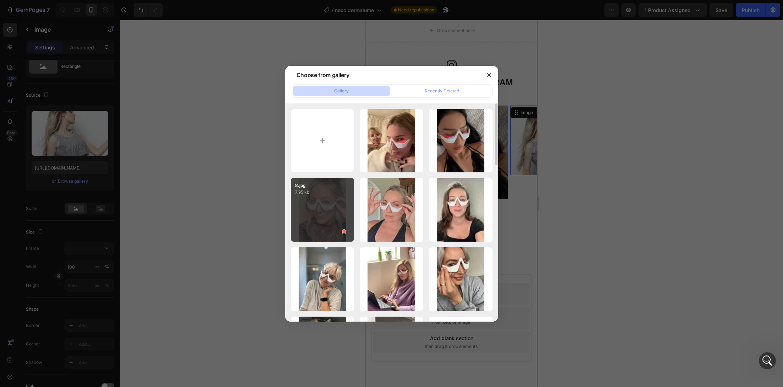
click at [340, 208] on div "8.jpg 7.95 kb" at bounding box center [323, 210] width 64 height 64
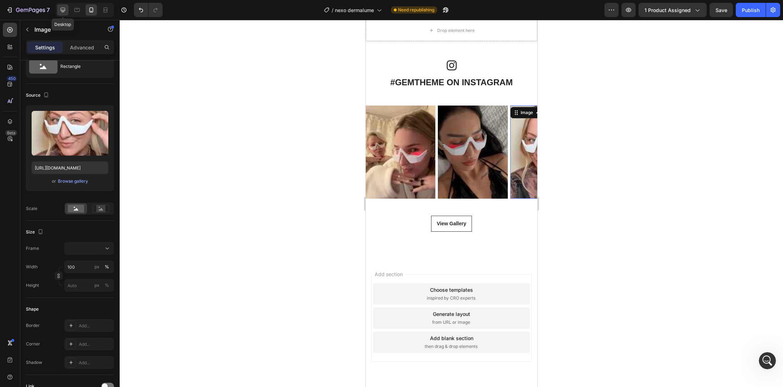
click at [64, 12] on icon at bounding box center [62, 9] width 7 height 7
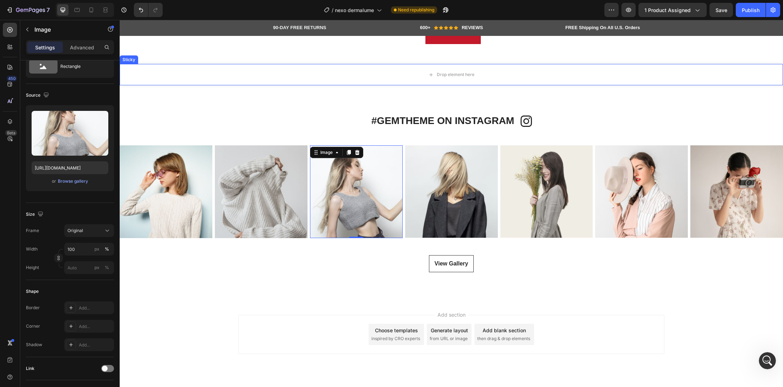
scroll to position [3893, 0]
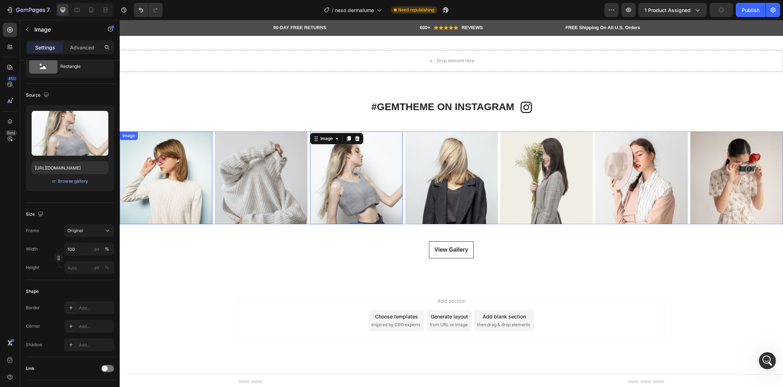
click at [181, 170] on img at bounding box center [166, 177] width 93 height 93
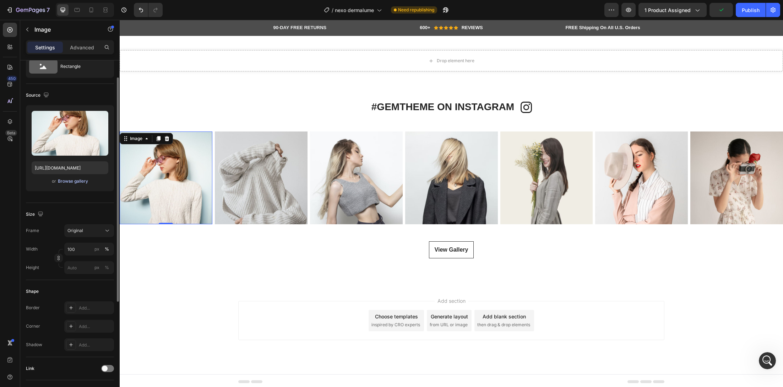
click at [76, 183] on div "Browse gallery" at bounding box center [73, 181] width 30 height 6
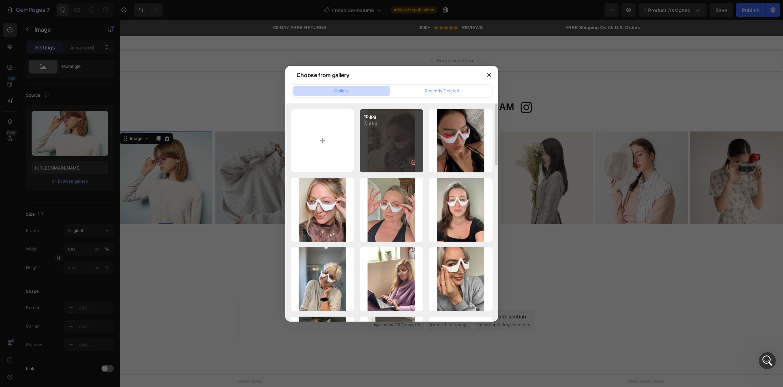
click at [403, 135] on div "10.jpg 7.19 kb" at bounding box center [392, 141] width 64 height 64
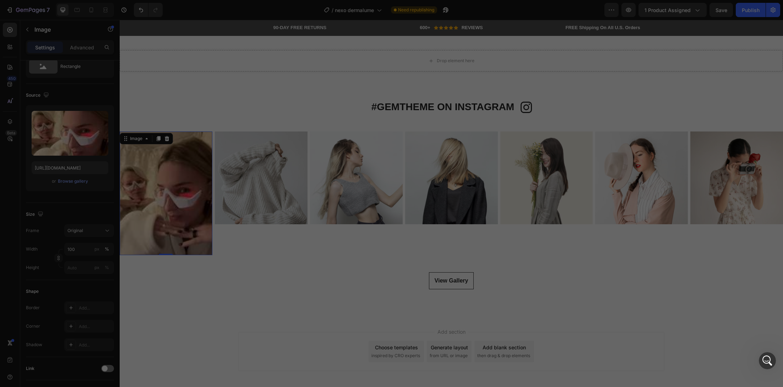
scroll to position [3924, 0]
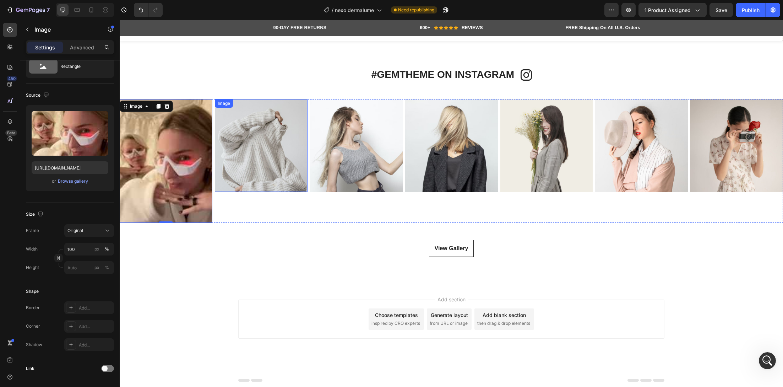
click at [264, 176] on img at bounding box center [261, 145] width 93 height 93
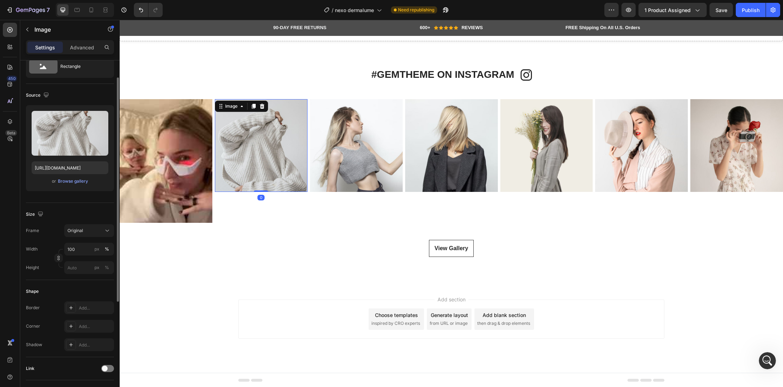
click at [85, 184] on div "or Browse gallery" at bounding box center [70, 181] width 77 height 9
click at [84, 183] on div "Browse gallery" at bounding box center [73, 181] width 30 height 6
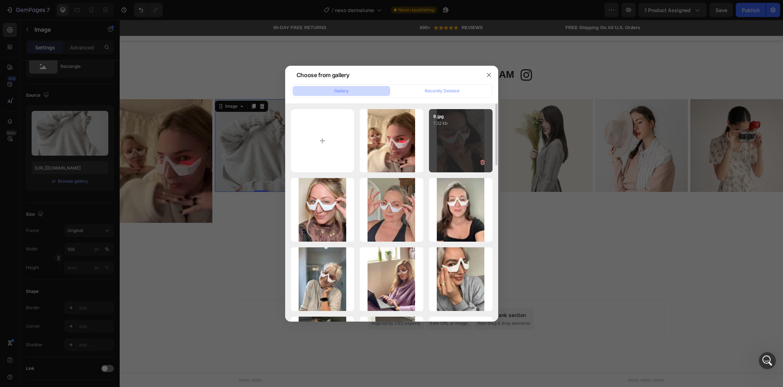
click at [447, 161] on div "9.jpg 7.32 kb" at bounding box center [461, 141] width 64 height 64
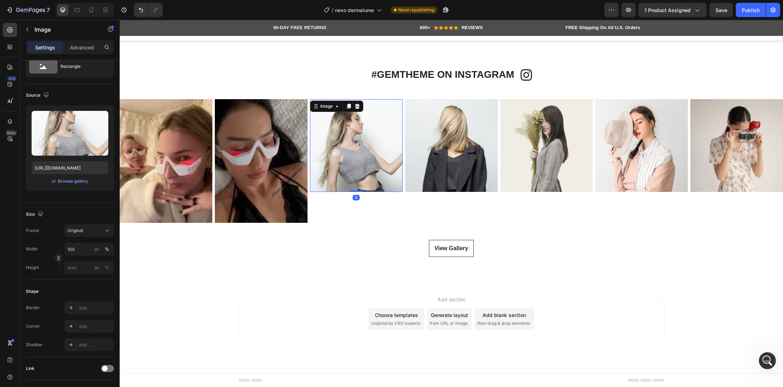
click at [356, 161] on img at bounding box center [356, 145] width 93 height 93
click at [69, 180] on div "Browse gallery" at bounding box center [73, 181] width 30 height 6
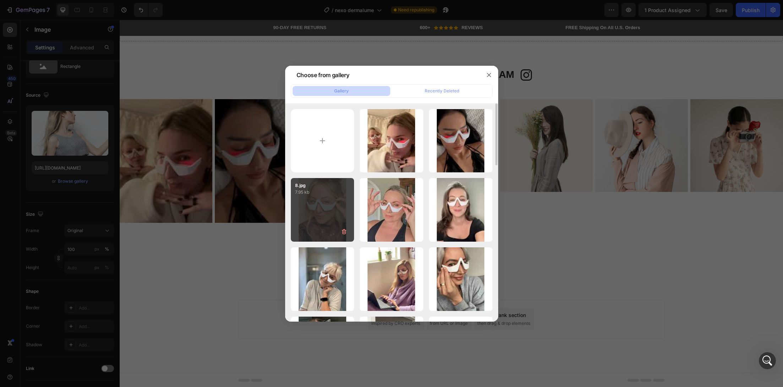
click at [343, 193] on p "7.95 kb" at bounding box center [322, 192] width 55 height 7
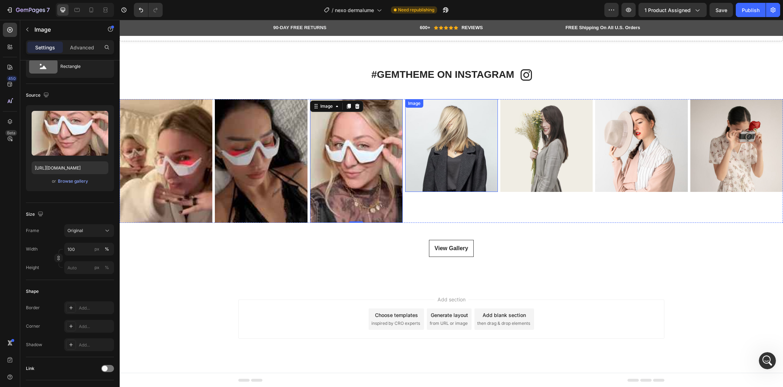
click at [467, 168] on img at bounding box center [451, 145] width 93 height 93
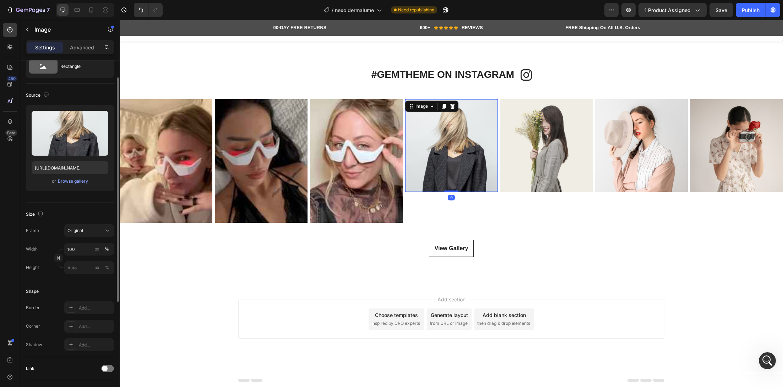
click at [88, 182] on div "or Browse gallery" at bounding box center [70, 181] width 77 height 9
click at [86, 182] on div "Browse gallery" at bounding box center [73, 181] width 30 height 6
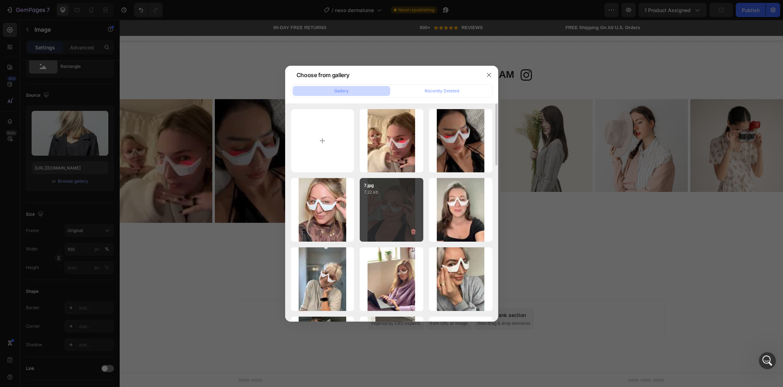
click at [377, 227] on div "7.jpg 7.22 kb" at bounding box center [392, 210] width 64 height 64
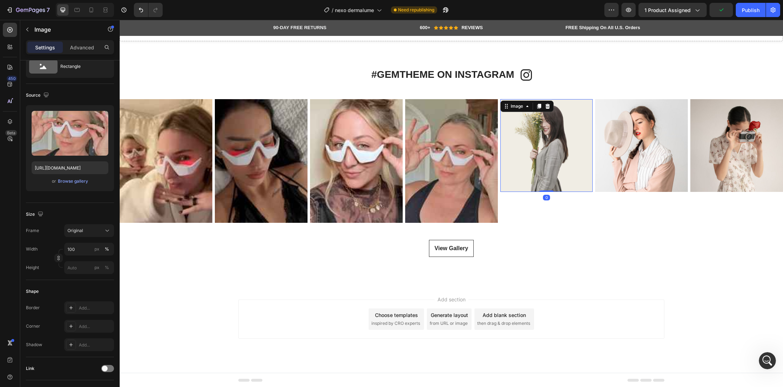
click at [530, 158] on img at bounding box center [546, 145] width 93 height 93
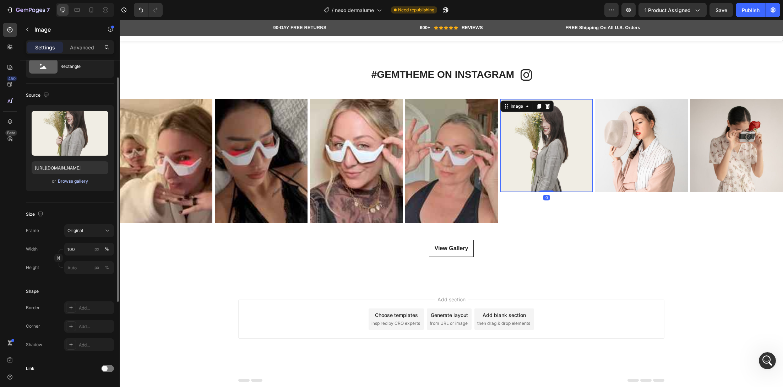
click at [85, 180] on div "Browse gallery" at bounding box center [73, 181] width 30 height 6
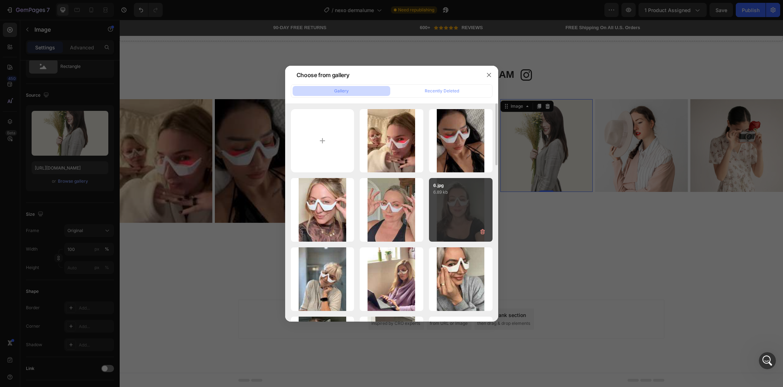
click at [452, 230] on div "6.jpg 6.89 kb" at bounding box center [461, 210] width 64 height 64
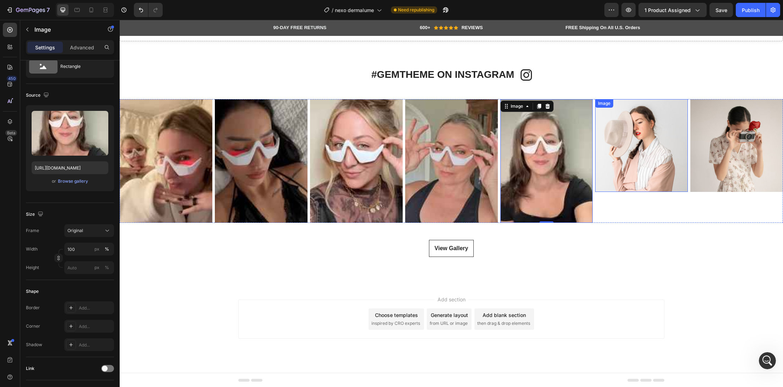
click at [636, 162] on img at bounding box center [641, 145] width 93 height 93
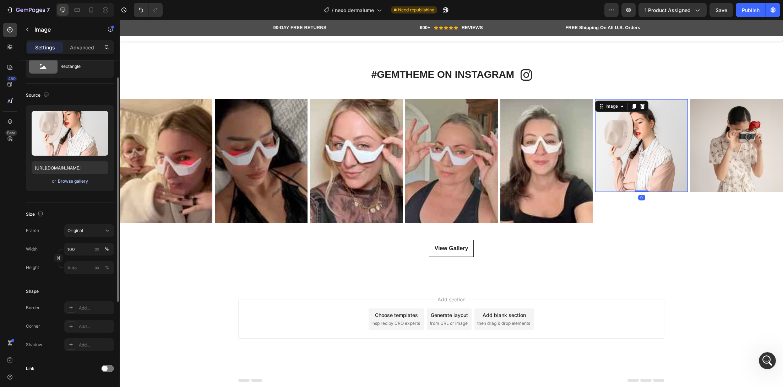
click at [72, 178] on div "Browse gallery" at bounding box center [73, 181] width 30 height 6
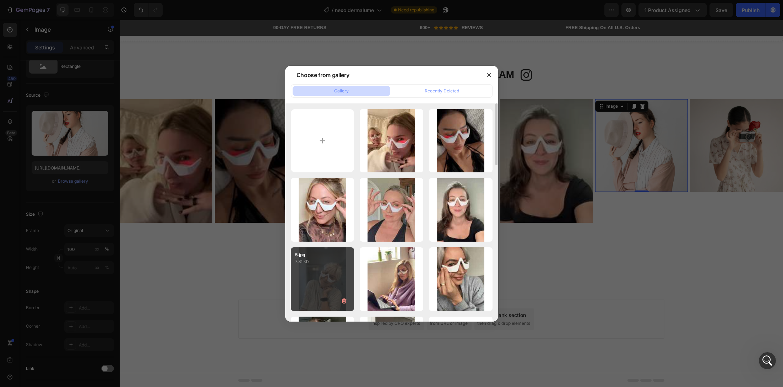
click at [335, 262] on p "7.31 kb" at bounding box center [322, 261] width 55 height 7
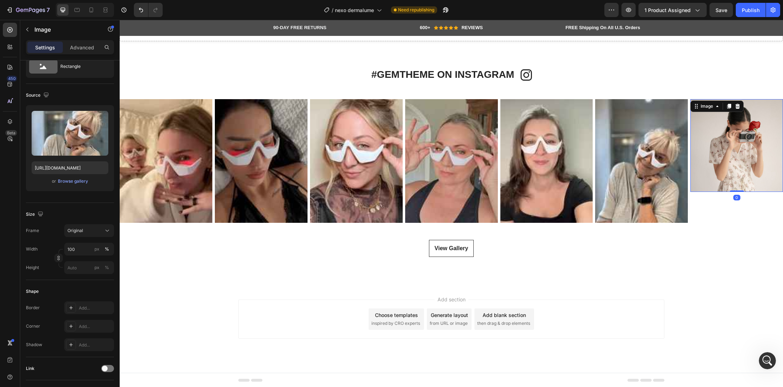
click at [724, 174] on img at bounding box center [736, 145] width 93 height 93
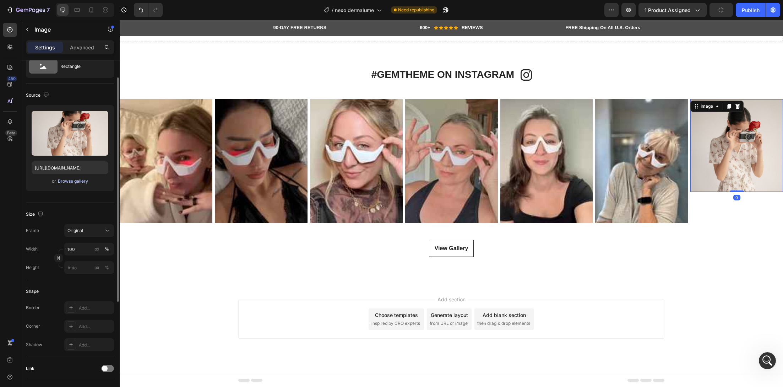
click at [81, 181] on div "Browse gallery" at bounding box center [73, 181] width 30 height 6
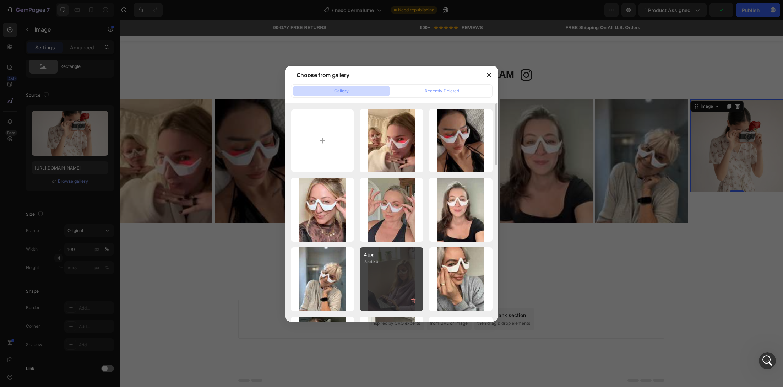
click at [391, 288] on div "4.jpg 7.59 kb" at bounding box center [392, 279] width 64 height 64
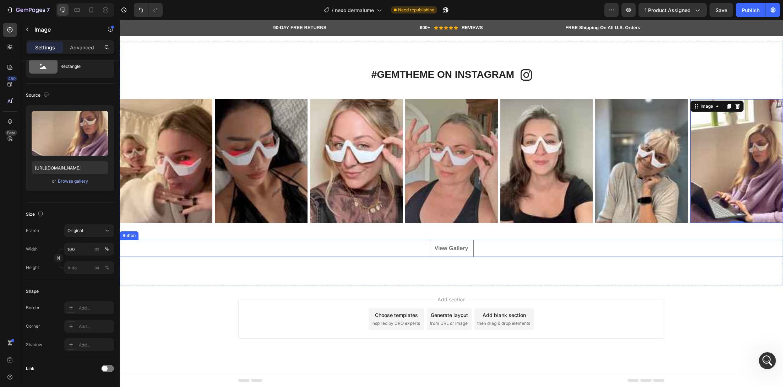
click at [453, 241] on button "View Gallery" at bounding box center [451, 248] width 45 height 17
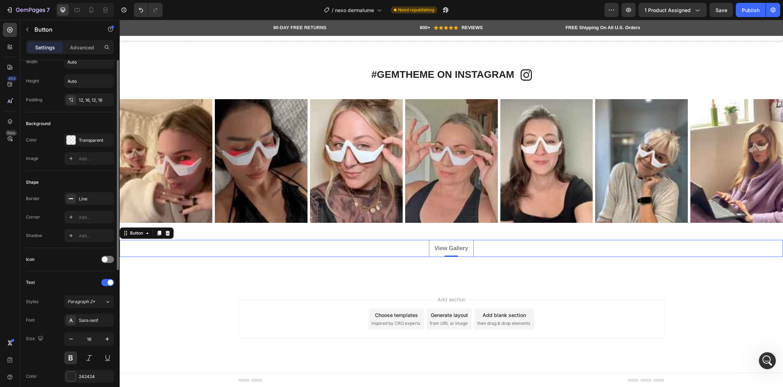
scroll to position [0, 0]
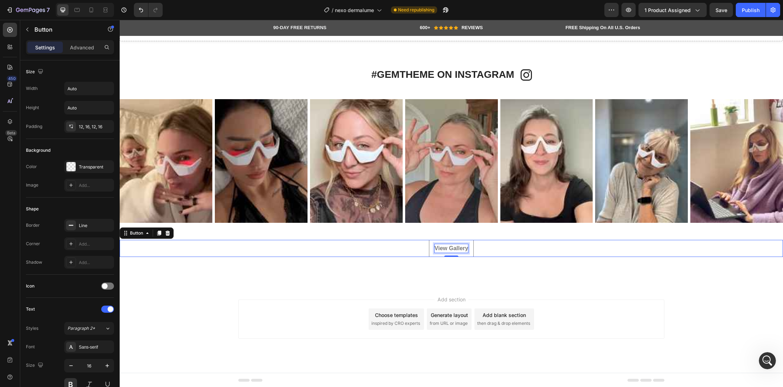
click at [462, 249] on div "View Gallery" at bounding box center [452, 248] width 34 height 9
click at [96, 10] on div at bounding box center [91, 9] width 11 height 11
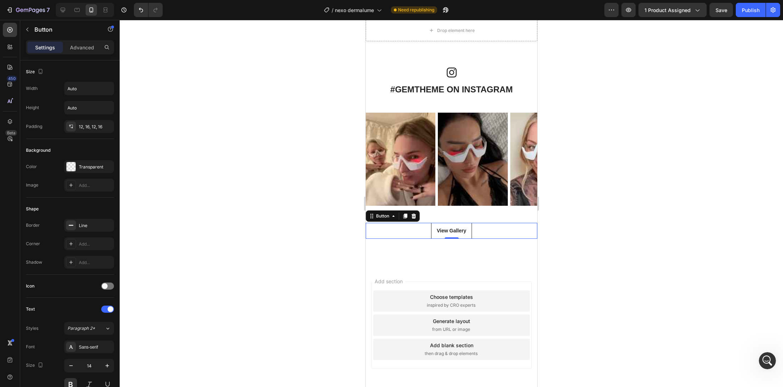
scroll to position [3749, 0]
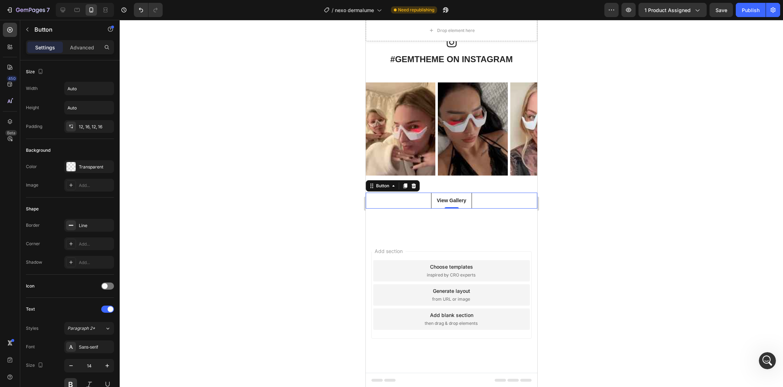
click at [451, 206] on div "0" at bounding box center [451, 209] width 7 height 6
click at [495, 201] on div "View Gallery Button 0" at bounding box center [451, 200] width 172 height 16
click at [415, 185] on icon at bounding box center [414, 186] width 6 height 6
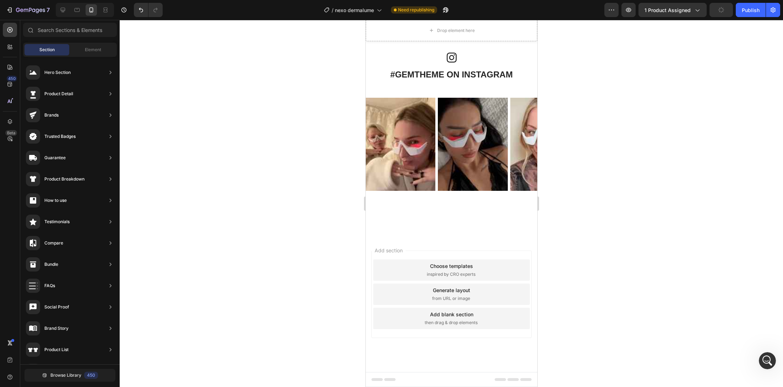
scroll to position [3733, 0]
click at [389, 88] on div "#GEMTHEME ON INSTAGRAM Heading Icon Row Icon #GEMTHEME ON INSTAGRAM Heading Row…" at bounding box center [451, 130] width 172 height 155
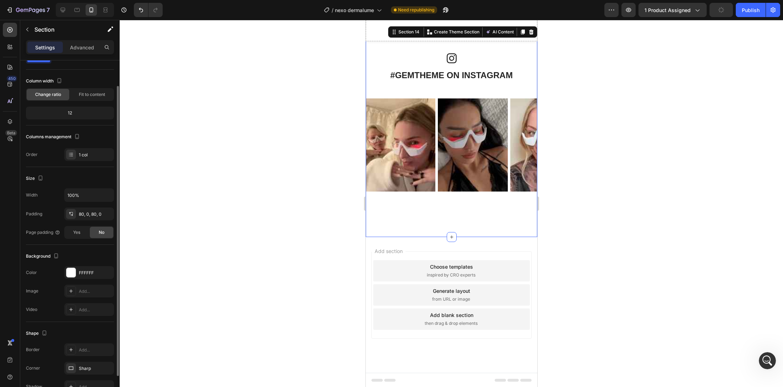
scroll to position [29, 0]
click at [382, 86] on div "#GEMTHEME ON INSTAGRAM Heading Icon Row Icon #GEMTHEME ON INSTAGRAM Heading Row…" at bounding box center [451, 130] width 172 height 155
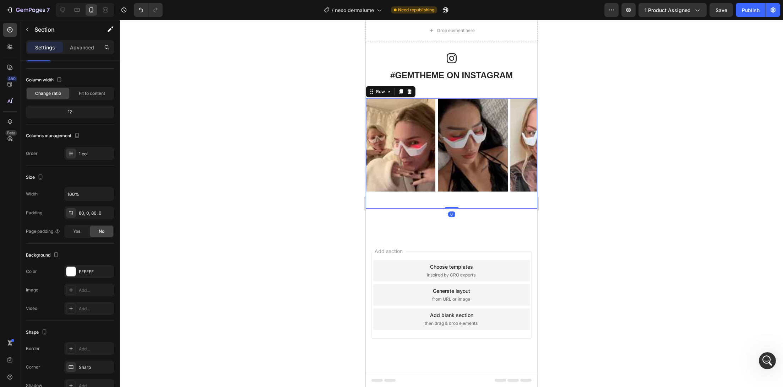
click at [516, 197] on div "Image Image Image Image Image Image Image Carousel" at bounding box center [451, 153] width 172 height 110
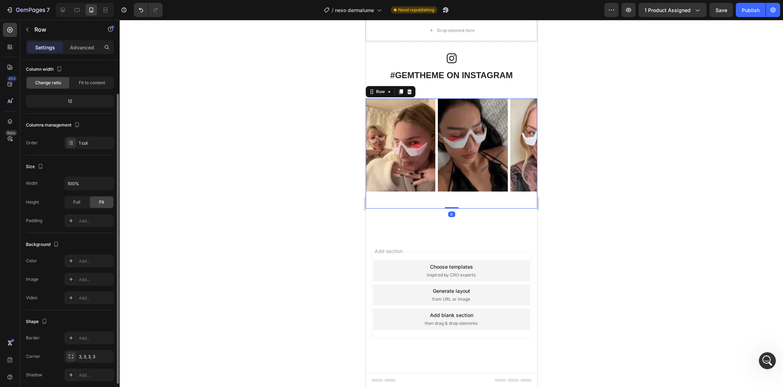
scroll to position [67, 0]
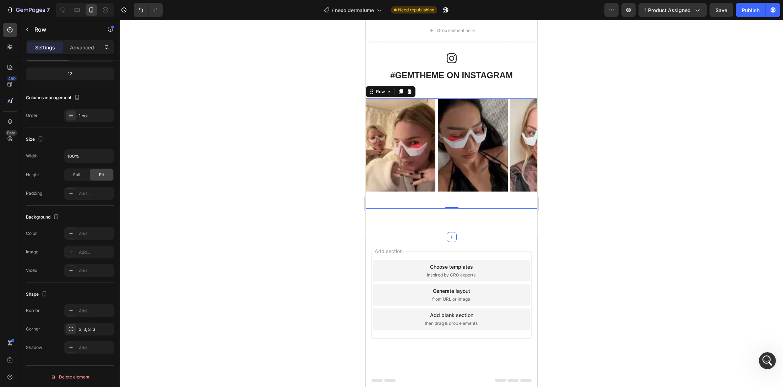
click at [440, 92] on div "#GEMTHEME ON INSTAGRAM Heading Icon Row Icon #GEMTHEME ON INSTAGRAM Heading Row…" at bounding box center [451, 130] width 172 height 155
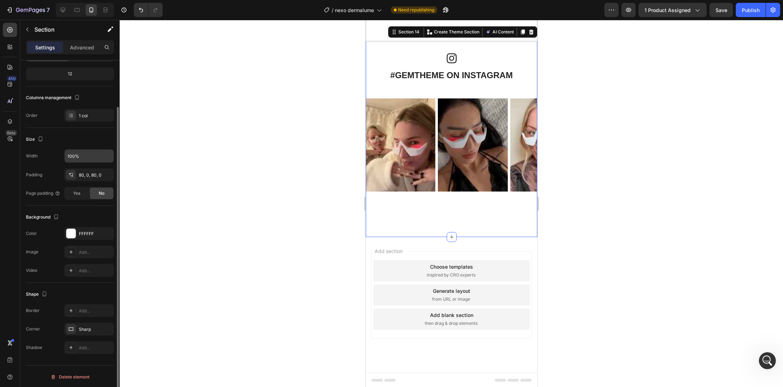
scroll to position [0, 0]
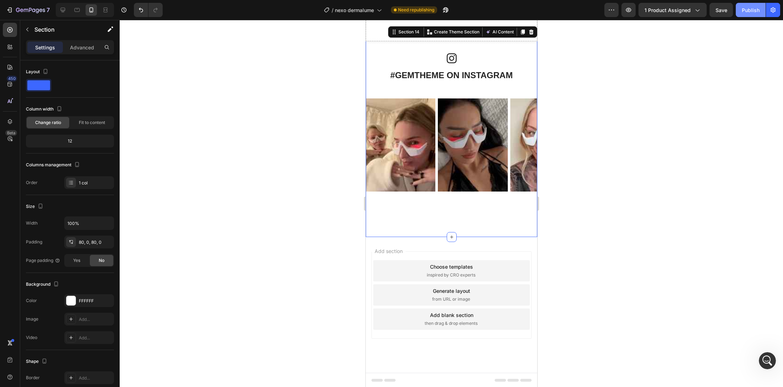
click at [749, 8] on div "Publish" at bounding box center [751, 9] width 18 height 7
click at [456, 92] on div "#GEMTHEME ON INSTAGRAM Heading Icon Row Icon #GEMTHEME ON INSTAGRAM Heading Row…" at bounding box center [451, 130] width 172 height 155
click at [401, 196] on div "Image Image Image Image Image Image Image Carousel" at bounding box center [451, 153] width 172 height 110
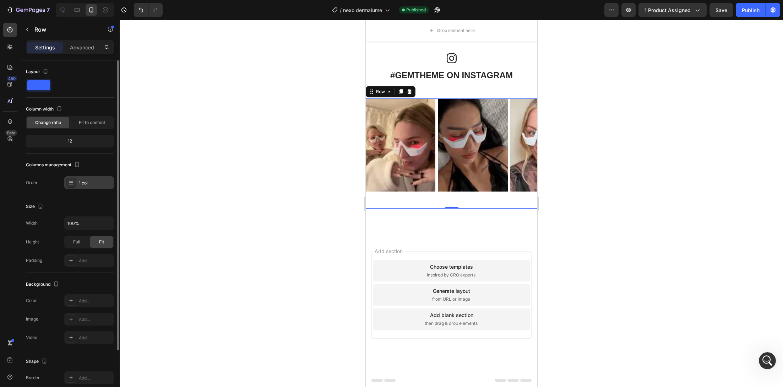
click at [85, 181] on div "1 col" at bounding box center [95, 183] width 33 height 6
click at [87, 121] on span "Fit to content" at bounding box center [92, 122] width 26 height 6
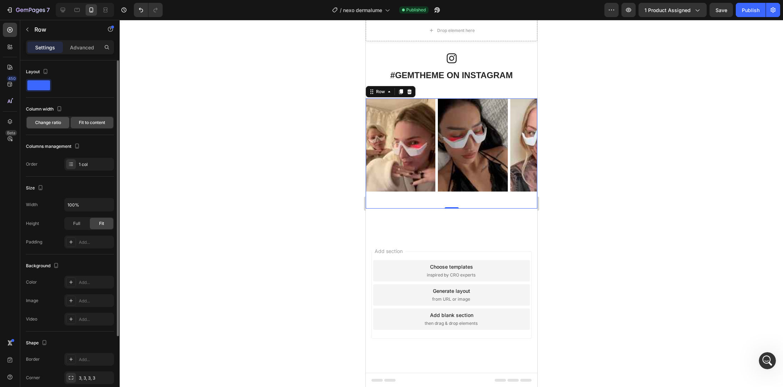
click at [49, 120] on span "Change ratio" at bounding box center [48, 122] width 26 height 6
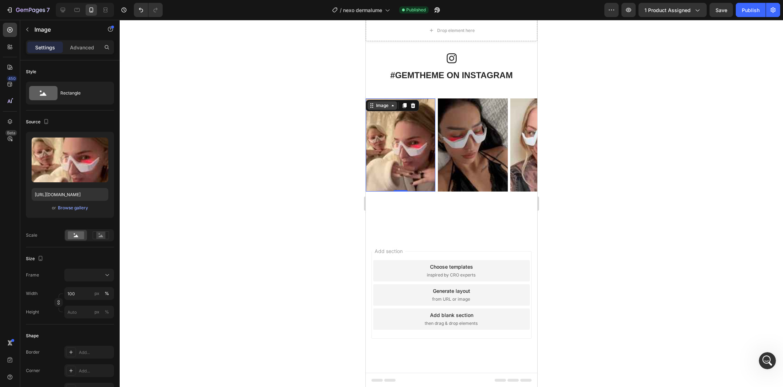
click at [380, 104] on div "Image" at bounding box center [381, 105] width 15 height 6
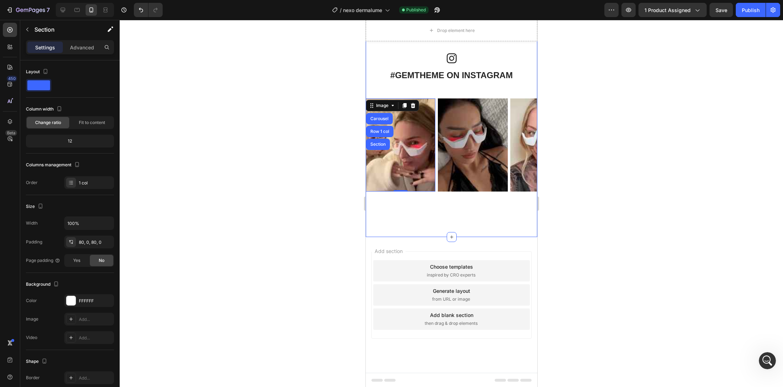
click at [380, 92] on div "#GEMTHEME ON INSTAGRAM Heading Icon Row Icon #GEMTHEME ON INSTAGRAM Heading Row…" at bounding box center [451, 130] width 172 height 155
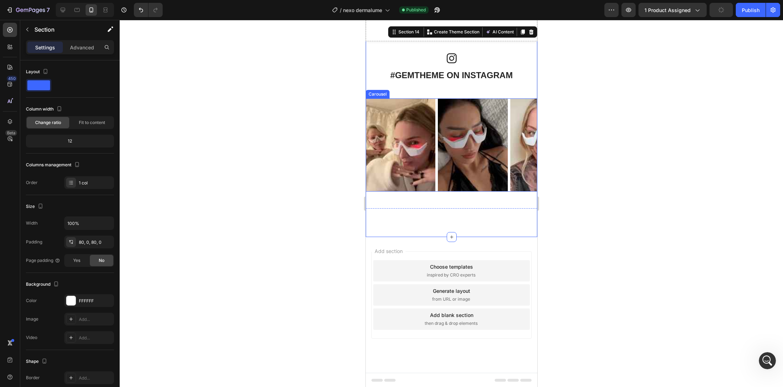
click at [436, 172] on div "Image Image Image Image Image Image Image" at bounding box center [451, 144] width 172 height 93
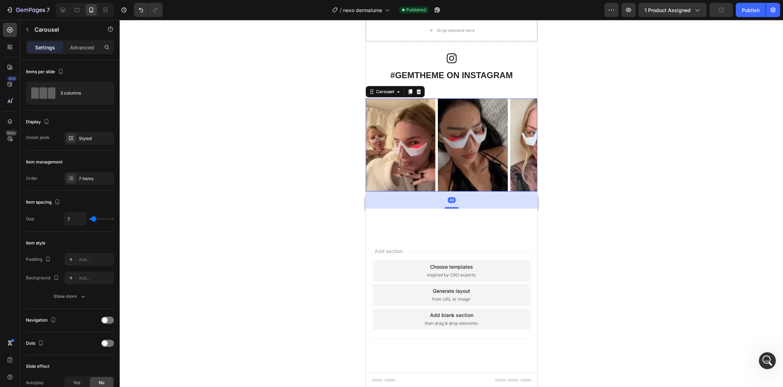
click at [439, 196] on div "48" at bounding box center [451, 199] width 172 height 17
click at [81, 176] on div "7 items" at bounding box center [95, 178] width 33 height 6
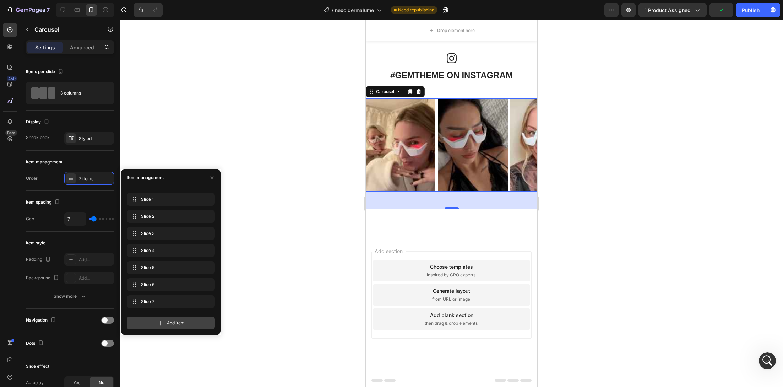
click at [173, 328] on div "Add item" at bounding box center [171, 322] width 88 height 13
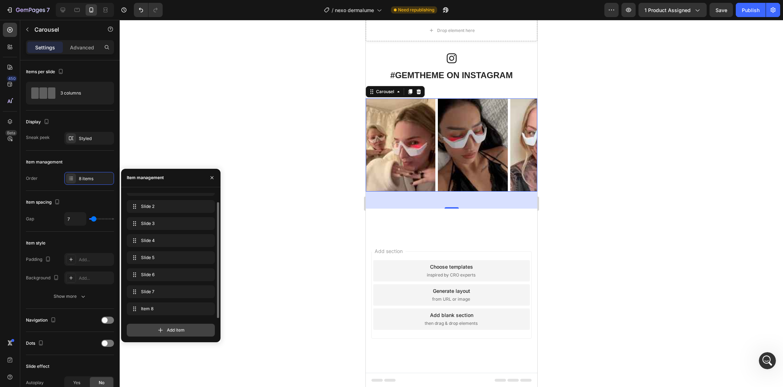
click at [173, 327] on span "Add item" at bounding box center [176, 330] width 18 height 6
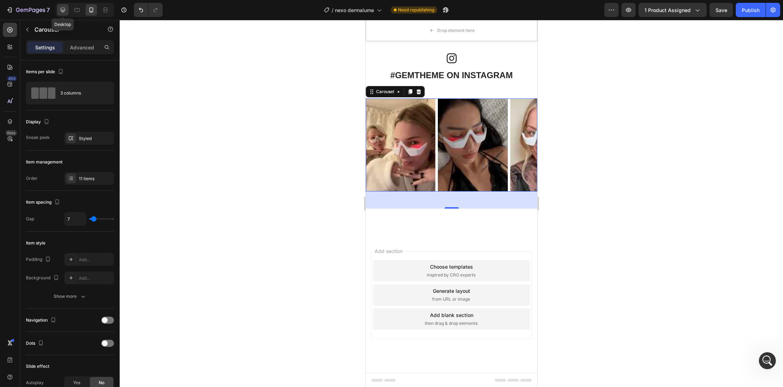
click at [66, 8] on div at bounding box center [62, 9] width 11 height 11
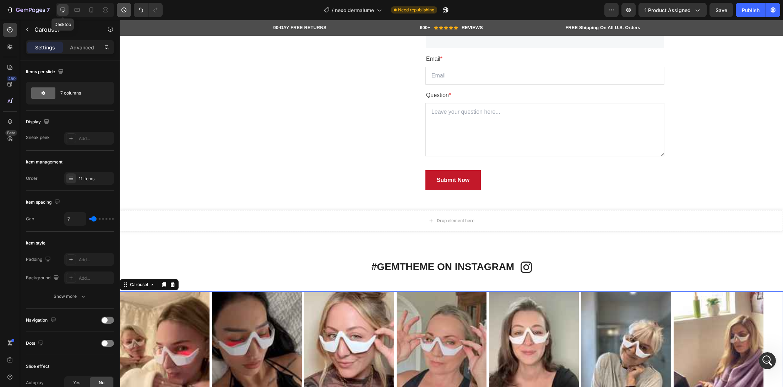
scroll to position [3907, 0]
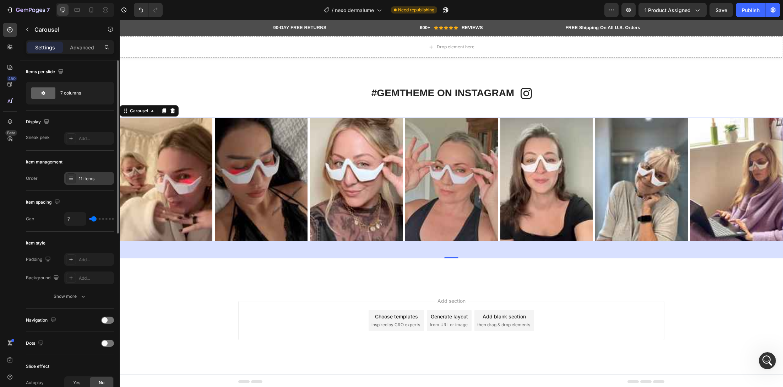
click at [92, 176] on div "11 items" at bounding box center [95, 178] width 33 height 6
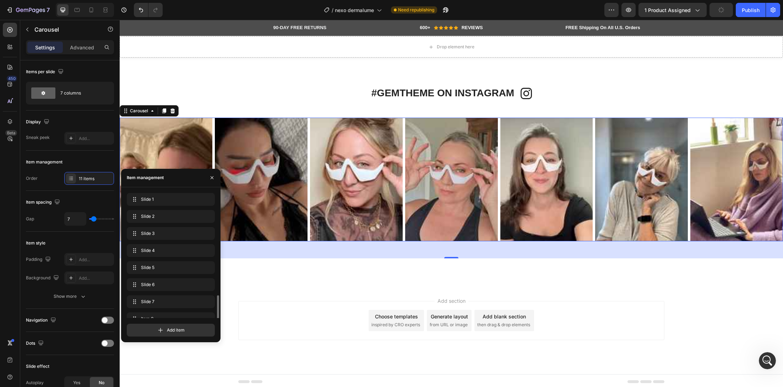
click at [144, 366] on span "Item 11" at bounding box center [166, 369] width 53 height 6
click at [138, 365] on div "Item 11 Item 11" at bounding box center [161, 370] width 62 height 10
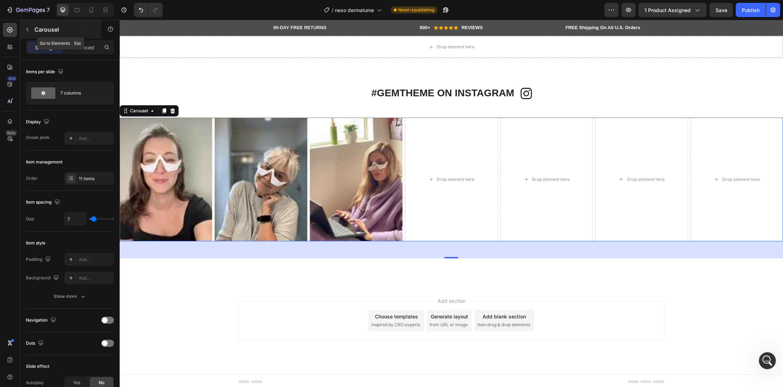
click at [29, 32] on icon "button" at bounding box center [28, 30] width 6 height 6
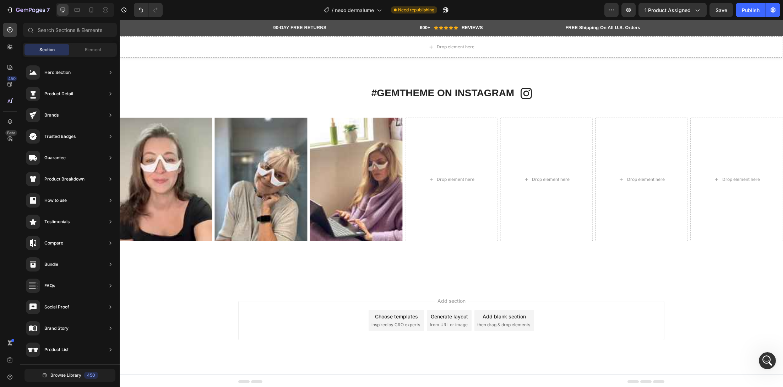
click at [96, 56] on div "Section Element" at bounding box center [70, 50] width 94 height 14
click at [96, 54] on div "Element" at bounding box center [93, 49] width 45 height 11
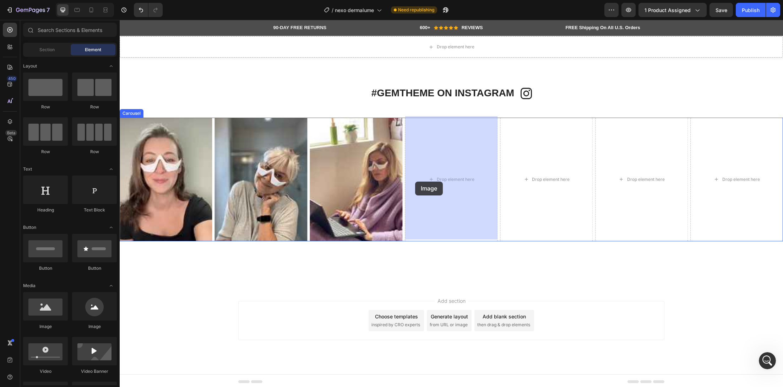
drag, startPoint x: 175, startPoint y: 332, endPoint x: 415, endPoint y: 182, distance: 283.1
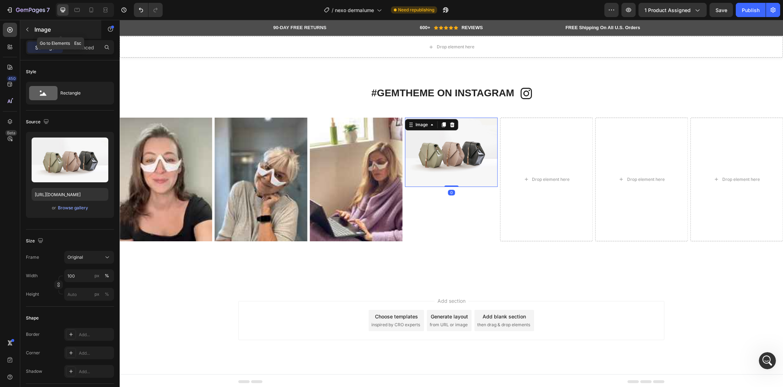
click at [33, 27] on div "Image" at bounding box center [60, 29] width 81 height 18
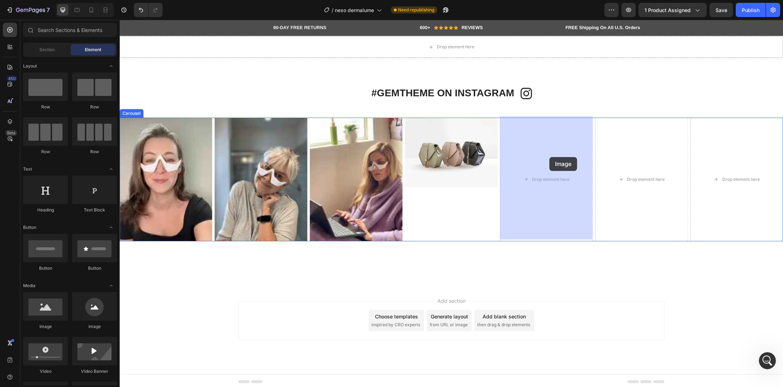
drag, startPoint x: 168, startPoint y: 324, endPoint x: 549, endPoint y: 157, distance: 416.2
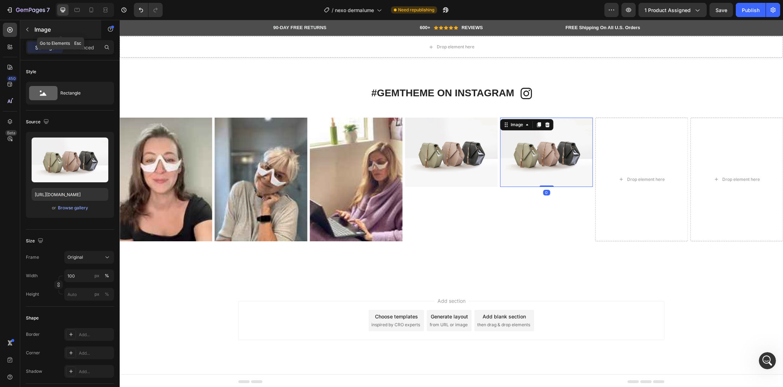
click at [29, 31] on icon "button" at bounding box center [28, 30] width 6 height 6
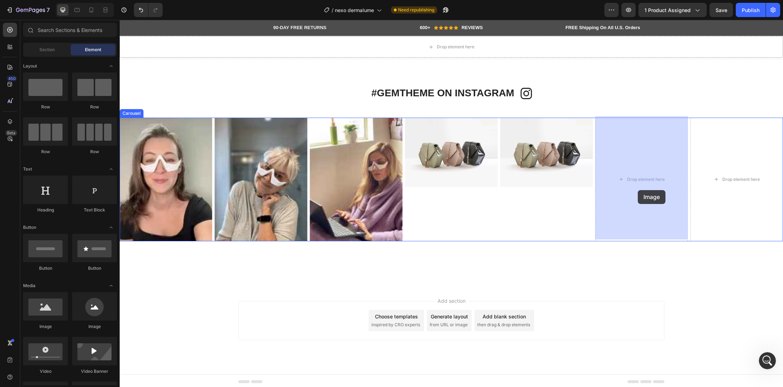
drag, startPoint x: 164, startPoint y: 328, endPoint x: 642, endPoint y: 186, distance: 498.5
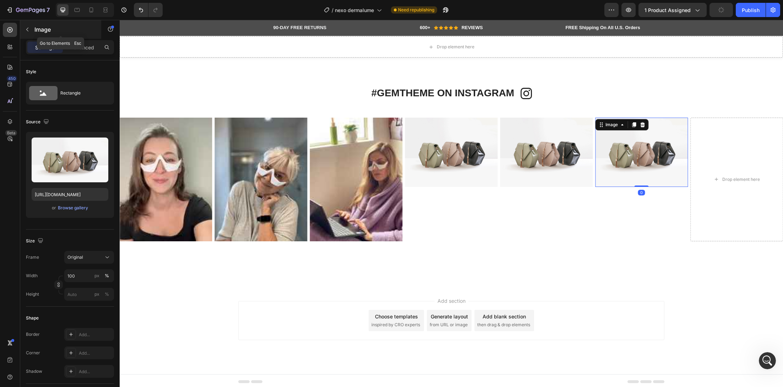
click at [25, 34] on button "button" at bounding box center [27, 29] width 11 height 11
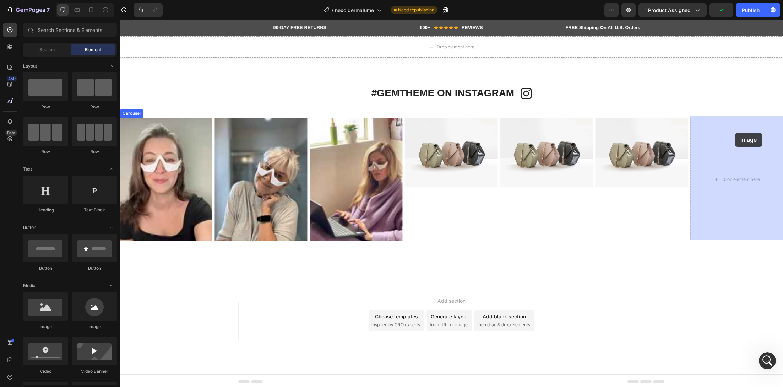
drag, startPoint x: 173, startPoint y: 336, endPoint x: 733, endPoint y: 139, distance: 594.2
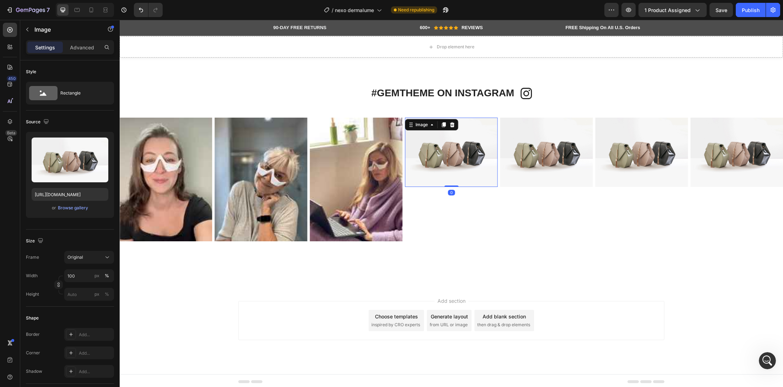
click at [431, 148] on img at bounding box center [451, 153] width 93 height 70
click at [61, 208] on div "Browse gallery" at bounding box center [73, 208] width 30 height 6
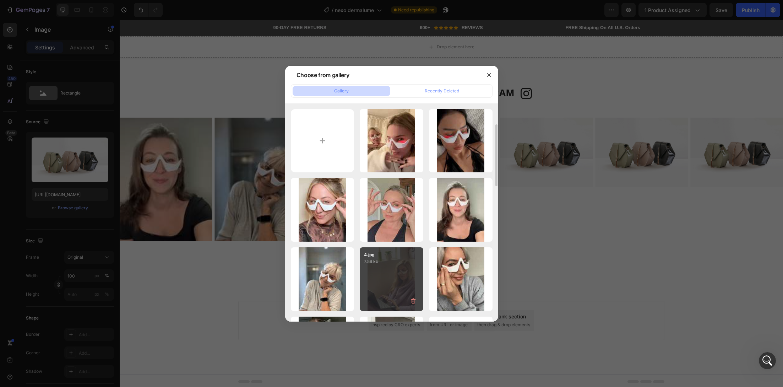
scroll to position [40, 0]
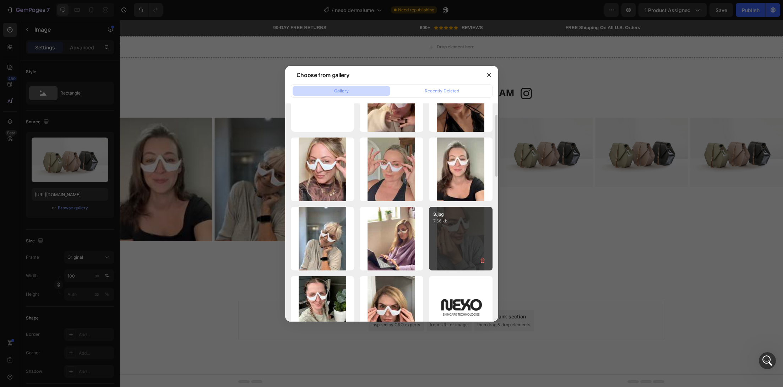
click at [478, 244] on div "3.jpg 7.66 kb" at bounding box center [461, 239] width 64 height 64
type input "https://cdn.shopify.com/s/files/1/0745/5834/1341/files/gempages_579627086029783…"
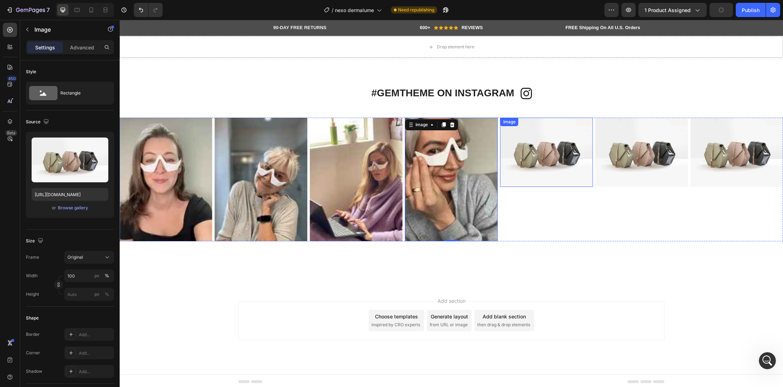
click at [568, 147] on img at bounding box center [546, 153] width 93 height 70
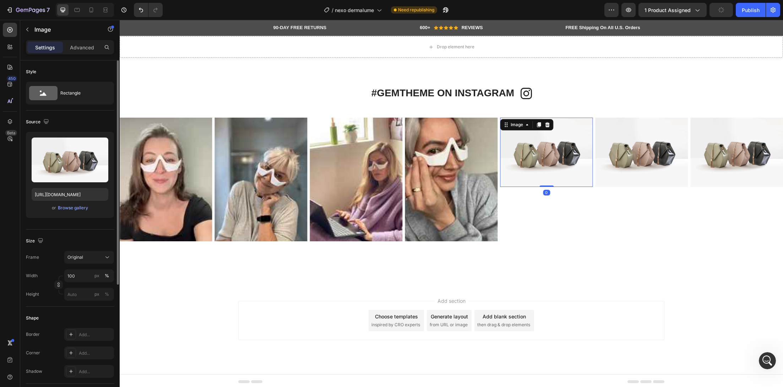
click at [72, 203] on div "or Browse gallery" at bounding box center [70, 207] width 77 height 9
click at [72, 207] on div "Browse gallery" at bounding box center [73, 208] width 30 height 6
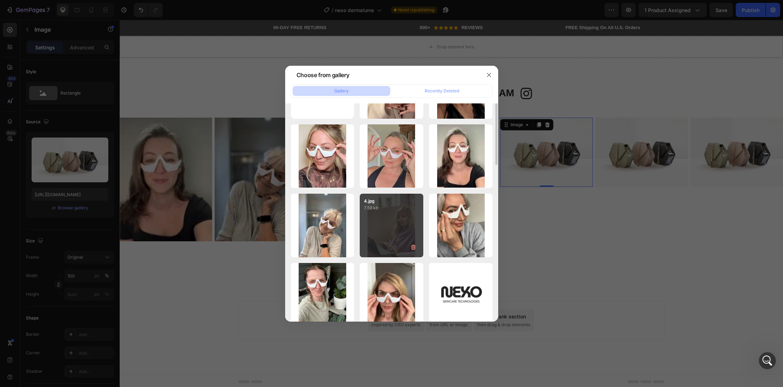
scroll to position [56, 0]
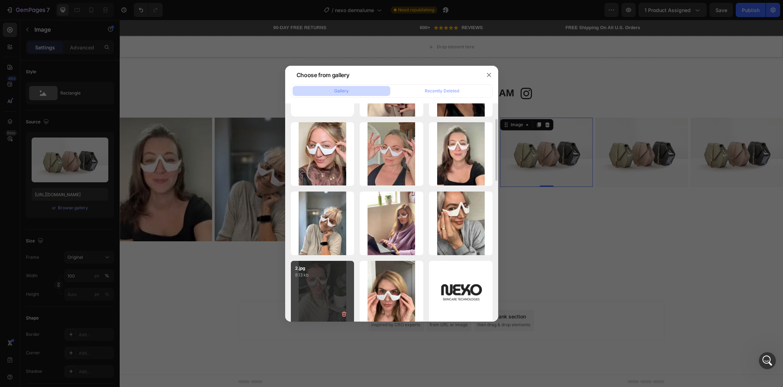
click at [325, 286] on div "2.jpg 8.13 kb" at bounding box center [323, 293] width 64 height 64
type input "https://cdn.shopify.com/s/files/1/0745/5834/1341/files/gempages_579627086029783…"
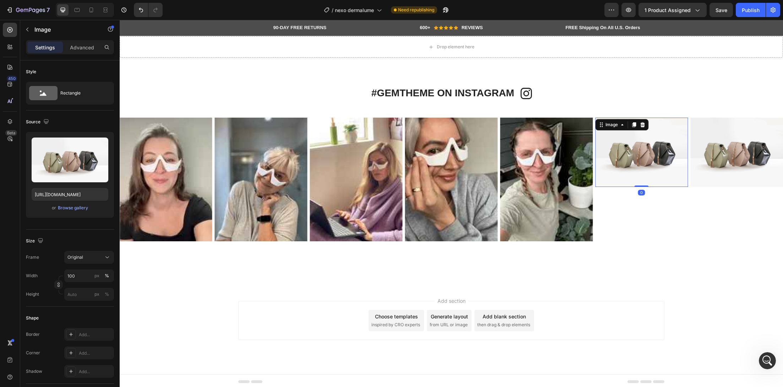
click at [638, 163] on img at bounding box center [641, 153] width 93 height 70
click at [69, 208] on div "Browse gallery" at bounding box center [73, 208] width 30 height 6
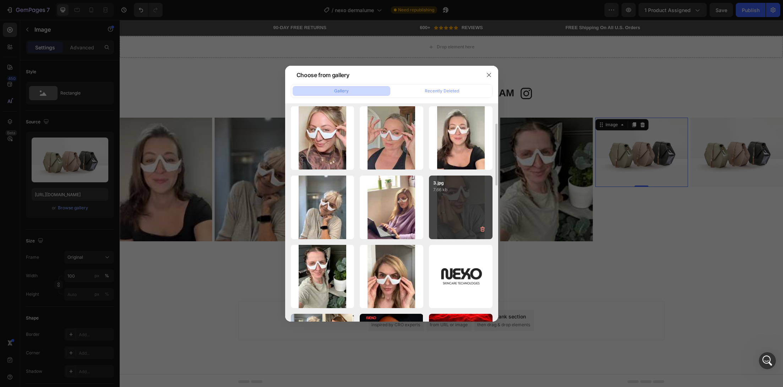
scroll to position [86, 0]
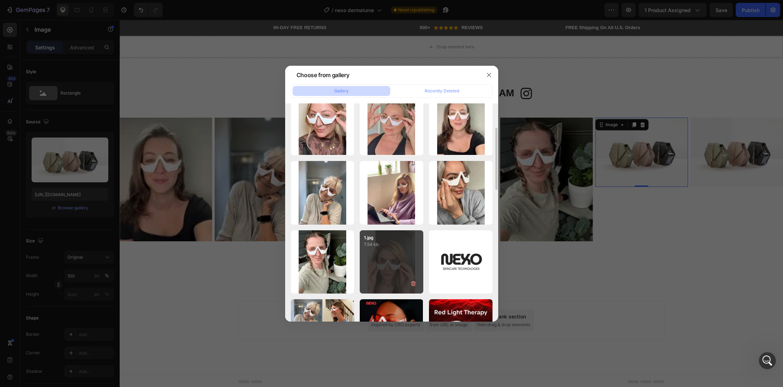
click at [392, 258] on div "1.jpg 7.54 kb" at bounding box center [392, 262] width 64 height 64
type input "https://cdn.shopify.com/s/files/1/0745/5834/1341/files/gempages_579627086029783…"
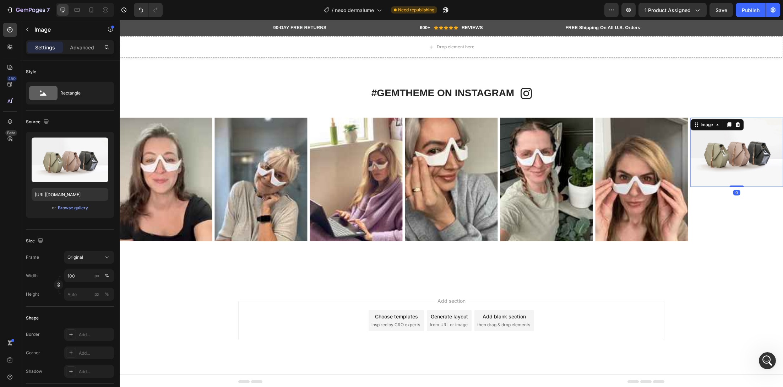
click at [720, 172] on img at bounding box center [736, 153] width 93 height 70
click at [31, 31] on button "button" at bounding box center [27, 29] width 11 height 11
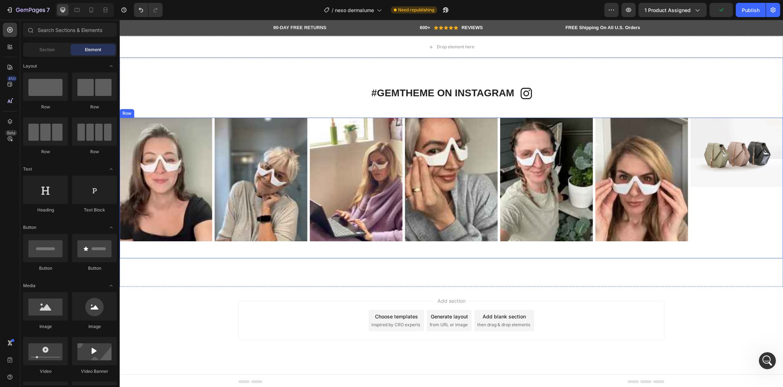
click at [430, 248] on div "Image Image Image Image Image Image Image Image Image Image Image Carousel" at bounding box center [451, 188] width 663 height 141
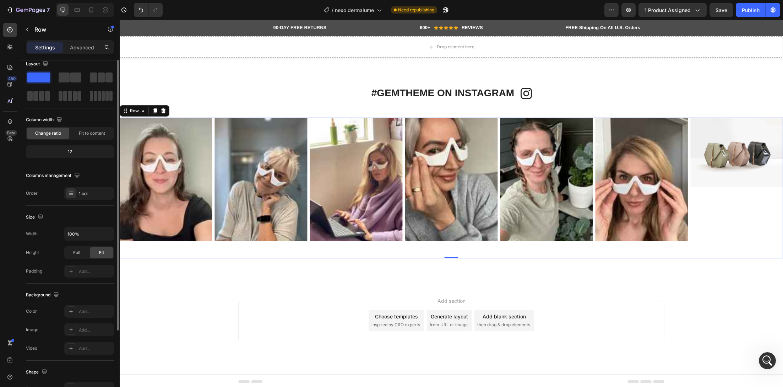
scroll to position [0, 0]
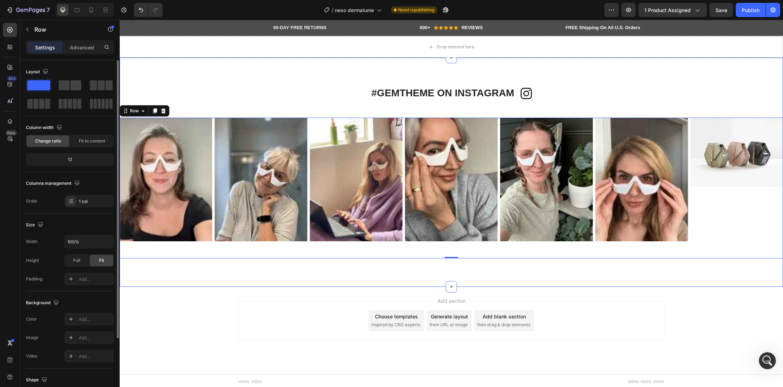
click at [241, 114] on div "#GEMTHEME ON INSTAGRAM Heading Icon Row Icon #GEMTHEME ON INSTAGRAM Heading Row…" at bounding box center [451, 172] width 663 height 172
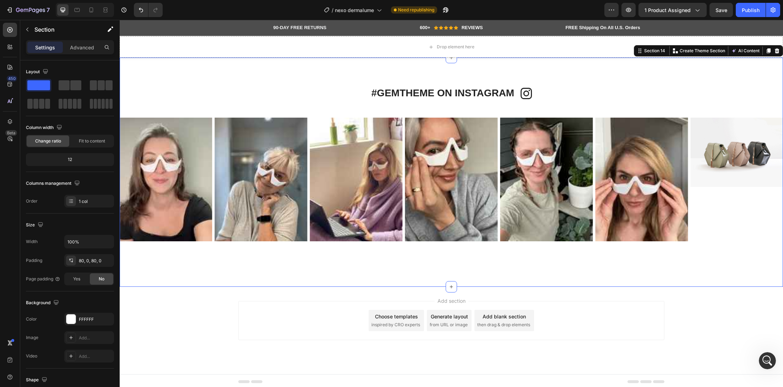
click at [241, 111] on div "#GEMTHEME ON INSTAGRAM Heading Icon Row Icon #GEMTHEME ON INSTAGRAM Heading Row…" at bounding box center [451, 172] width 663 height 172
click at [231, 242] on div "Image Image Image Image Image Image Image Image Image Image Image Carousel" at bounding box center [451, 188] width 663 height 141
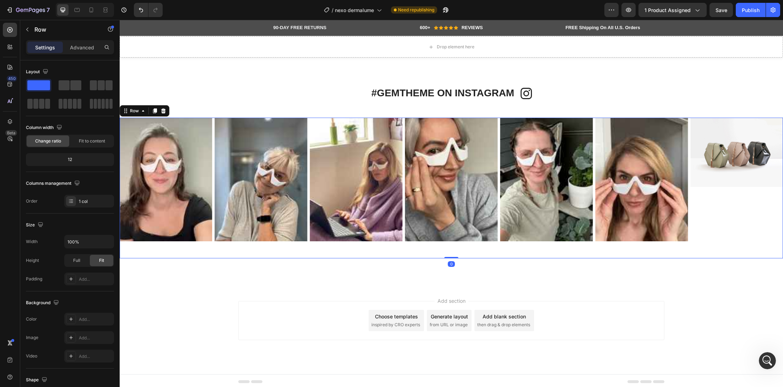
click at [231, 242] on div "Image Image Image Image Image Image Image Image Image Image Image Carousel" at bounding box center [451, 188] width 663 height 141
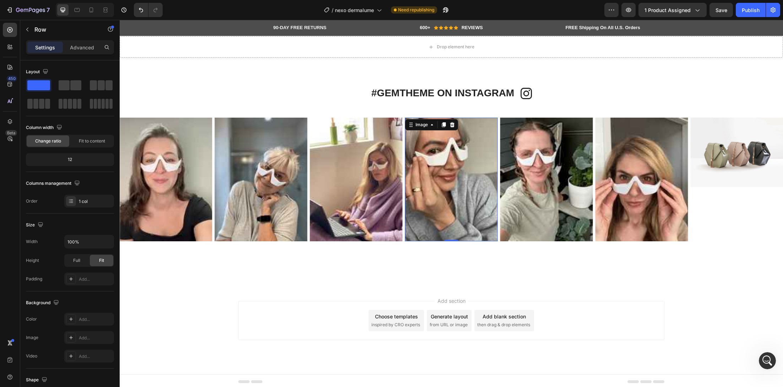
click at [442, 161] on img at bounding box center [451, 180] width 93 height 124
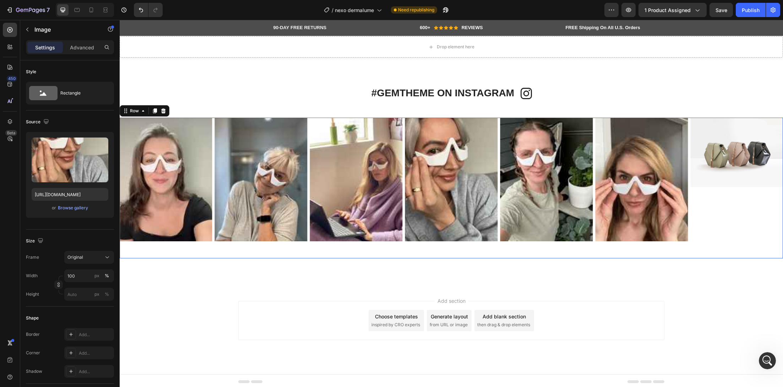
click at [649, 240] on div "Image Image Image Image Image Image Image Image Image Image Image Carousel" at bounding box center [451, 188] width 663 height 141
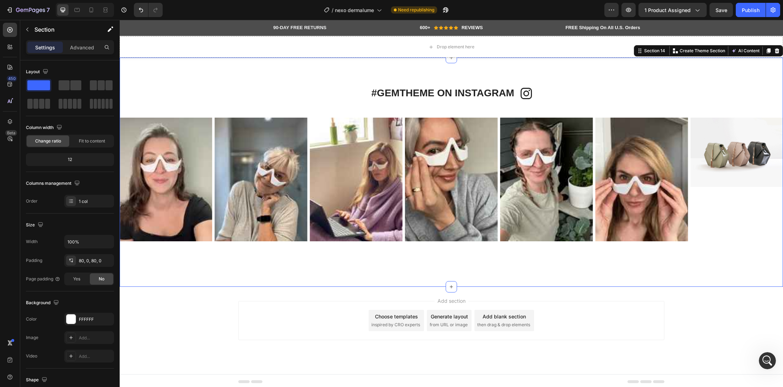
click at [207, 106] on div "#GEMTHEME ON INSTAGRAM Heading Icon Row Icon #GEMTHEME ON INSTAGRAM Heading Row…" at bounding box center [451, 172] width 663 height 172
click at [191, 99] on div "#GEMTHEME ON INSTAGRAM Heading Icon Row Icon #GEMTHEME ON INSTAGRAM Heading Row…" at bounding box center [451, 172] width 663 height 172
click at [190, 84] on div "#GEMTHEME ON INSTAGRAM Heading Icon Row Icon #GEMTHEME ON INSTAGRAM Heading Row…" at bounding box center [451, 172] width 663 height 229
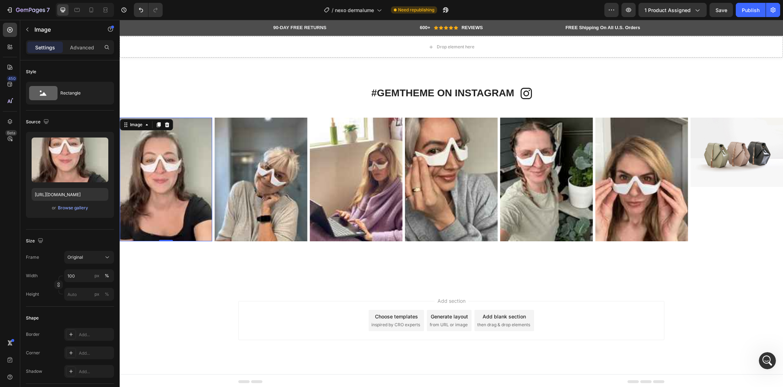
click at [207, 118] on img at bounding box center [166, 180] width 93 height 124
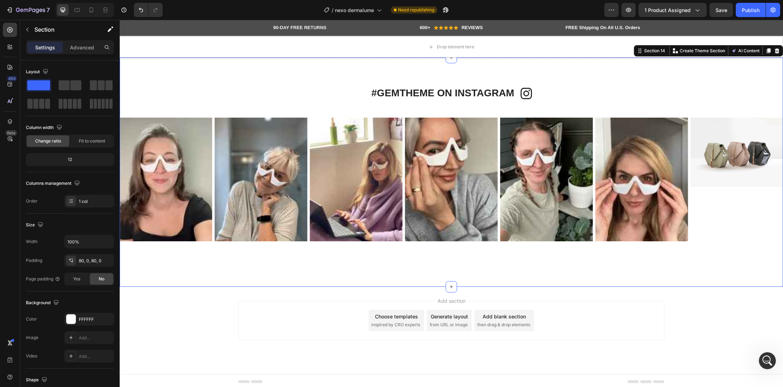
click at [218, 115] on div "#GEMTHEME ON INSTAGRAM Heading Icon Row Icon #GEMTHEME ON INSTAGRAM Heading Row…" at bounding box center [451, 172] width 663 height 172
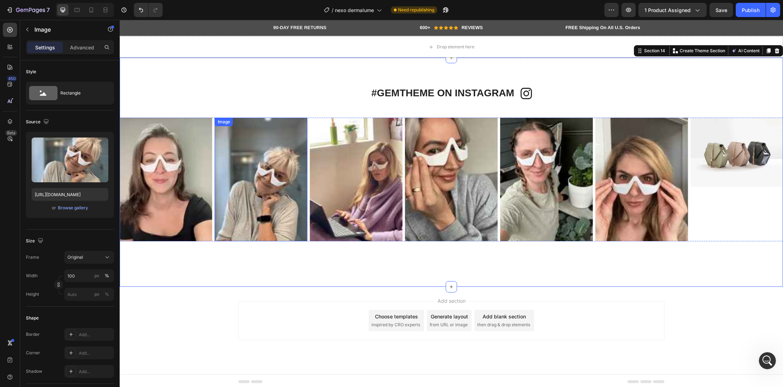
click at [227, 193] on img at bounding box center [261, 180] width 93 height 124
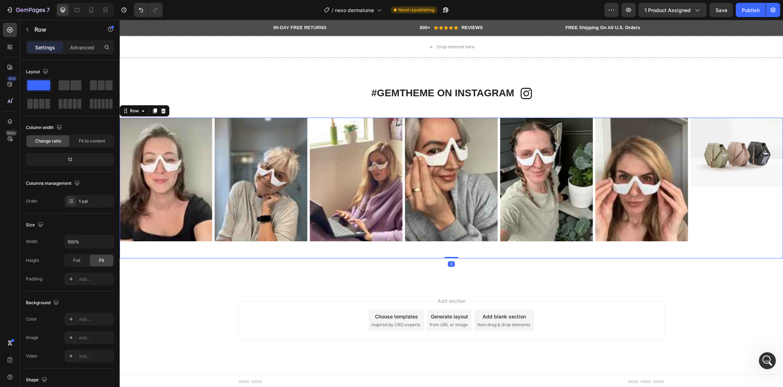
click at [226, 252] on div "Image Image Image Image Image Image Image Image Image Image Image Carousel" at bounding box center [451, 188] width 663 height 141
click at [182, 241] on div "Image Image Image Image Image Image Image Image Image Image Image Carousel" at bounding box center [451, 188] width 663 height 141
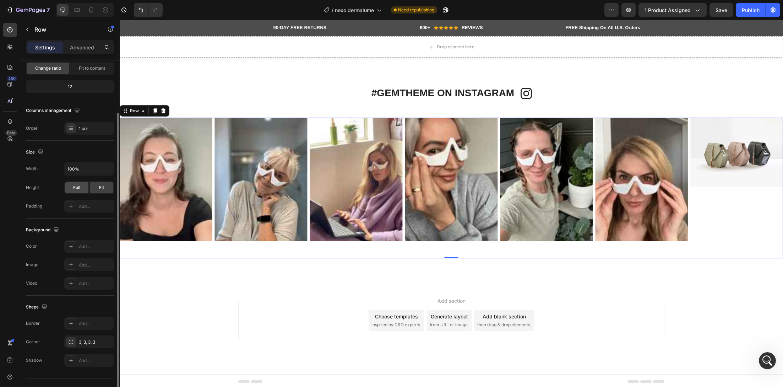
scroll to position [79, 0]
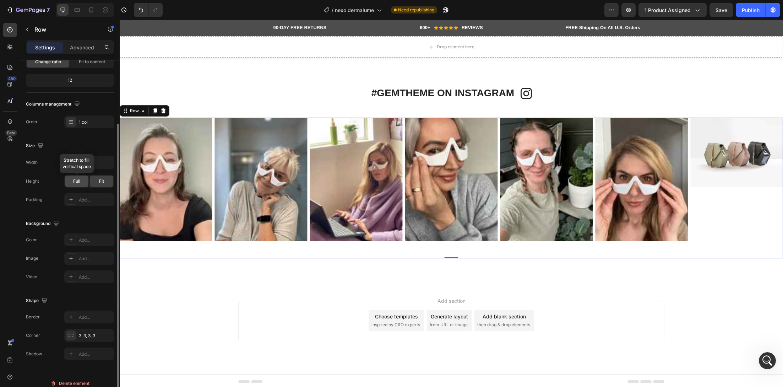
click at [77, 175] on div "Full" at bounding box center [76, 180] width 23 height 11
click at [73, 183] on span "Full" at bounding box center [76, 181] width 7 height 6
click at [99, 183] on span "Fit" at bounding box center [101, 181] width 5 height 6
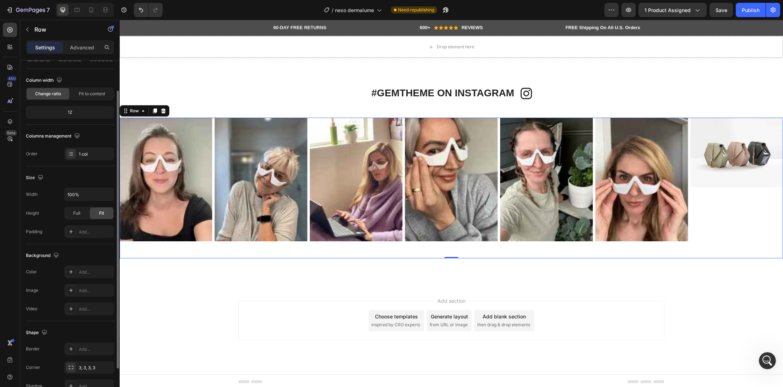
scroll to position [0, 0]
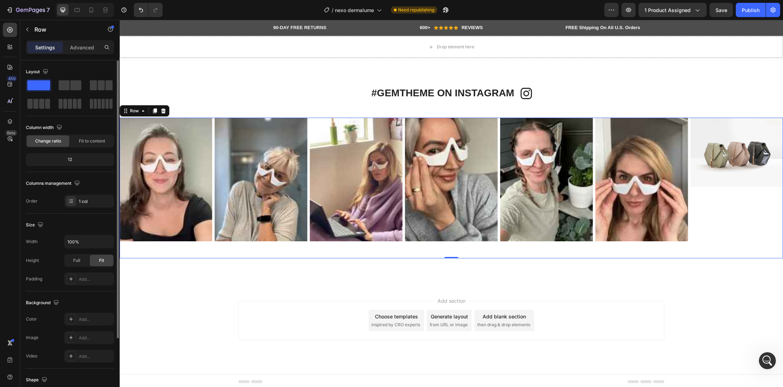
click at [88, 159] on div "12" at bounding box center [69, 159] width 85 height 10
click at [91, 145] on div "Fit to content" at bounding box center [92, 140] width 43 height 11
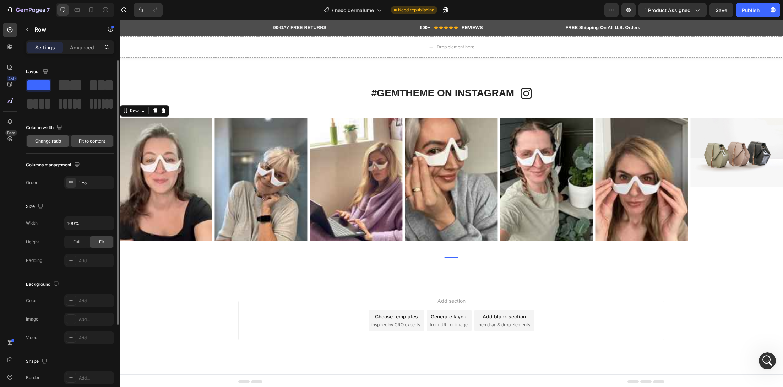
click at [59, 140] on span "Change ratio" at bounding box center [48, 141] width 26 height 6
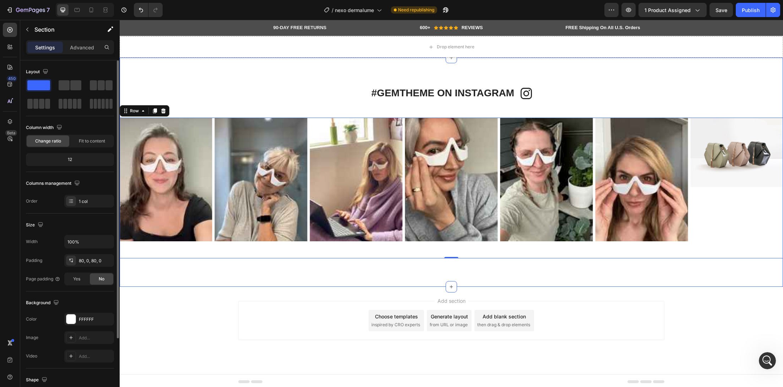
click at [389, 110] on div "#GEMTHEME ON INSTAGRAM Heading Icon Row Icon #GEMTHEME ON INSTAGRAM Heading Row…" at bounding box center [451, 172] width 663 height 172
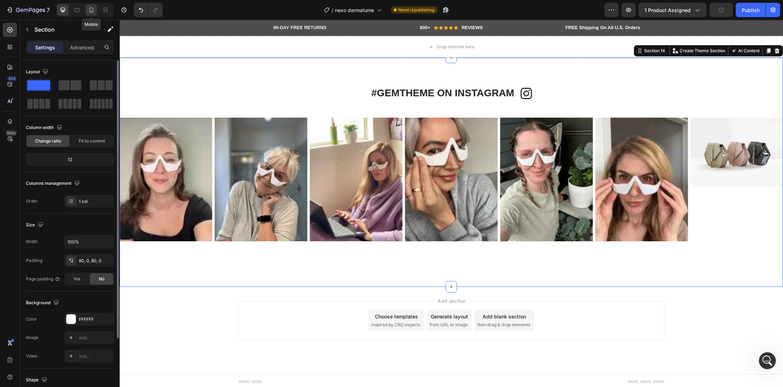
click at [91, 9] on icon at bounding box center [91, 9] width 7 height 7
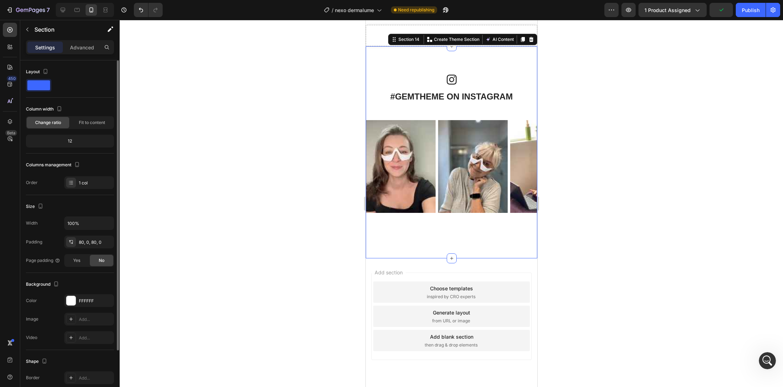
scroll to position [3713, 0]
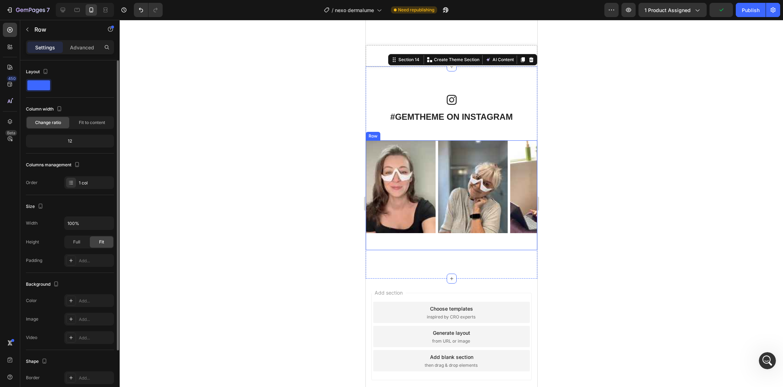
click at [450, 239] on div "Image Image Image Image Image Image Image Image Image Image Image Carousel" at bounding box center [451, 195] width 172 height 110
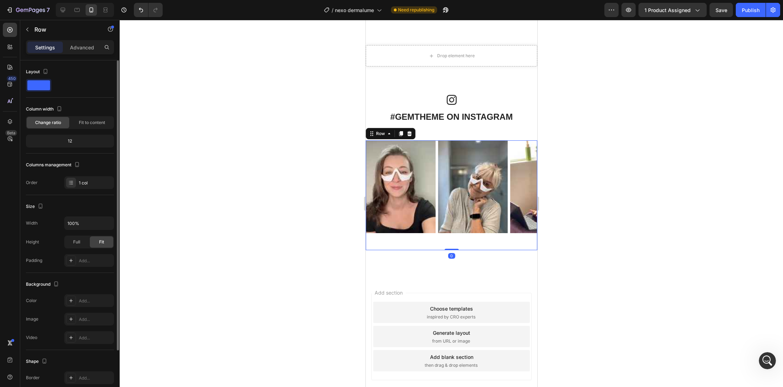
click at [76, 140] on div "12" at bounding box center [69, 141] width 85 height 10
click at [61, 153] on div "Column width Change ratio Fit to content 12" at bounding box center [70, 128] width 88 height 50
click at [62, 145] on div "12" at bounding box center [69, 141] width 85 height 10
click at [435, 239] on div "Image Image Image Image Image Image Image Image Image Image Image Carousel" at bounding box center [451, 195] width 172 height 110
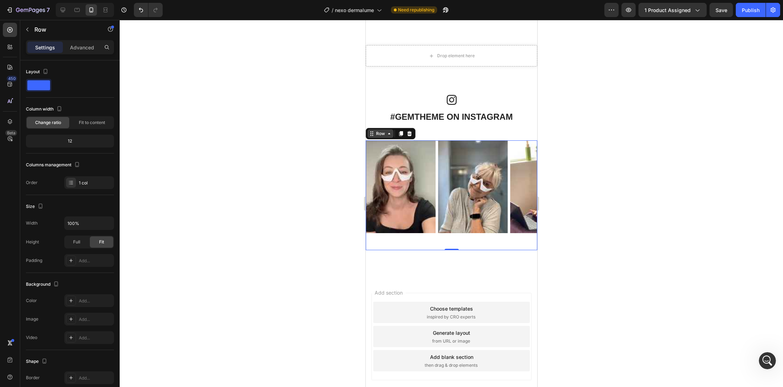
click at [379, 131] on div "Row" at bounding box center [380, 133] width 12 height 6
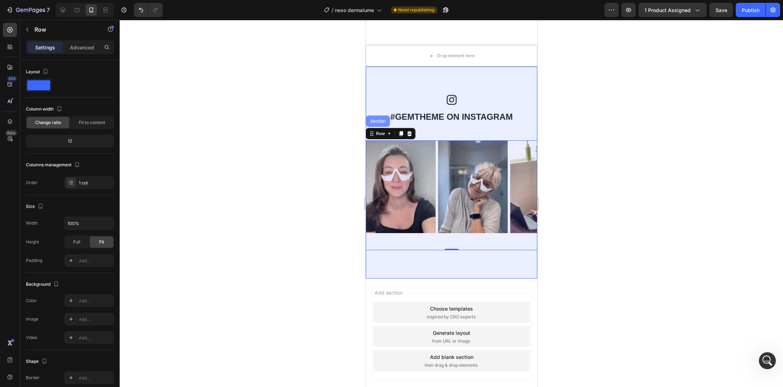
click at [383, 115] on div "Section" at bounding box center [378, 120] width 24 height 11
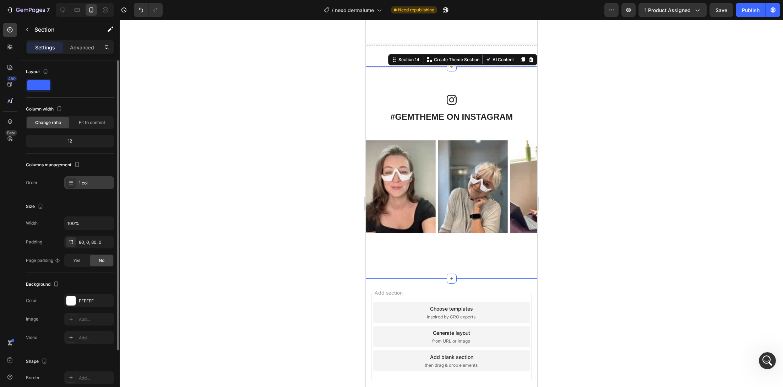
click at [84, 186] on div "1 col" at bounding box center [89, 182] width 50 height 13
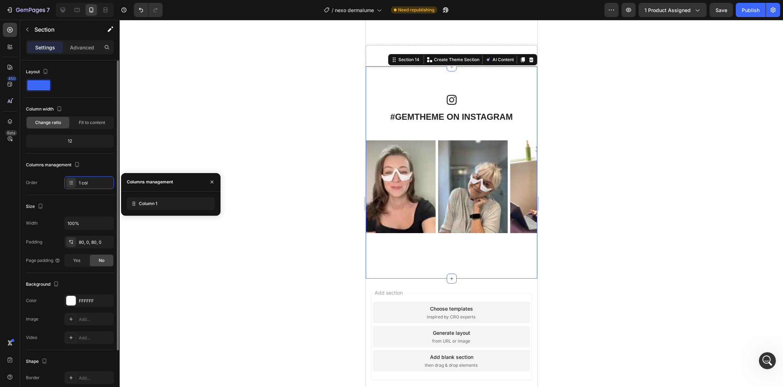
click at [91, 144] on div "12" at bounding box center [69, 141] width 85 height 10
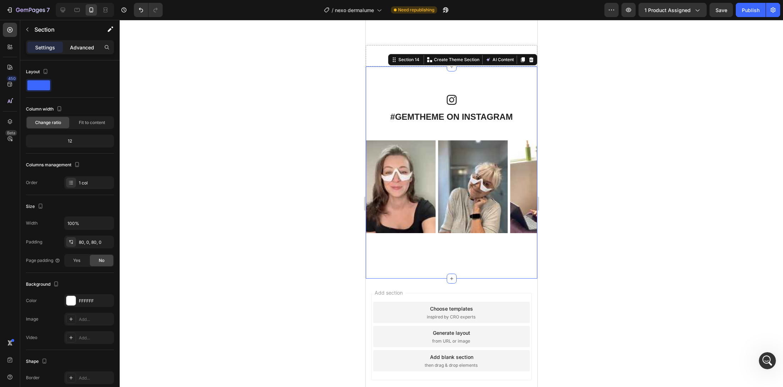
click at [83, 45] on p "Advanced" at bounding box center [82, 47] width 24 height 7
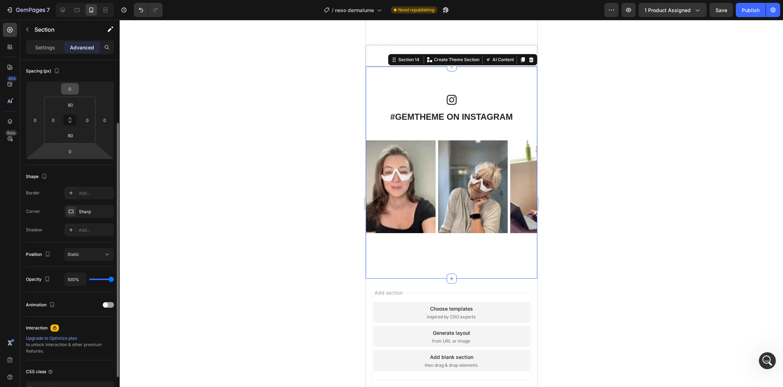
scroll to position [0, 0]
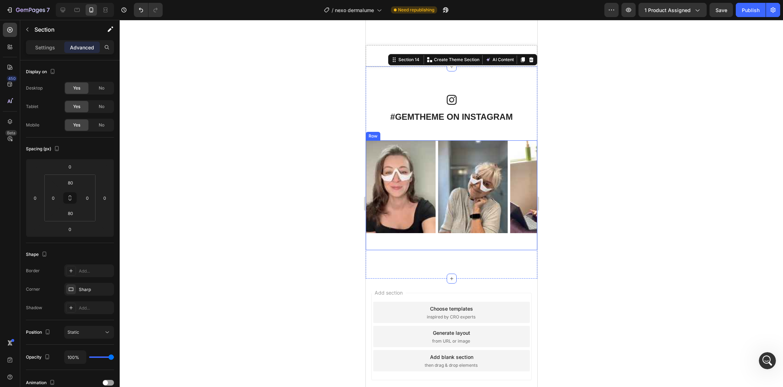
click at [382, 240] on div "Image Image Image Image Image Image Image Image Image Image Image Carousel" at bounding box center [451, 195] width 172 height 110
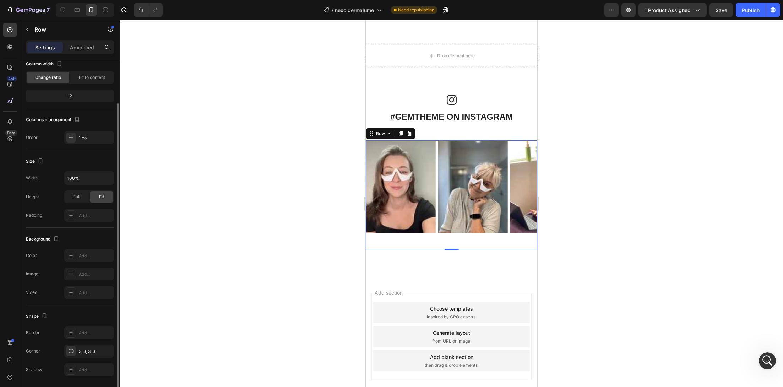
scroll to position [48, 0]
click at [393, 232] on div "Image Image Image Image Image Image Image Image Image Image Image Carousel" at bounding box center [451, 195] width 172 height 110
click at [394, 236] on div "Image Image Image Image Image Image Image Image Image Image Image Carousel" at bounding box center [451, 195] width 172 height 110
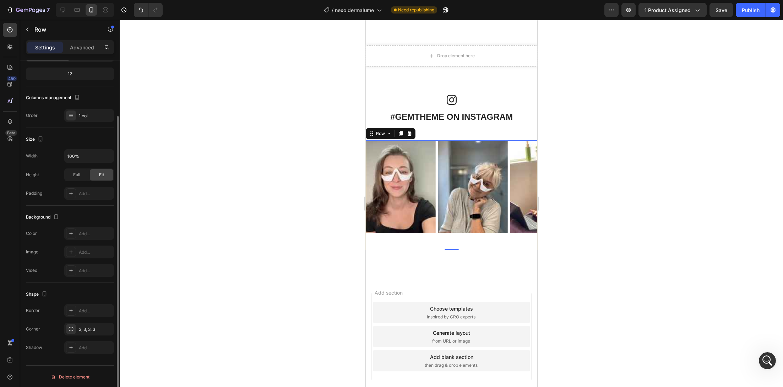
scroll to position [0, 0]
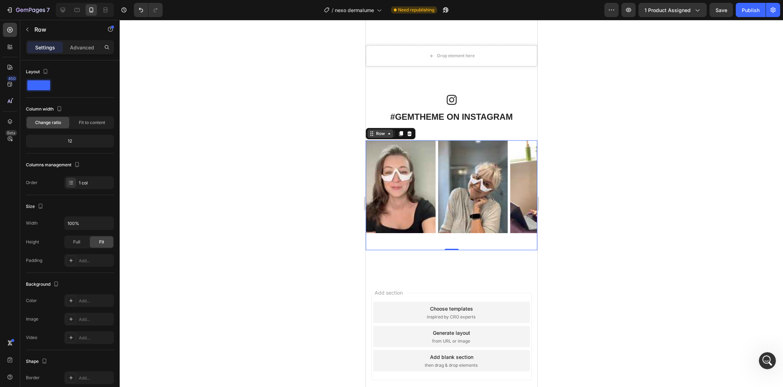
click at [381, 132] on div "Row" at bounding box center [380, 133] width 12 height 6
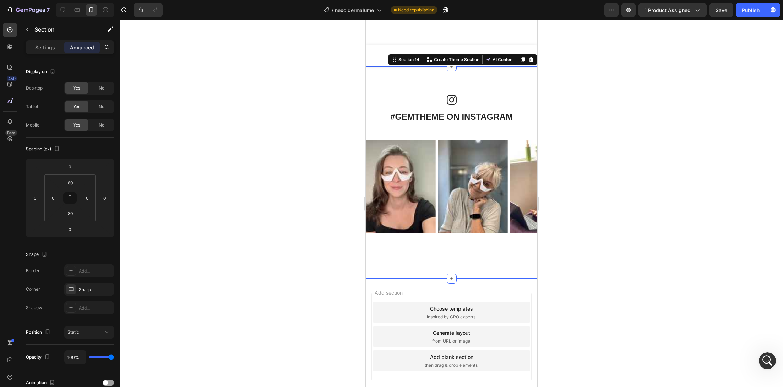
click at [424, 133] on div "#GEMTHEME ON INSTAGRAM Heading Icon Row Icon #GEMTHEME ON INSTAGRAM Heading Row…" at bounding box center [451, 172] width 172 height 155
click at [42, 51] on div "Settings" at bounding box center [45, 47] width 36 height 11
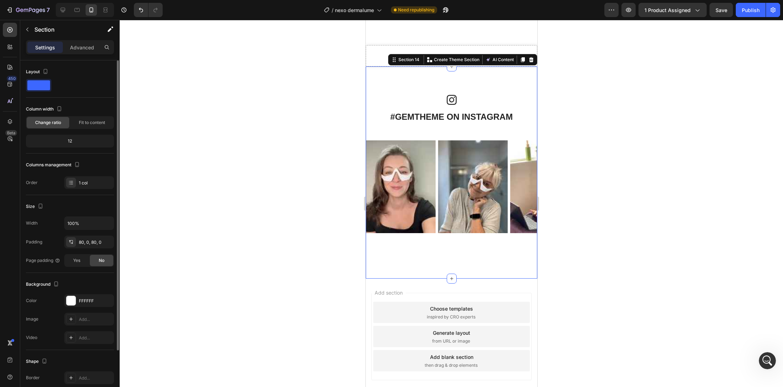
click at [82, 141] on div "12" at bounding box center [69, 141] width 85 height 10
click at [78, 141] on div "12" at bounding box center [69, 141] width 85 height 10
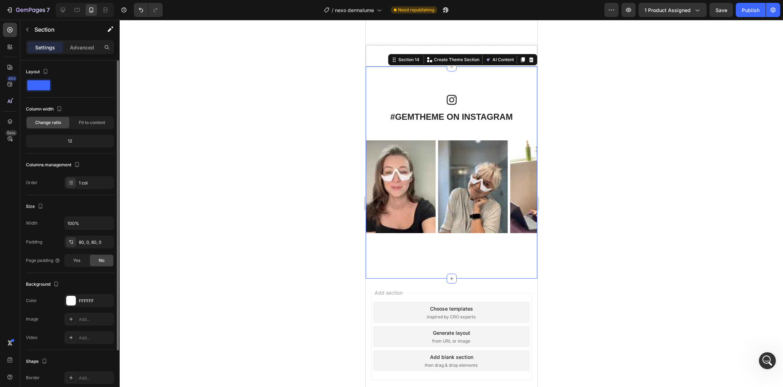
click at [78, 141] on div "12" at bounding box center [69, 141] width 85 height 10
click at [92, 121] on span "Fit to content" at bounding box center [92, 122] width 26 height 6
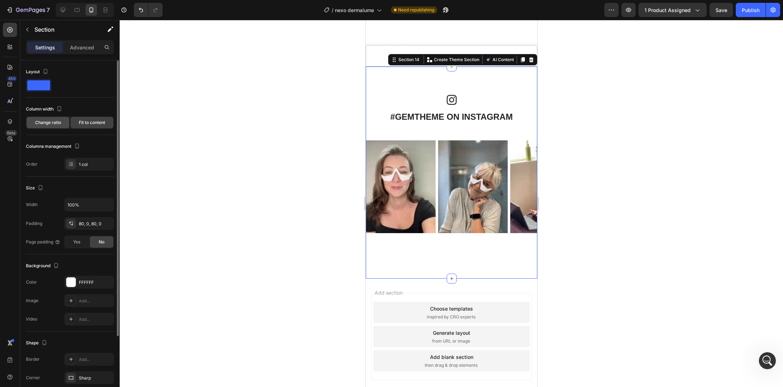
click at [57, 121] on span "Change ratio" at bounding box center [48, 122] width 26 height 6
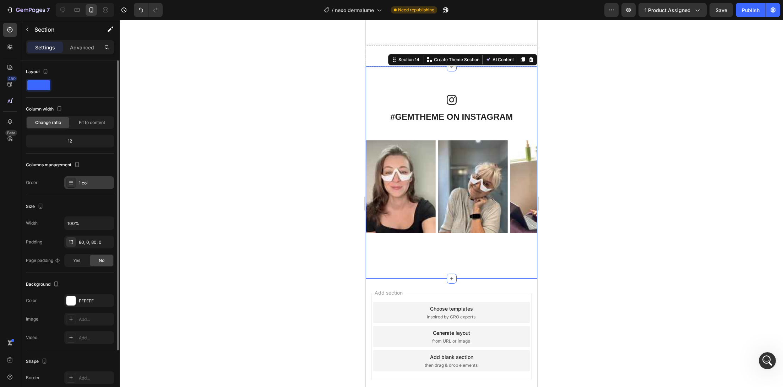
click at [86, 178] on div "1 col" at bounding box center [89, 182] width 50 height 13
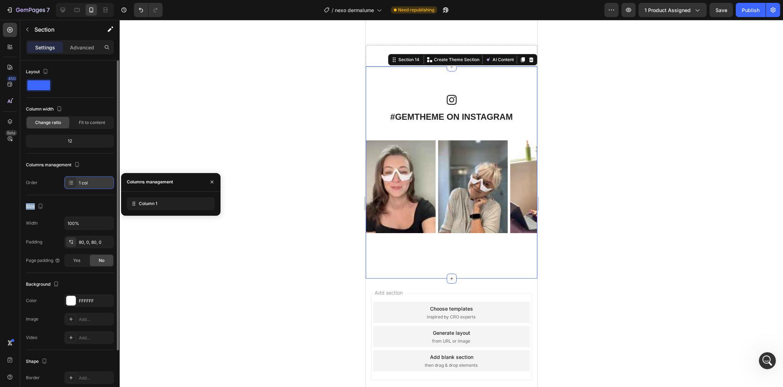
click at [86, 178] on div "1 col" at bounding box center [89, 182] width 50 height 13
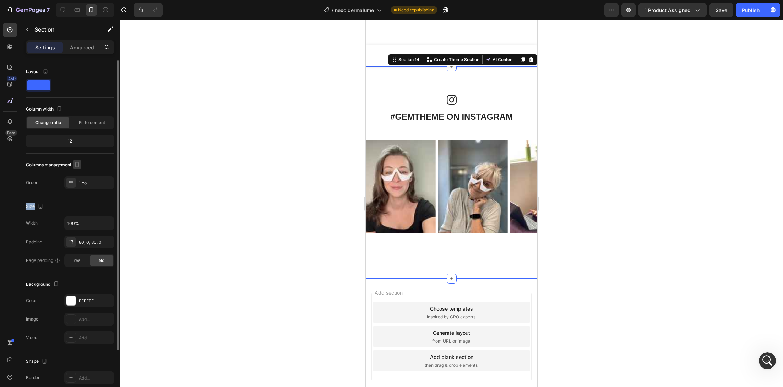
click at [75, 163] on icon "button" at bounding box center [77, 164] width 7 height 7
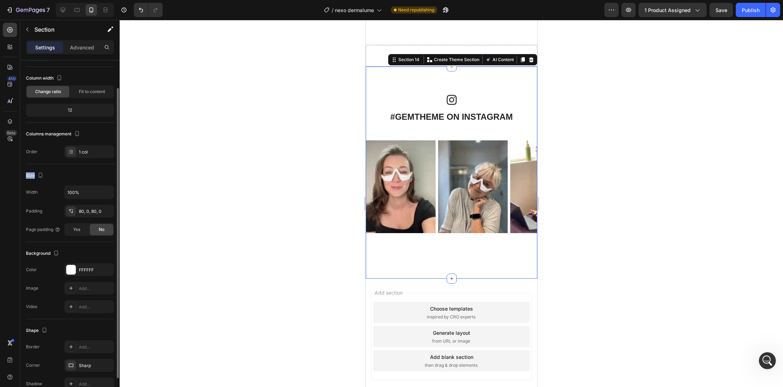
scroll to position [32, 0]
click at [419, 107] on div "Icon" at bounding box center [451, 103] width 124 height 16
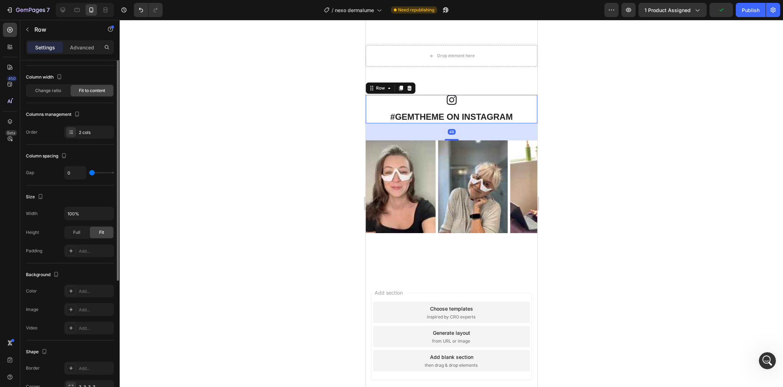
scroll to position [0, 0]
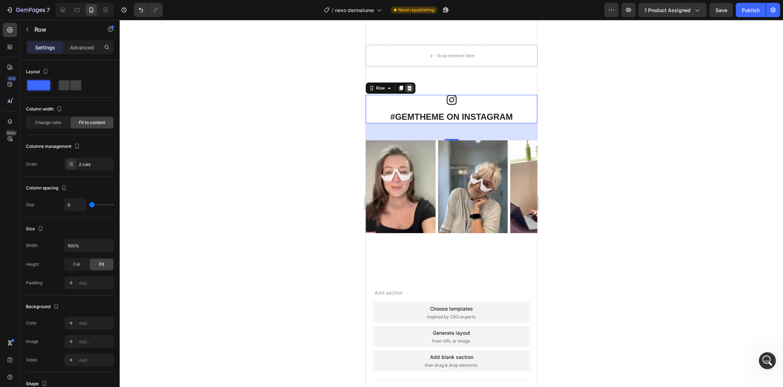
click at [411, 85] on icon at bounding box center [409, 88] width 6 height 6
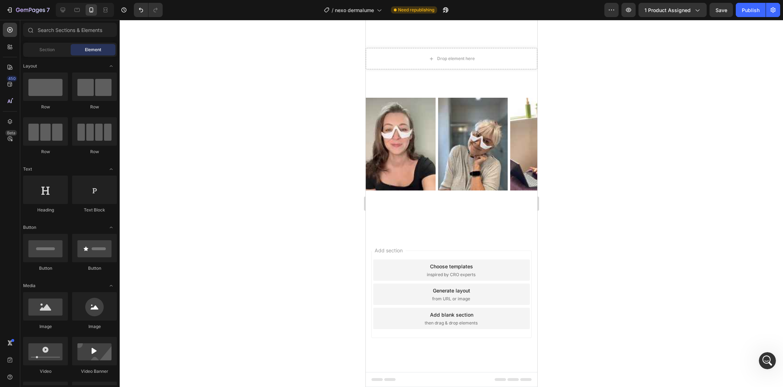
scroll to position [3708, 0]
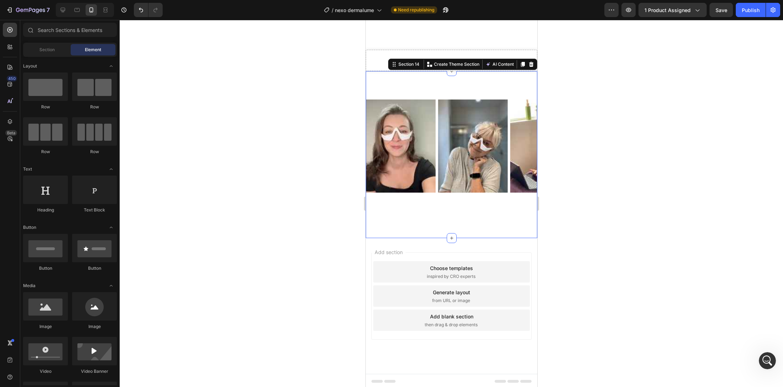
click at [393, 97] on div "#GEMTHEME ON INSTAGRAM Heading Icon Row Image Image Image Image Image Image Ima…" at bounding box center [451, 154] width 172 height 167
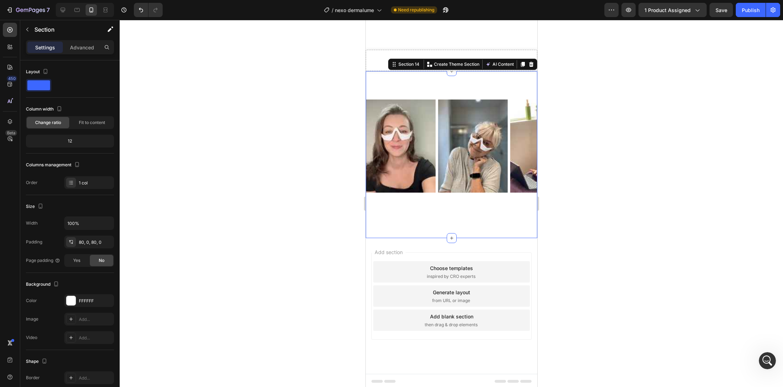
click at [402, 82] on div "#GEMTHEME ON INSTAGRAM Heading Icon Row Image Image Image Image Image Image Ima…" at bounding box center [451, 154] width 172 height 167
click at [403, 61] on div "Section 14" at bounding box center [409, 64] width 24 height 6
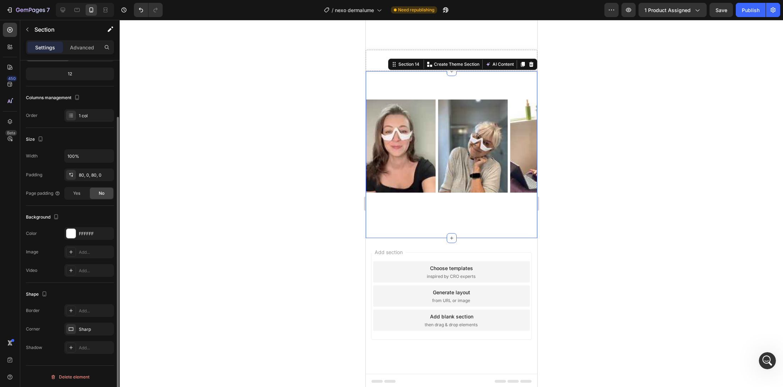
scroll to position [0, 0]
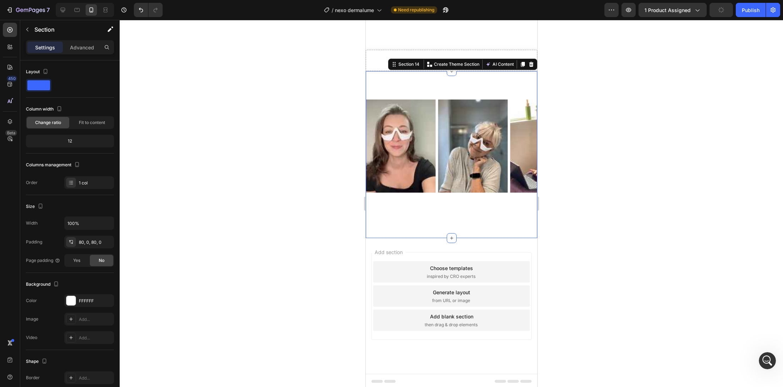
click at [393, 219] on div "#GEMTHEME ON INSTAGRAM Heading Icon Row Image Image Image Image Image Image Ima…" at bounding box center [451, 154] width 172 height 167
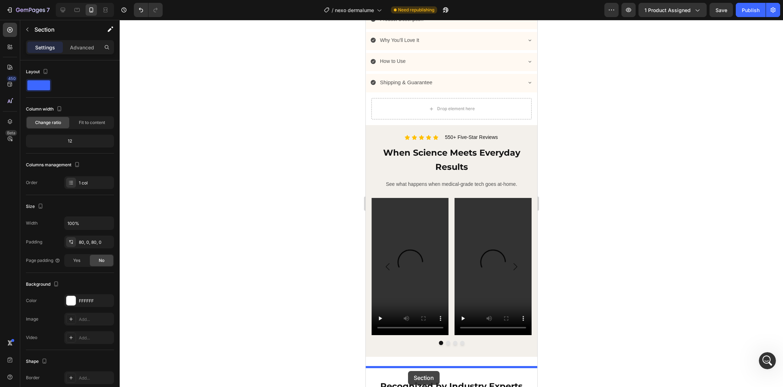
scroll to position [637, 0]
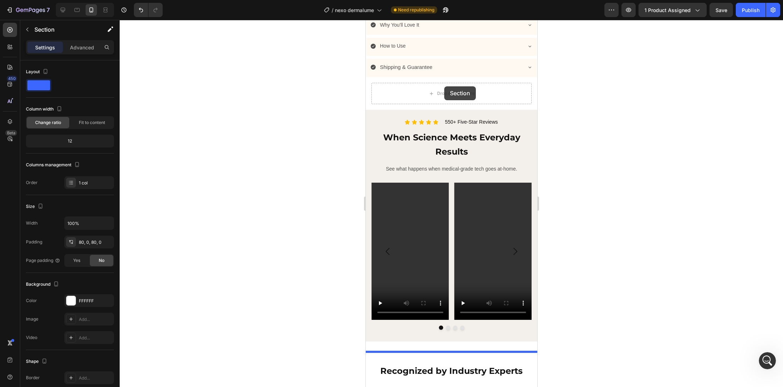
drag, startPoint x: 404, startPoint y: 61, endPoint x: 444, endPoint y: 86, distance: 47.2
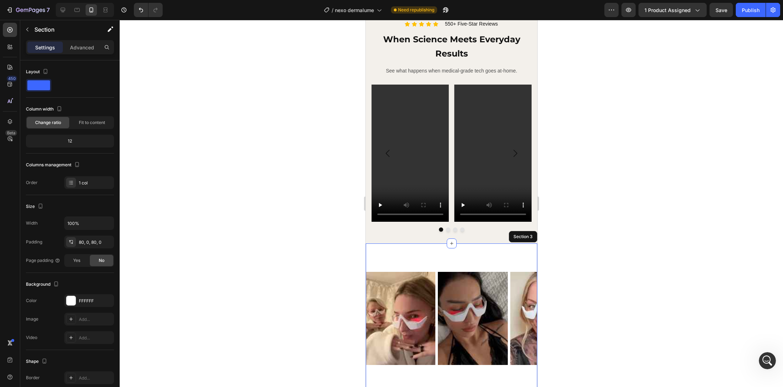
scroll to position [743, 0]
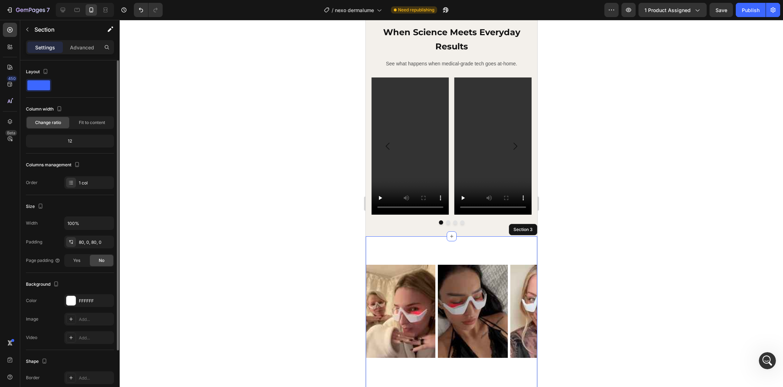
click at [88, 141] on div "12" at bounding box center [69, 141] width 85 height 10
click at [432, 248] on div "#GEMTHEME ON INSTAGRAM Heading Icon Row Image Image Image Image Image Image Ima…" at bounding box center [451, 319] width 172 height 167
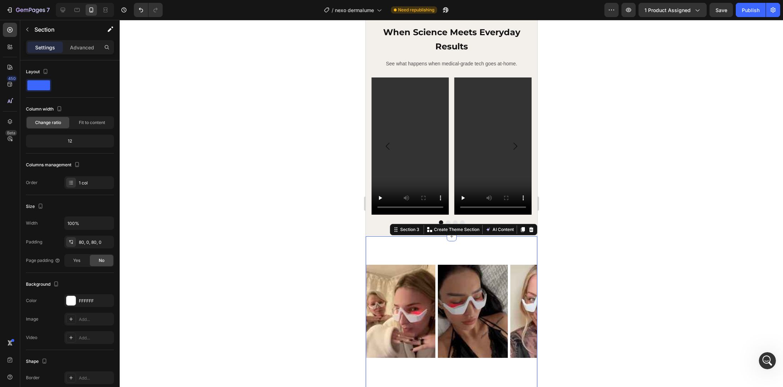
click at [429, 261] on div "#GEMTHEME ON INSTAGRAM Heading Icon Row Image Image Image Image Image Image Ima…" at bounding box center [451, 319] width 172 height 167
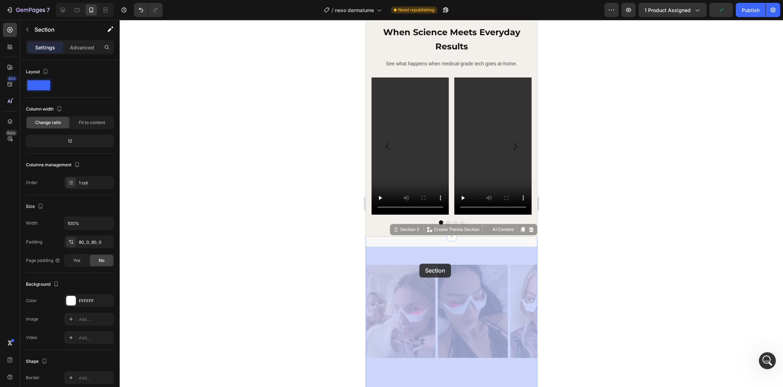
drag, startPoint x: 407, startPoint y: 238, endPoint x: 416, endPoint y: 269, distance: 32.6
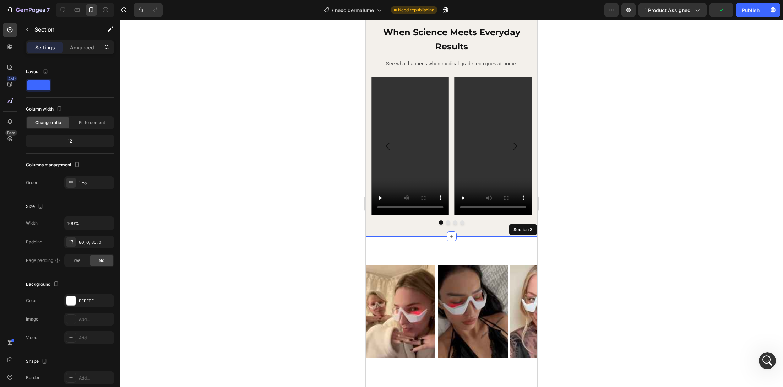
click at [416, 269] on div "#GEMTHEME ON INSTAGRAM Heading Icon Row Image Image Image Image Image Image Ima…" at bounding box center [451, 319] width 172 height 167
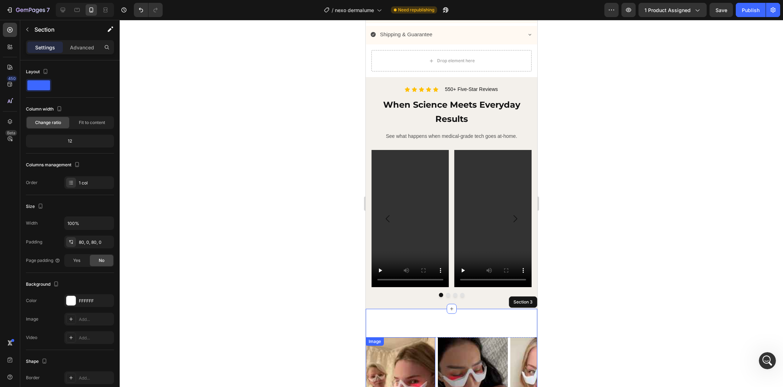
scroll to position [665, 0]
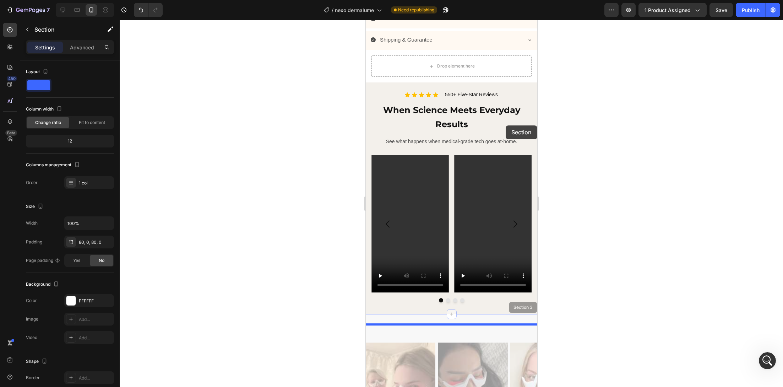
drag, startPoint x: 449, startPoint y: 347, endPoint x: 501, endPoint y: 116, distance: 236.0
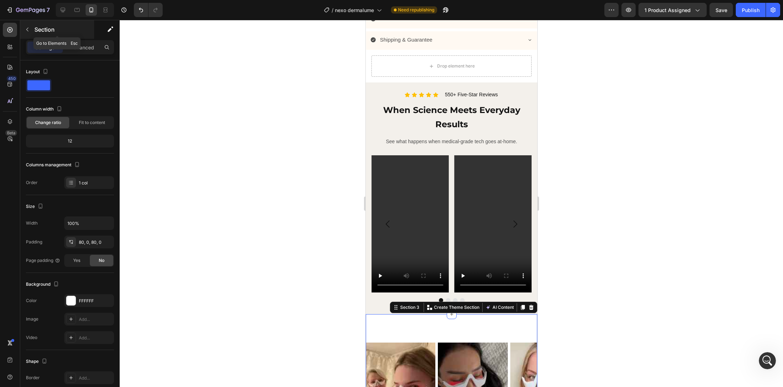
click at [29, 32] on button "button" at bounding box center [27, 29] width 11 height 11
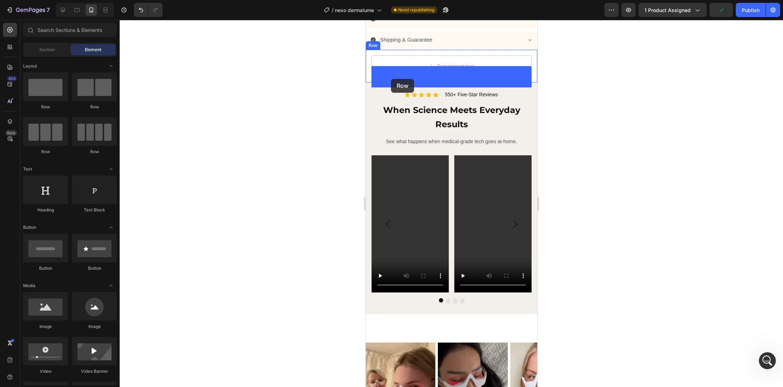
drag, startPoint x: 417, startPoint y: 111, endPoint x: 390, endPoint y: 78, distance: 42.4
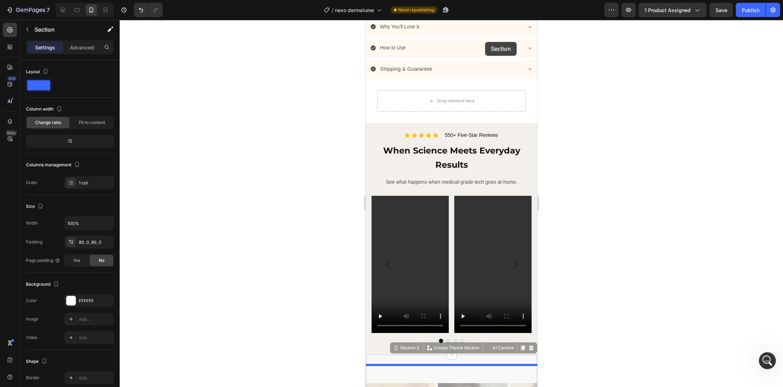
scroll to position [614, 0]
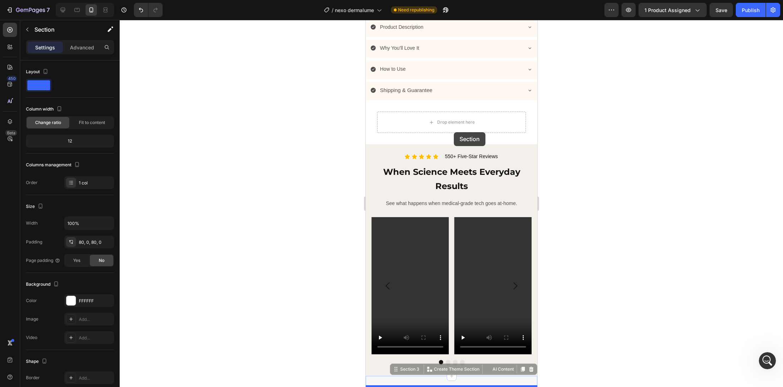
drag, startPoint x: 410, startPoint y: 344, endPoint x: 454, endPoint y: 130, distance: 219.0
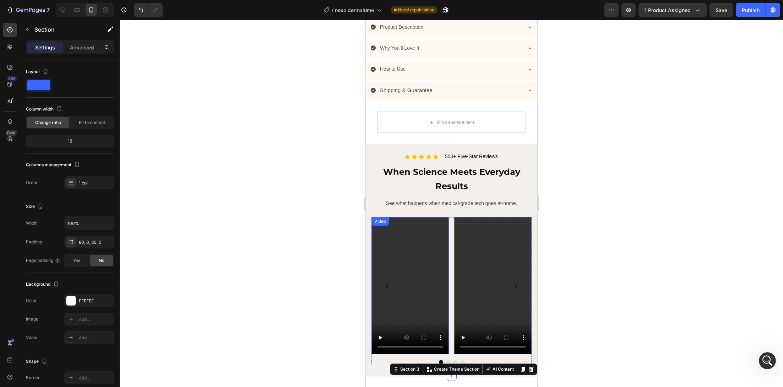
scroll to position [671, 0]
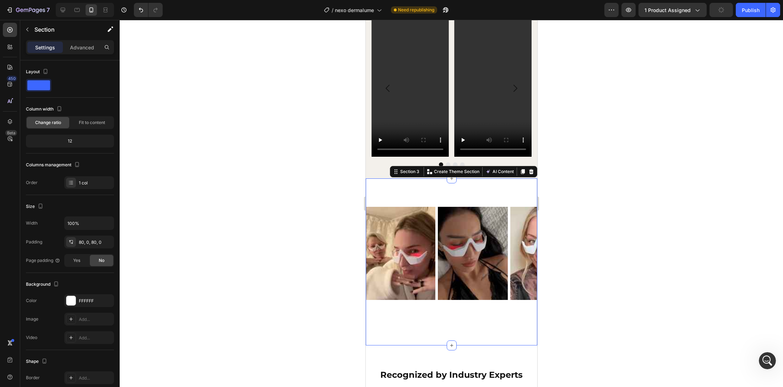
scroll to position [828, 0]
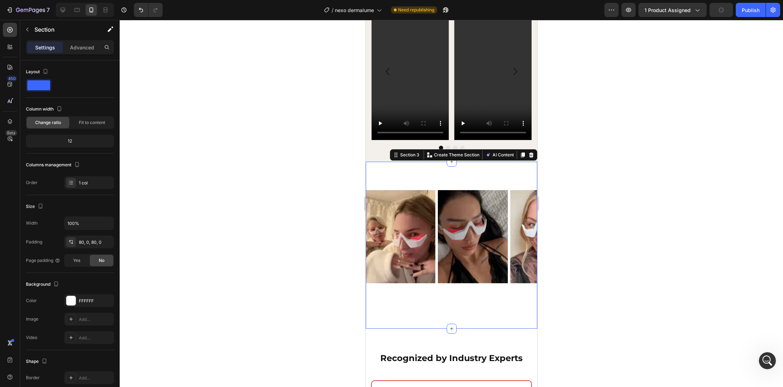
click at [397, 314] on div "#GEMTHEME ON INSTAGRAM Heading Icon Row Image Image Image Image Image Image Ima…" at bounding box center [451, 245] width 172 height 167
click at [285, 253] on div at bounding box center [451, 203] width 663 height 367
click at [382, 184] on div "#GEMTHEME ON INSTAGRAM Heading Icon Row Image Image Image Image Image Image Ima…" at bounding box center [451, 245] width 172 height 167
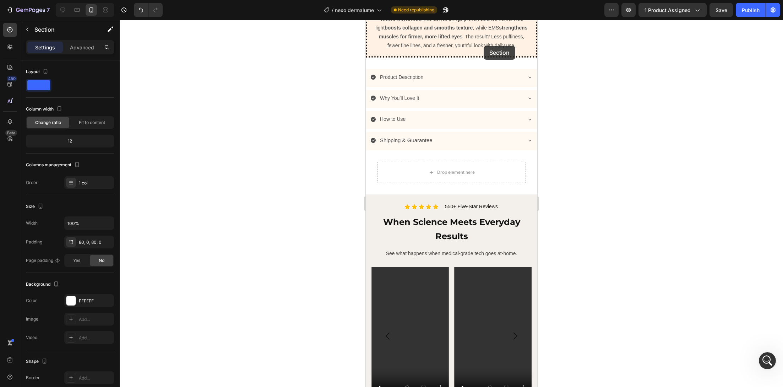
scroll to position [563, 0]
drag, startPoint x: 397, startPoint y: 320, endPoint x: 412, endPoint y: 174, distance: 146.7
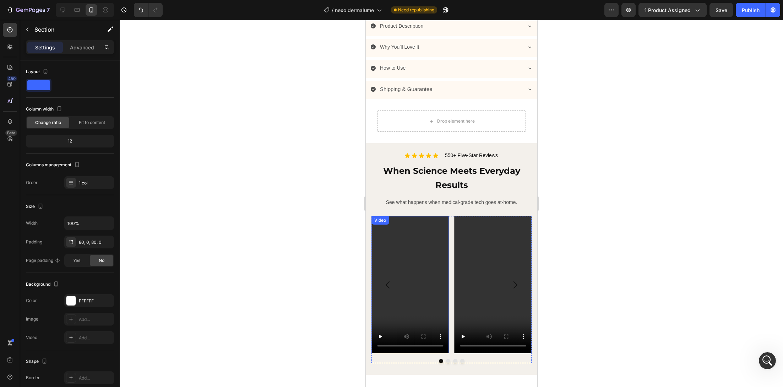
scroll to position [615, 0]
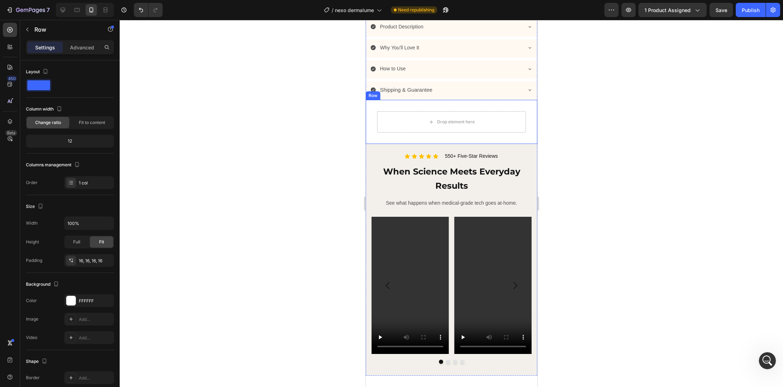
click at [405, 112] on div "Drop element here Row Row" at bounding box center [451, 122] width 172 height 44
click at [409, 96] on icon at bounding box center [409, 93] width 6 height 6
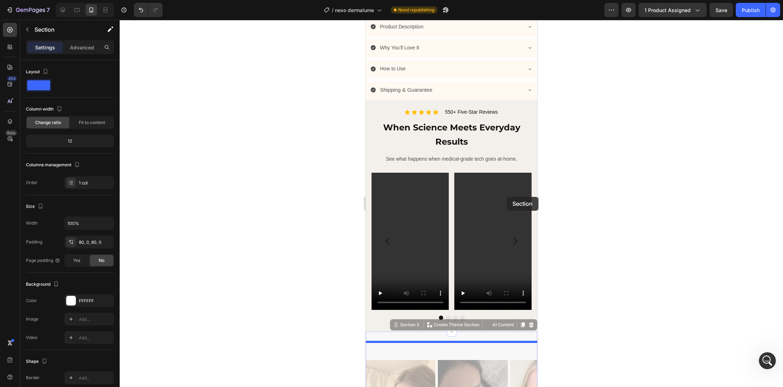
drag, startPoint x: 447, startPoint y: 357, endPoint x: 505, endPoint y: 201, distance: 166.5
drag, startPoint x: 403, startPoint y: 352, endPoint x: 444, endPoint y: 89, distance: 265.3
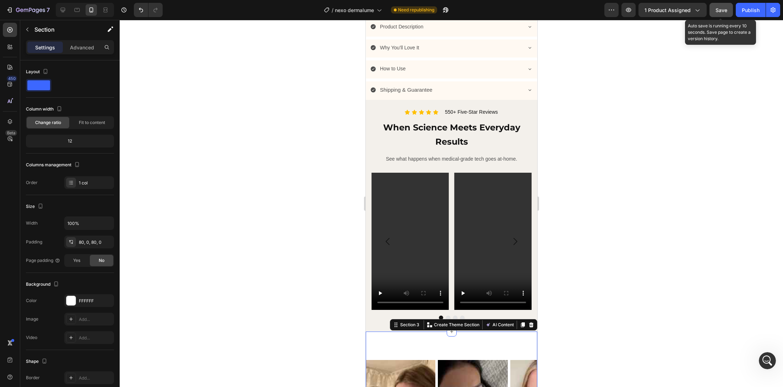
click at [714, 14] on button "Save" at bounding box center [721, 10] width 23 height 14
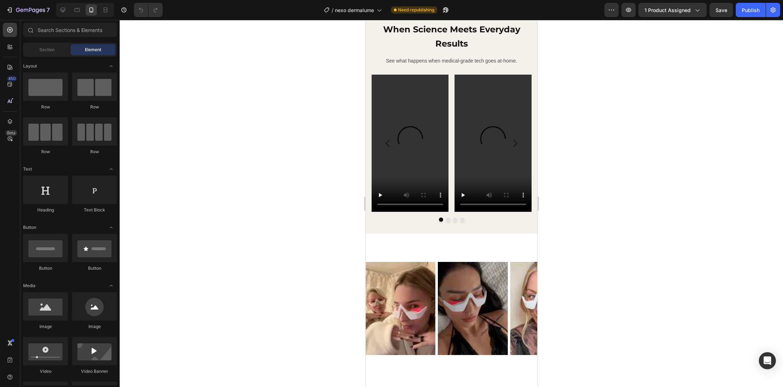
scroll to position [746, 0]
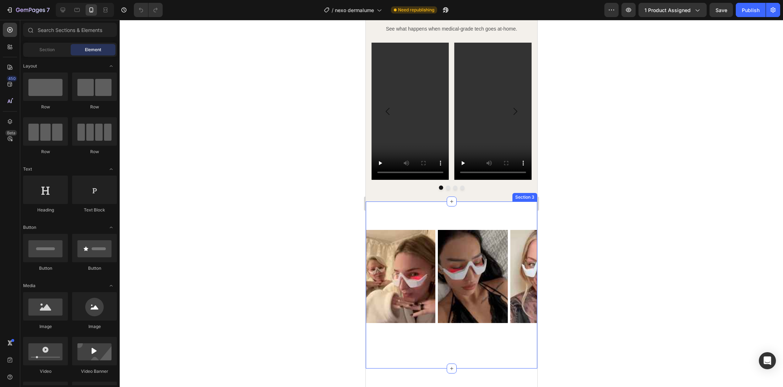
click at [409, 231] on div "#GEMTHEME ON INSTAGRAM Heading Icon Row Image Image Image Image Image Image Ima…" at bounding box center [451, 284] width 172 height 167
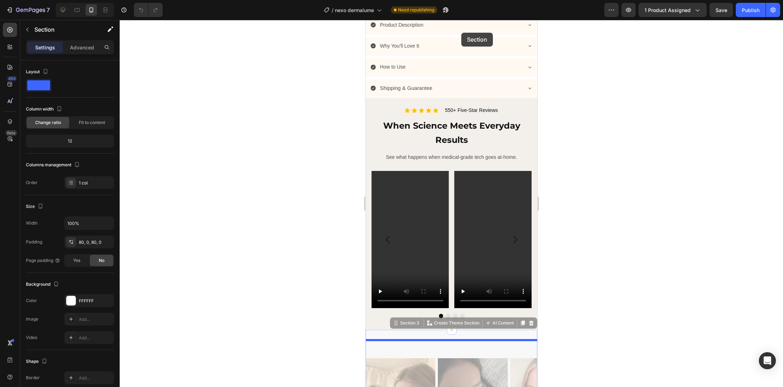
scroll to position [597, 0]
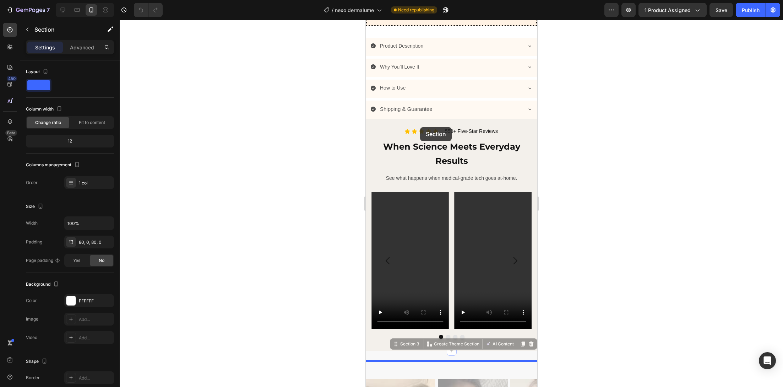
drag, startPoint x: 409, startPoint y: 231, endPoint x: 420, endPoint y: 127, distance: 104.3
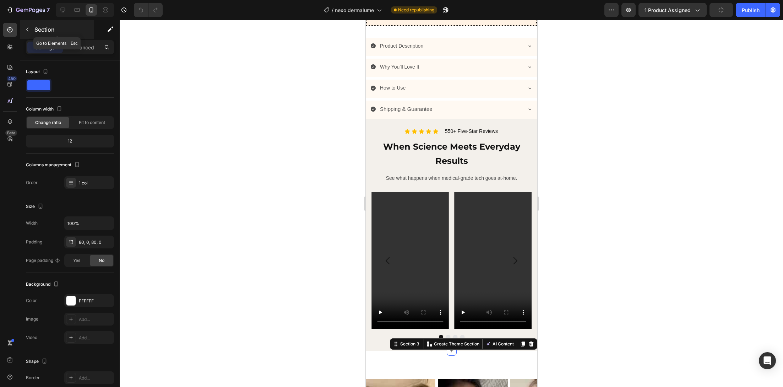
click at [25, 33] on button "button" at bounding box center [27, 29] width 11 height 11
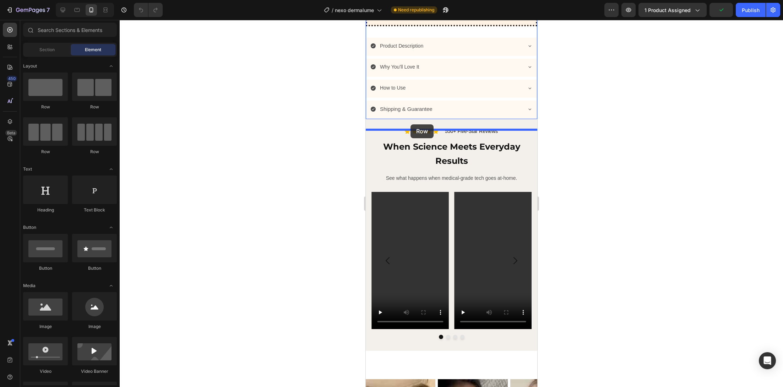
drag, startPoint x: 427, startPoint y: 112, endPoint x: 411, endPoint y: 124, distance: 20.8
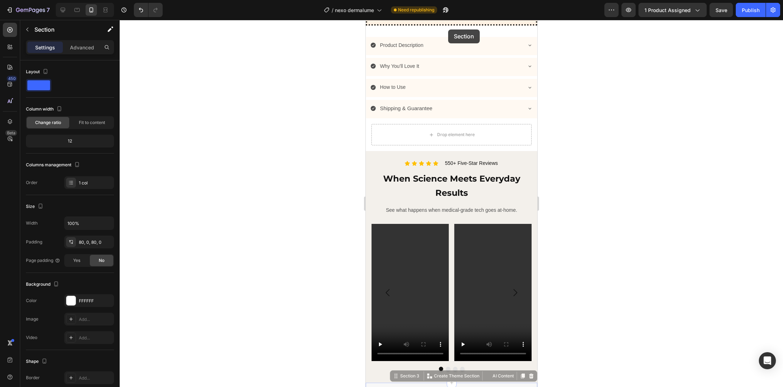
scroll to position [575, 0]
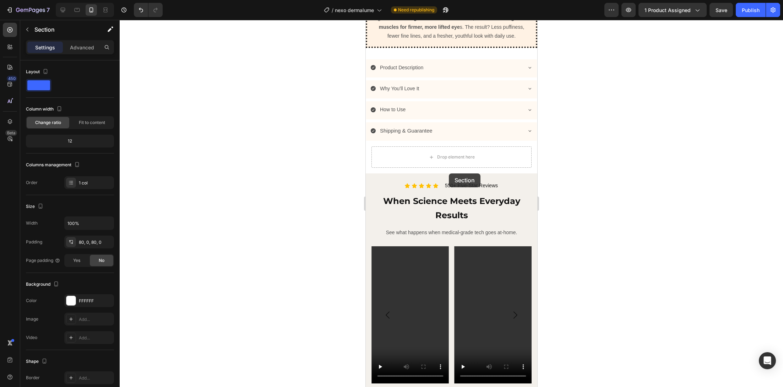
drag, startPoint x: 392, startPoint y: 294, endPoint x: 449, endPoint y: 167, distance: 139.2
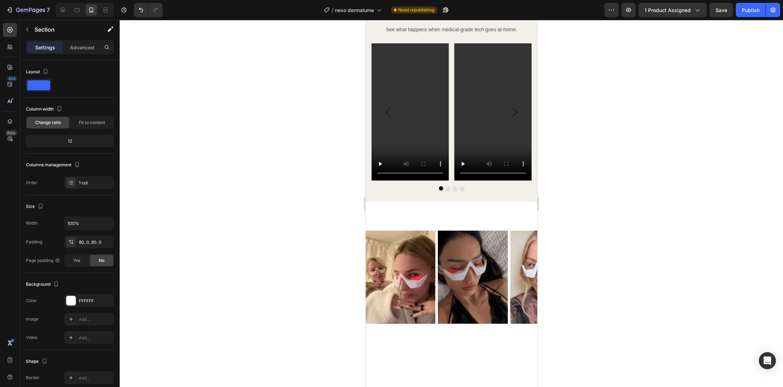
scroll to position [781, 0]
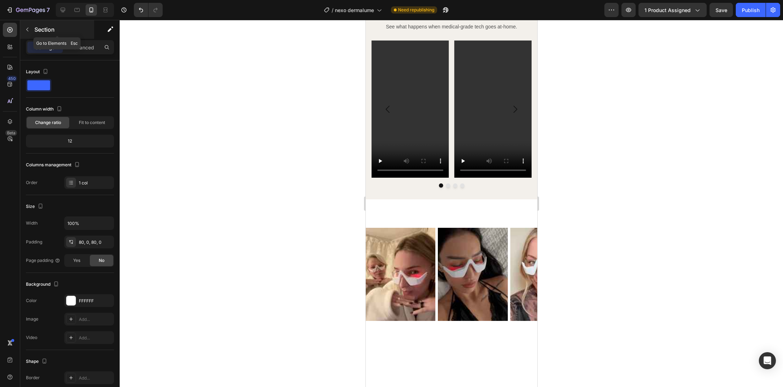
click at [31, 29] on button "button" at bounding box center [27, 29] width 11 height 11
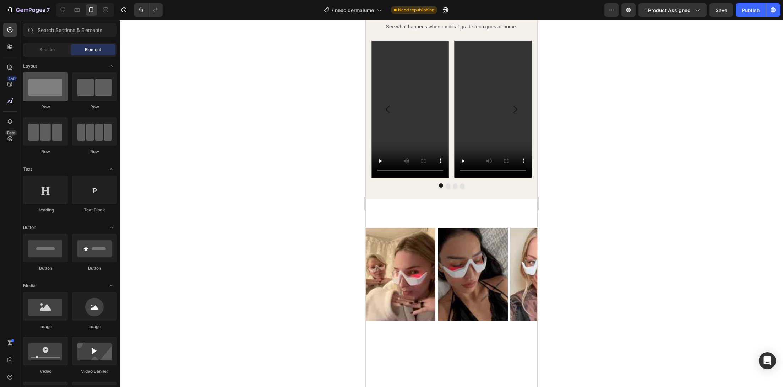
click at [58, 100] on div at bounding box center [45, 86] width 45 height 28
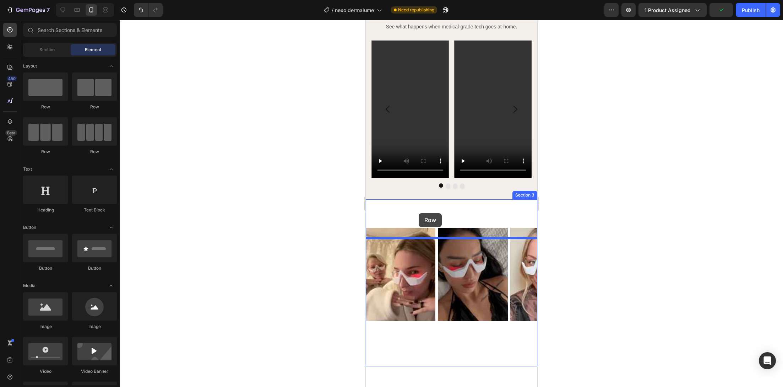
drag, startPoint x: 422, startPoint y: 118, endPoint x: 419, endPoint y: 213, distance: 94.9
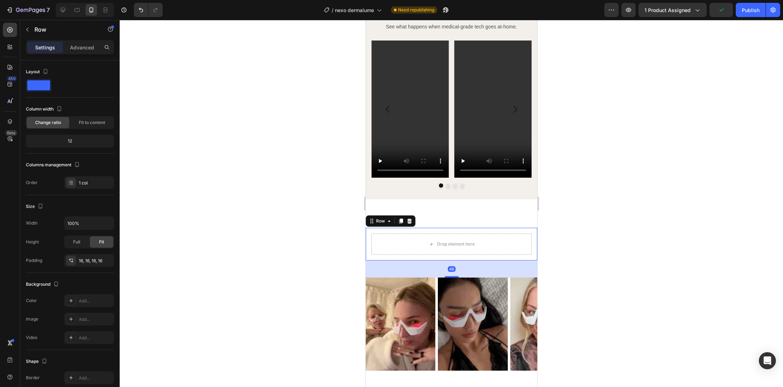
click at [414, 277] on div "48" at bounding box center [451, 268] width 172 height 17
click at [346, 264] on div at bounding box center [451, 203] width 663 height 367
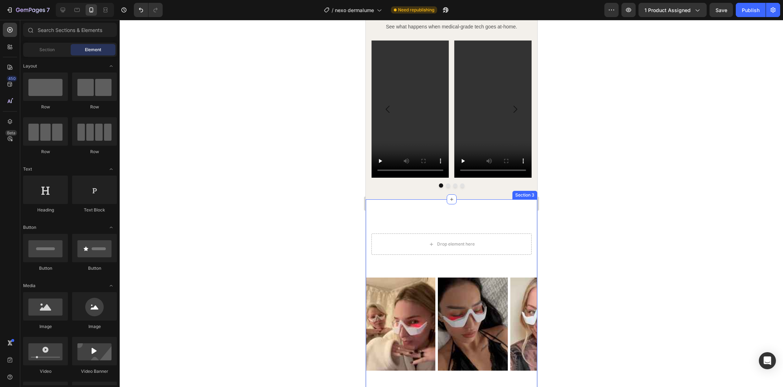
click at [385, 281] on div "#GEMTHEME ON INSTAGRAM Heading Icon Row Drop element here Row Image Image Image…" at bounding box center [451, 308] width 172 height 160
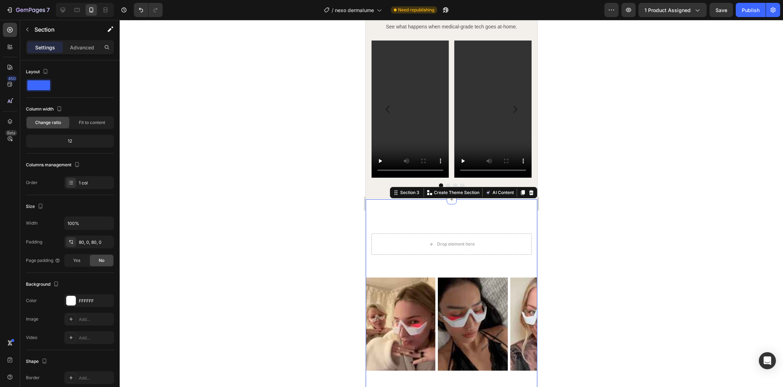
click at [407, 273] on div "#GEMTHEME ON INSTAGRAM Heading Icon Row Drop element here Row Image Image Image…" at bounding box center [451, 308] width 172 height 160
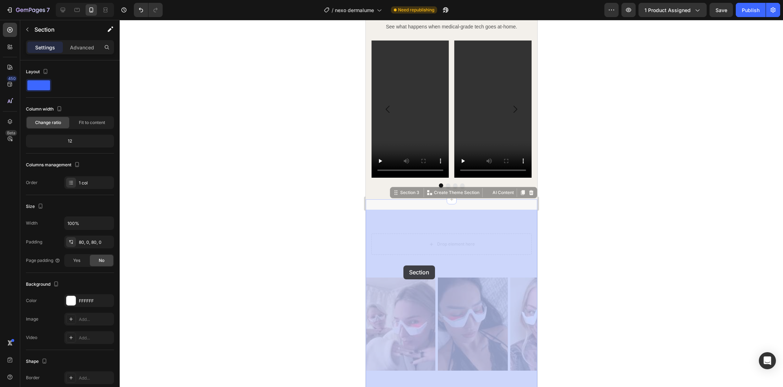
drag, startPoint x: 401, startPoint y: 203, endPoint x: 408, endPoint y: 261, distance: 59.0
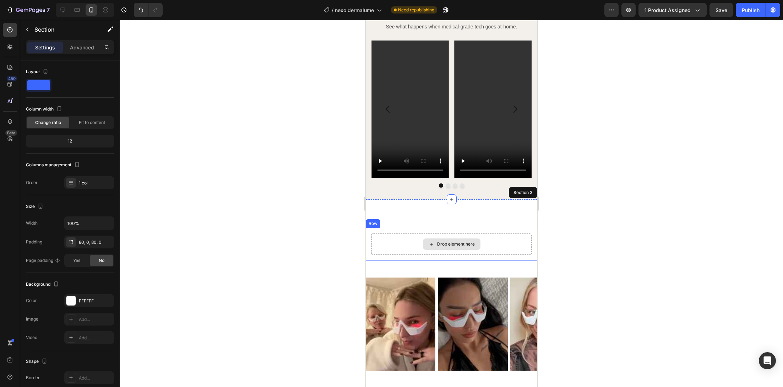
scroll to position [875, 0]
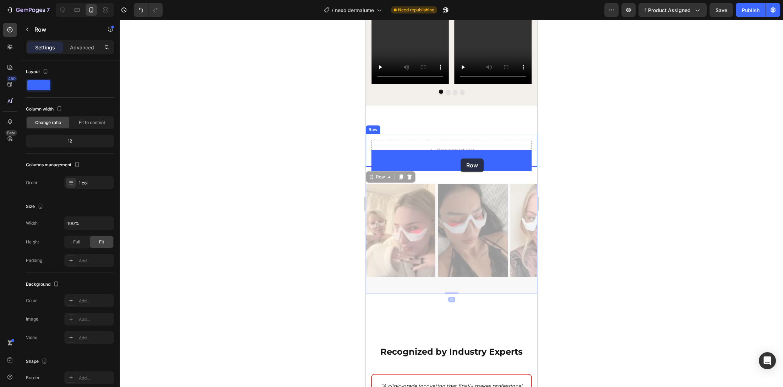
drag, startPoint x: 396, startPoint y: 299, endPoint x: 461, endPoint y: 159, distance: 154.6
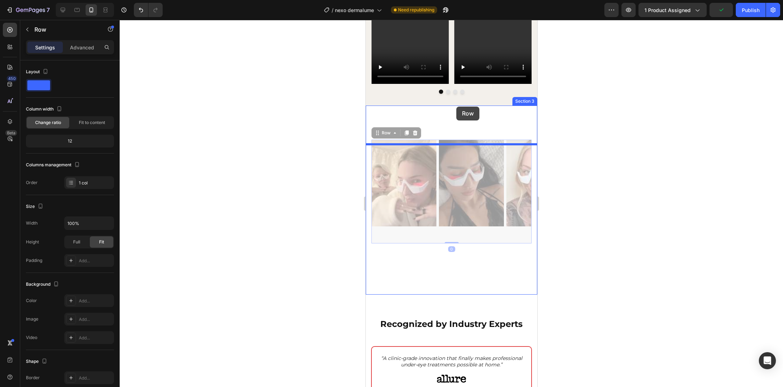
scroll to position [874, 0]
drag, startPoint x: 393, startPoint y: 142, endPoint x: 460, endPoint y: 126, distance: 68.5
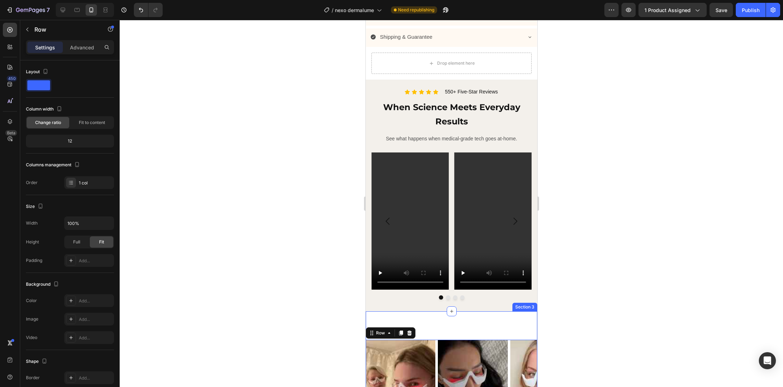
scroll to position [667, 0]
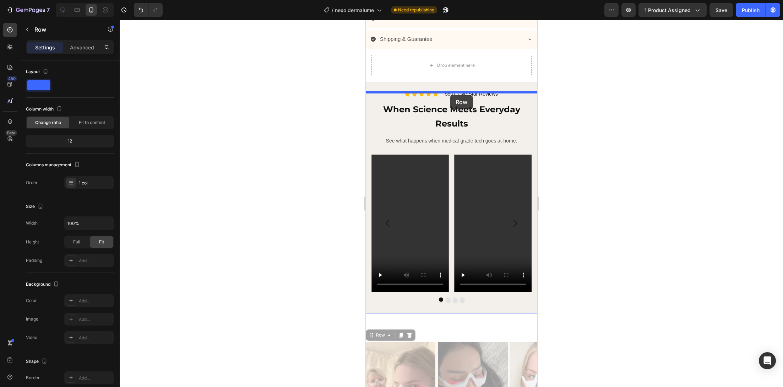
drag, startPoint x: 375, startPoint y: 346, endPoint x: 450, endPoint y: 95, distance: 261.6
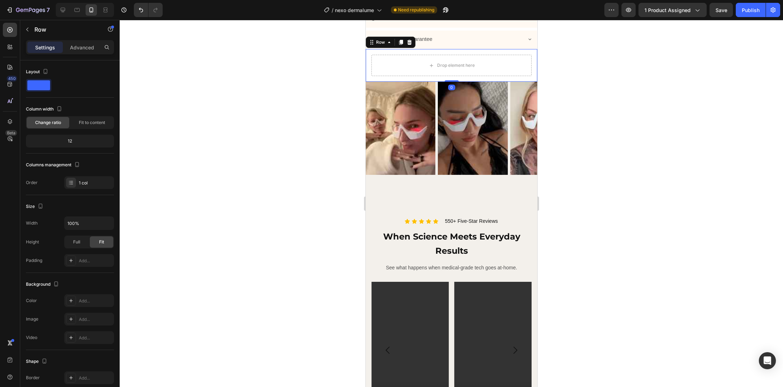
click at [462, 61] on div "Drop element here Row 0" at bounding box center [451, 65] width 172 height 33
click at [409, 45] on icon at bounding box center [409, 42] width 5 height 5
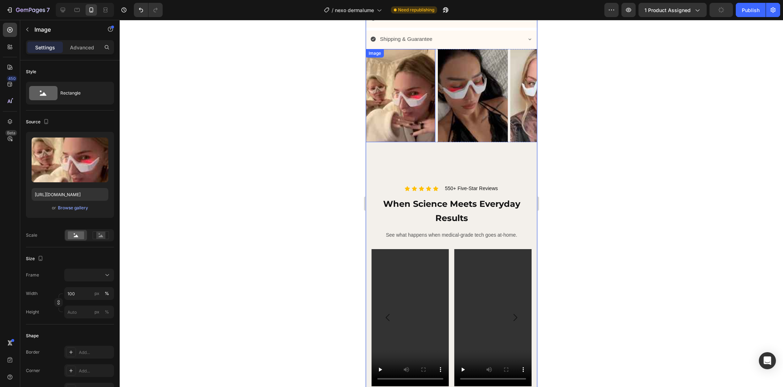
click at [395, 135] on img at bounding box center [400, 95] width 70 height 93
click at [431, 156] on div "Image 0 Image Image Image Image Image Image Image Image Image Image Carousel" at bounding box center [451, 104] width 172 height 110
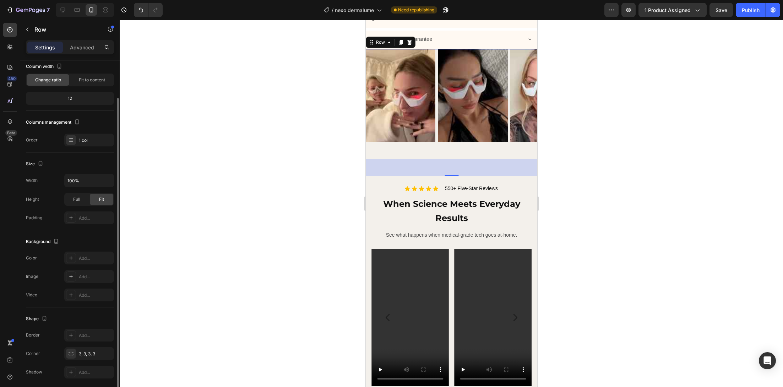
scroll to position [46, 0]
click at [86, 254] on div "Add..." at bounding box center [95, 254] width 33 height 6
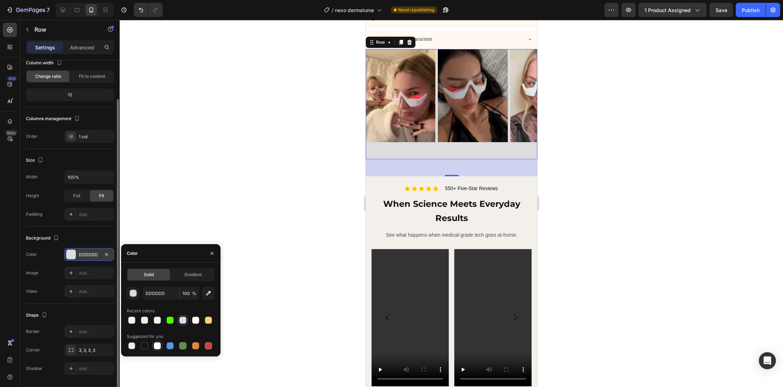
click at [156, 349] on div at bounding box center [157, 345] width 7 height 7
type input "FFFFFF"
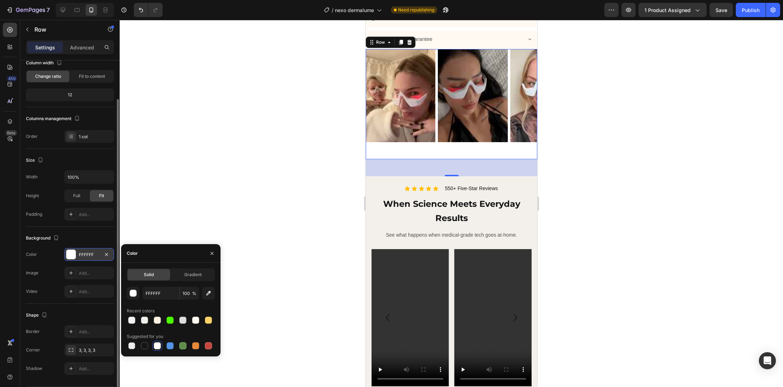
click at [287, 254] on div at bounding box center [451, 203] width 663 height 367
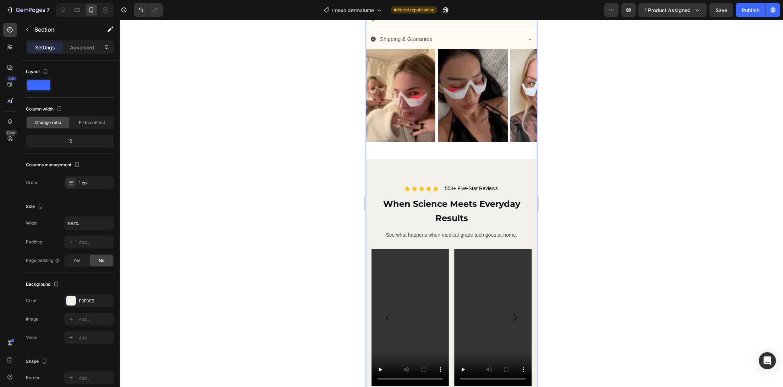
click at [507, 191] on div "Icon Icon Icon Icon Icon Icon List 550+ Five-Star Reviews Heading Row When Scie…" at bounding box center [451, 286] width 172 height 220
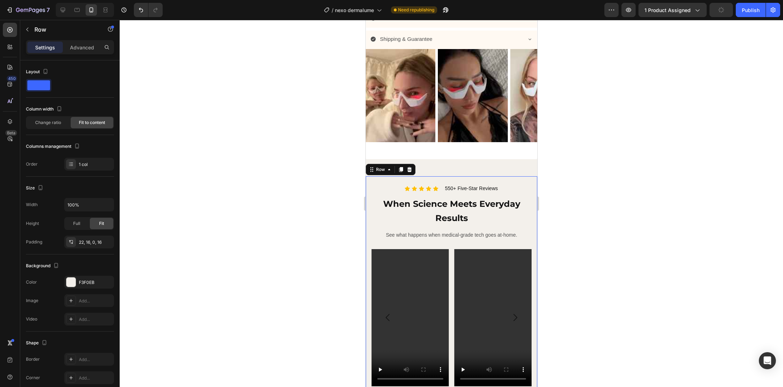
click at [510, 193] on div "Icon Icon Icon Icon Icon Icon List 550+ Five-Star Reviews Heading Row When Scie…" at bounding box center [451, 286] width 172 height 220
click at [88, 47] on p "Advanced" at bounding box center [82, 47] width 24 height 7
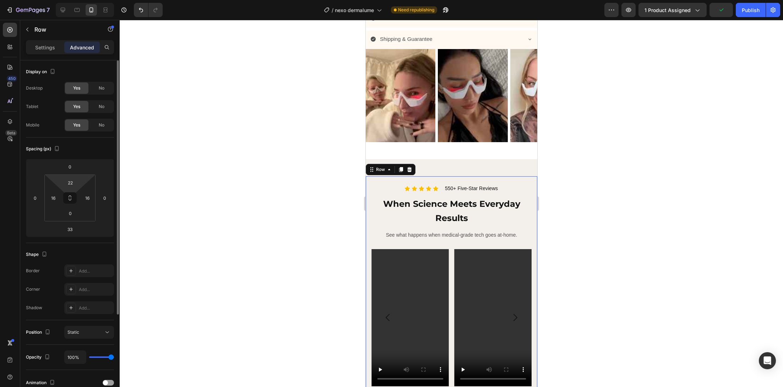
click at [79, 0] on html "7 Version history / nexo dermalume Need republishing Preview 1 product assigned…" at bounding box center [391, 0] width 783 height 0
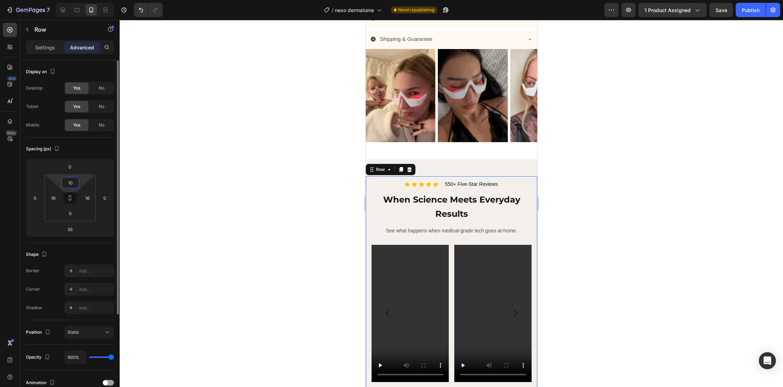
type input "1"
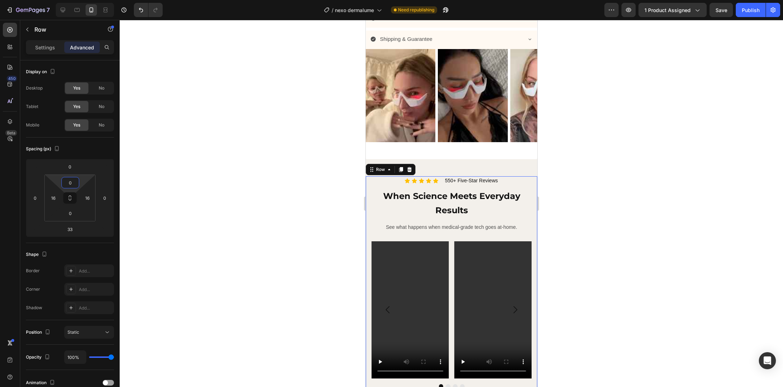
click at [221, 219] on div at bounding box center [451, 203] width 663 height 367
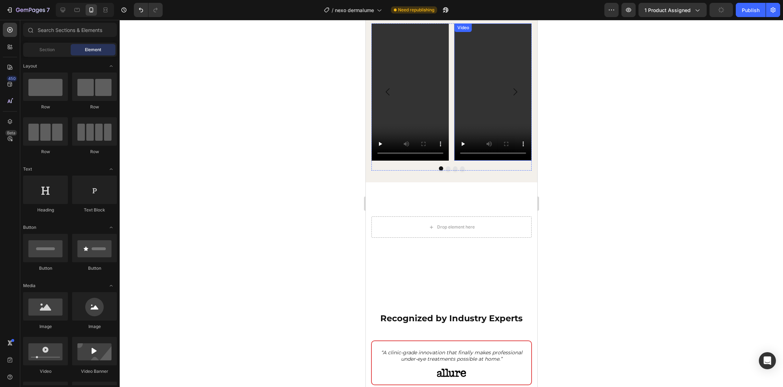
scroll to position [969, 0]
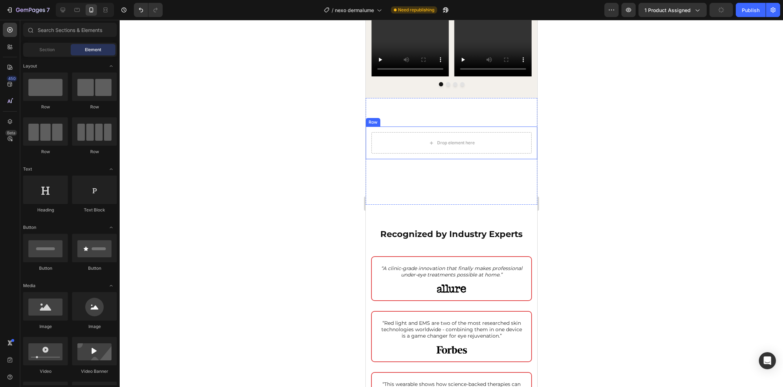
click at [475, 138] on div "Drop element here Row" at bounding box center [451, 142] width 172 height 33
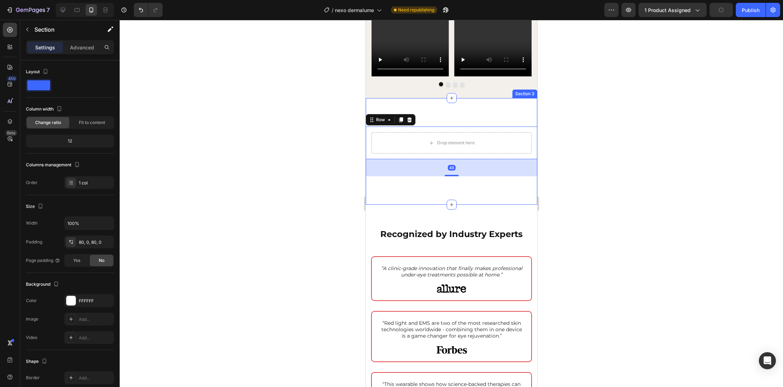
click at [478, 127] on div "#GEMTHEME ON INSTAGRAM Heading Icon Row Drop element here Row 48 Section 3" at bounding box center [451, 151] width 172 height 107
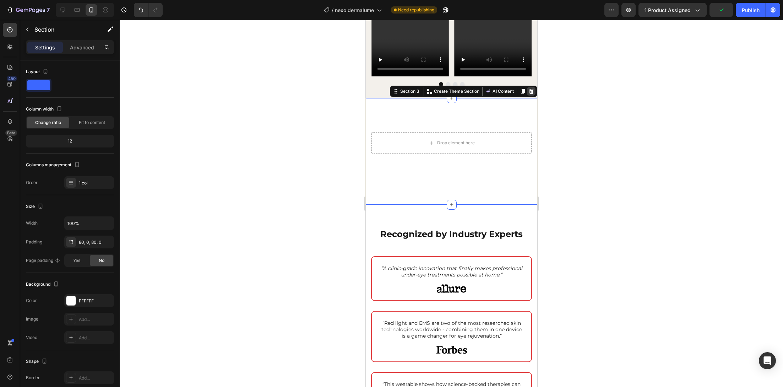
click at [529, 94] on icon at bounding box center [531, 91] width 5 height 5
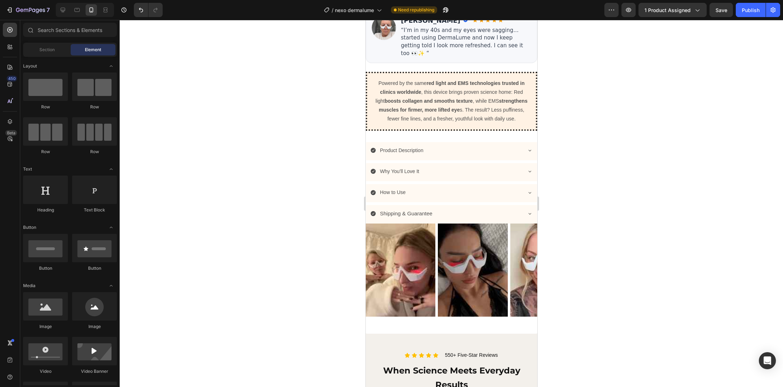
scroll to position [486, 0]
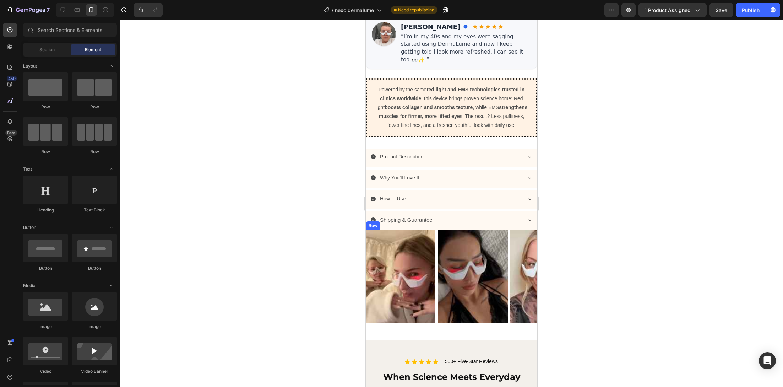
click at [421, 340] on div "Image Image Image Image Image Image Image Image Image Image Image Carousel" at bounding box center [451, 285] width 172 height 110
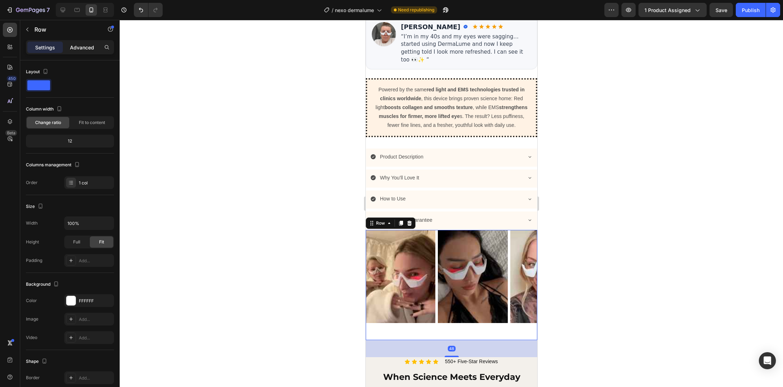
click at [70, 50] on p "Advanced" at bounding box center [82, 47] width 24 height 7
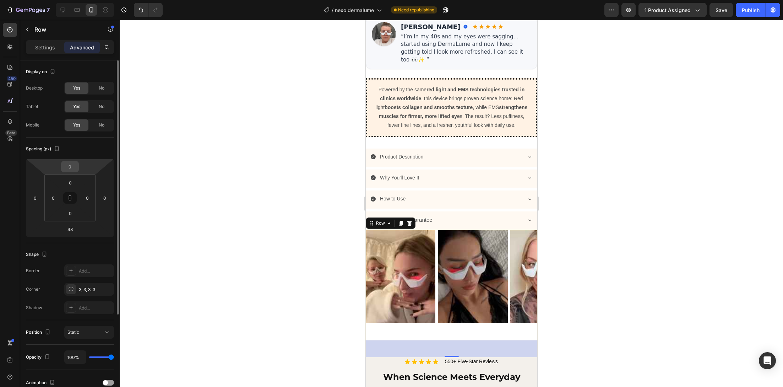
click at [70, 169] on input "0" at bounding box center [70, 166] width 14 height 11
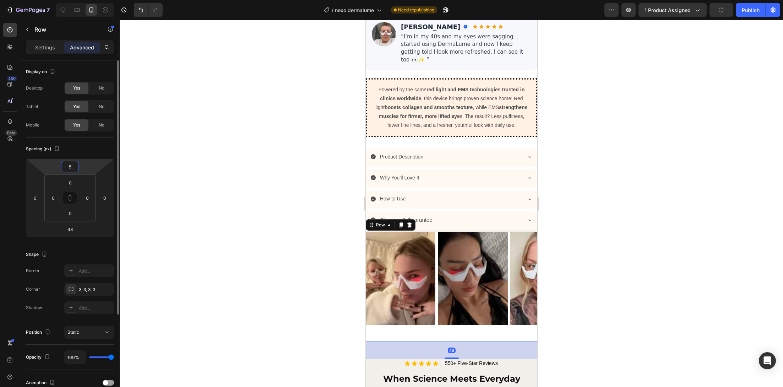
type input "50"
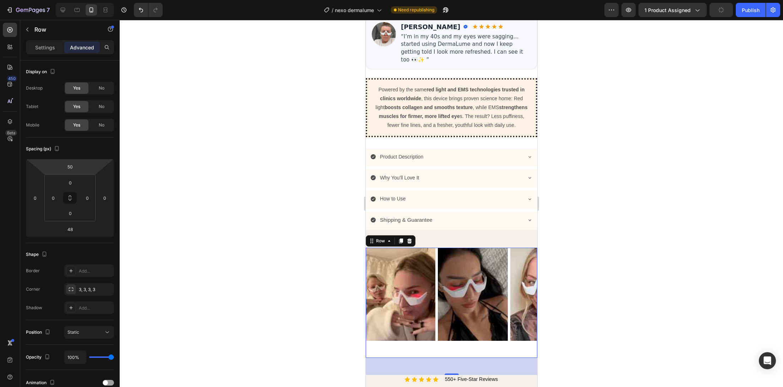
click at [184, 213] on div at bounding box center [451, 203] width 663 height 367
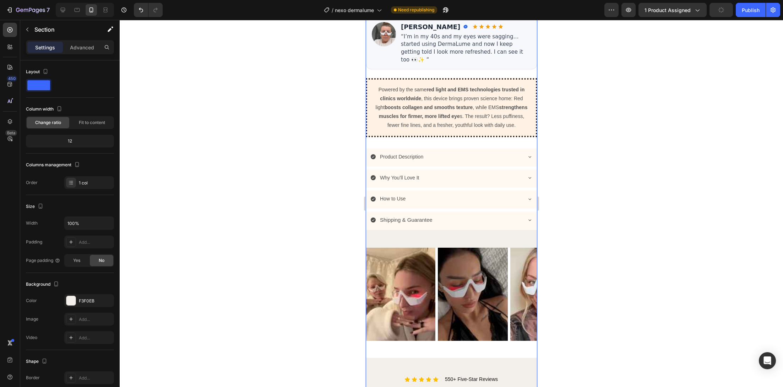
click at [428, 248] on div "Product Images DermaLume™ – Advanced Under-Eye Rejuvenation Technology (P) Titl…" at bounding box center [451, 98] width 172 height 999
click at [433, 248] on div "Product Images DermaLume™ – Advanced Under-Eye Rejuvenation Technology (P) Titl…" at bounding box center [451, 98] width 172 height 999
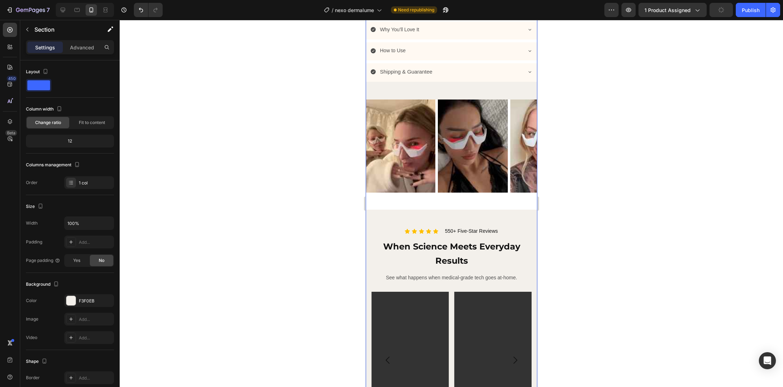
scroll to position [634, 0]
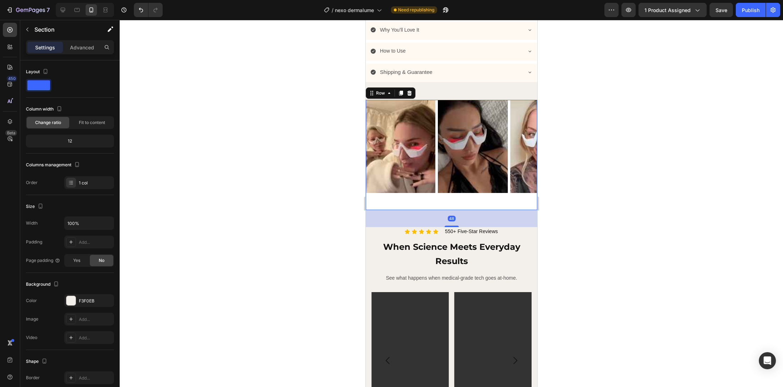
click at [431, 210] on div "Image Image Image Image Image Image Image Image Image Image Image Carousel" at bounding box center [451, 155] width 172 height 110
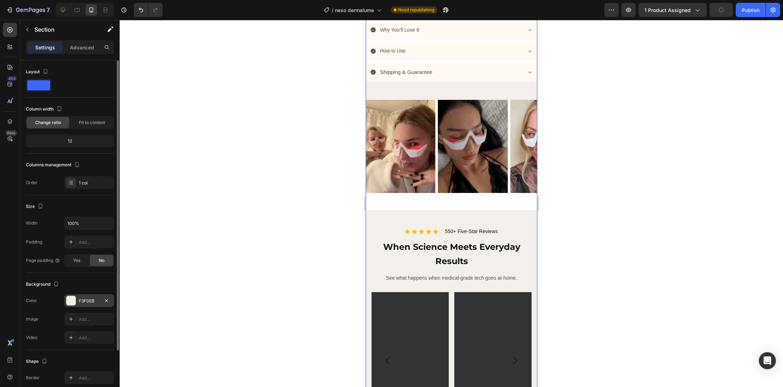
click at [76, 295] on div "F3F0EB" at bounding box center [89, 300] width 50 height 13
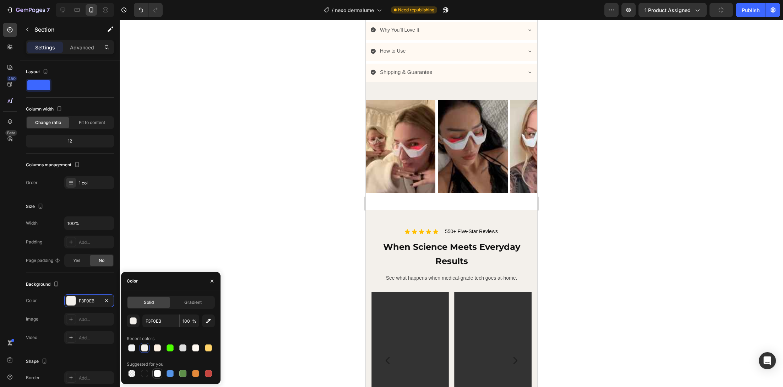
click at [160, 374] on div at bounding box center [157, 373] width 7 height 7
type input "FFFFFF"
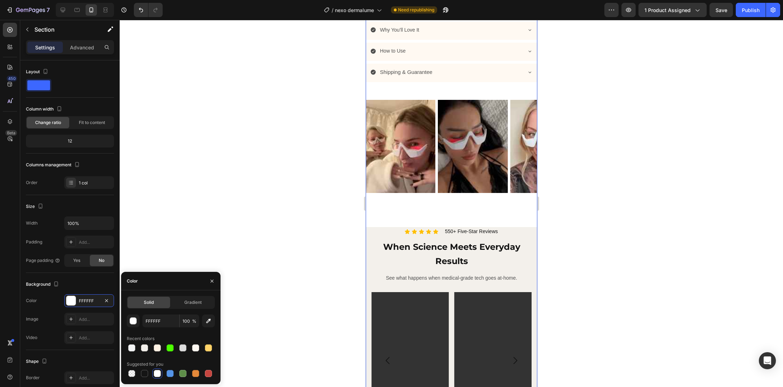
click at [285, 202] on div at bounding box center [451, 203] width 663 height 367
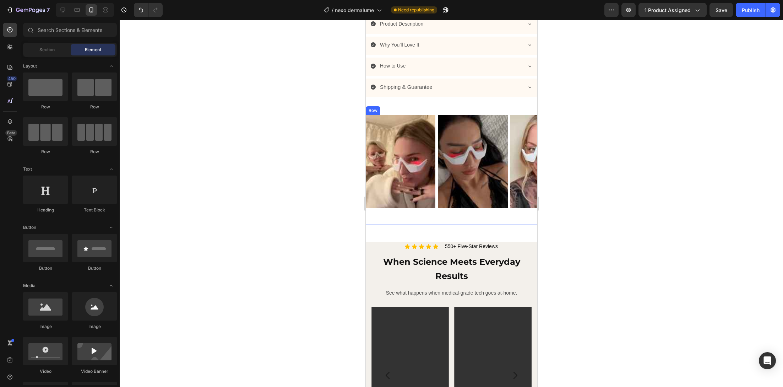
scroll to position [609, 0]
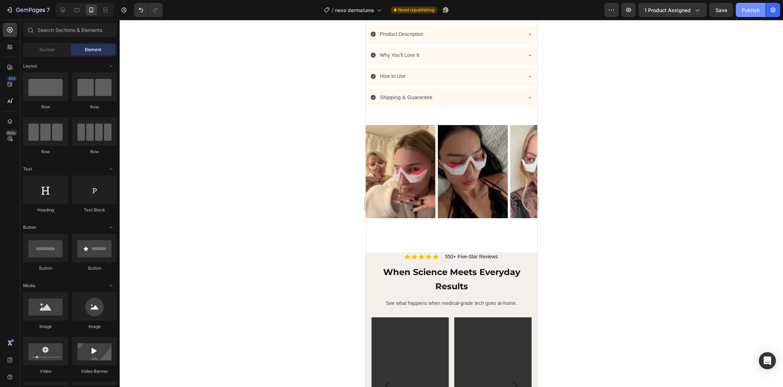
click at [750, 14] on button "Publish" at bounding box center [751, 10] width 30 height 14
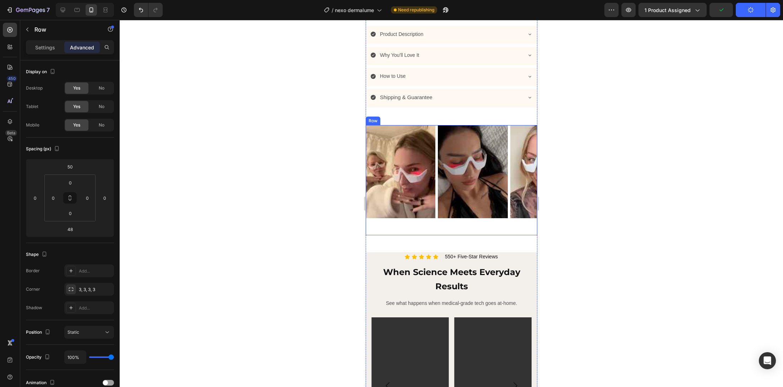
click at [400, 235] on div "Image Image Image Image Image Image Image Image Image Image Image Carousel" at bounding box center [451, 180] width 172 height 110
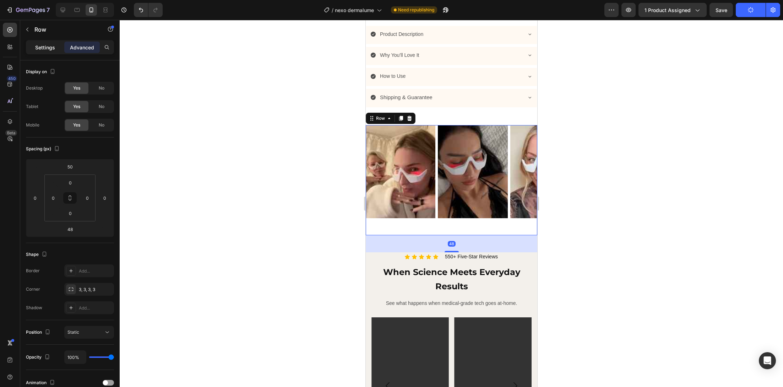
click at [42, 46] on p "Settings" at bounding box center [45, 47] width 20 height 7
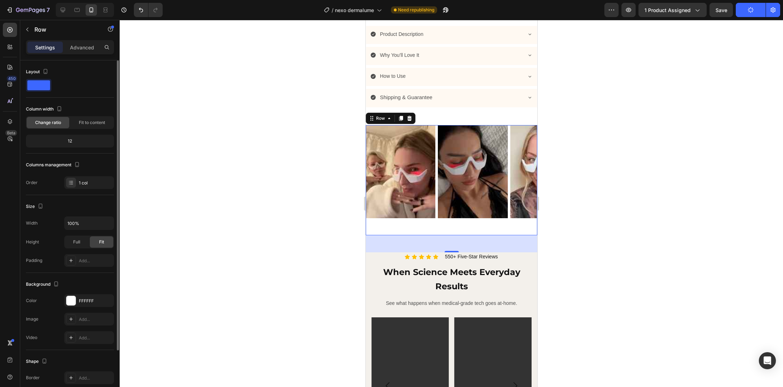
click at [80, 140] on div "12" at bounding box center [69, 141] width 85 height 10
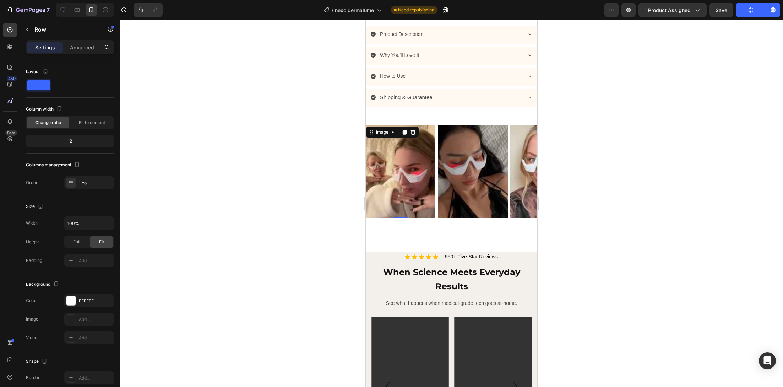
click at [423, 175] on img at bounding box center [400, 171] width 70 height 93
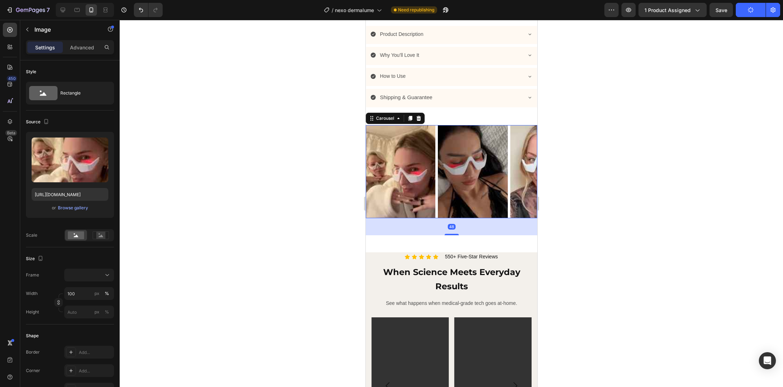
click at [436, 148] on div "Image Image Image Image Image Image Image Image Image Image Image" at bounding box center [451, 171] width 172 height 93
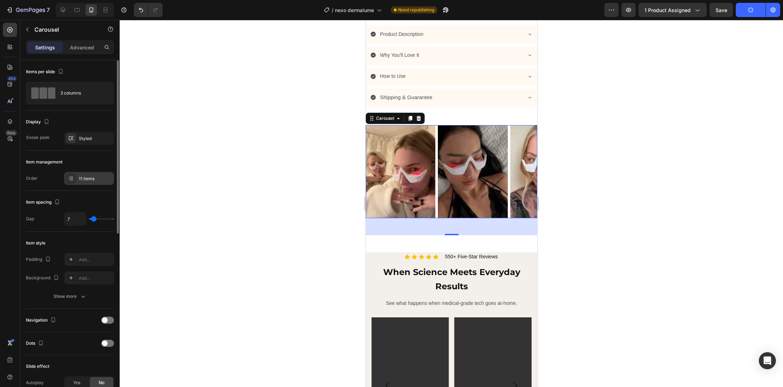
click at [81, 183] on div "11 items" at bounding box center [89, 178] width 50 height 13
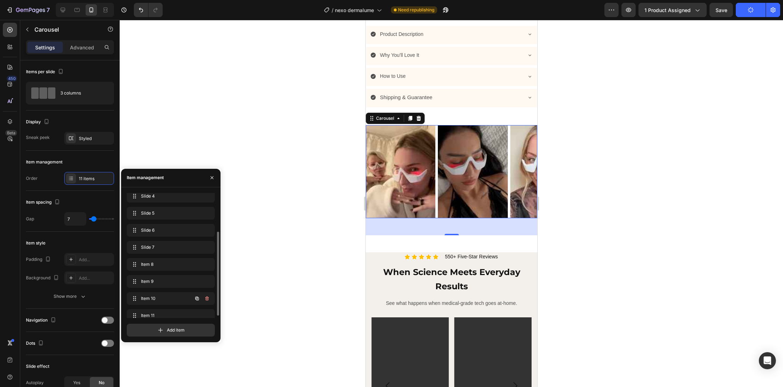
scroll to position [61, 0]
click at [152, 308] on span "Item 11" at bounding box center [161, 308] width 40 height 6
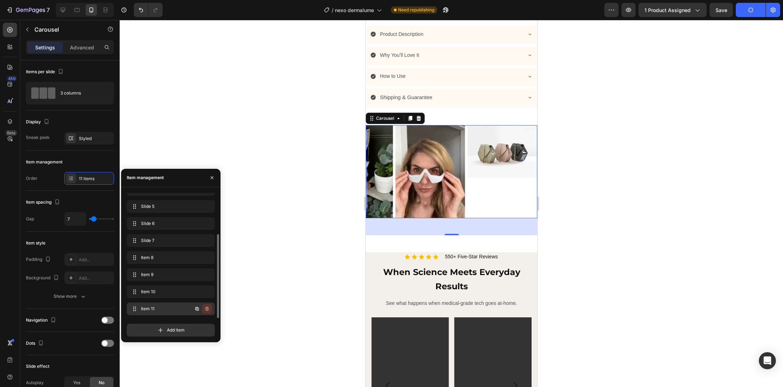
click at [205, 308] on icon "button" at bounding box center [207, 309] width 6 height 6
click at [205, 308] on div "Delete" at bounding box center [202, 308] width 13 height 6
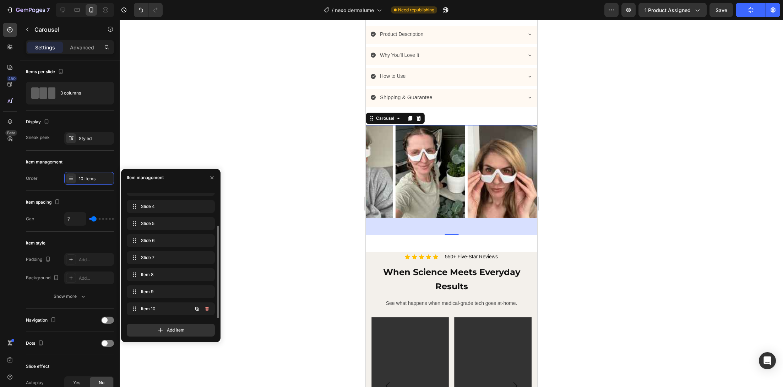
scroll to position [44, 0]
click at [337, 173] on div at bounding box center [451, 203] width 663 height 367
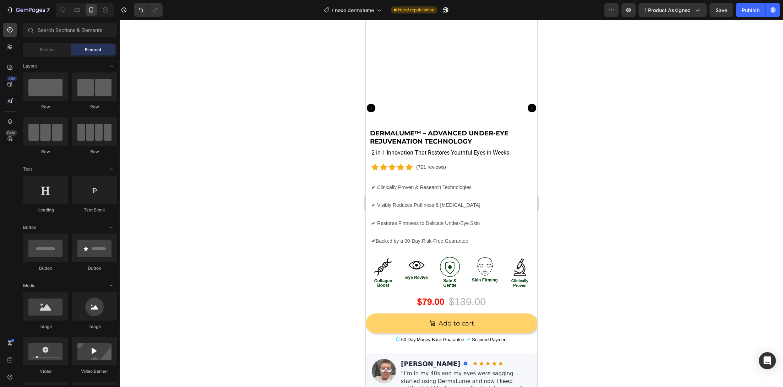
scroll to position [0, 0]
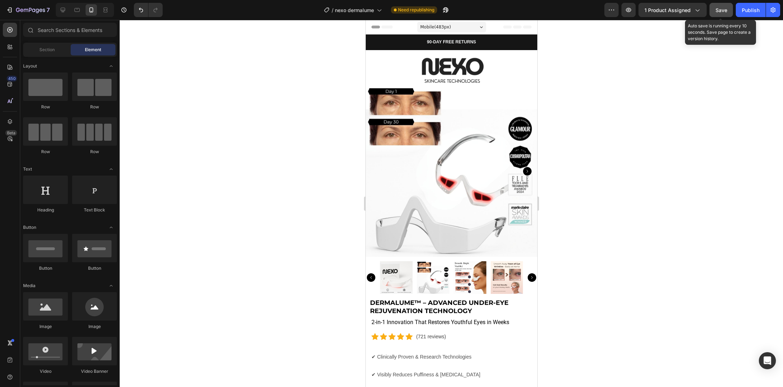
click at [722, 9] on span "Save" at bounding box center [722, 10] width 12 height 6
